Goal: Information Seeking & Learning: Learn about a topic

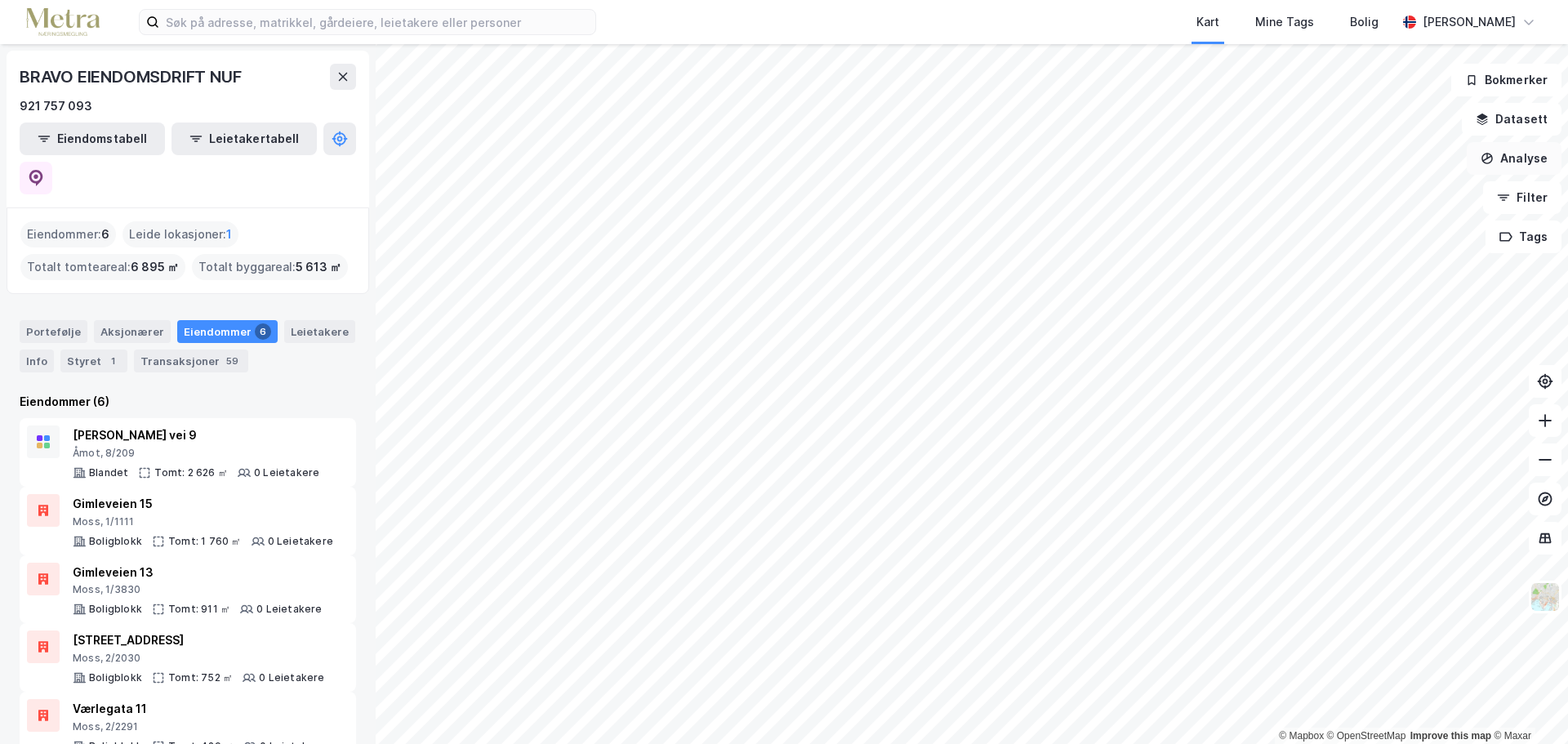
click at [1515, 165] on button "Analyse" at bounding box center [1514, 158] width 94 height 33
click at [1540, 194] on button "Filter" at bounding box center [1523, 198] width 78 height 33
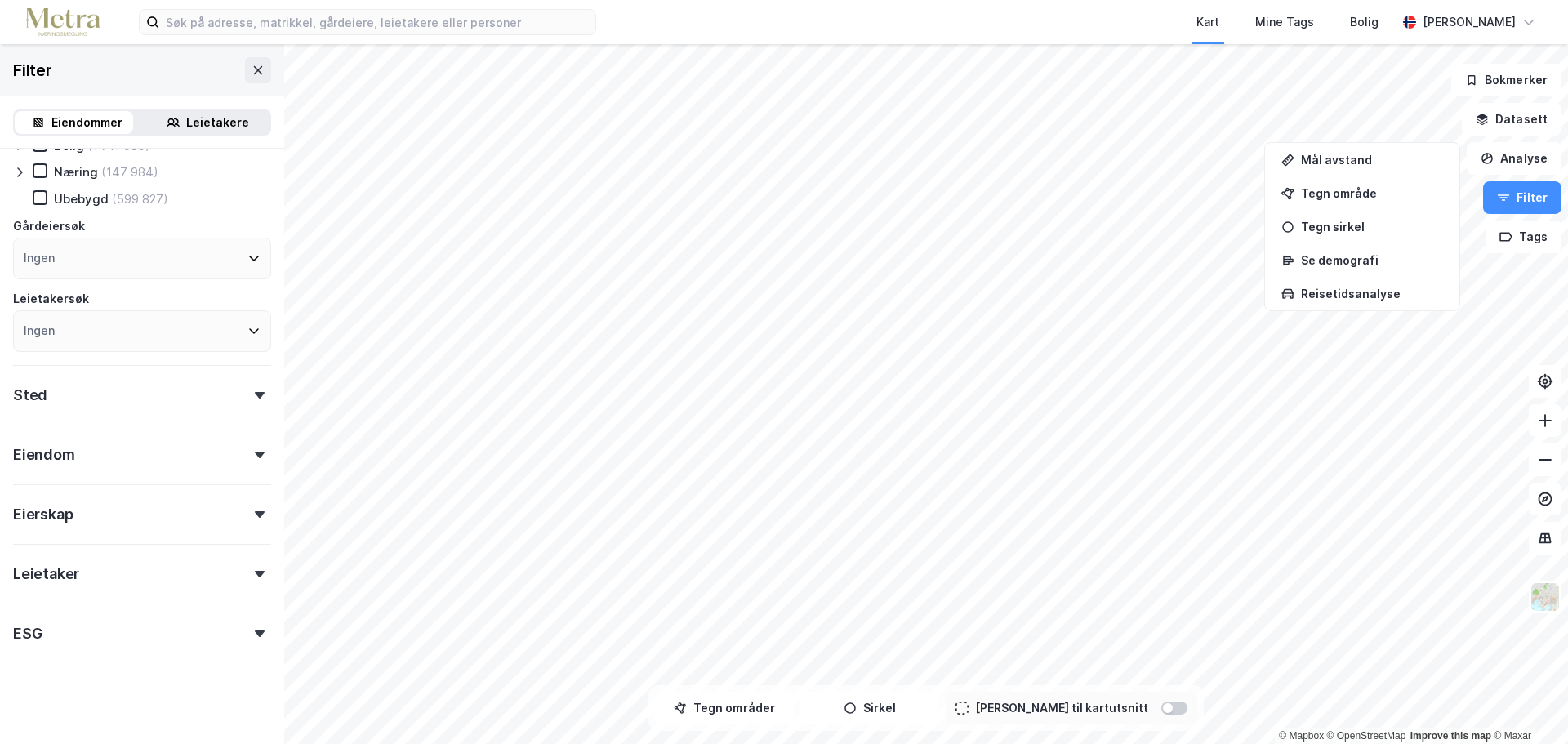
scroll to position [81, 0]
click at [113, 400] on div "Sted" at bounding box center [142, 387] width 258 height 46
click at [107, 461] on div "Ingen" at bounding box center [142, 465] width 258 height 42
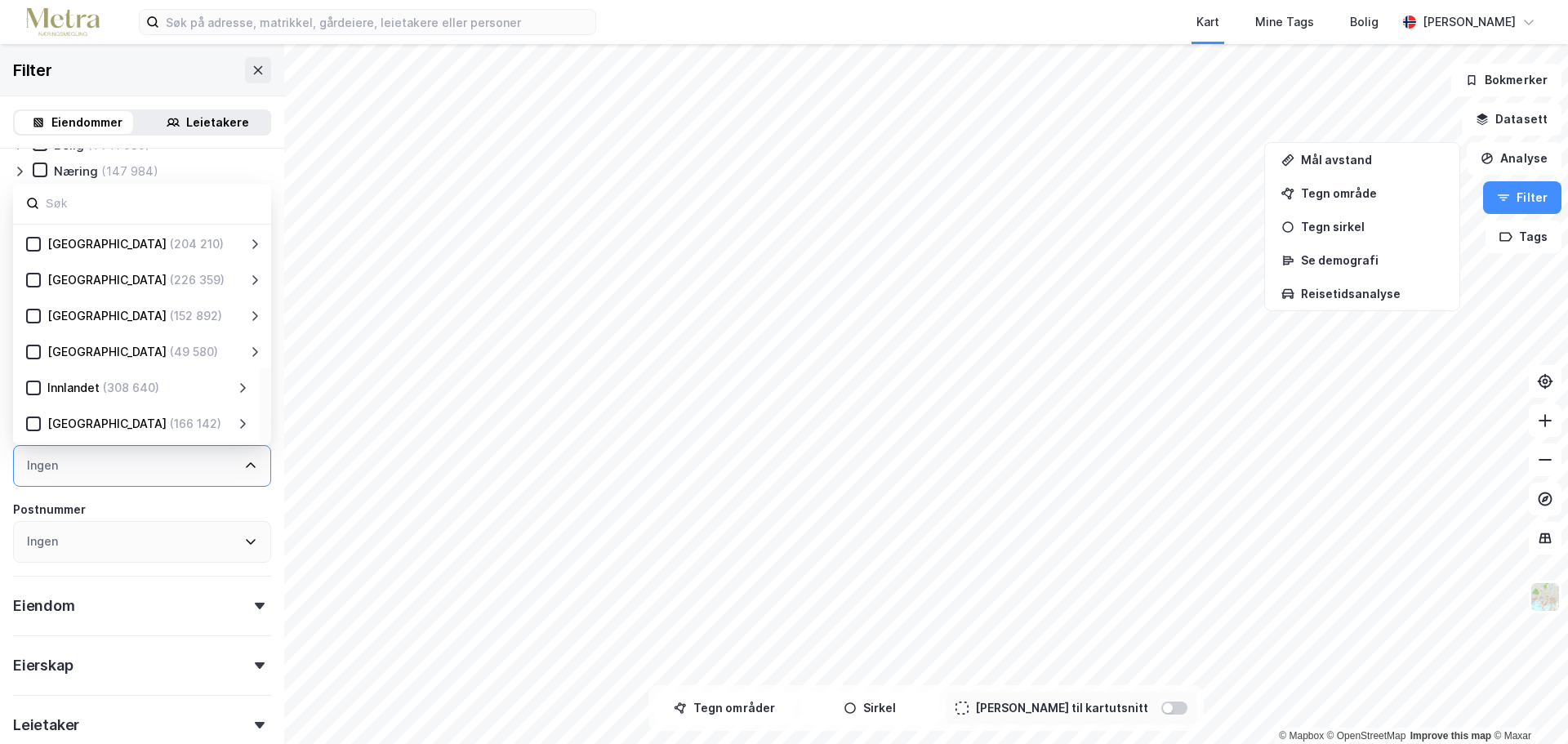
click at [113, 387] on div "(308 640)" at bounding box center [131, 388] width 56 height 20
click at [37, 386] on icon at bounding box center [33, 388] width 12 height 12
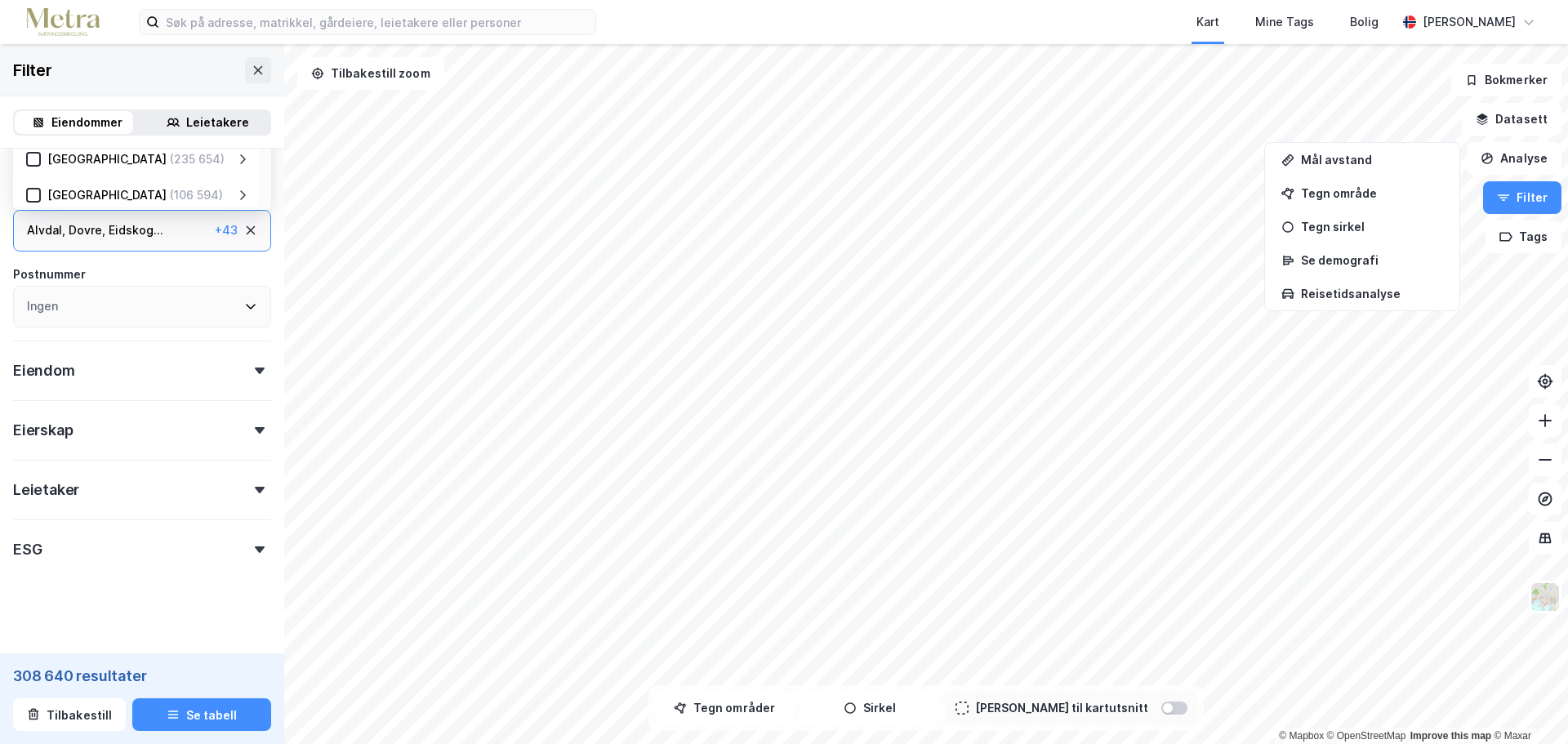
scroll to position [323, 0]
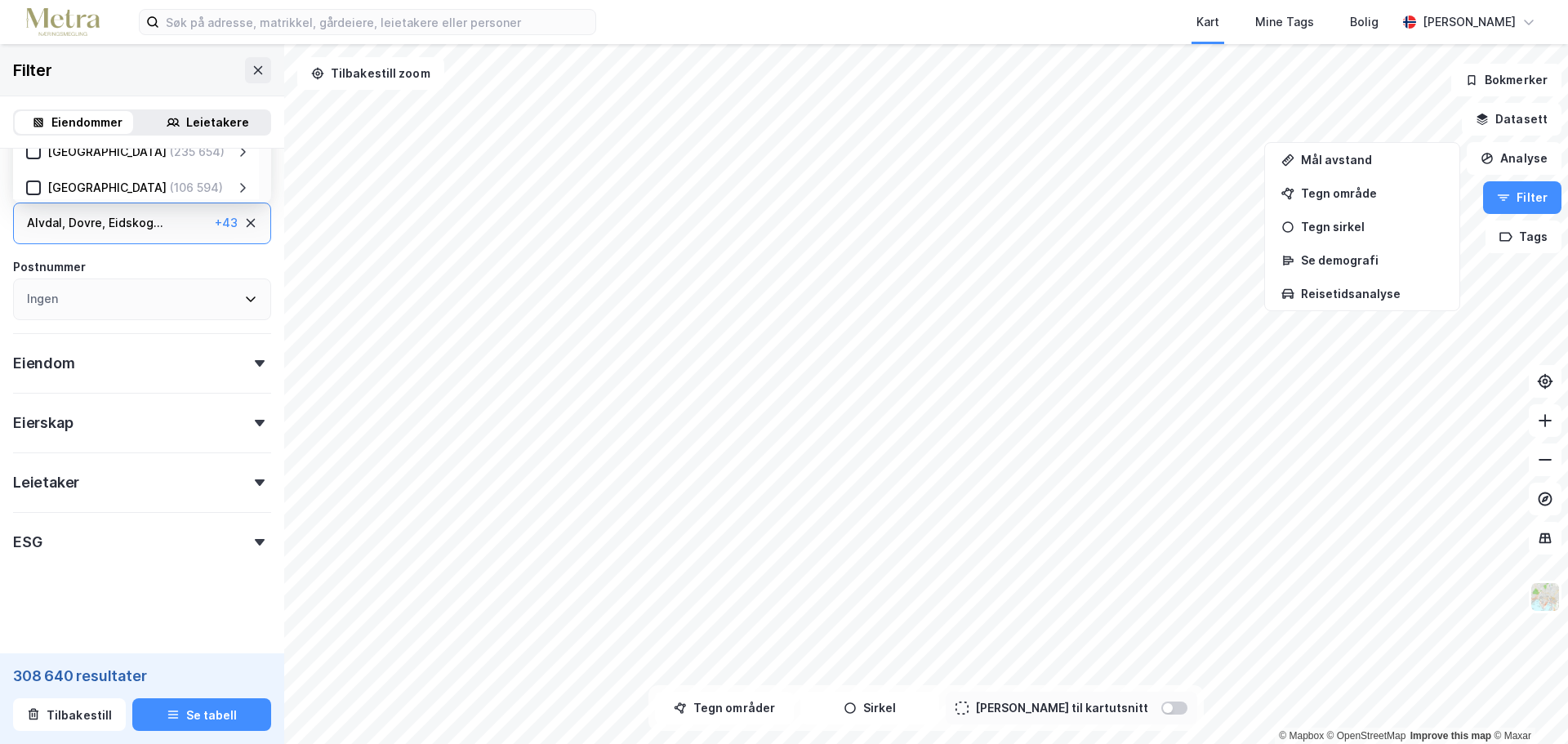
click at [125, 373] on div "Eiendom" at bounding box center [142, 356] width 258 height 46
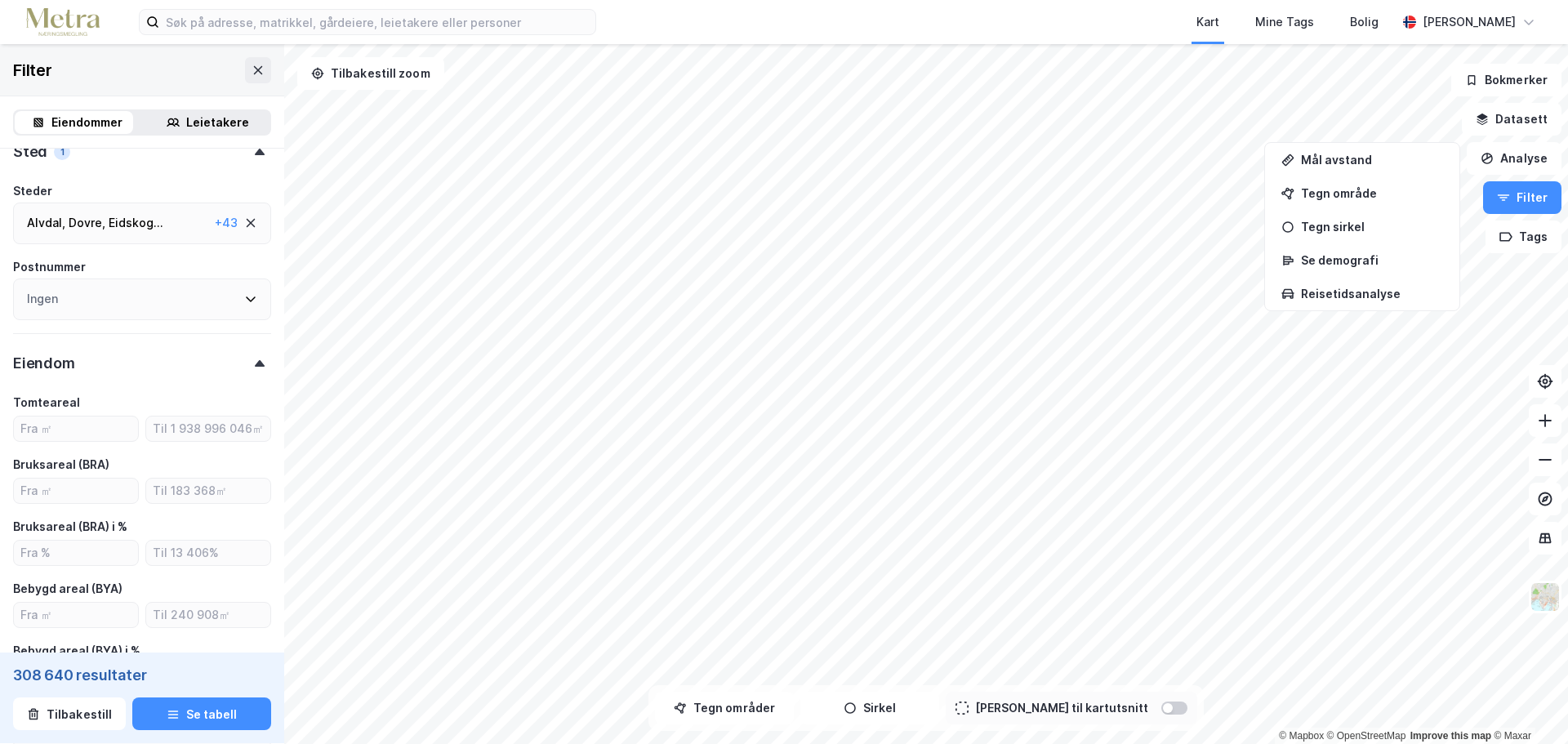
click at [125, 373] on div "Eiendom" at bounding box center [142, 356] width 258 height 46
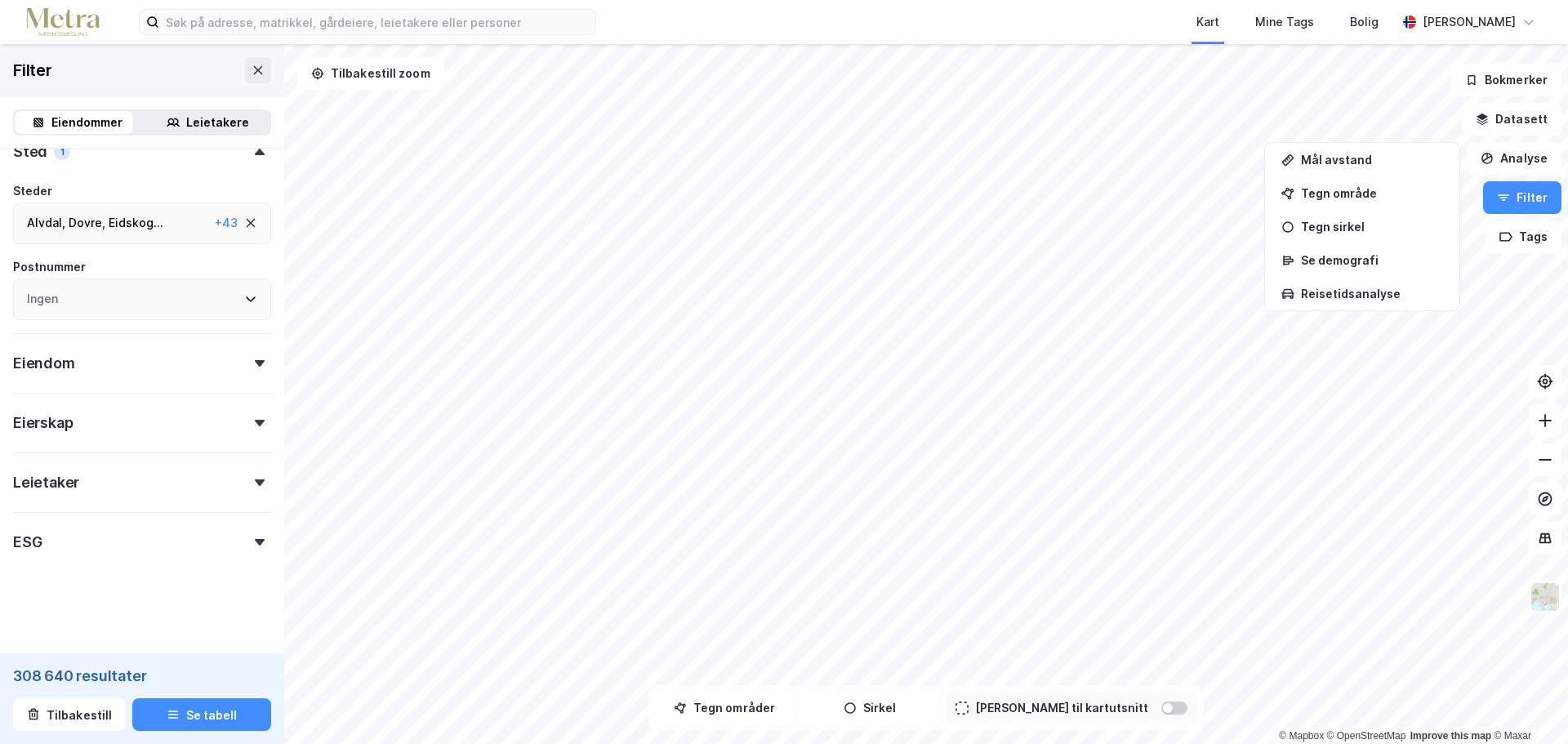
click at [117, 423] on div "Eierskap" at bounding box center [142, 416] width 258 height 46
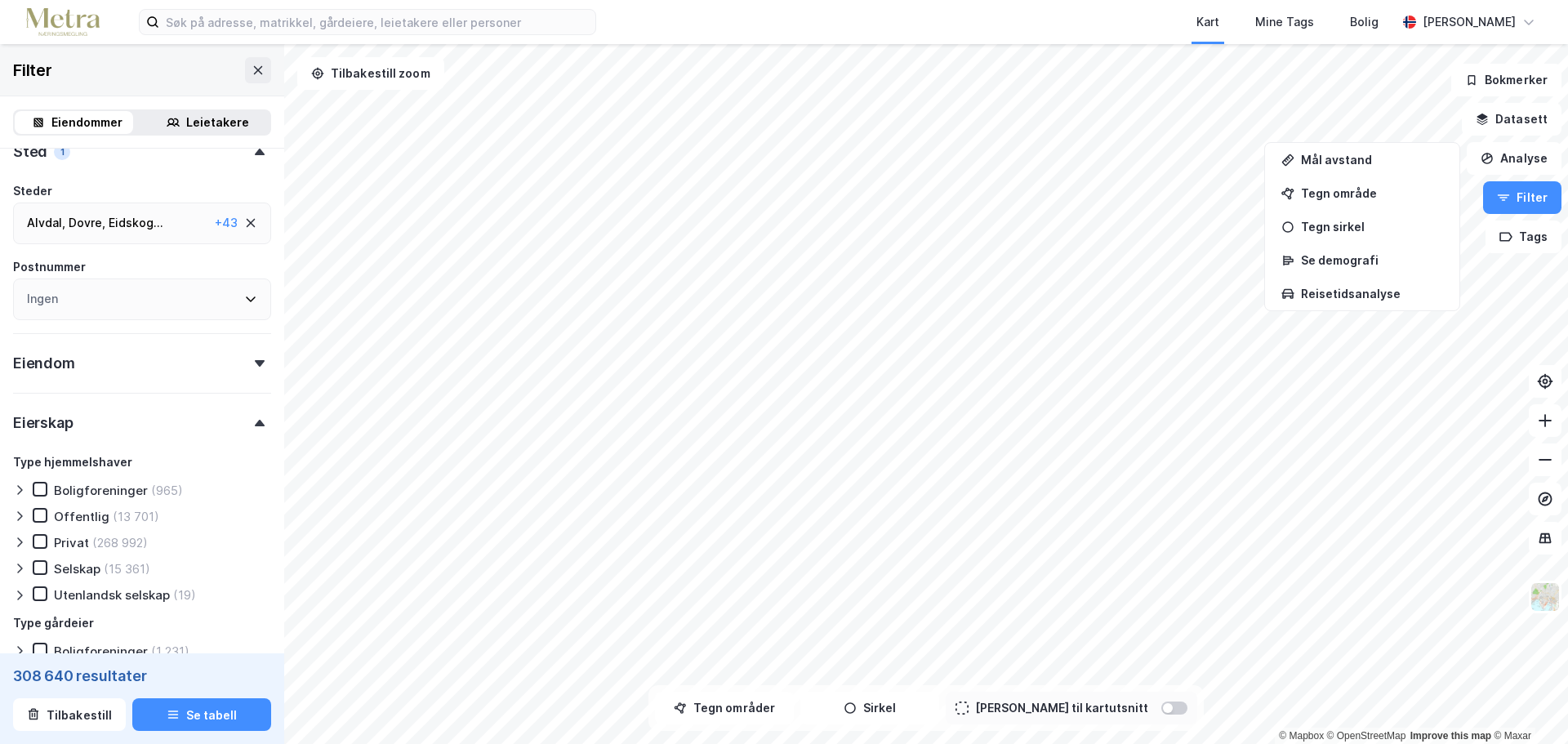
click at [117, 423] on div "Eierskap" at bounding box center [142, 416] width 258 height 46
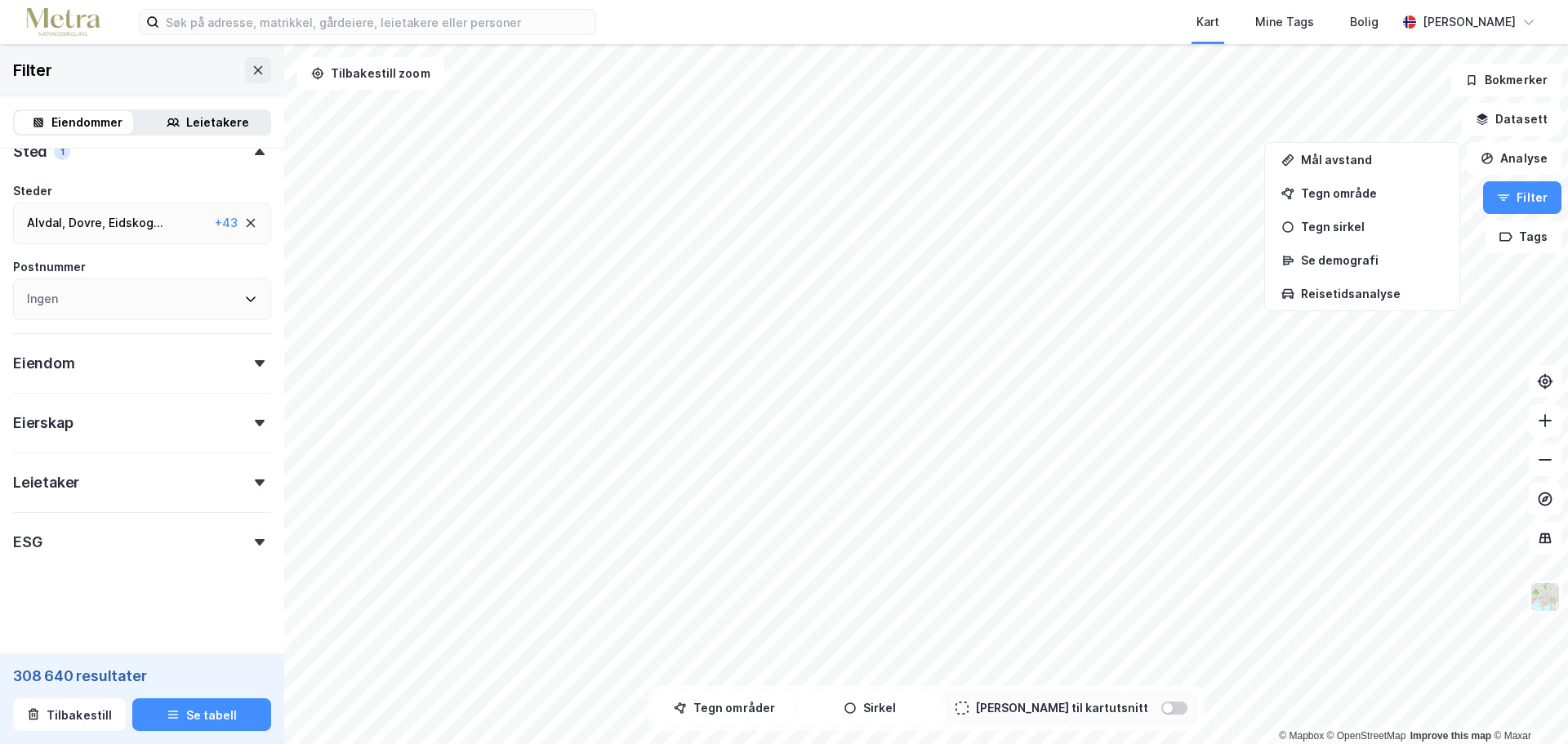
click at [134, 489] on div "Leietaker" at bounding box center [142, 475] width 258 height 46
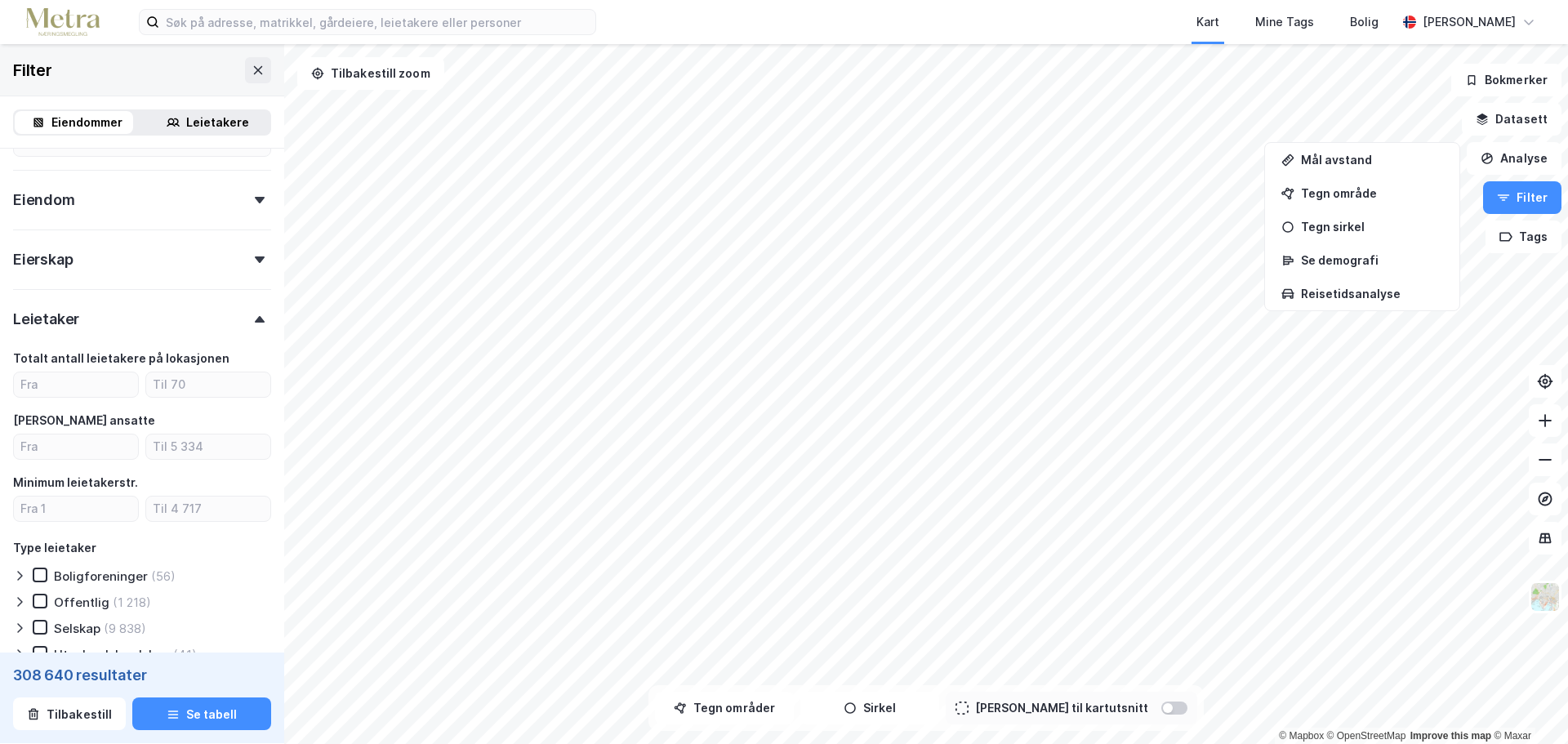
drag, startPoint x: 71, startPoint y: 326, endPoint x: 76, endPoint y: 341, distance: 15.8
click at [71, 325] on div "Leietaker" at bounding box center [46, 319] width 66 height 20
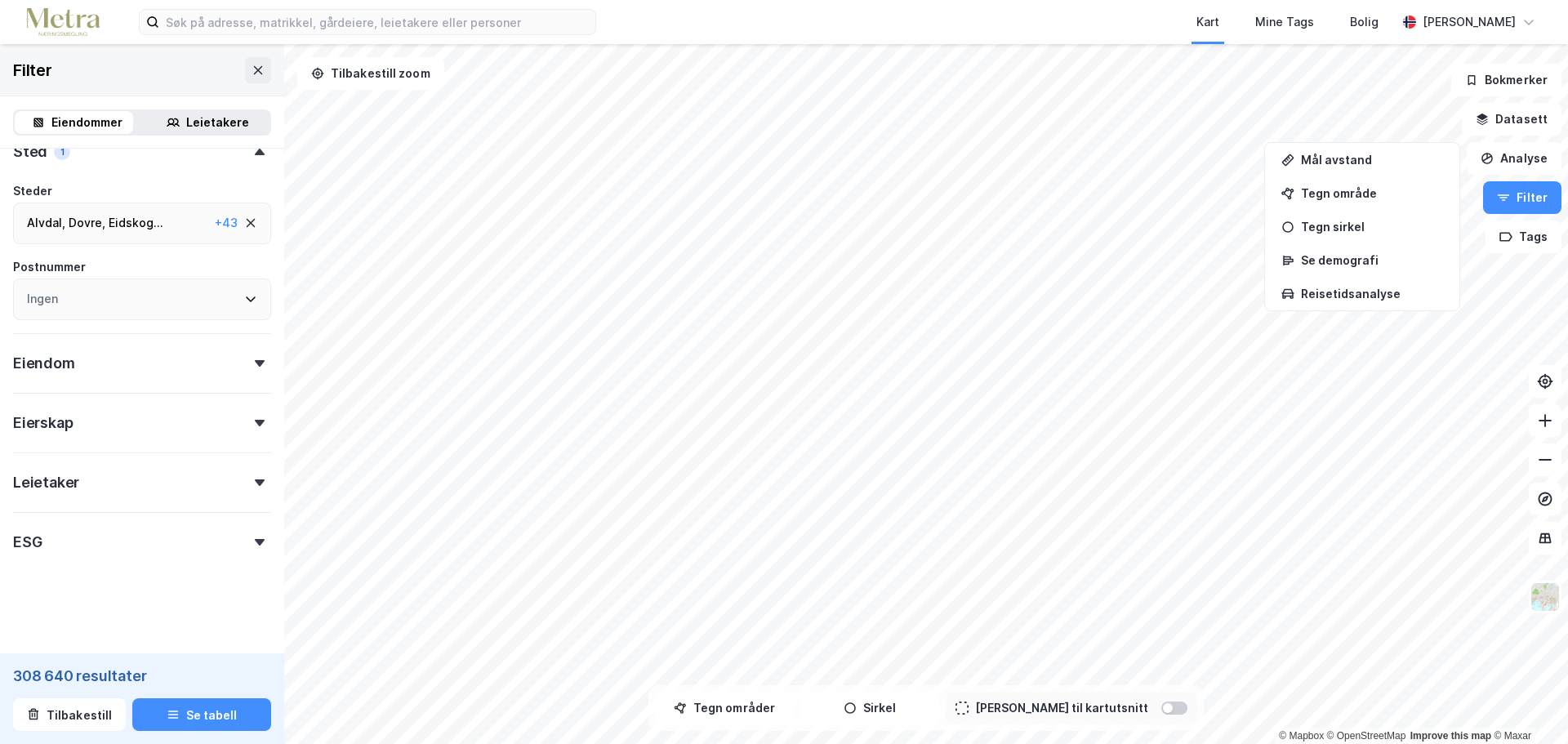
click at [144, 523] on div "ESG" at bounding box center [142, 535] width 258 height 46
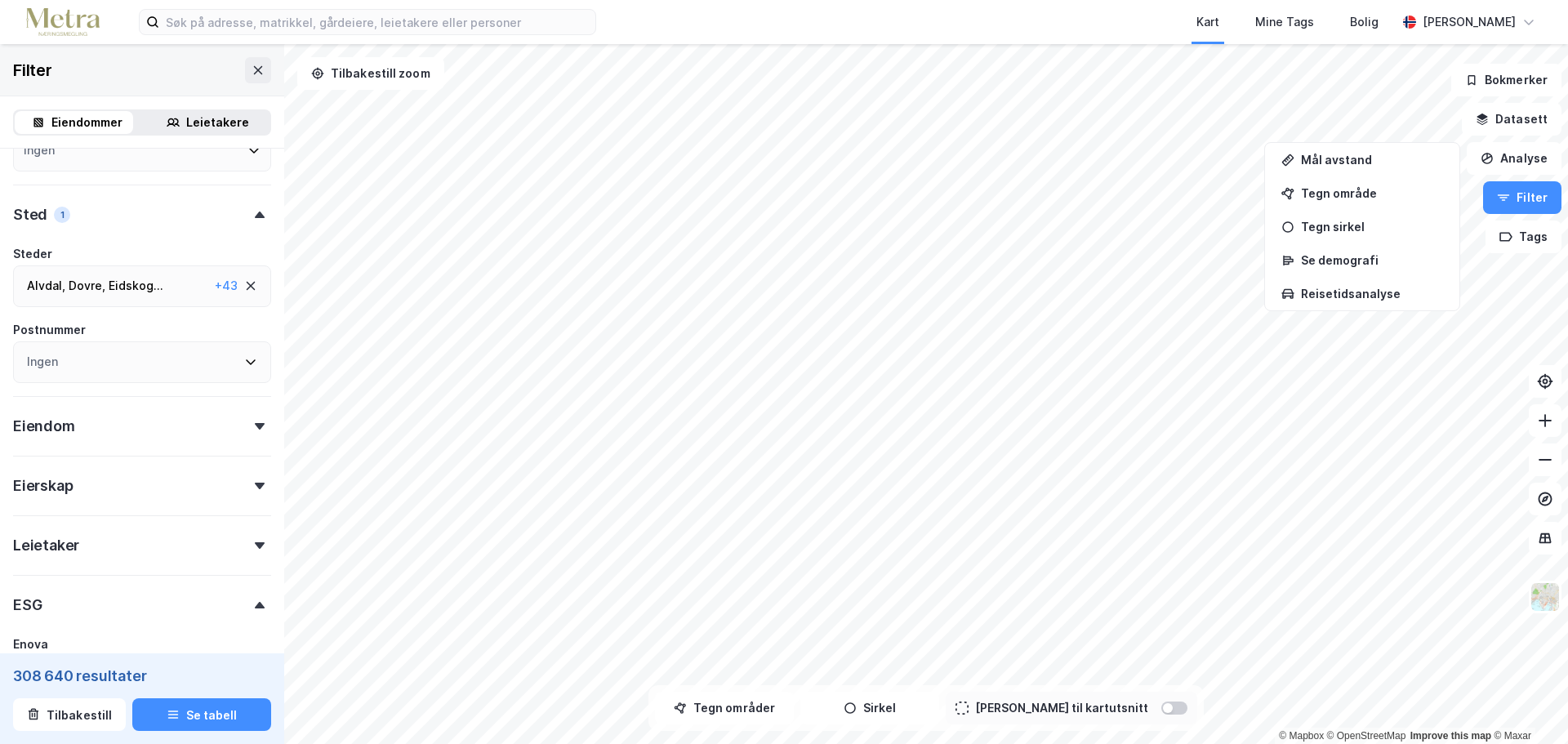
scroll to position [0, 0]
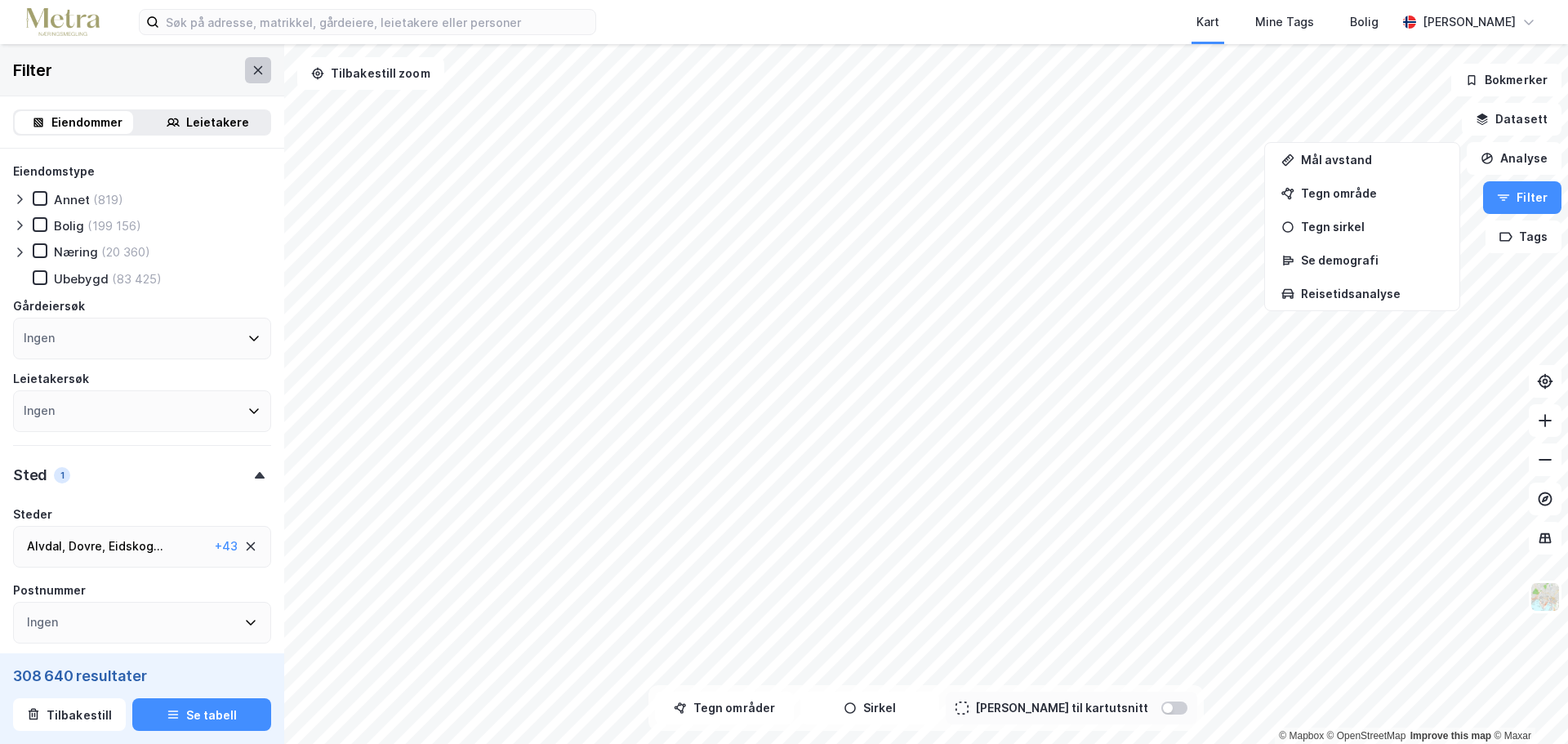
click at [254, 67] on icon at bounding box center [258, 69] width 9 height 8
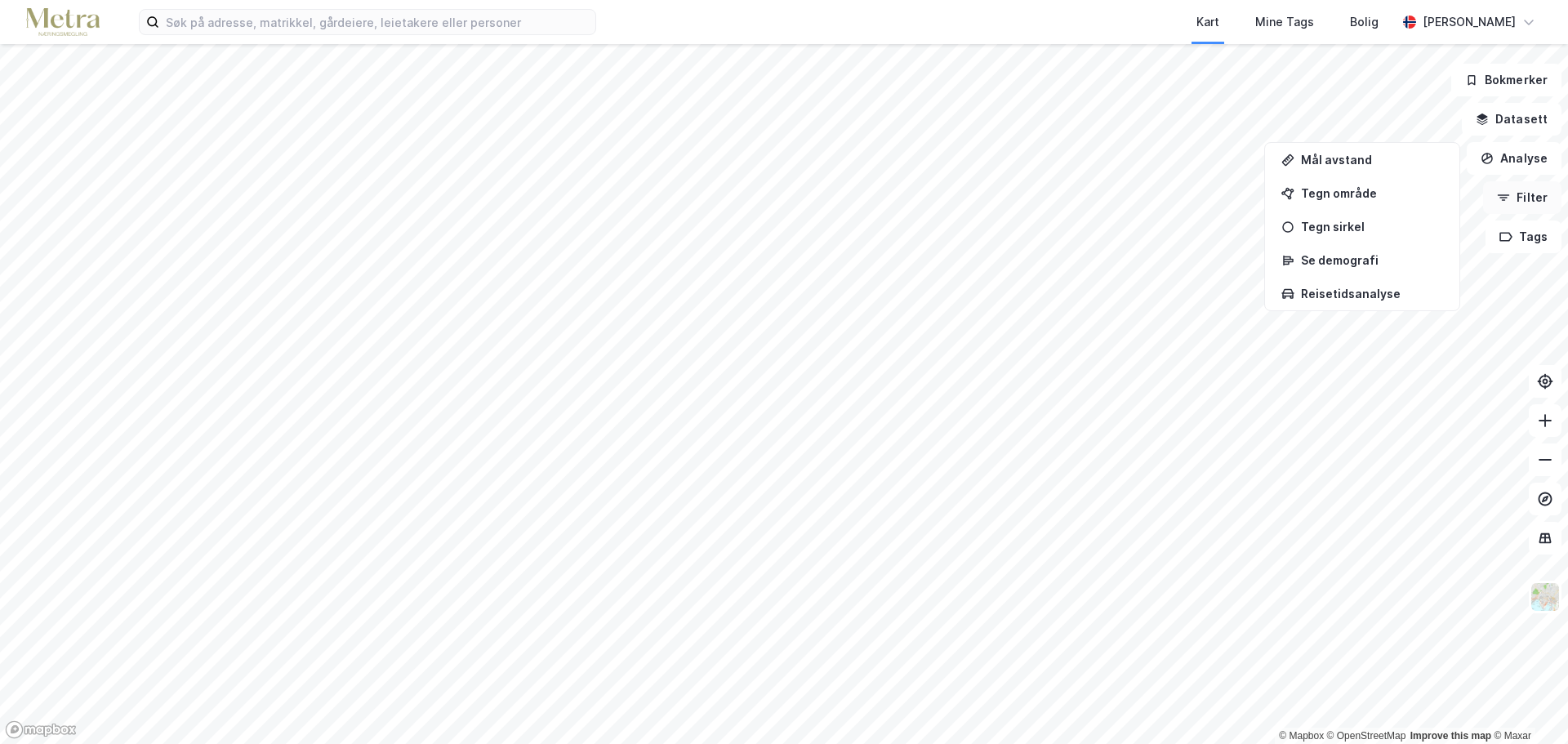
click at [1524, 203] on button "Filter" at bounding box center [1523, 198] width 78 height 33
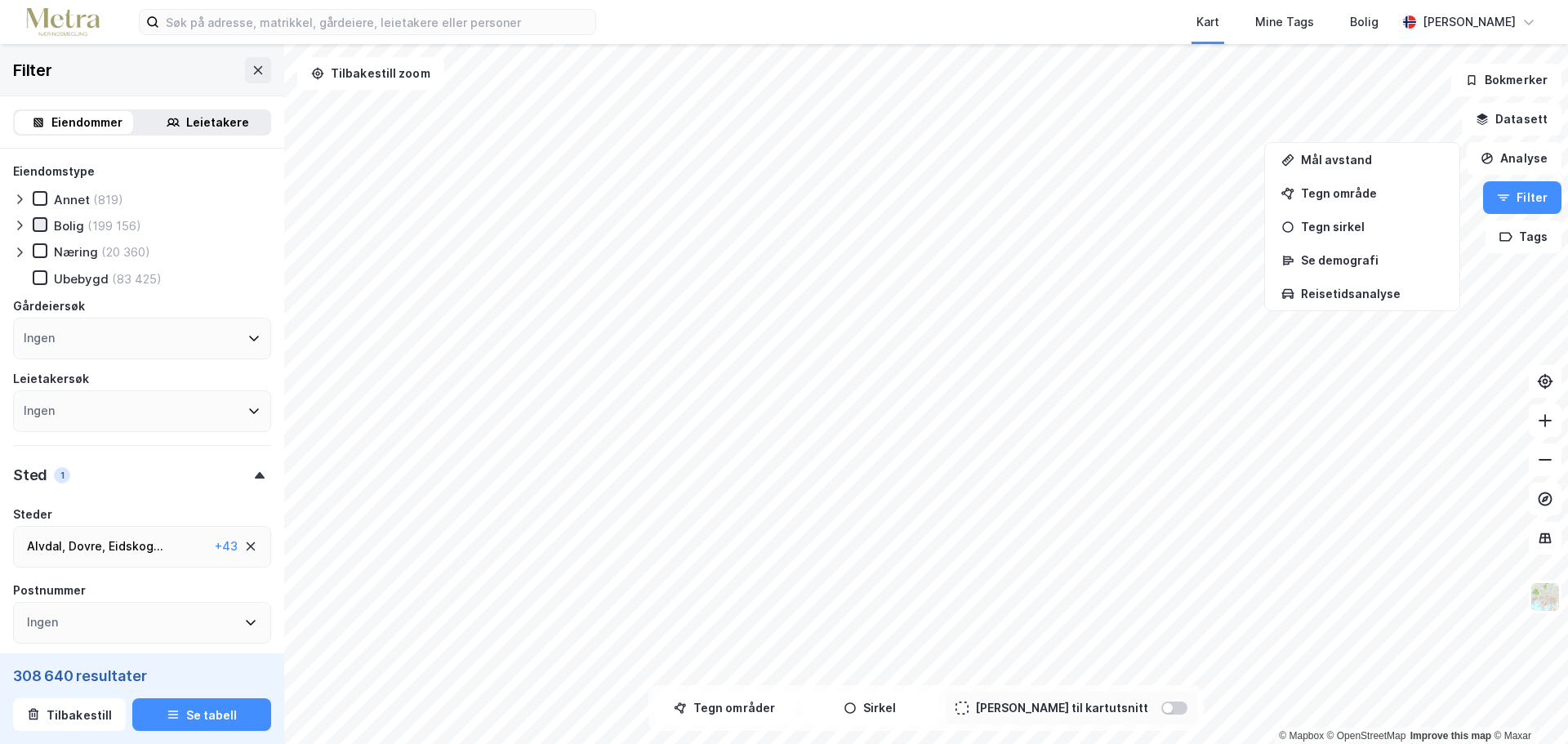
click at [36, 223] on icon at bounding box center [40, 224] width 12 height 12
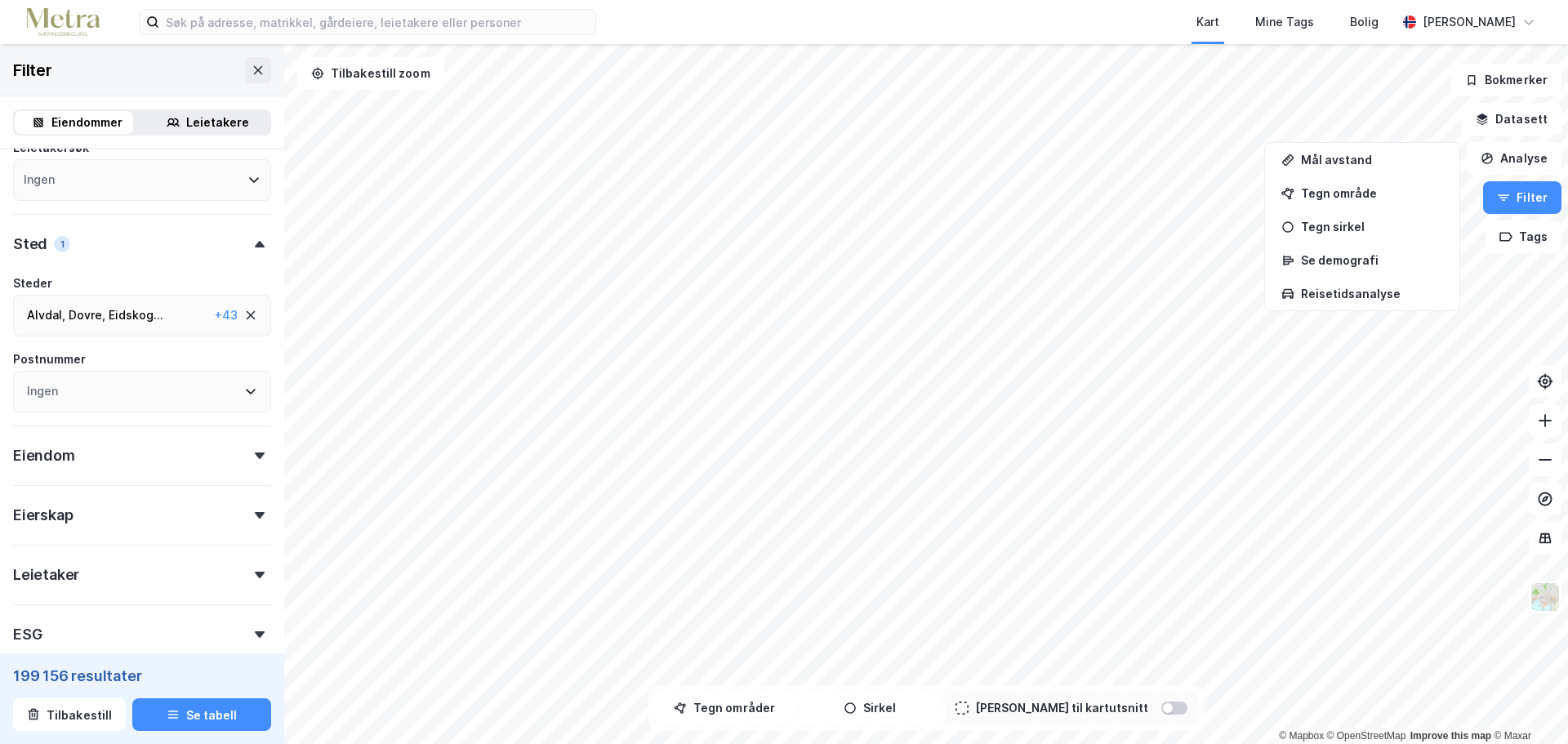
scroll to position [245, 0]
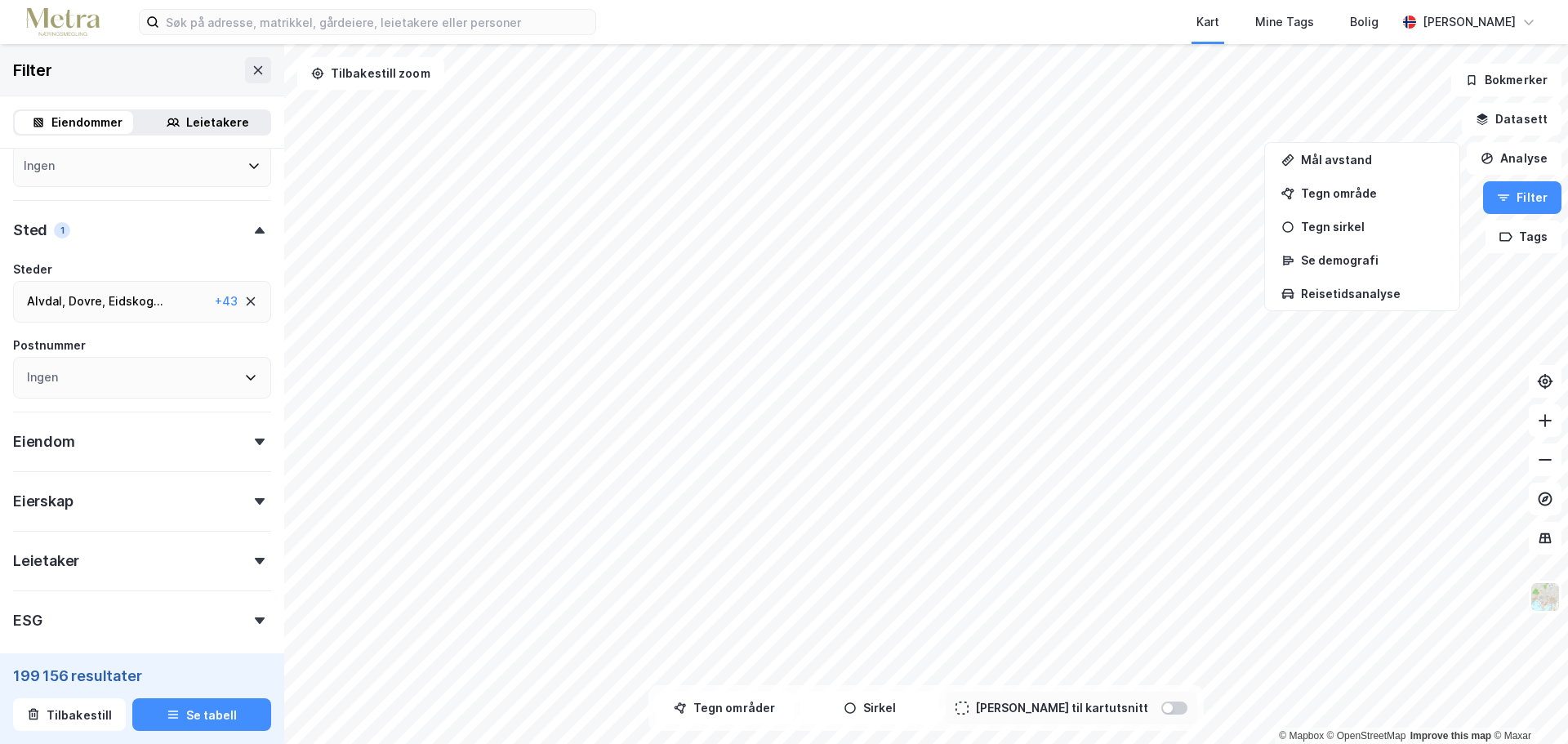
click at [247, 303] on icon at bounding box center [251, 302] width 9 height 9
click at [101, 300] on div "Ingen" at bounding box center [142, 302] width 258 height 42
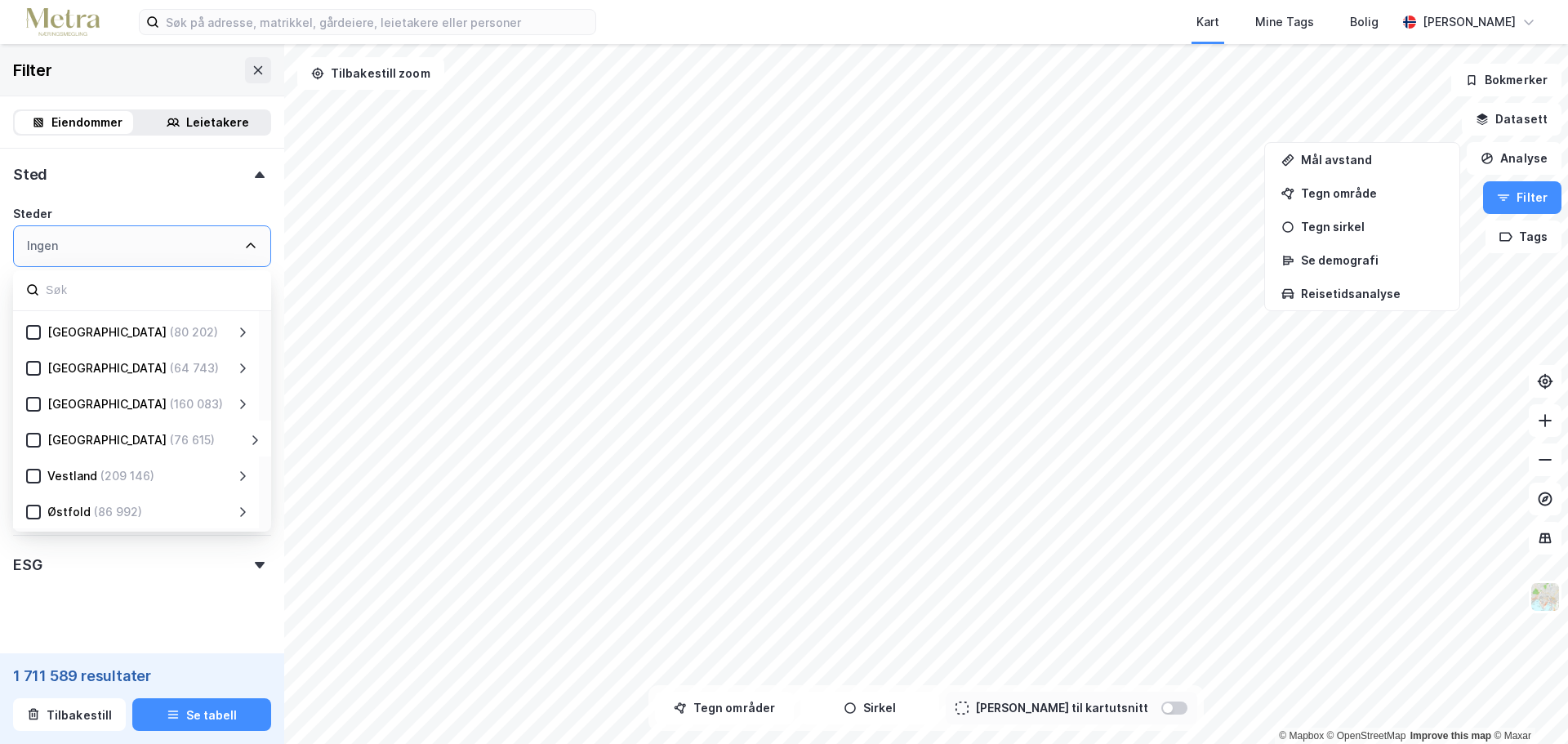
scroll to position [323, 0]
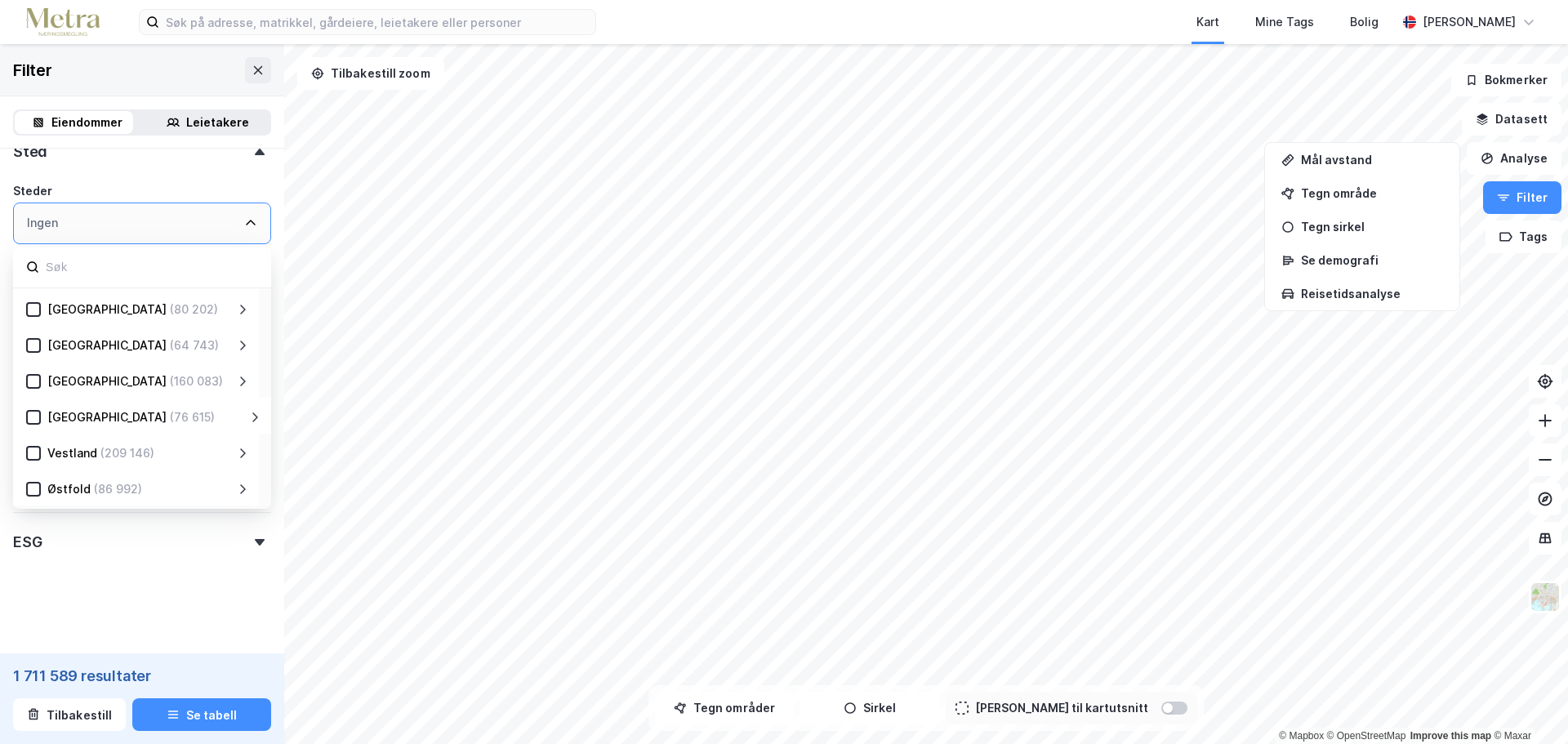
click at [107, 490] on div "(86 992)" at bounding box center [118, 489] width 48 height 20
click at [244, 485] on icon at bounding box center [242, 489] width 13 height 13
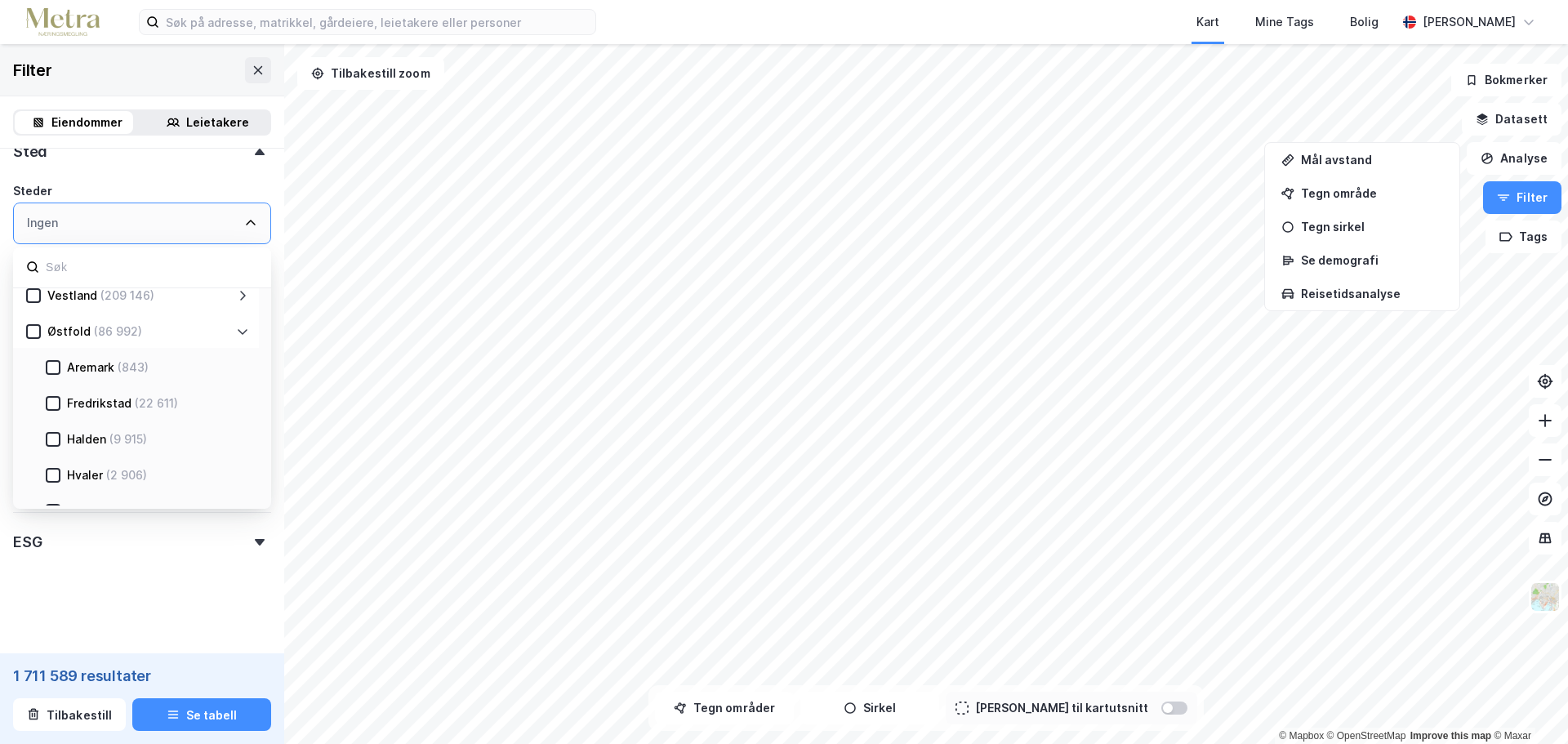
scroll to position [649, 0]
click at [84, 402] on div "[PERSON_NAME] (11 518)" at bounding box center [136, 412] width 246 height 36
click at [54, 413] on icon at bounding box center [53, 414] width 12 height 12
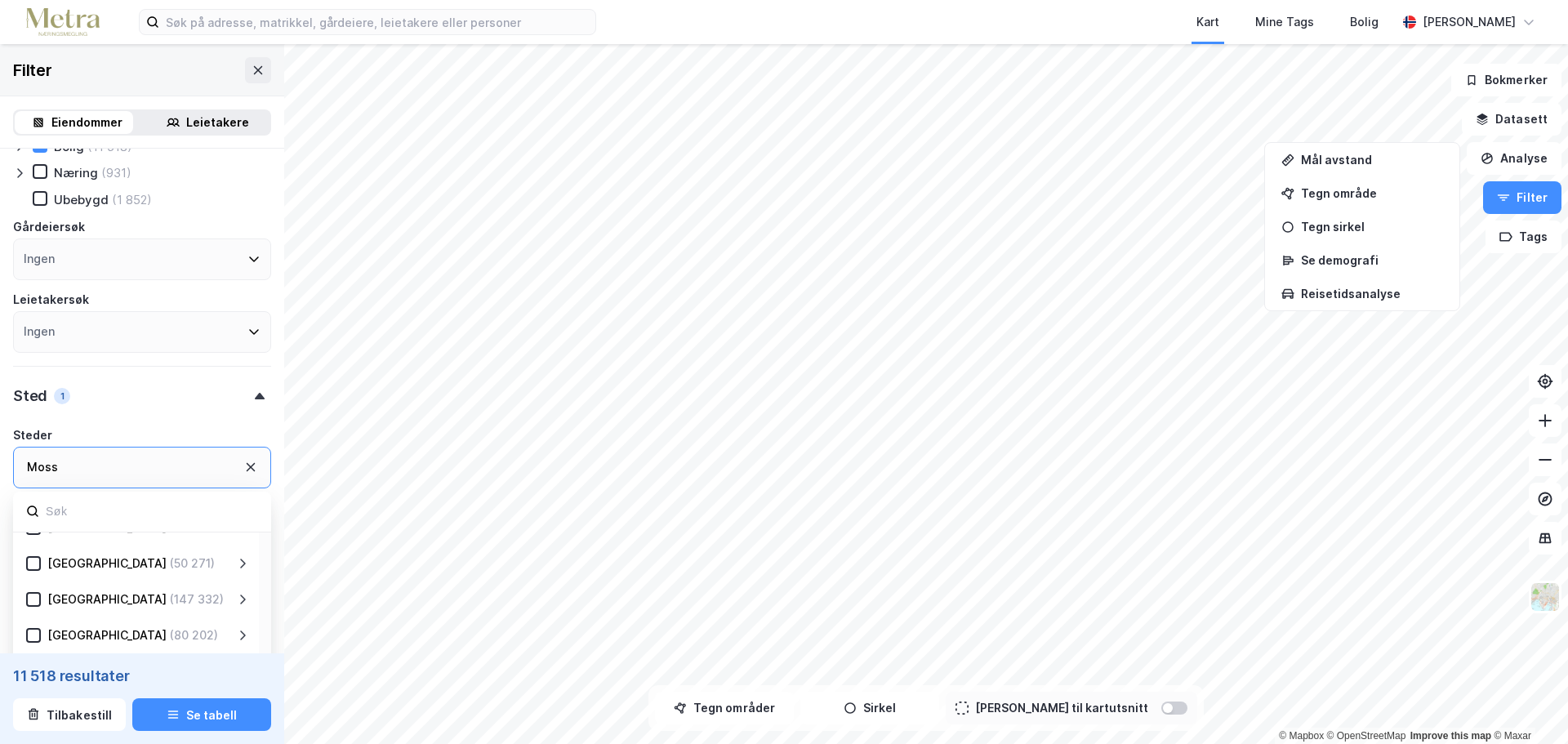
scroll to position [78, 0]
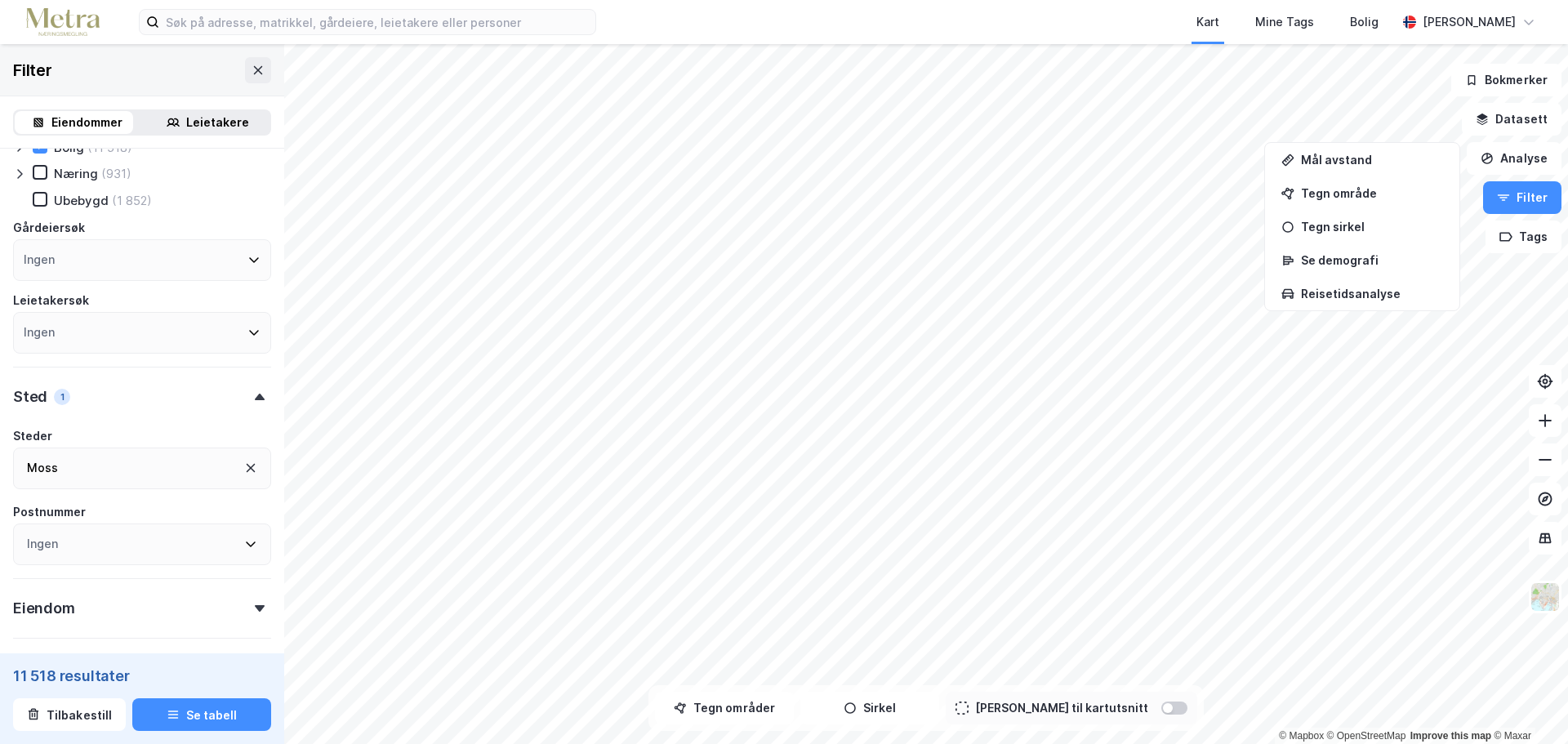
click at [114, 395] on div "Sted 1" at bounding box center [142, 390] width 258 height 46
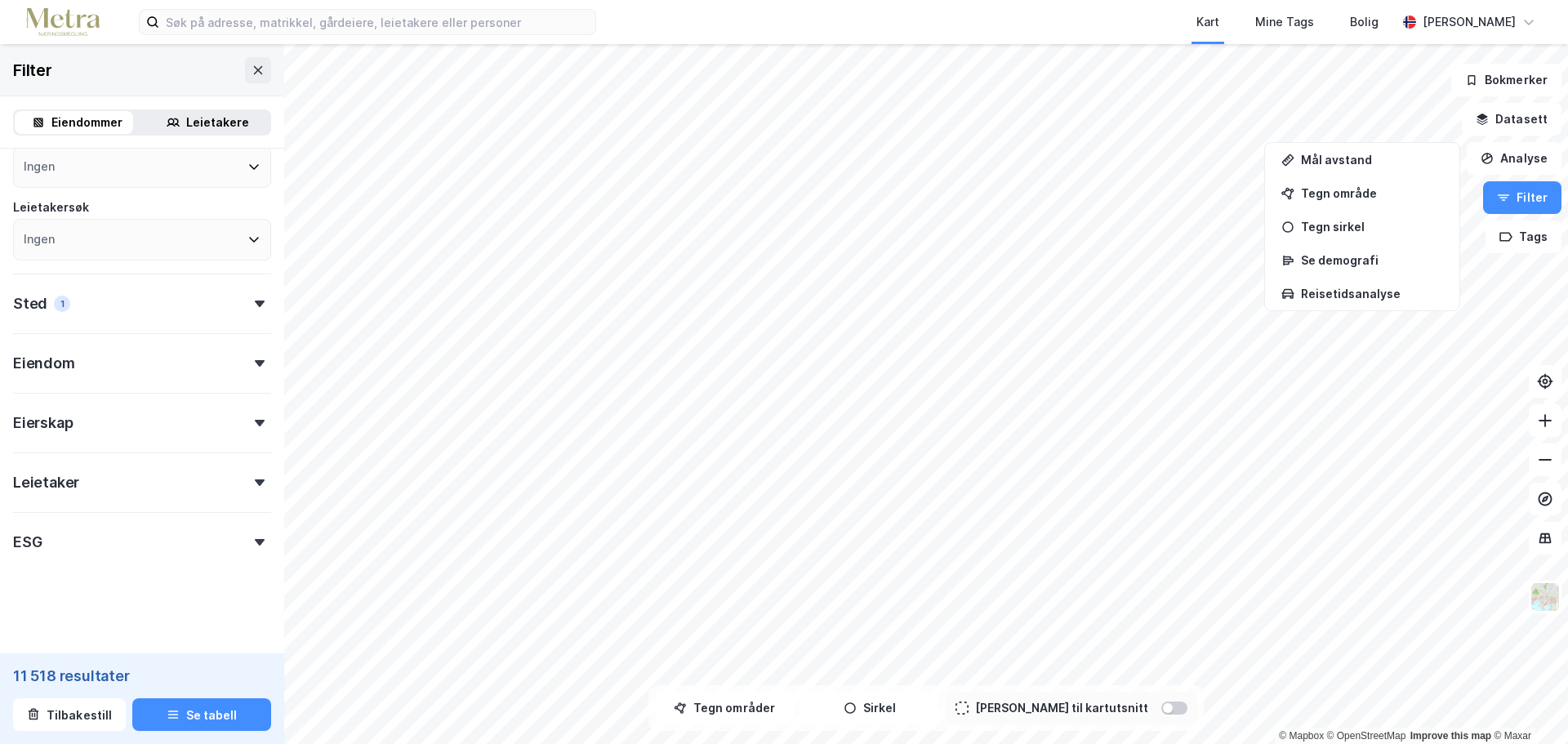
click at [133, 379] on div "Eiendom" at bounding box center [142, 356] width 258 height 46
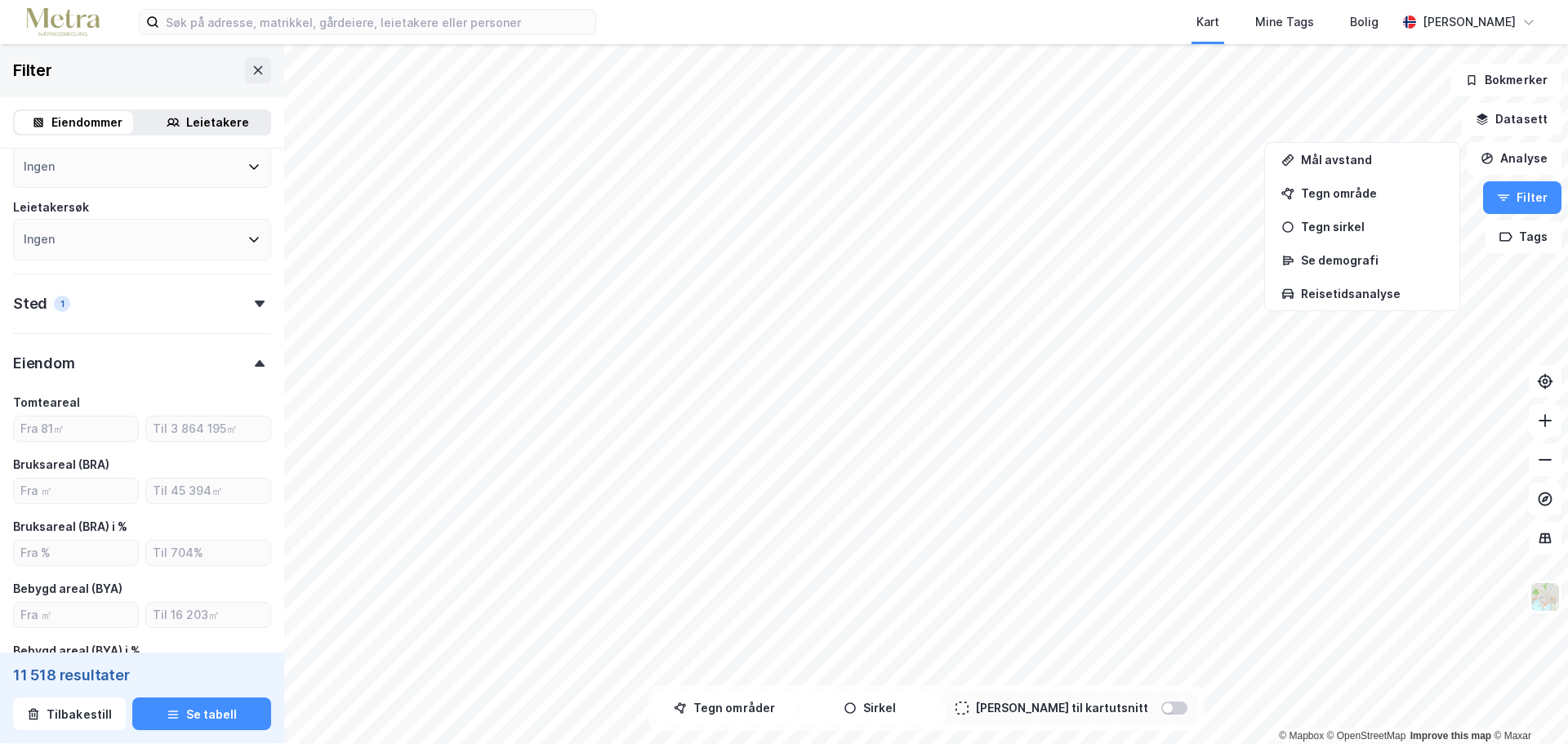
click at [130, 366] on div "Eiendom" at bounding box center [142, 356] width 258 height 46
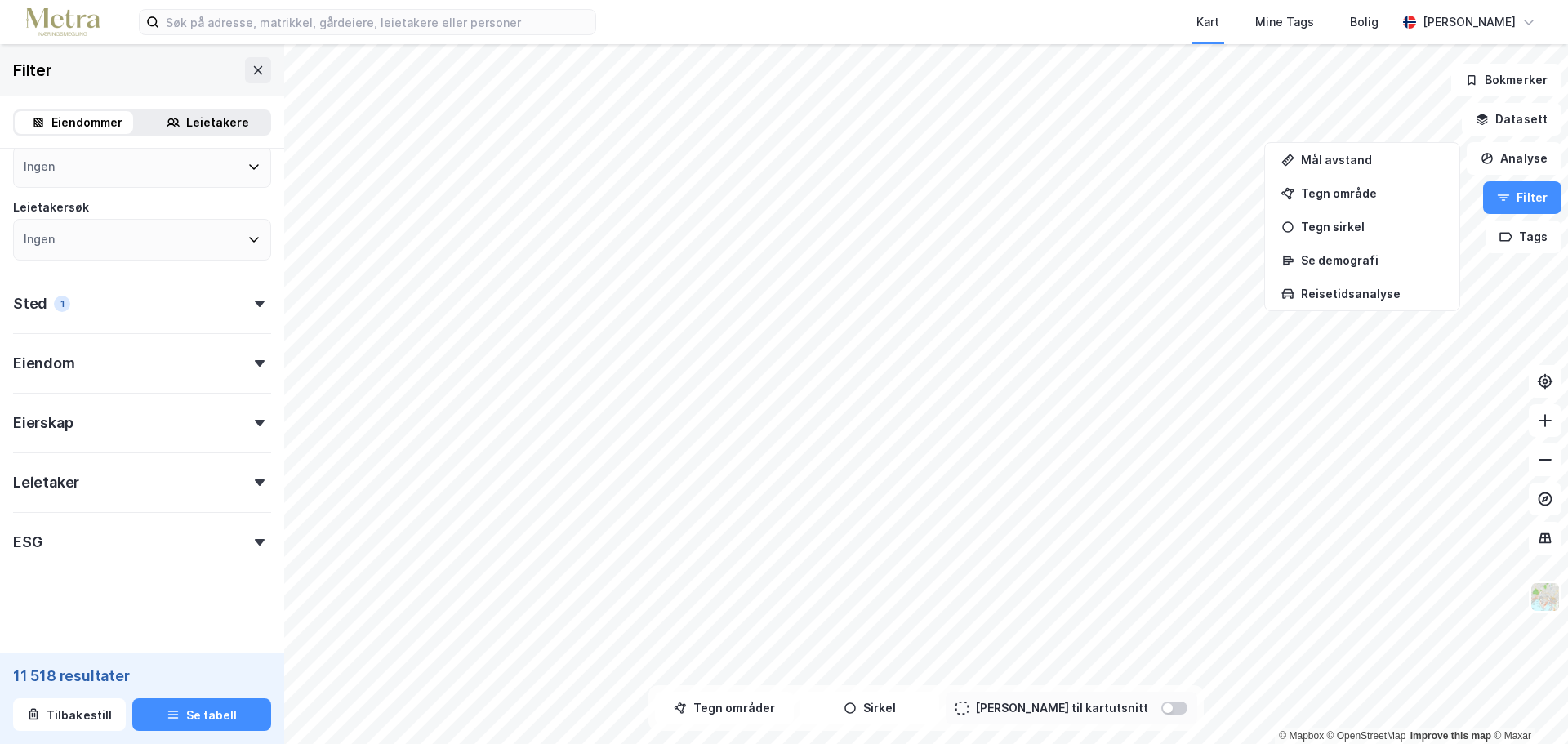
click at [129, 418] on div "Eierskap" at bounding box center [142, 416] width 258 height 46
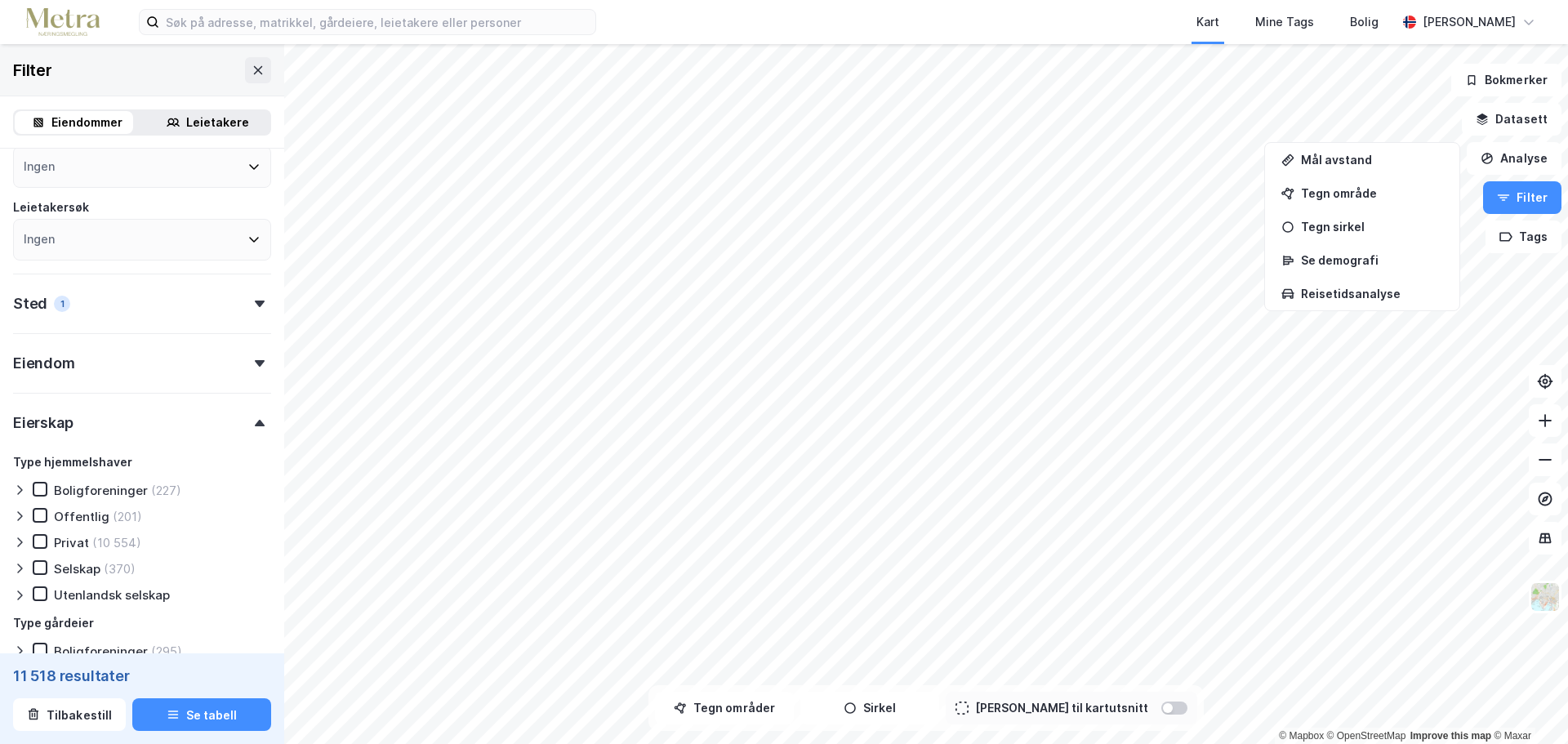
scroll to position [254, 0]
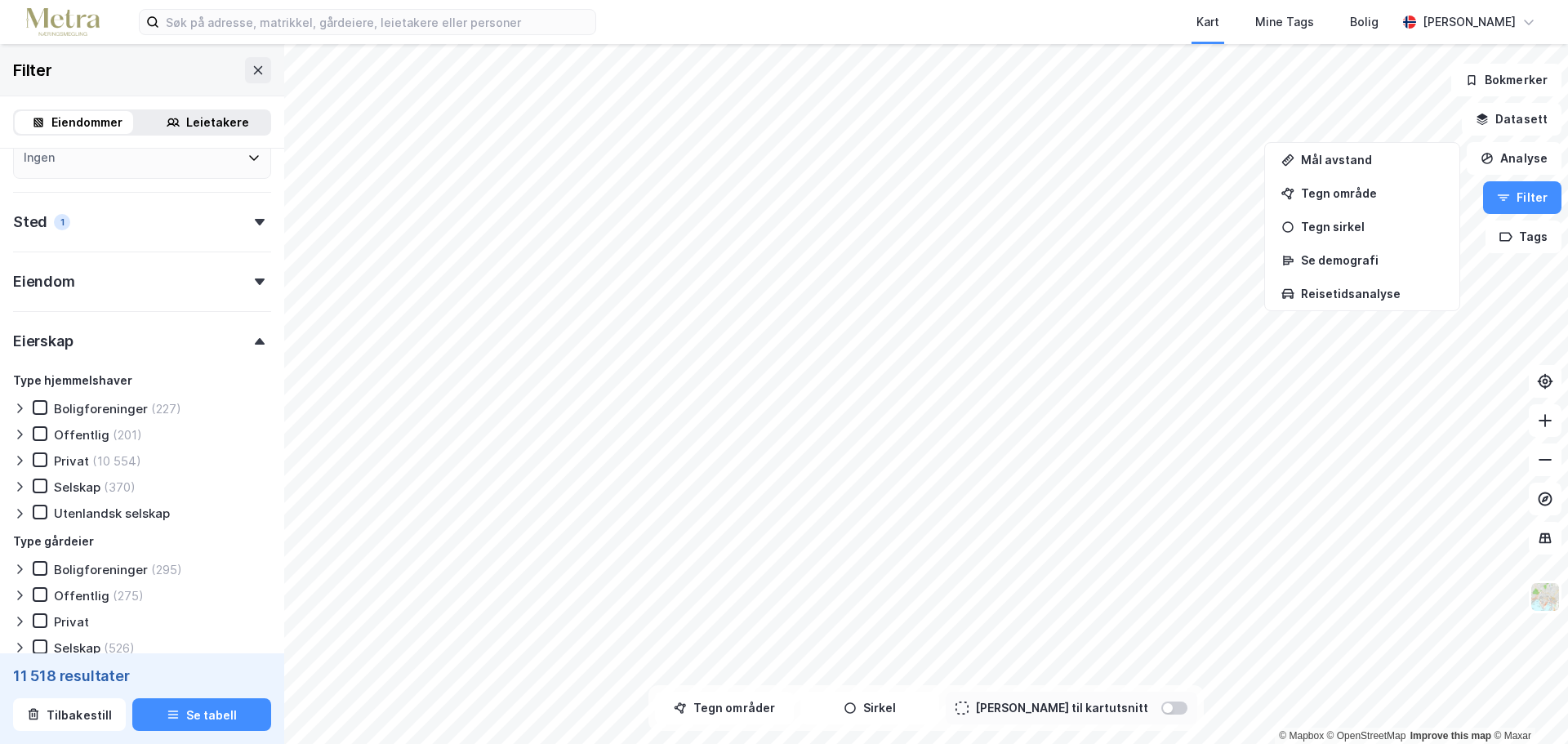
click at [141, 509] on div "Utenlandsk selskap" at bounding box center [112, 513] width 116 height 15
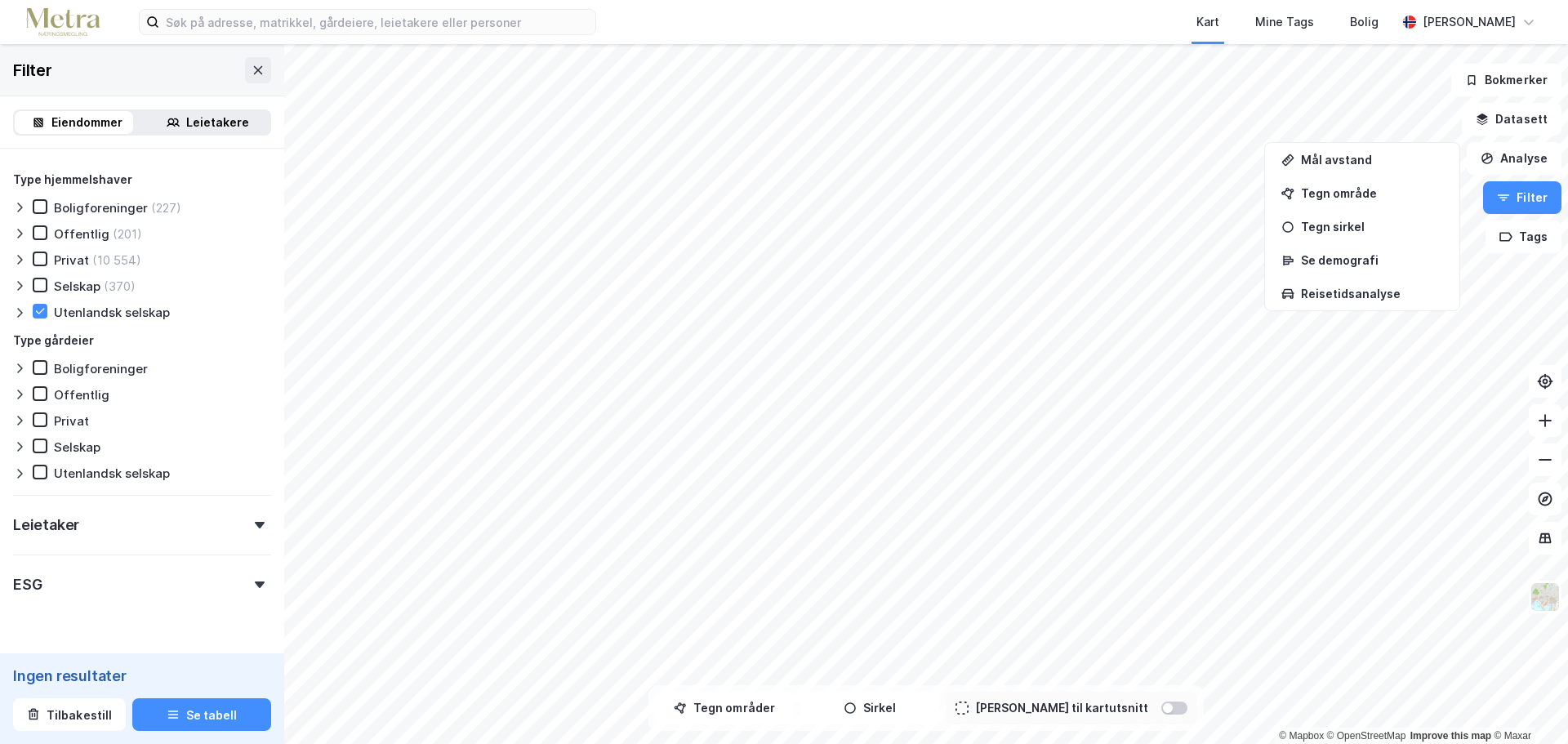
scroll to position [415, 0]
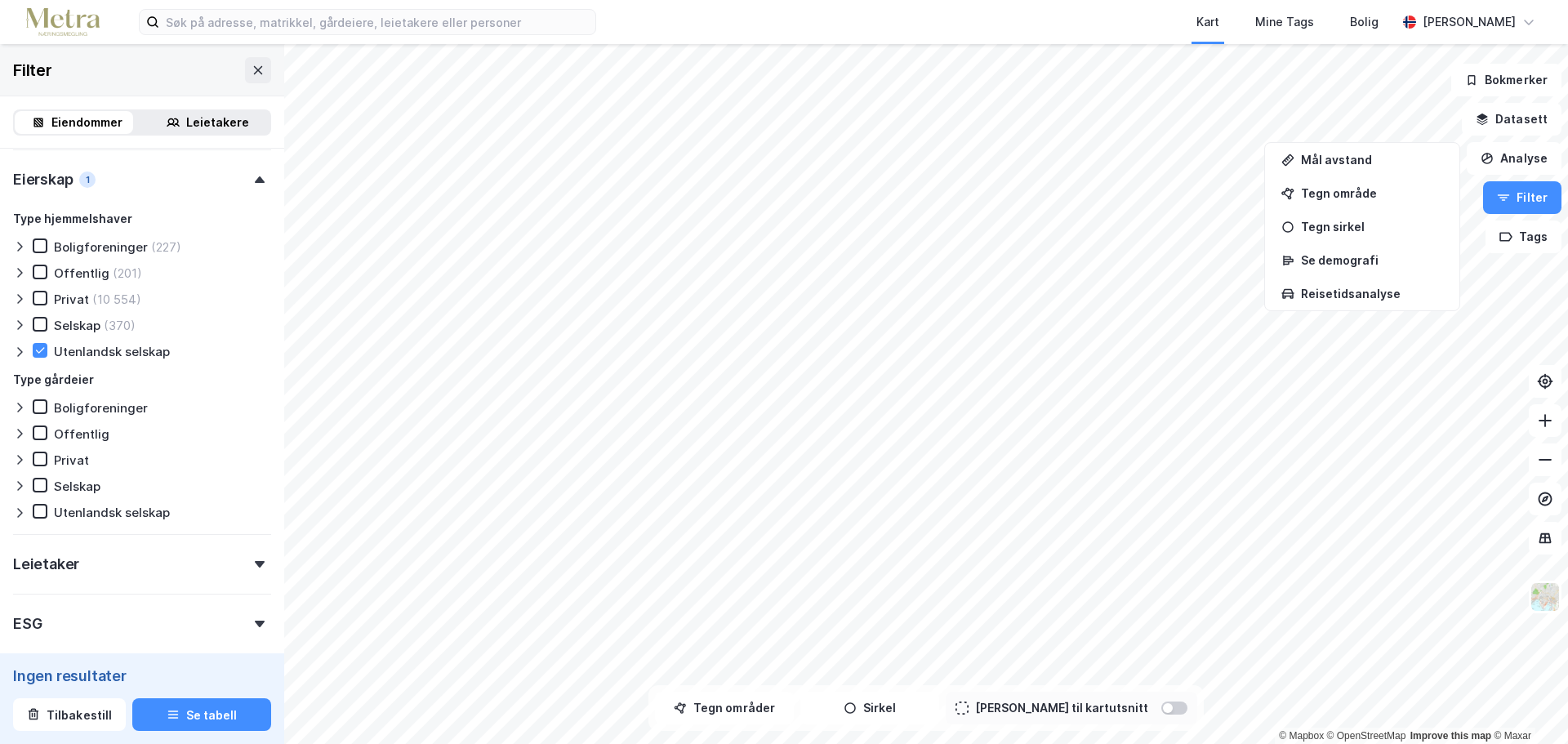
click at [18, 350] on icon at bounding box center [20, 352] width 13 height 13
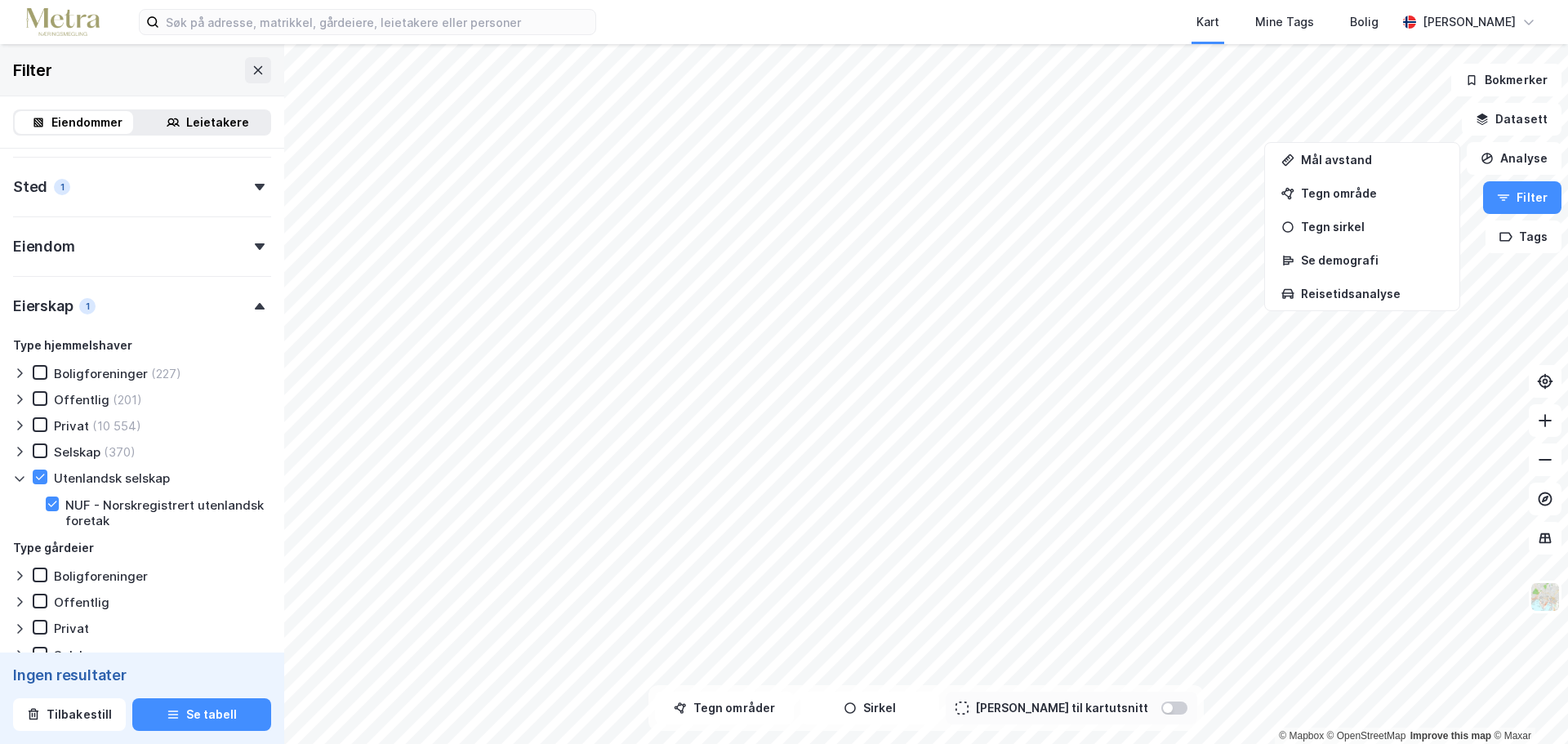
scroll to position [170, 0]
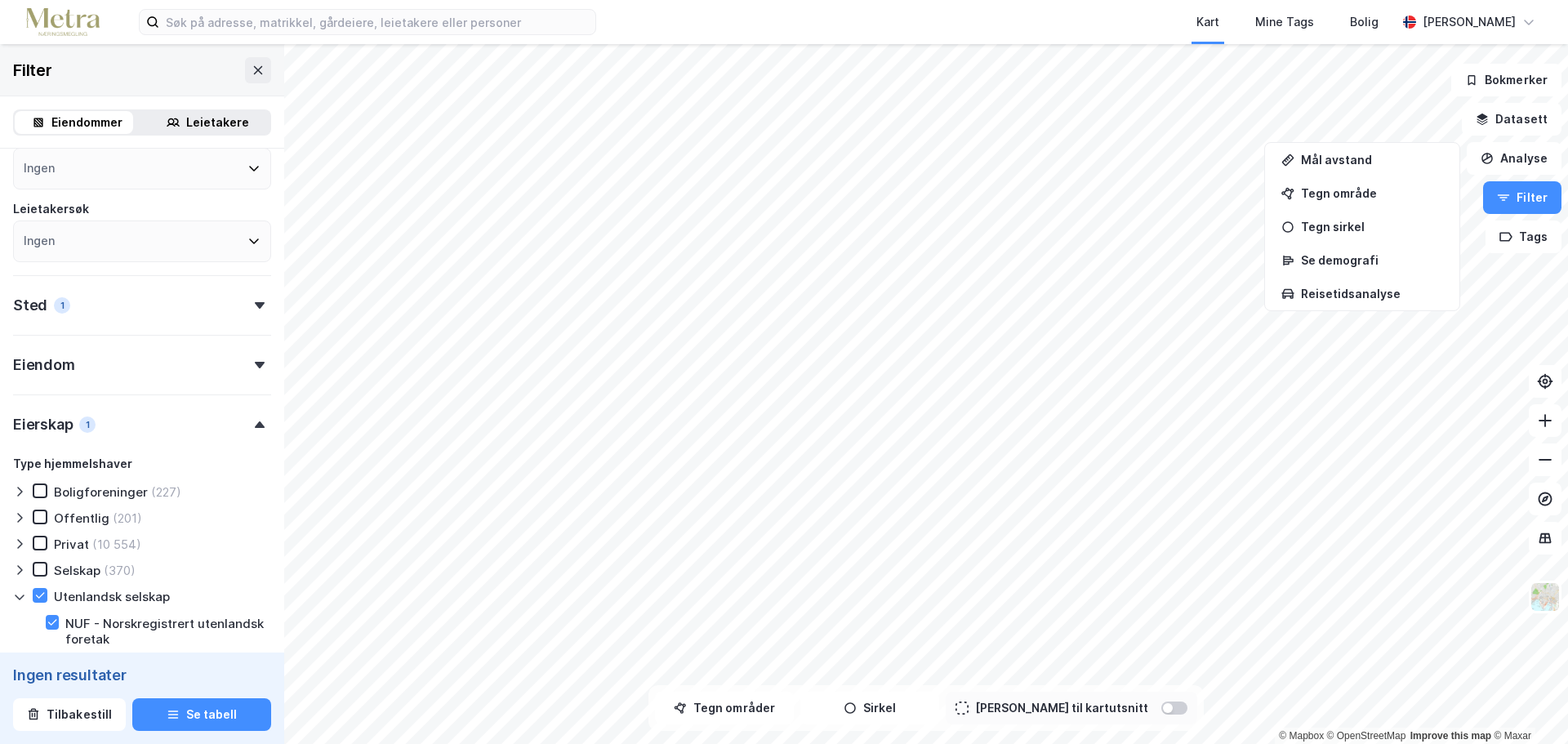
click at [117, 353] on div "Eiendom" at bounding box center [142, 358] width 258 height 46
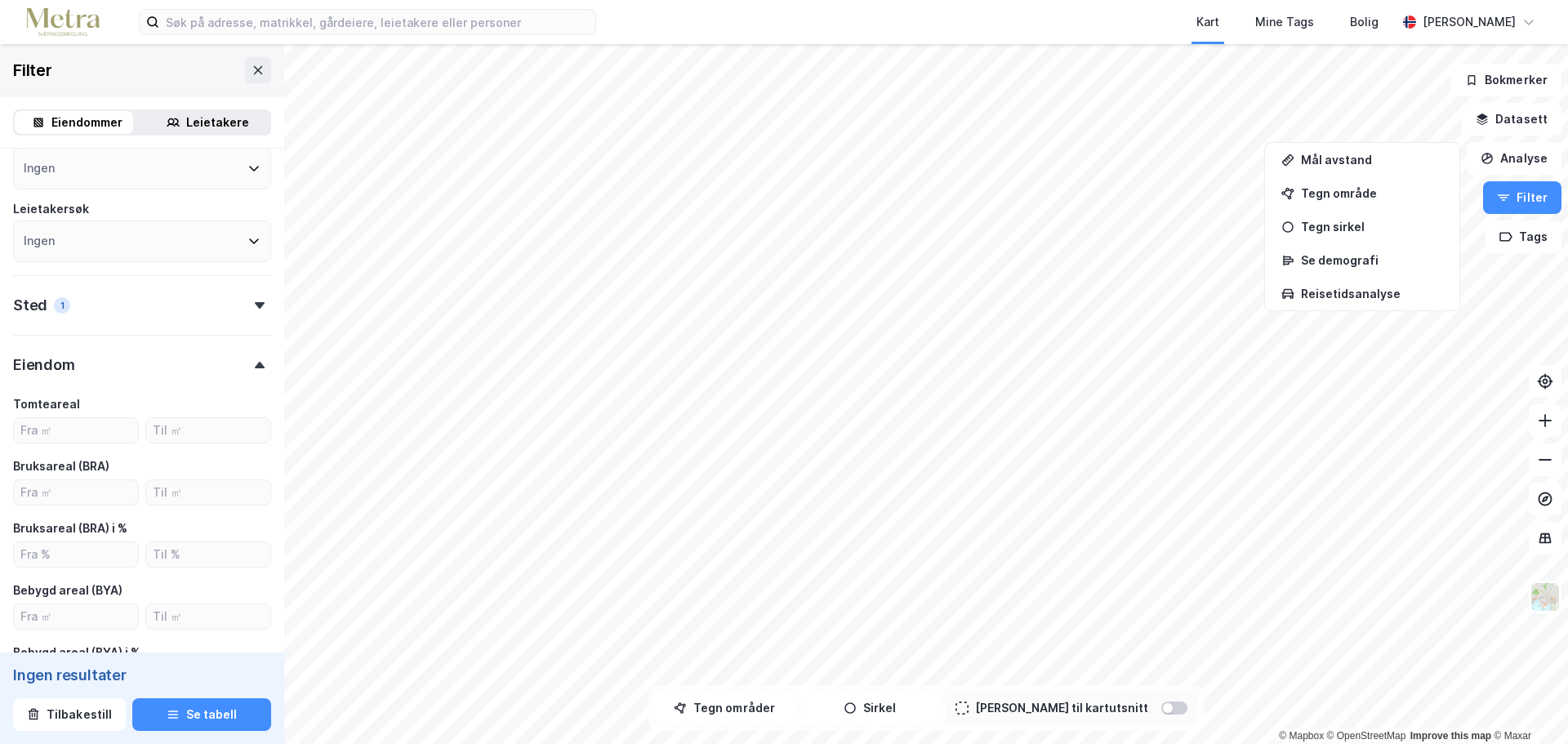
click at [115, 357] on div "Eiendom" at bounding box center [142, 358] width 258 height 46
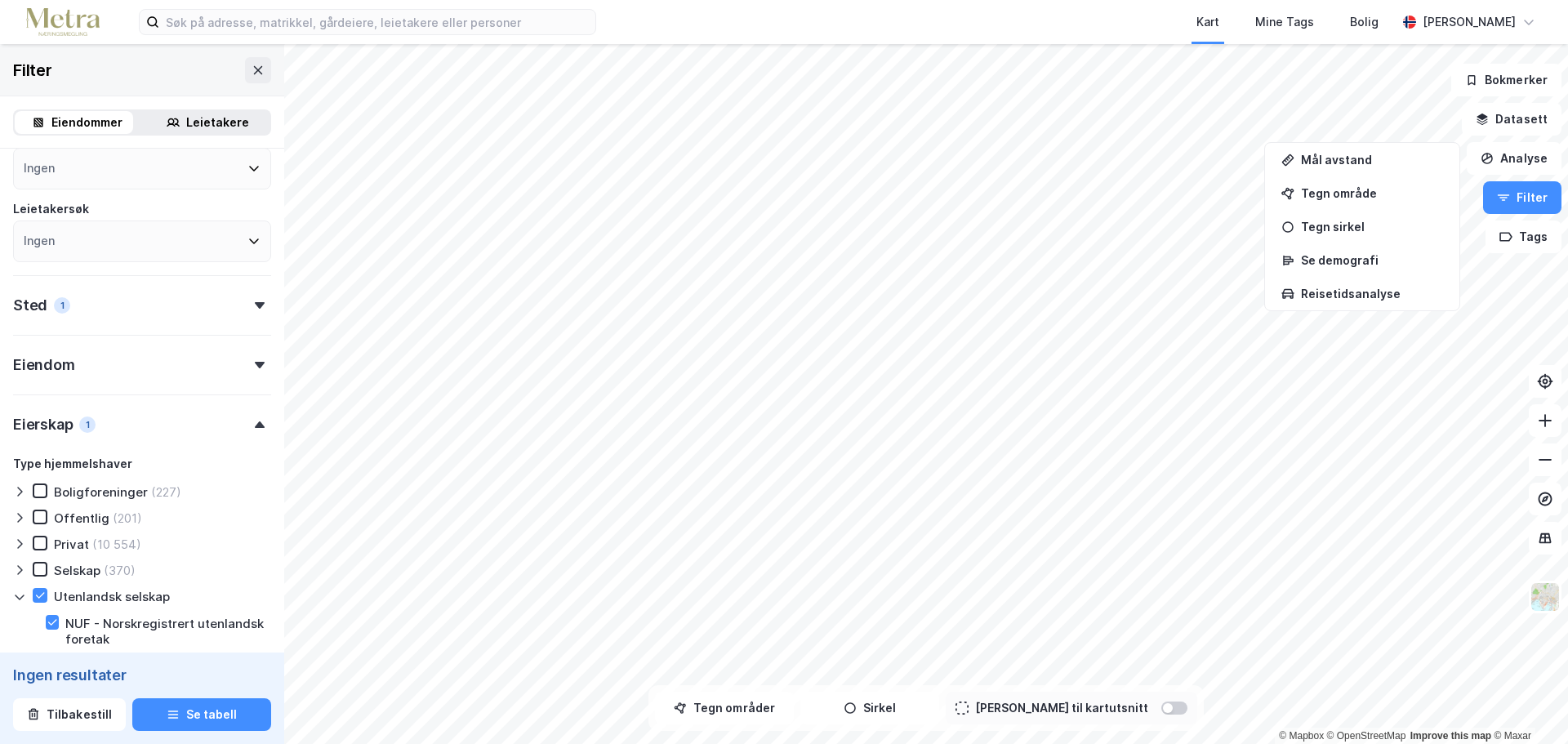
click at [104, 303] on div "Sted 1" at bounding box center [142, 298] width 258 height 46
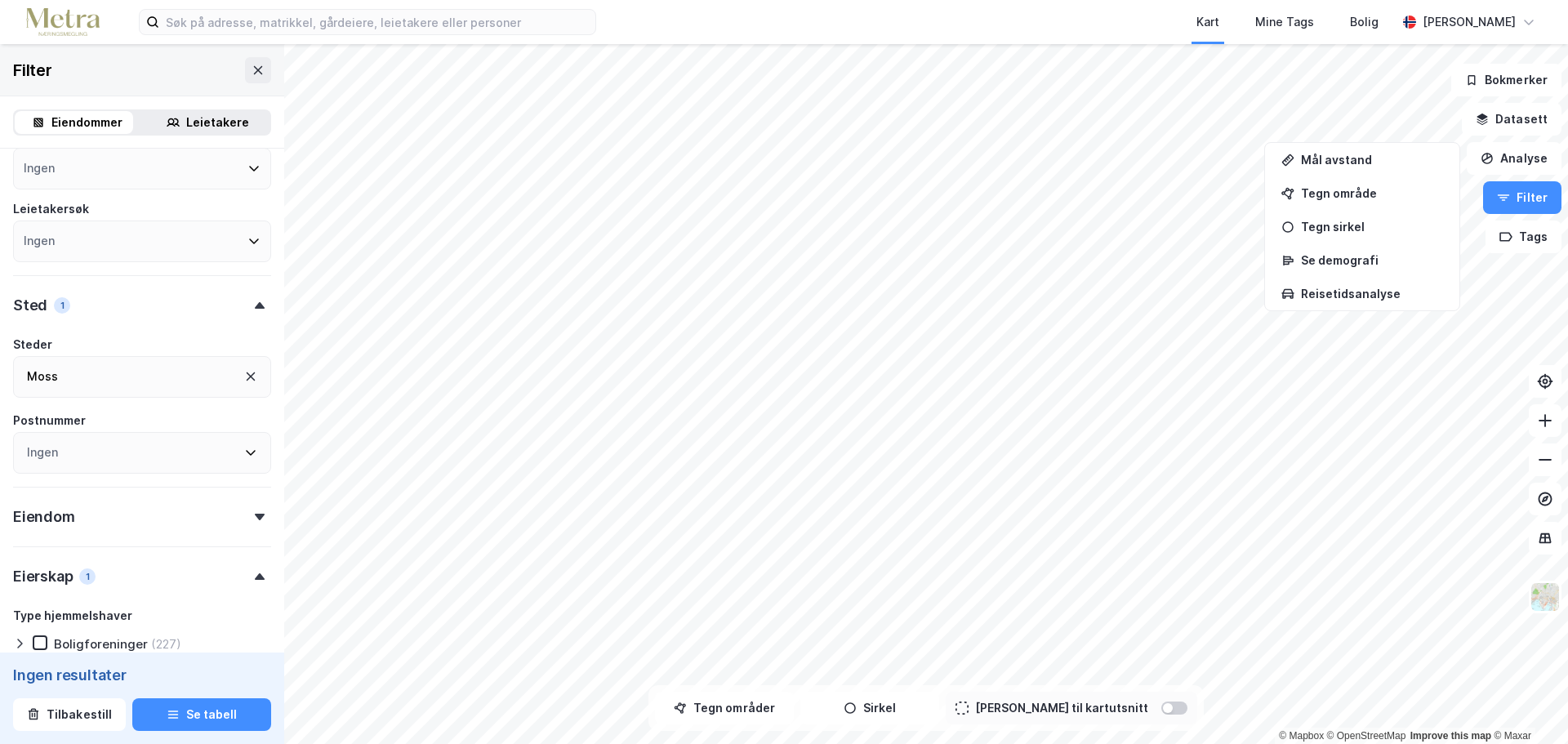
click at [101, 305] on div "Sted 1" at bounding box center [142, 298] width 258 height 46
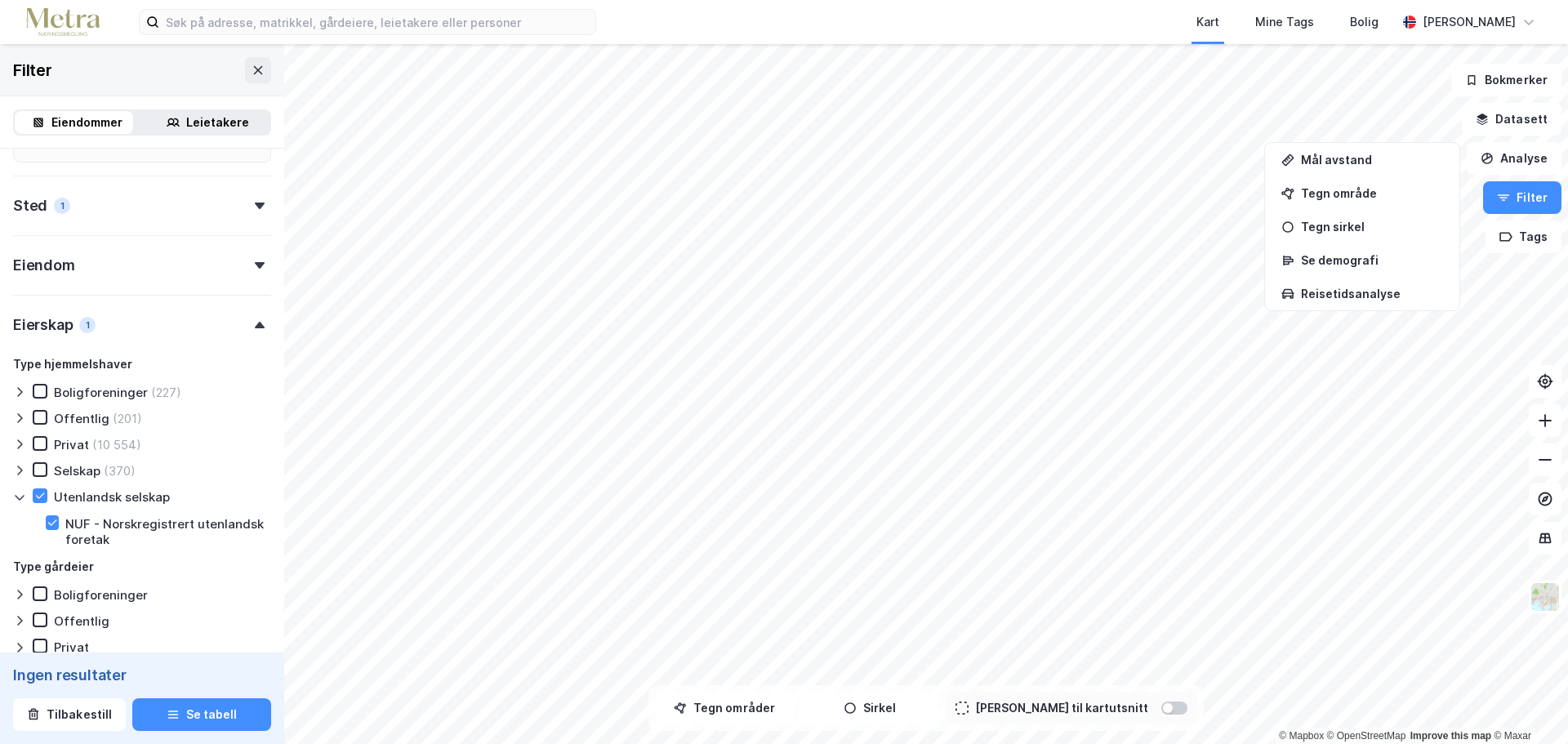
scroll to position [497, 0]
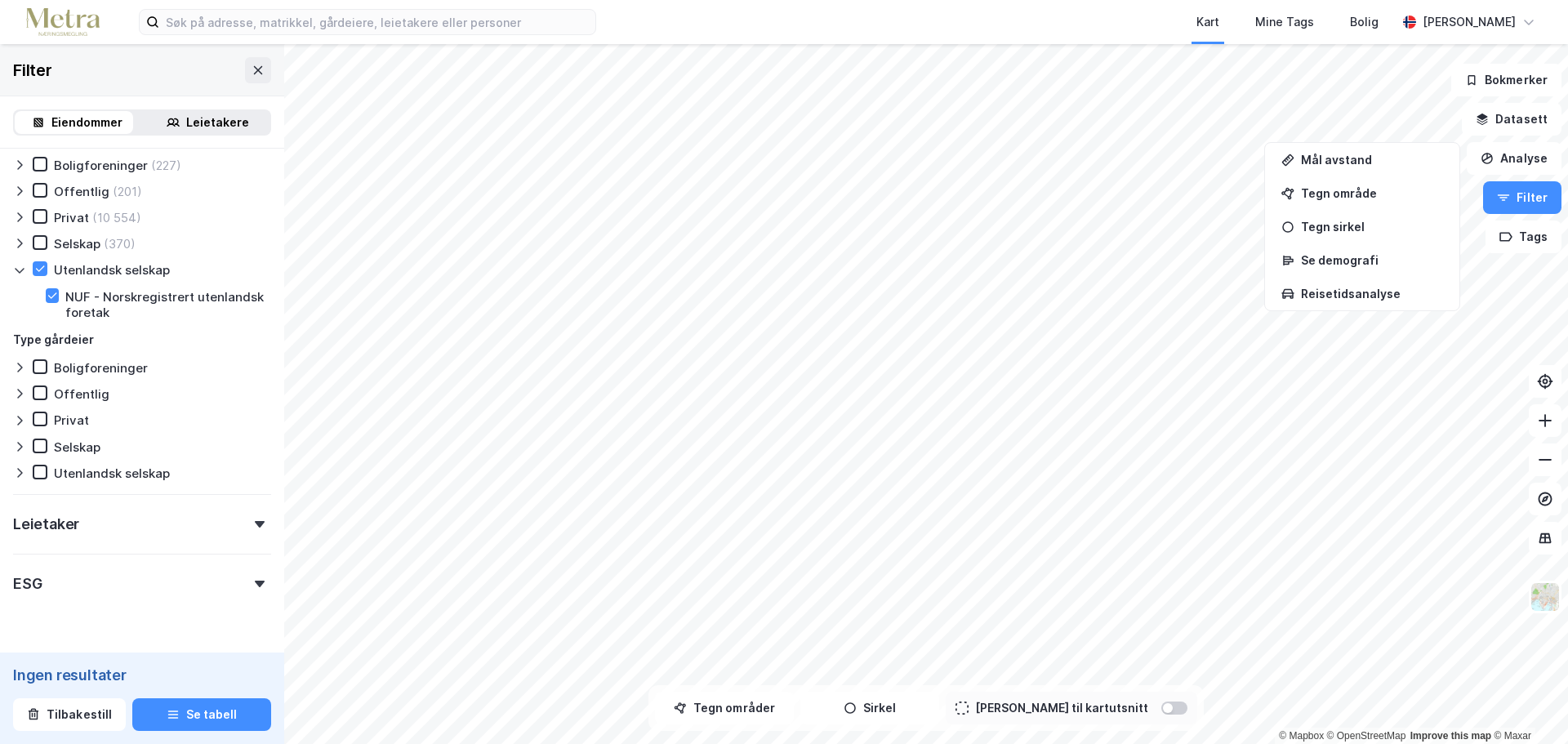
click at [112, 530] on div "Leietaker" at bounding box center [142, 517] width 258 height 46
click at [112, 530] on div "Leietaker" at bounding box center [142, 517] width 258 height 46
click at [15, 467] on icon at bounding box center [20, 473] width 13 height 13
click at [53, 499] on icon at bounding box center [52, 497] width 12 height 12
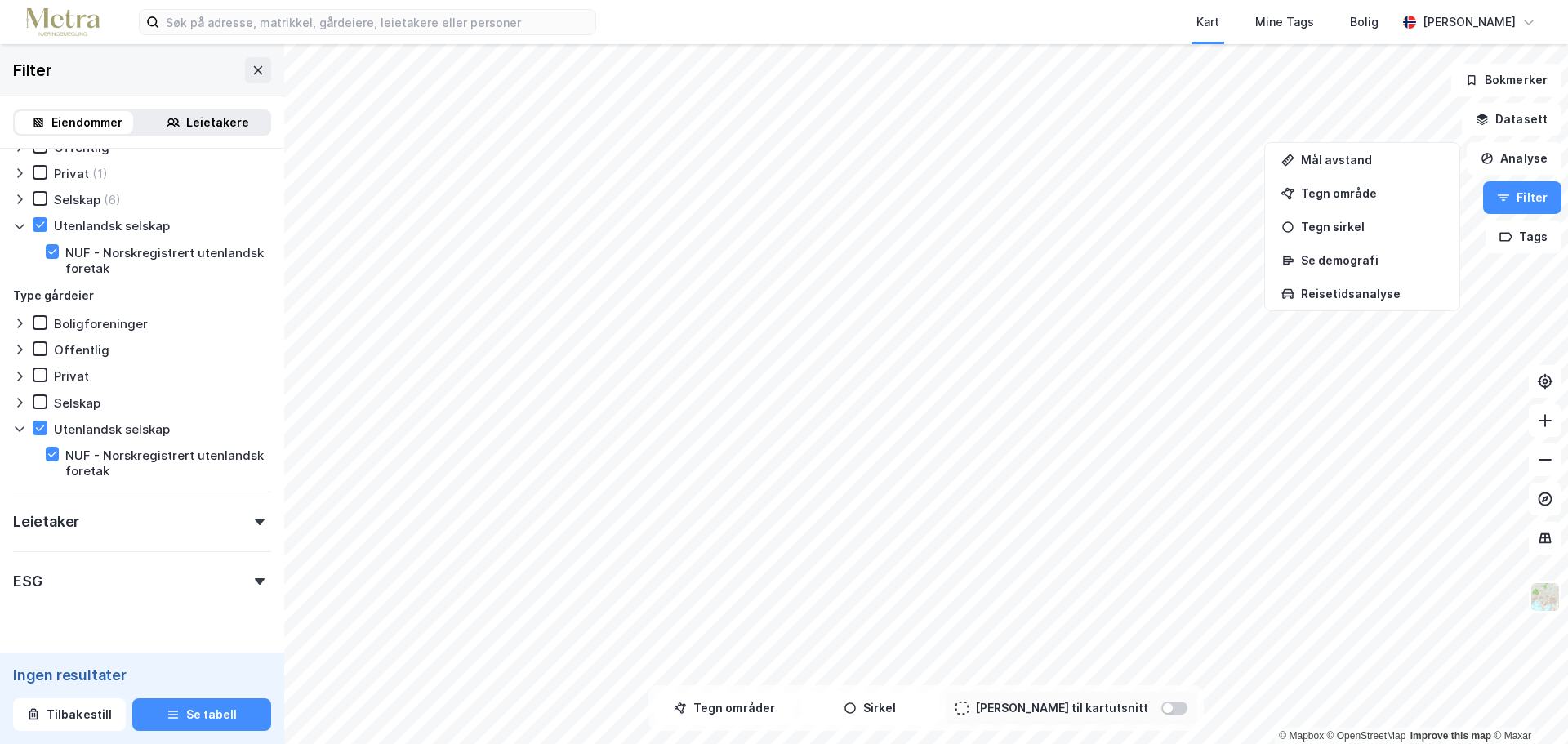
scroll to position [581, 0]
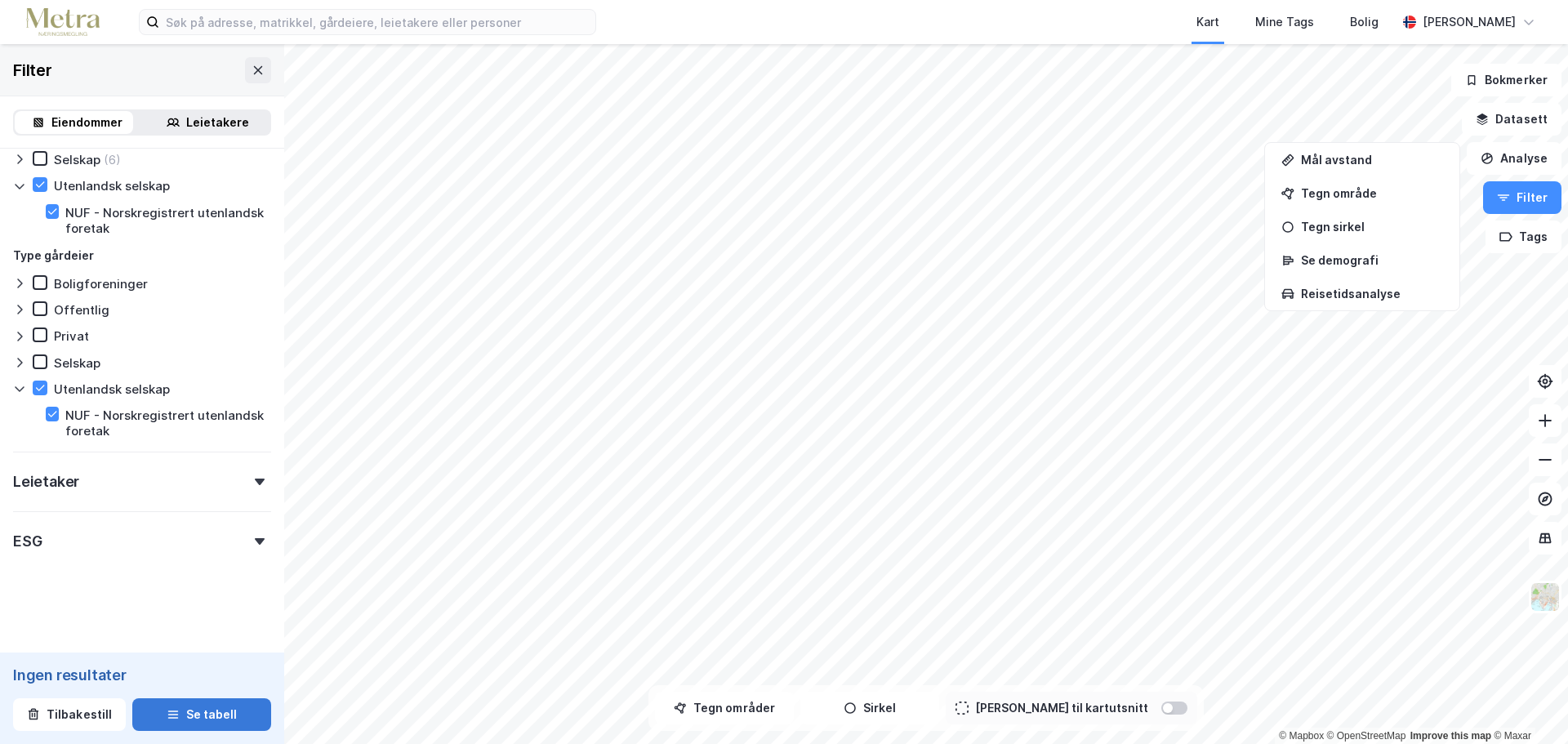
click at [203, 713] on button "Se tabell" at bounding box center [202, 715] width 139 height 33
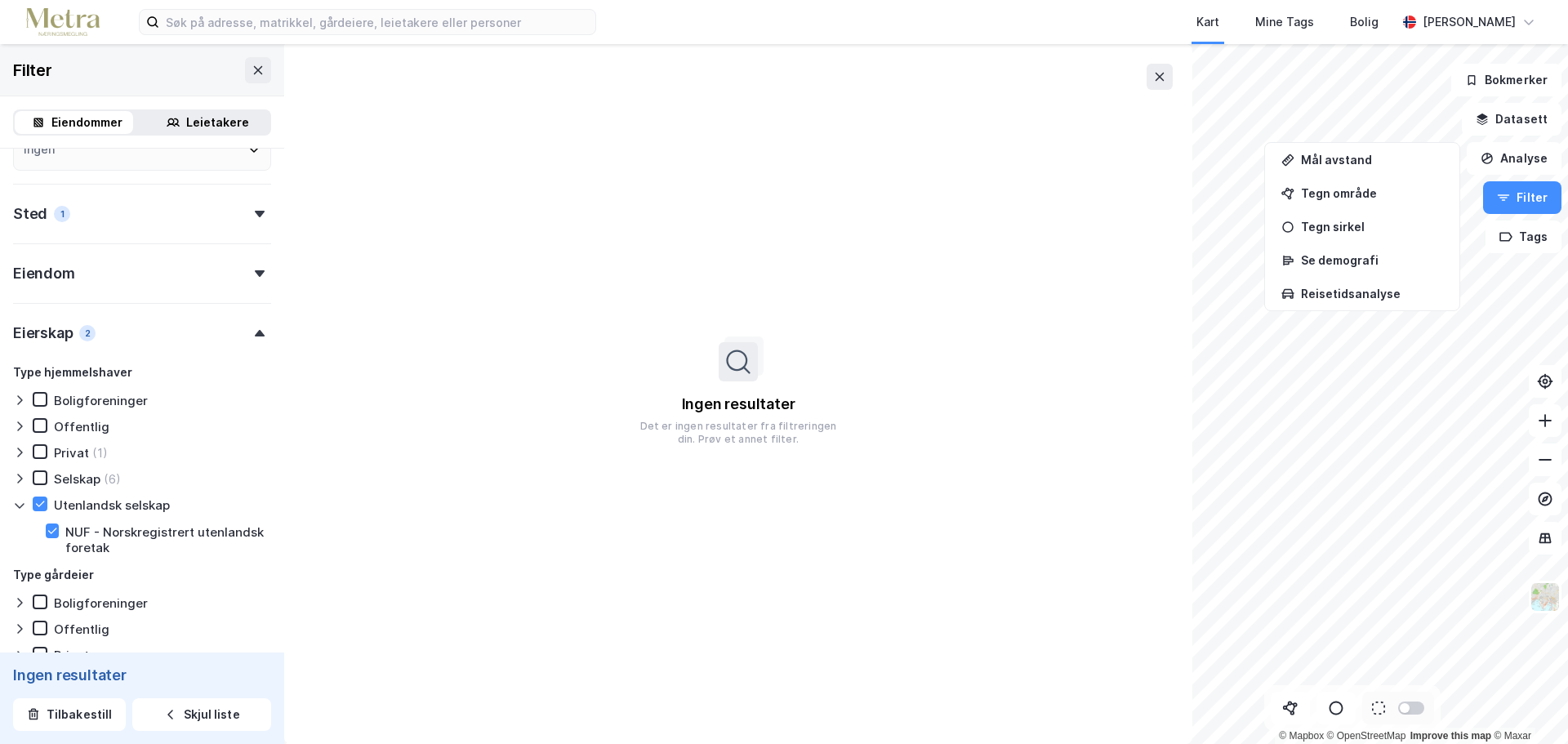
scroll to position [254, 0]
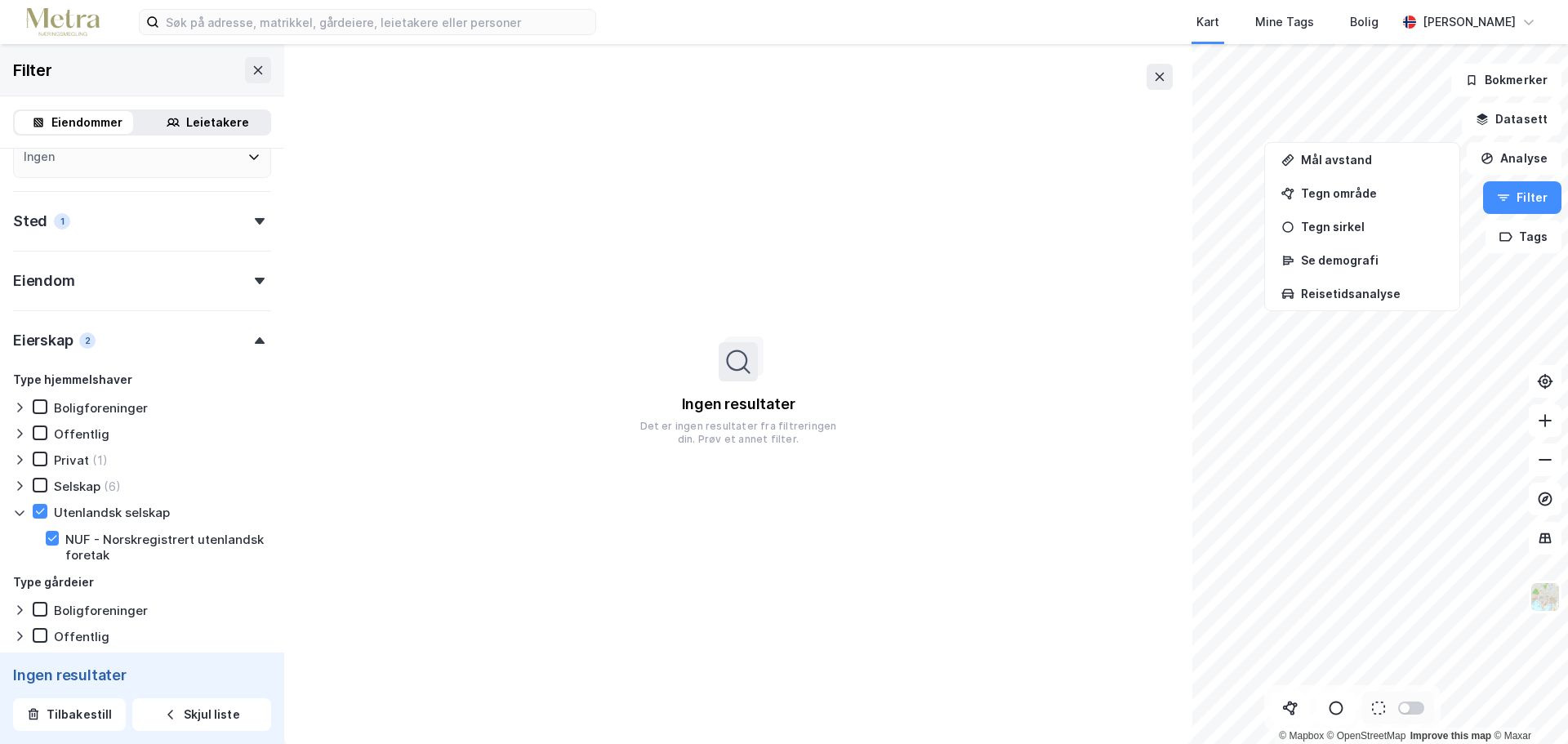
click at [13, 479] on div "Eiendomstype [PERSON_NAME] Næring Ubebygd (7) Gårdeiersøk Ingen Leietakersøk In…" at bounding box center [141, 437] width 284 height 1085
click at [20, 485] on icon at bounding box center [20, 486] width 13 height 13
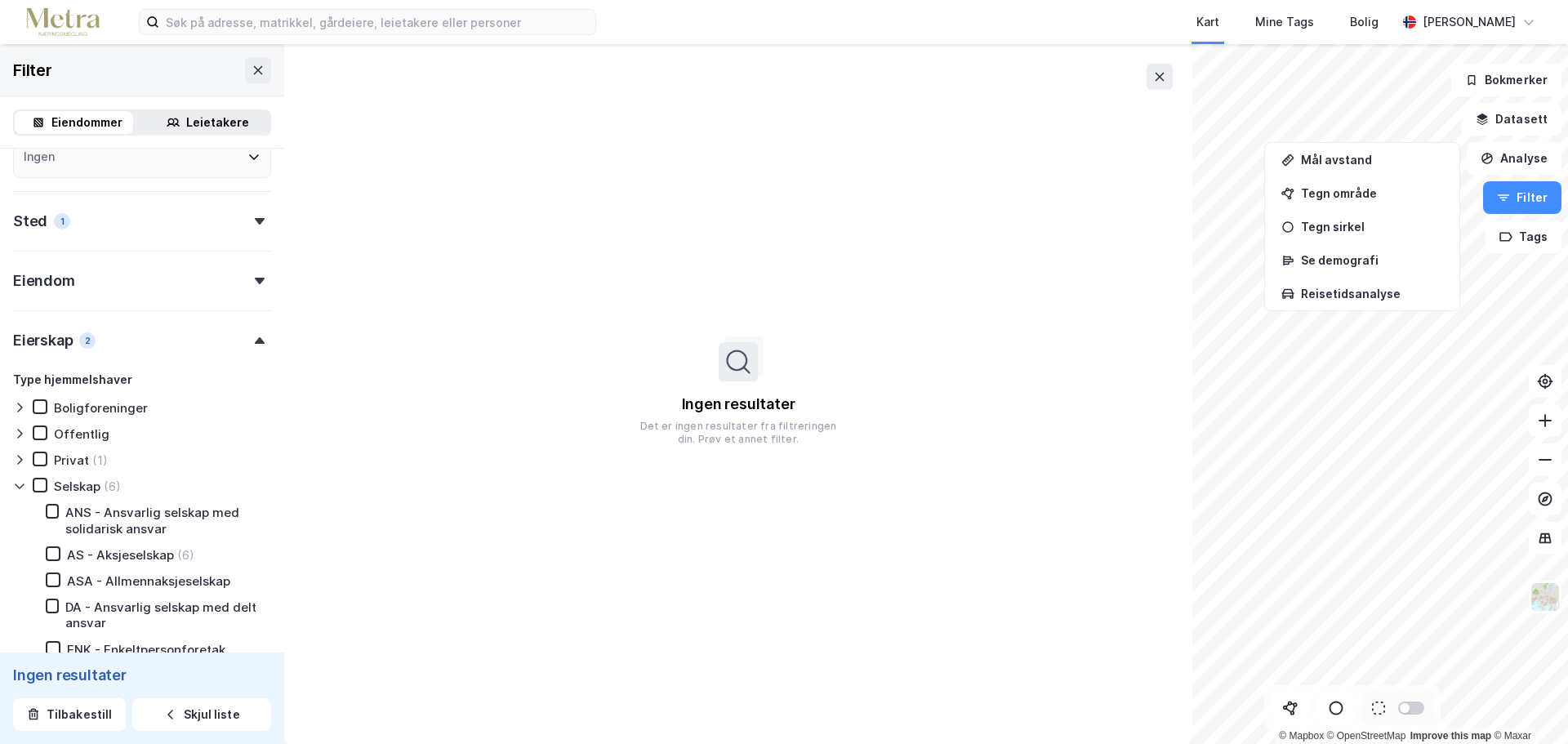
click at [20, 485] on icon at bounding box center [20, 486] width 13 height 13
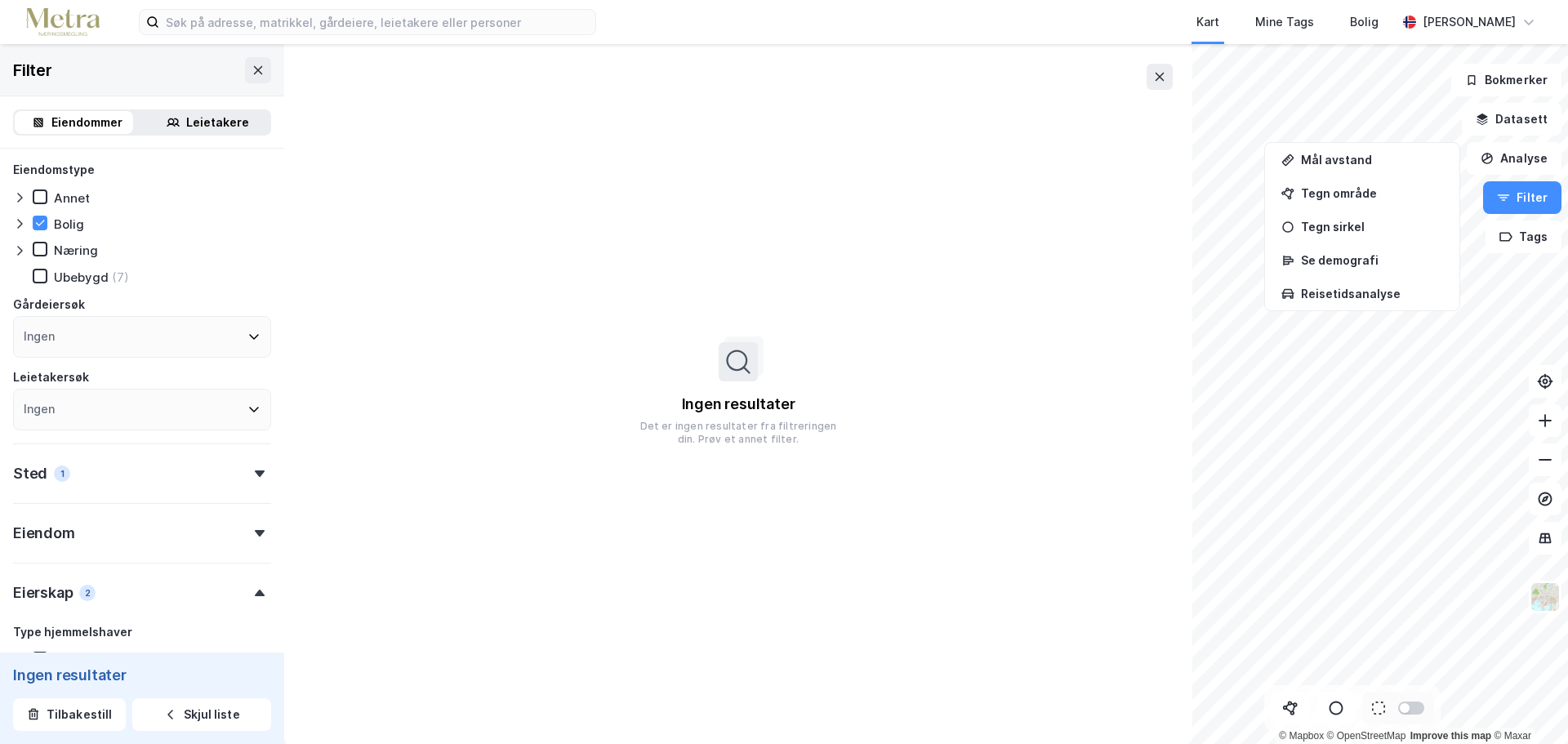
scroll to position [0, 0]
click at [44, 279] on icon at bounding box center [40, 278] width 12 height 12
click at [35, 255] on icon at bounding box center [40, 250] width 12 height 12
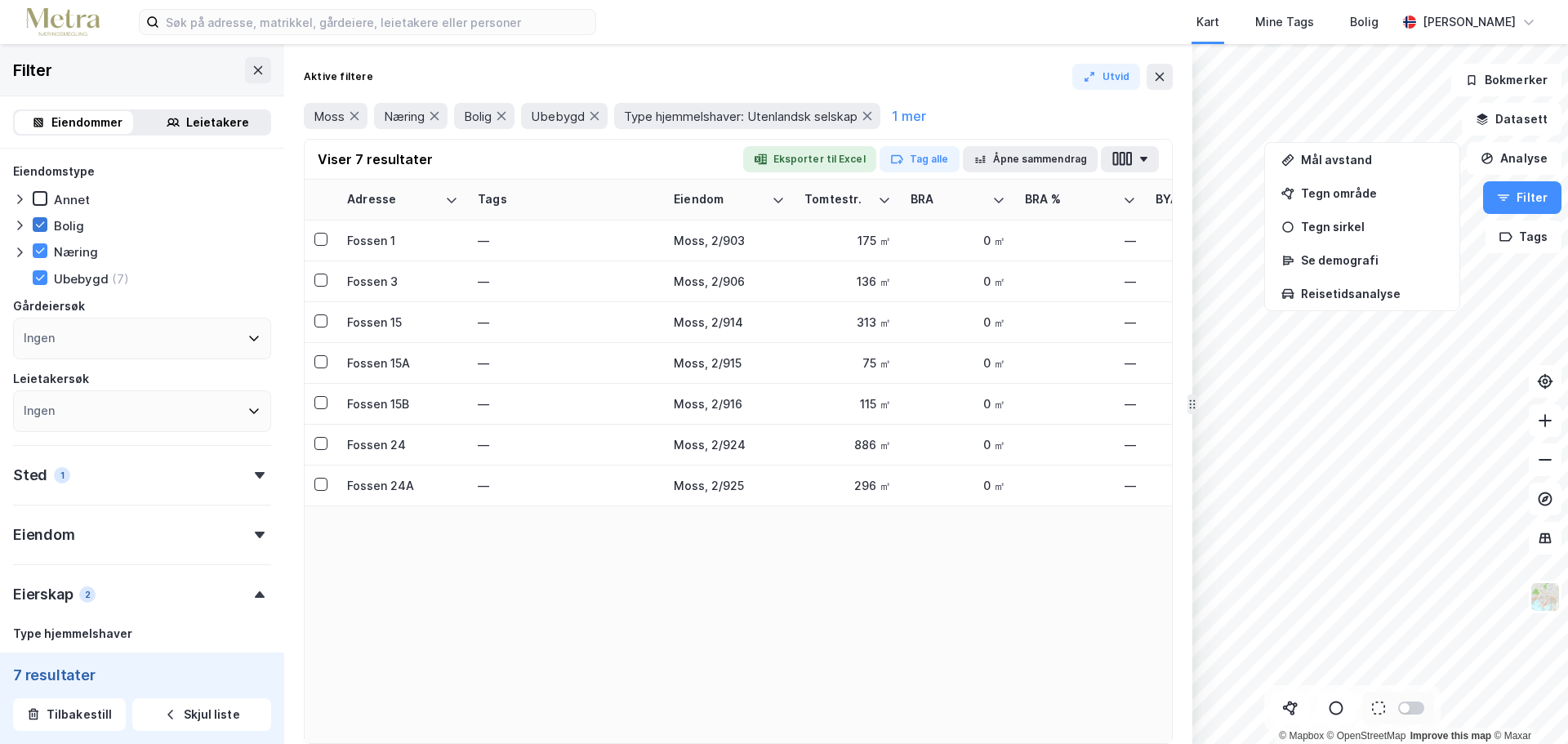
drag, startPoint x: 44, startPoint y: 200, endPoint x: 42, endPoint y: 231, distance: 31.1
click at [44, 198] on icon at bounding box center [40, 198] width 12 height 12
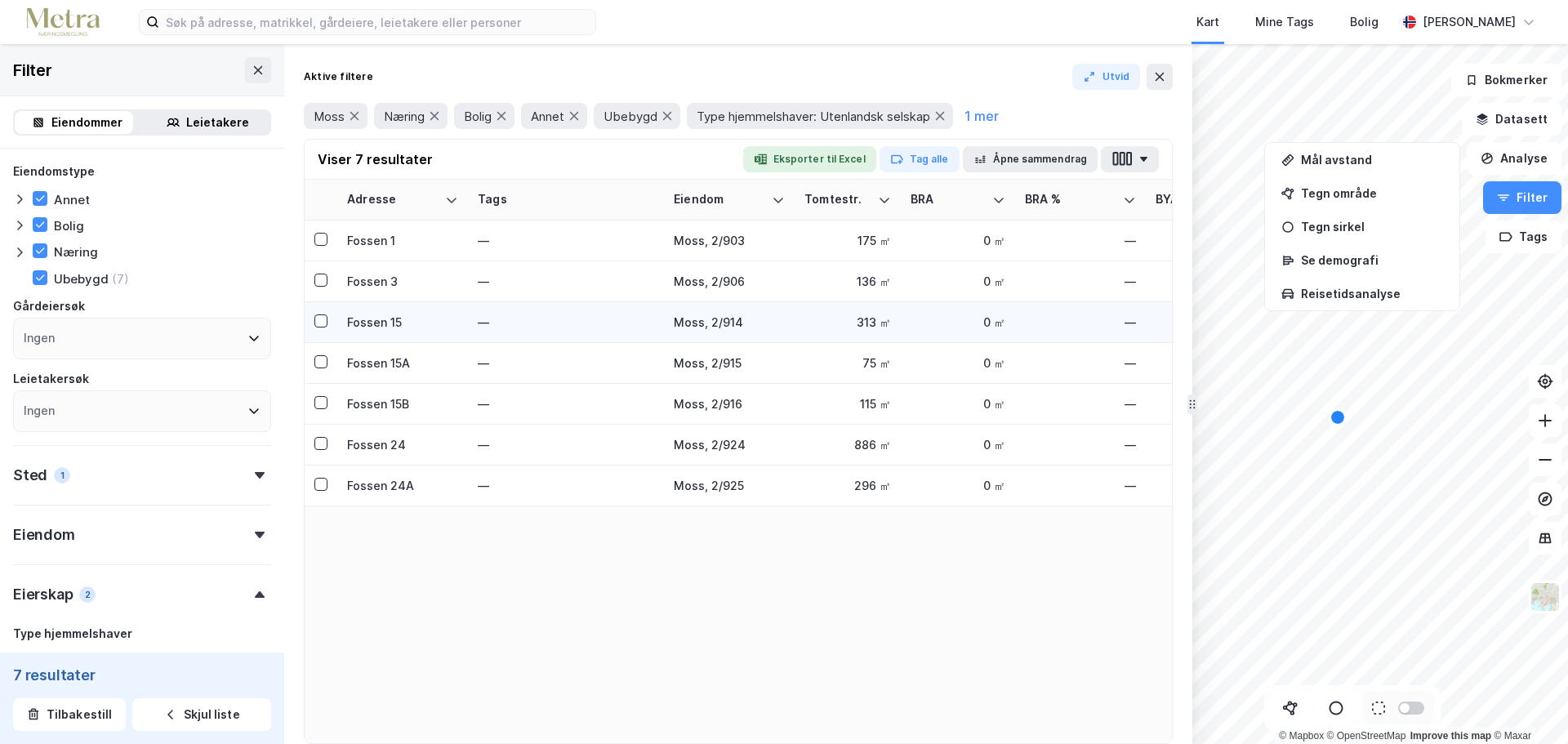
click at [382, 324] on div "Fossen 15" at bounding box center [402, 321] width 111 height 17
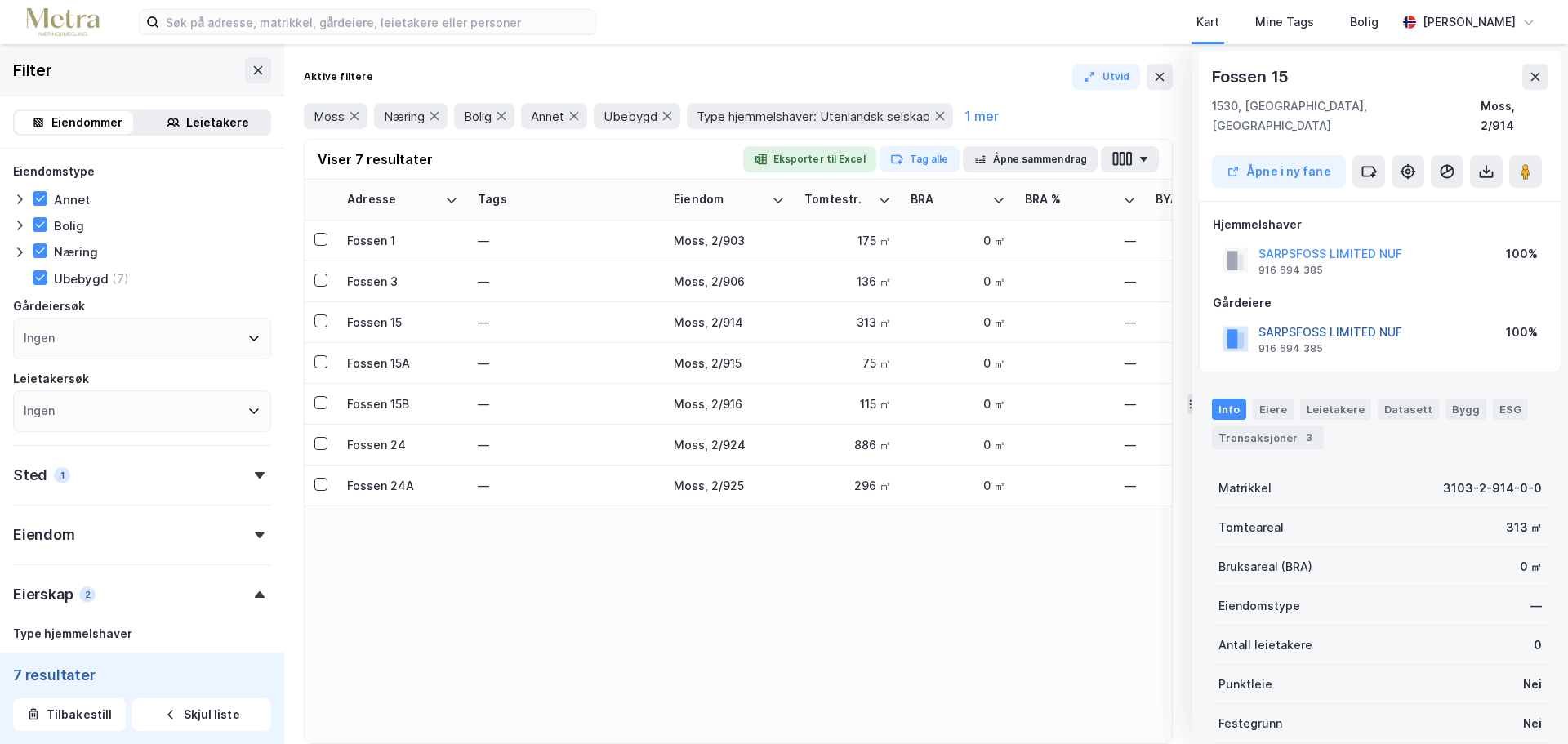
click at [0, 0] on button "SARPSFOSS LIMITED NUF" at bounding box center [0, 0] width 0 height 0
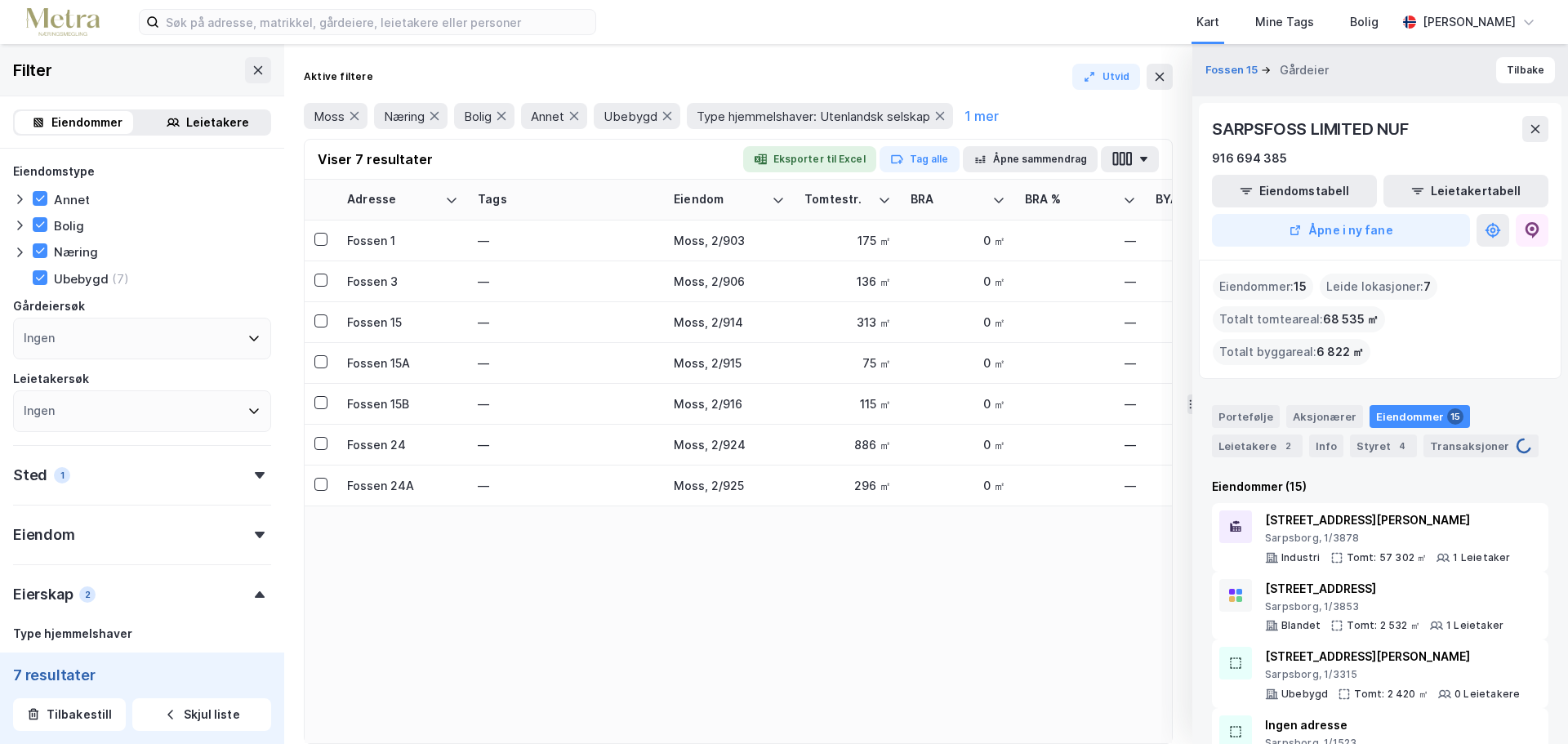
click at [1290, 131] on div "SARPSFOSS LIMITED NUF" at bounding box center [1312, 128] width 200 height 26
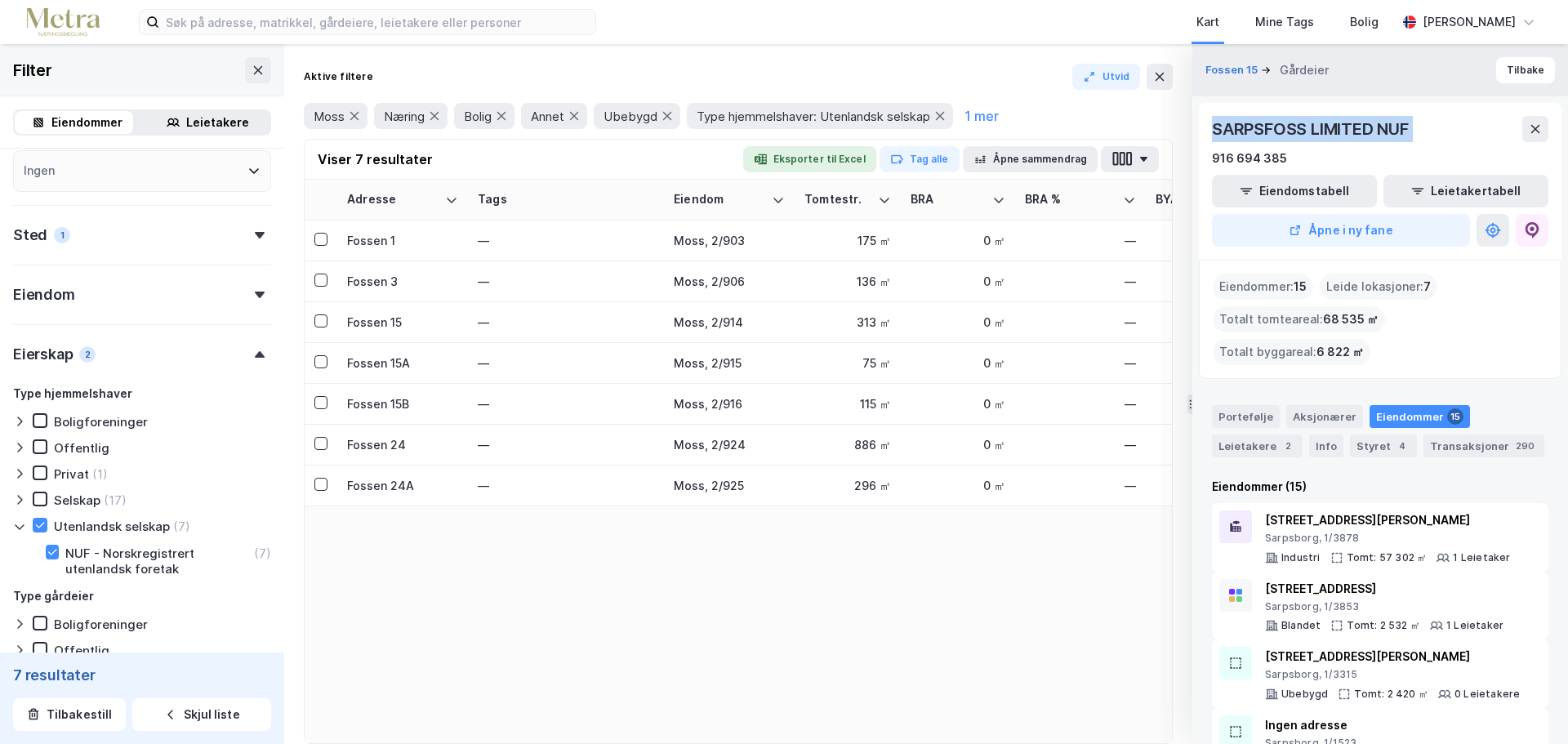
scroll to position [245, 0]
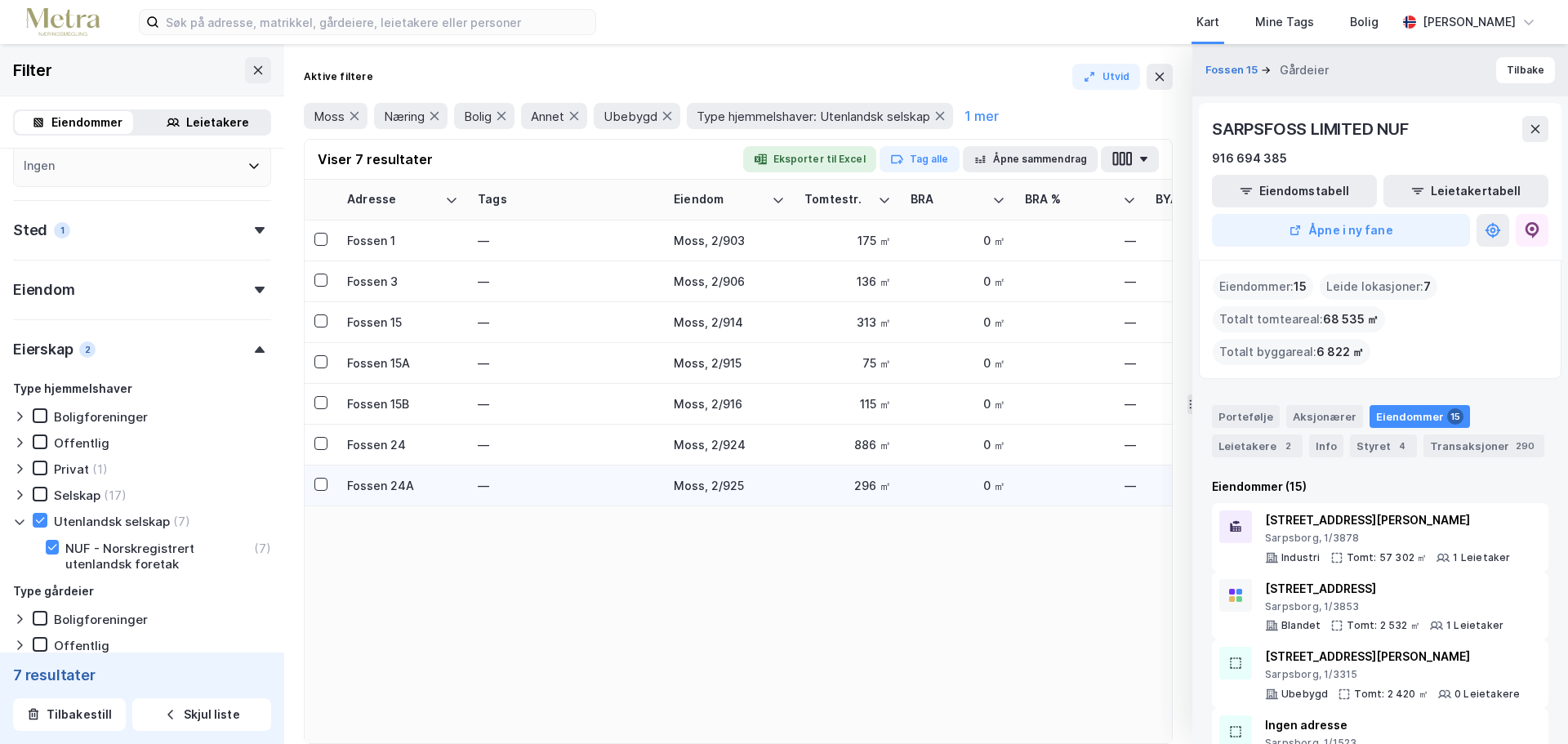
click at [384, 487] on div "Fossen 24A" at bounding box center [402, 485] width 111 height 17
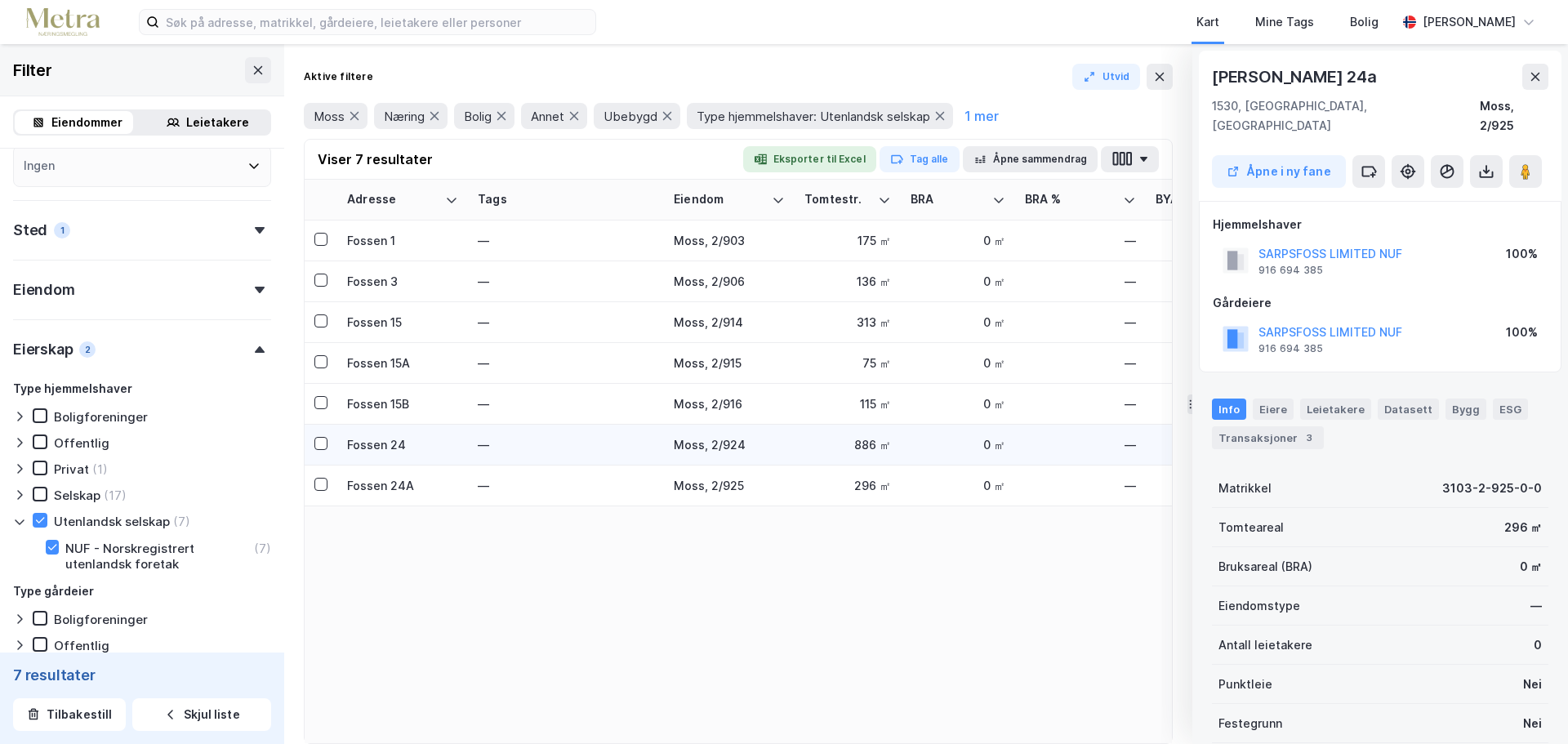
click at [366, 457] on td "Fossen 24" at bounding box center [402, 445] width 131 height 41
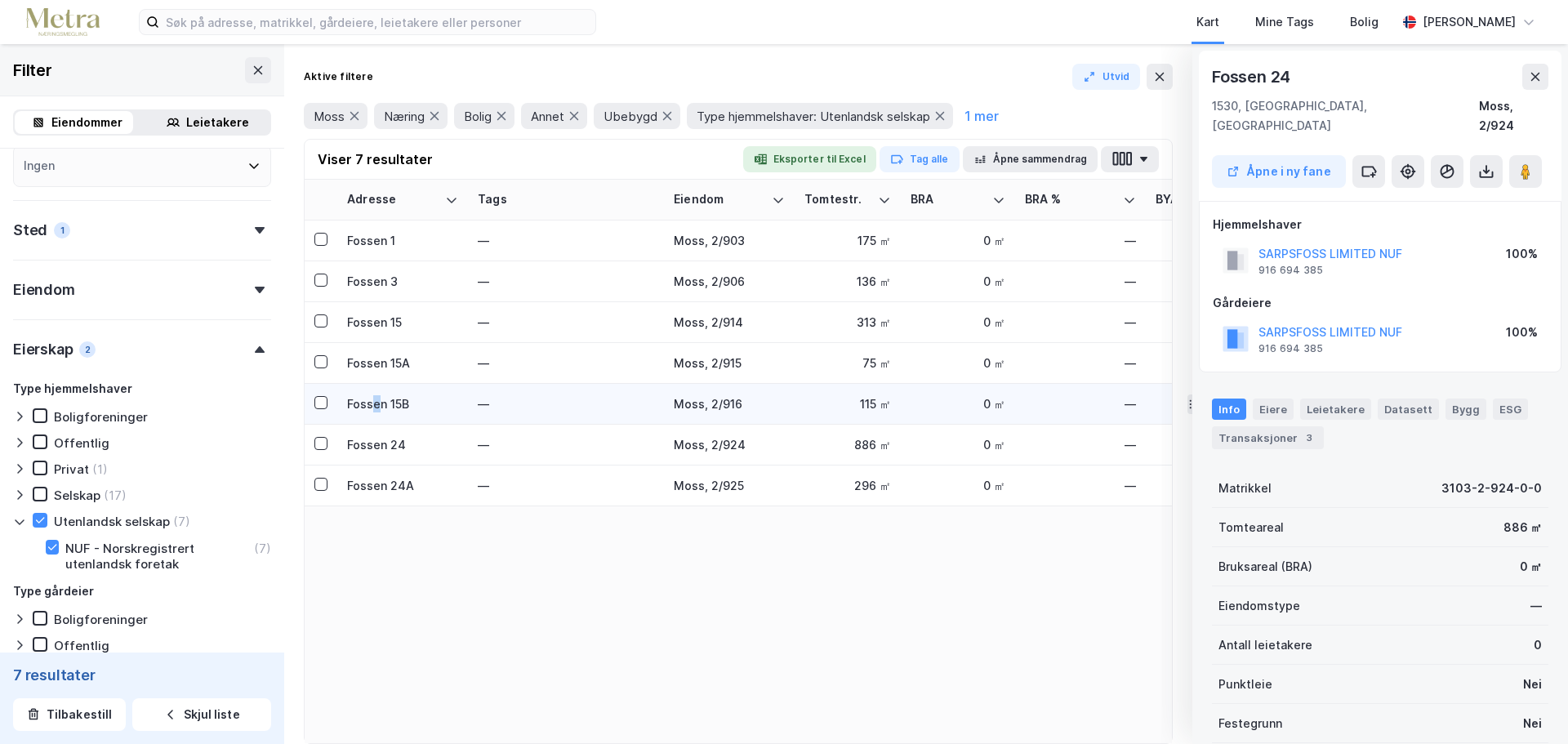
click at [376, 405] on div "Fossen 15B" at bounding box center [402, 403] width 111 height 17
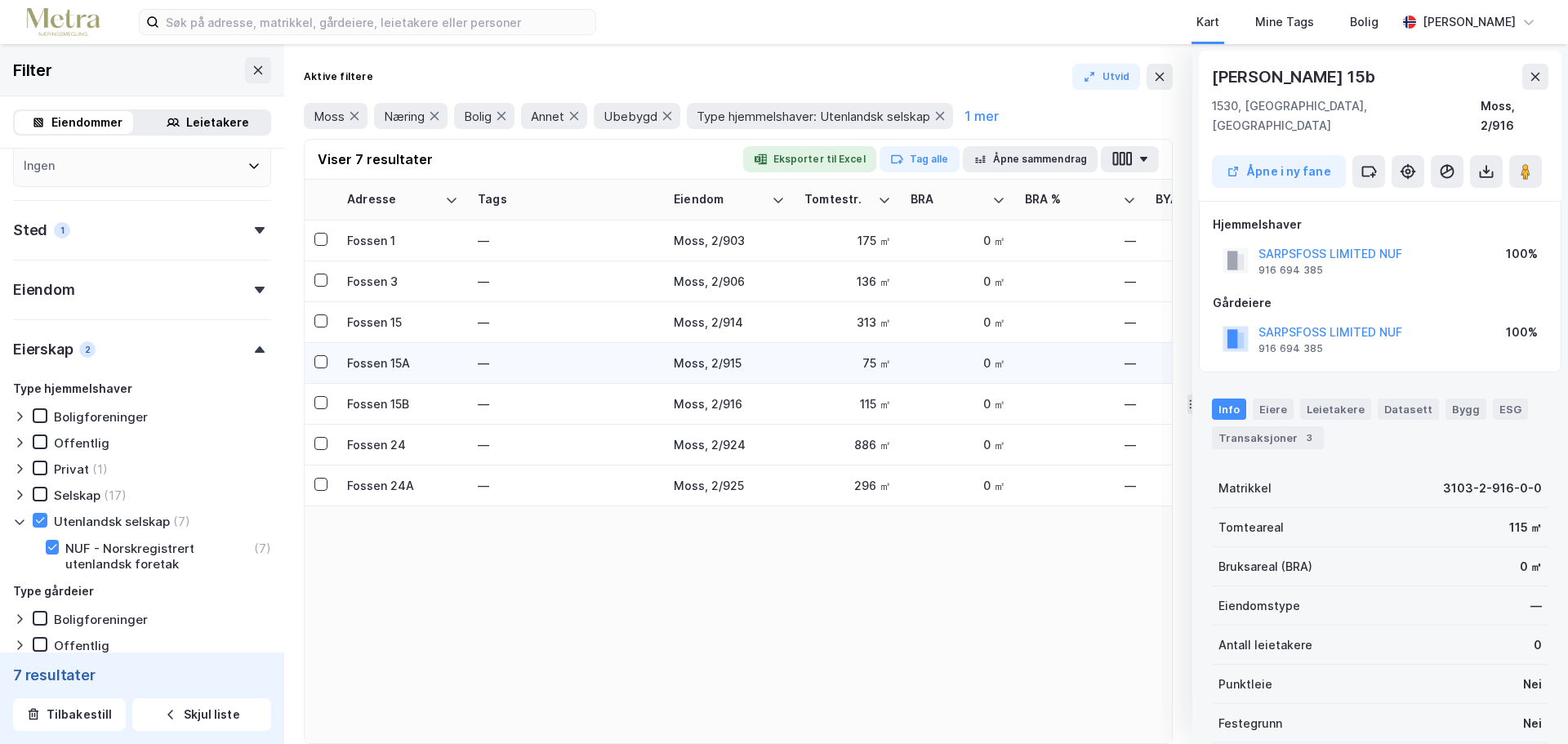
click at [373, 366] on div "Fossen 15A" at bounding box center [402, 362] width 111 height 17
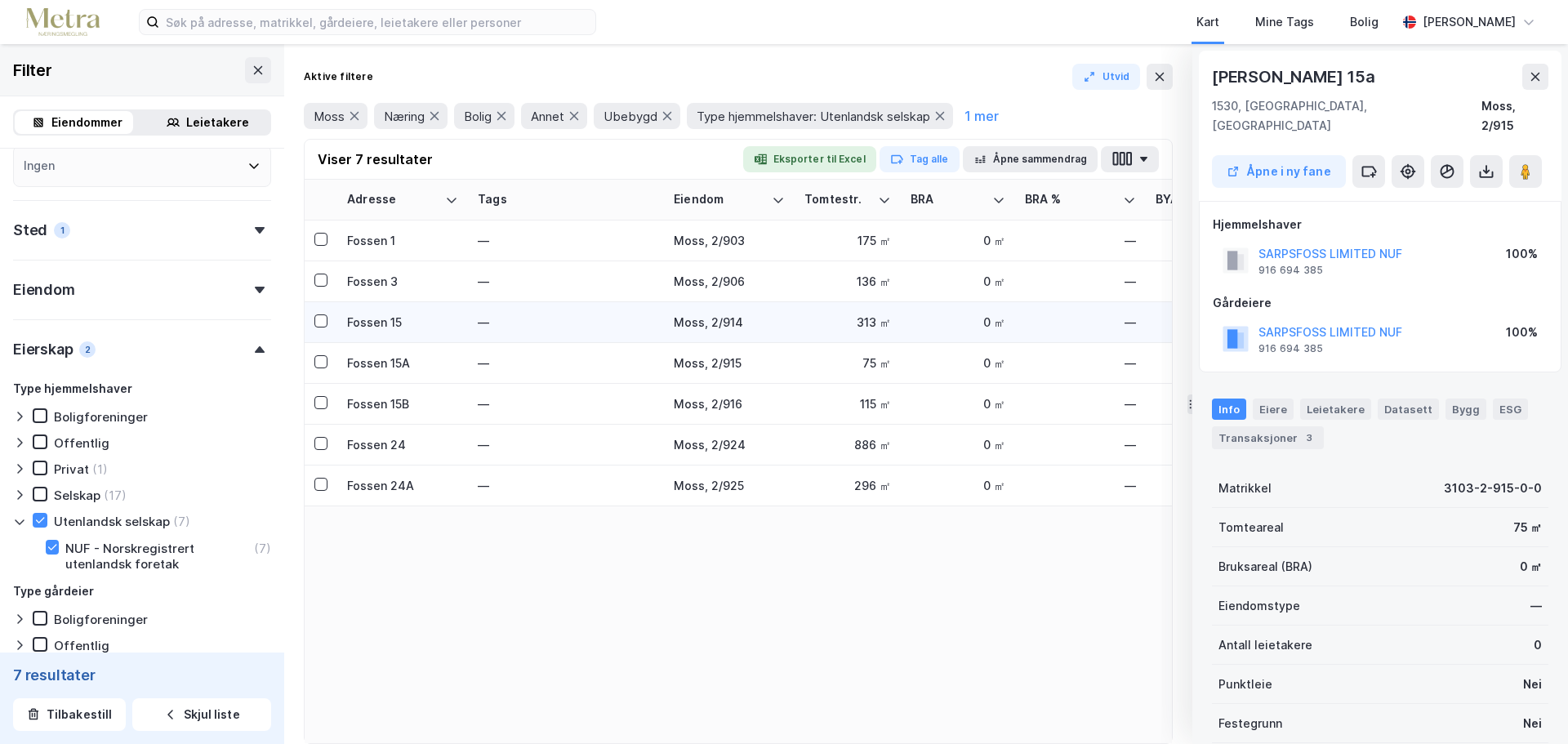
click at [377, 318] on div "Fossen 15" at bounding box center [402, 321] width 111 height 17
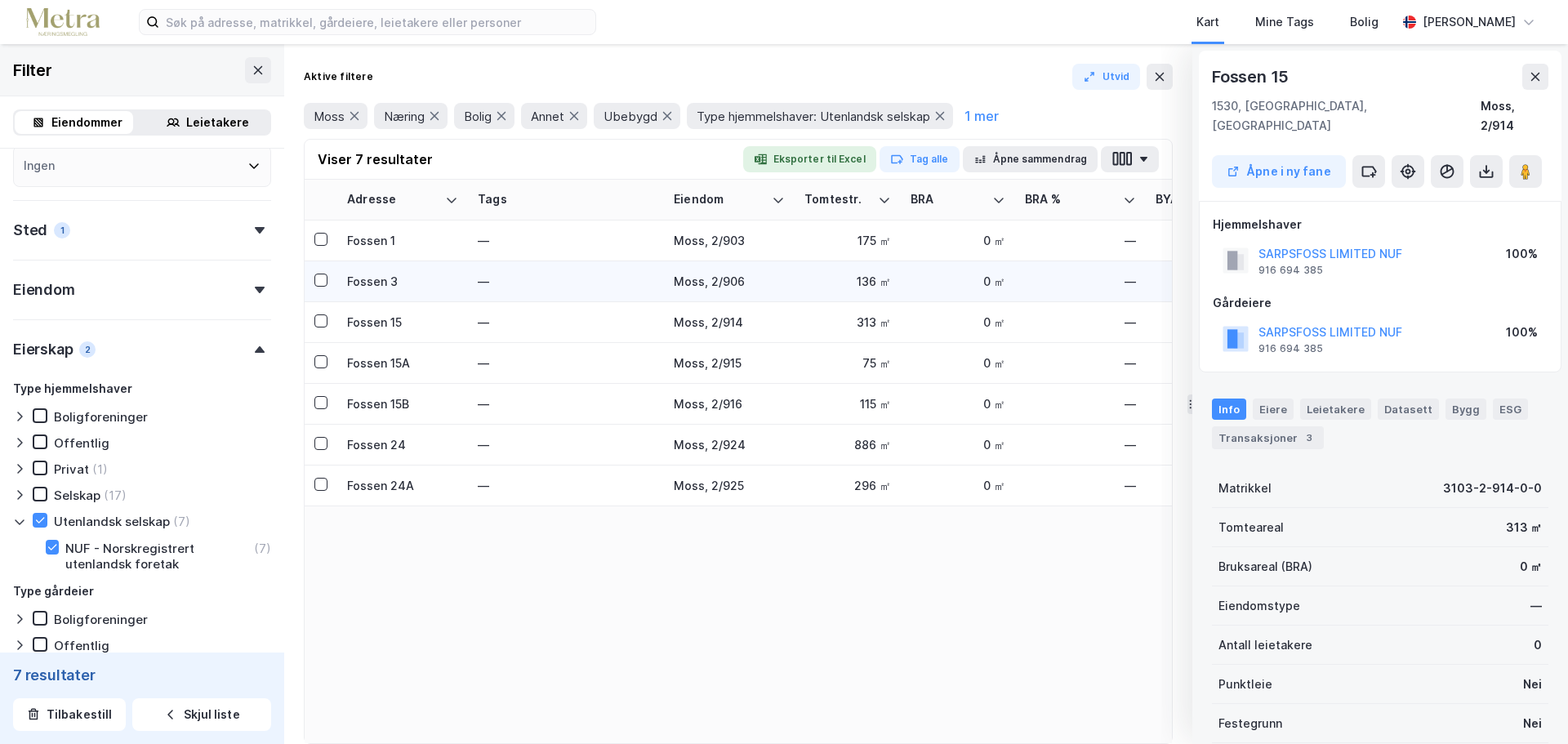
click at [362, 273] on div "Fossen 3" at bounding box center [402, 281] width 111 height 17
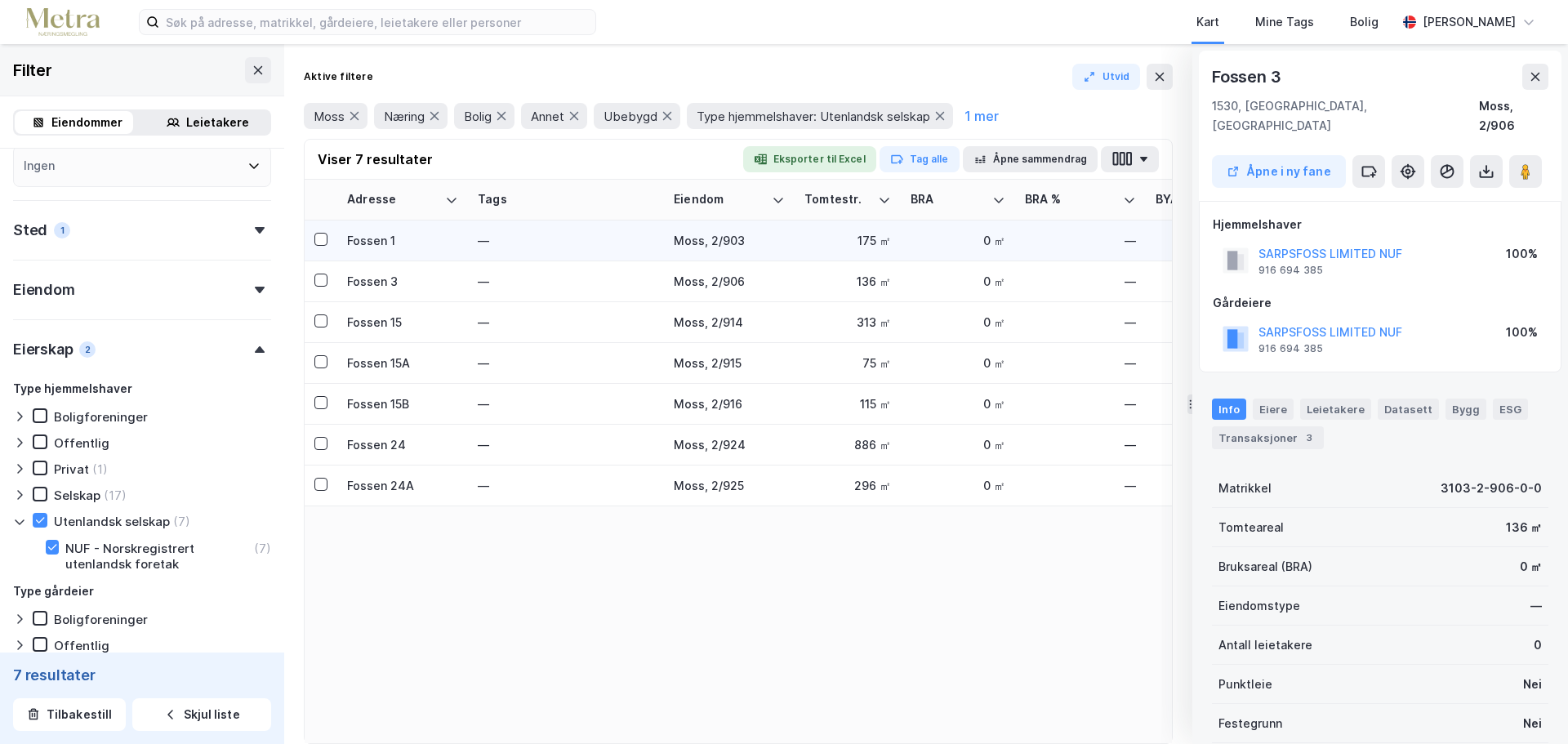
click at [361, 243] on div "Fossen 1" at bounding box center [402, 240] width 111 height 17
drag, startPoint x: 419, startPoint y: 244, endPoint x: 337, endPoint y: 251, distance: 82.3
click at [337, 251] on td "Fossen 1" at bounding box center [402, 241] width 131 height 41
copy div "Fossen 1"
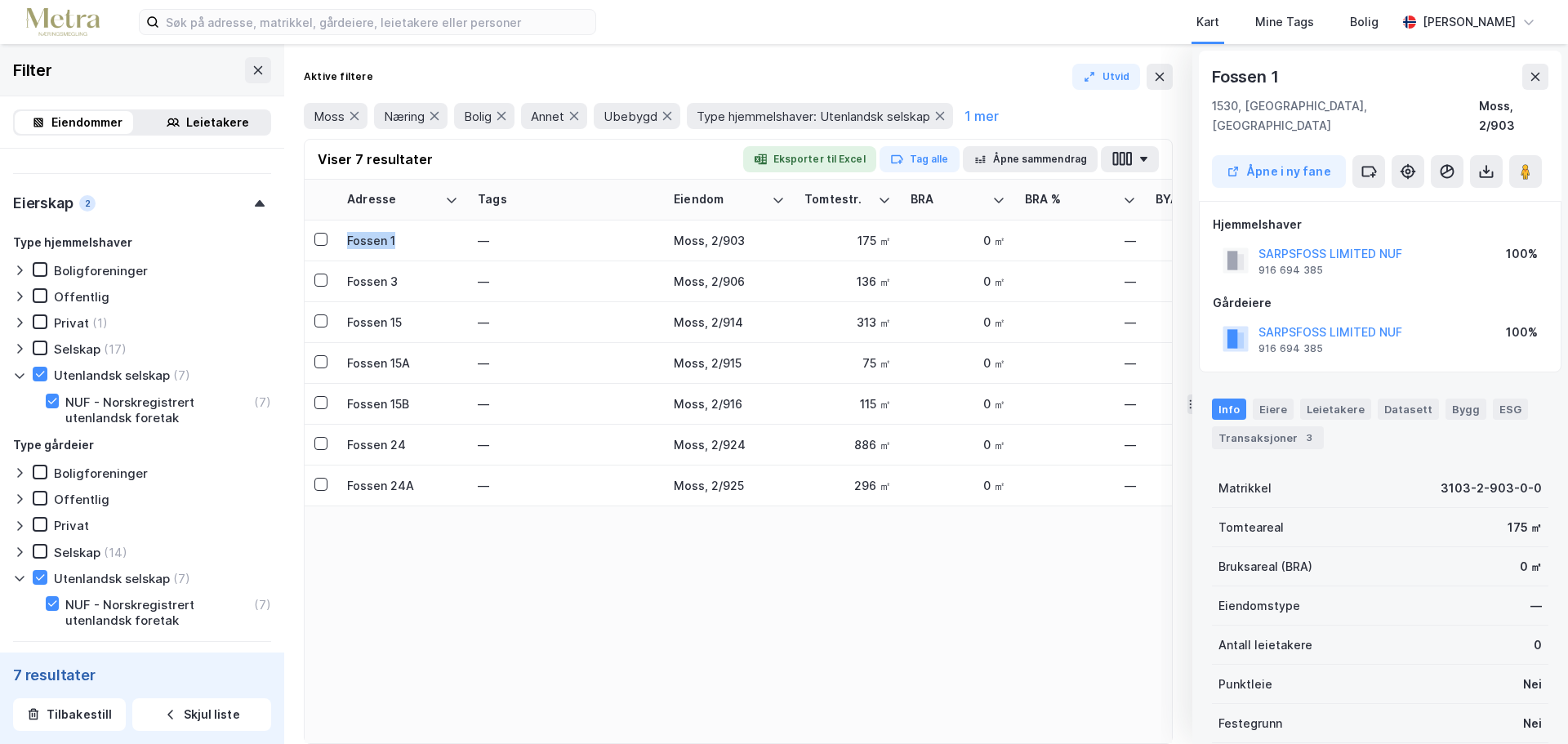
scroll to position [571, 0]
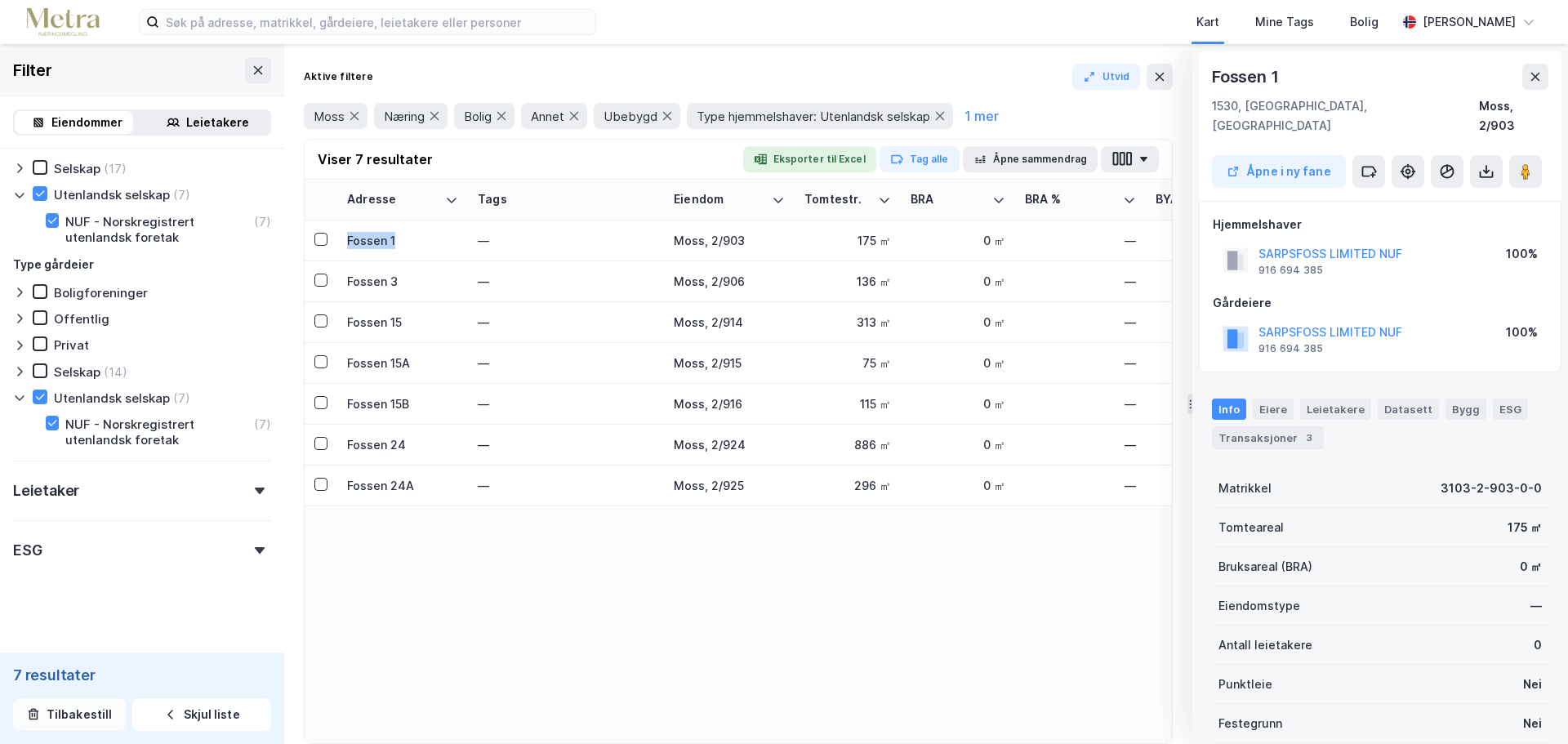
click at [102, 715] on button "Tilbakestill" at bounding box center [69, 715] width 113 height 33
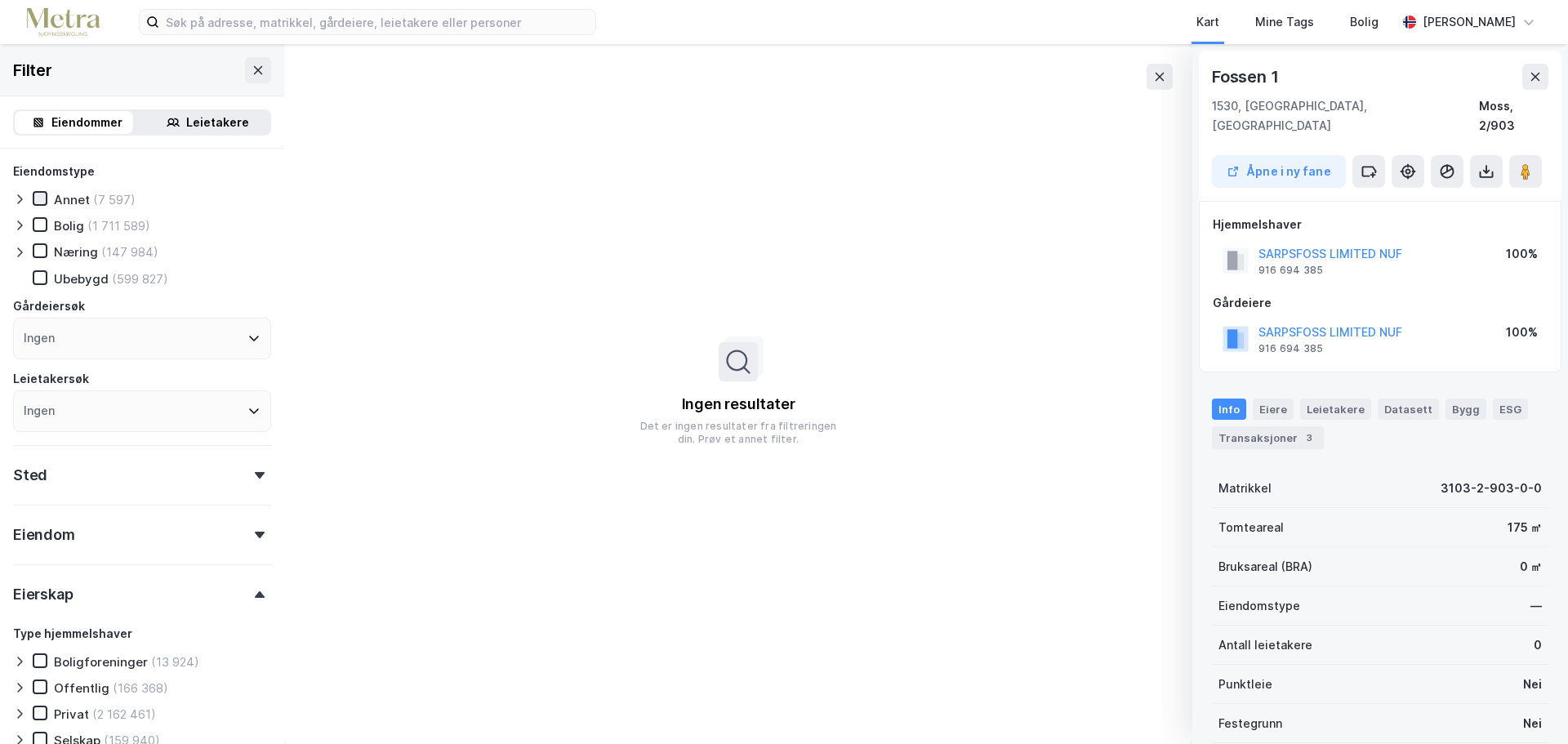
click at [42, 204] on icon at bounding box center [40, 198] width 12 height 12
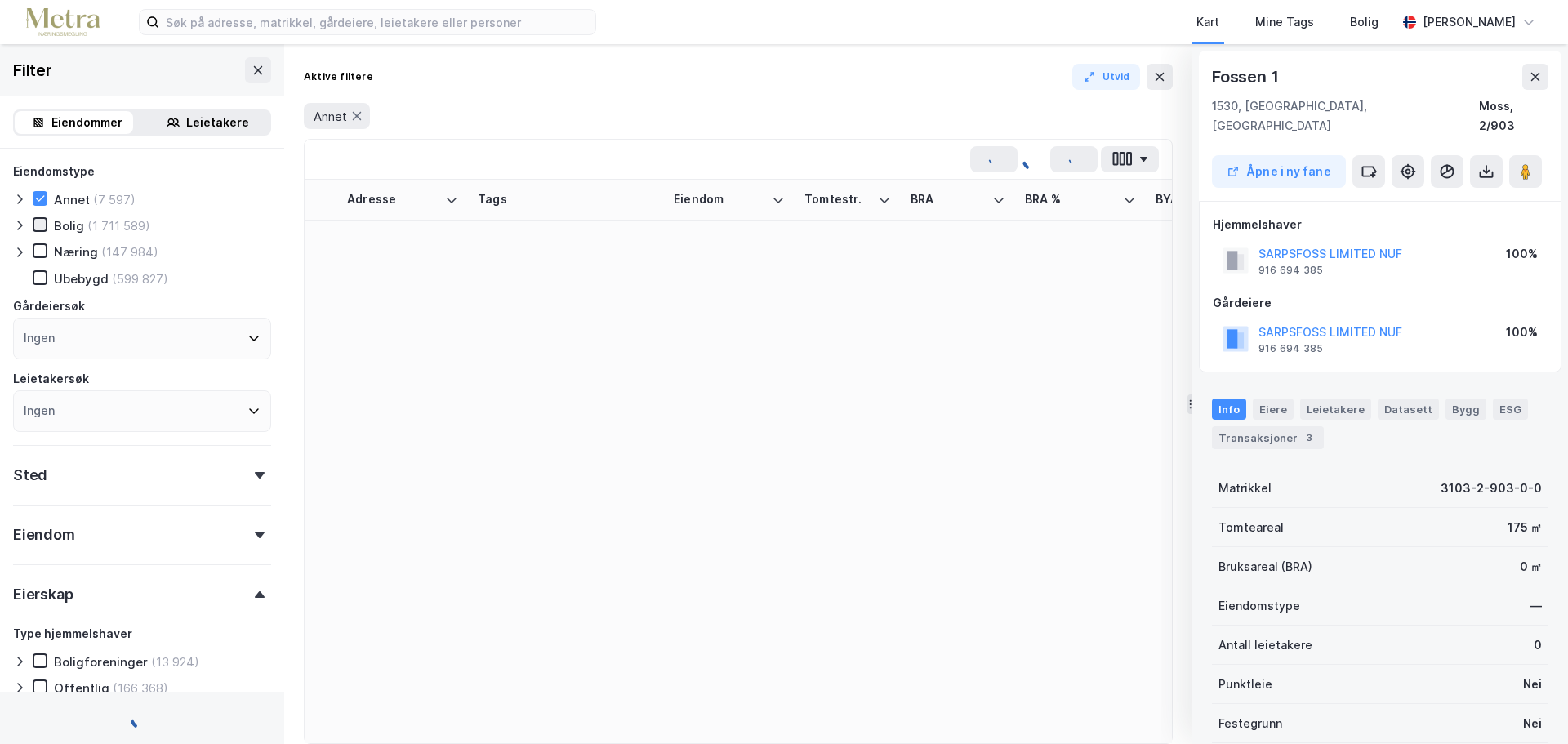
click at [37, 227] on icon at bounding box center [40, 224] width 12 height 12
click at [41, 254] on icon at bounding box center [40, 250] width 12 height 12
click at [35, 286] on div "Ubebygd (599 827)" at bounding box center [101, 279] width 135 height 16
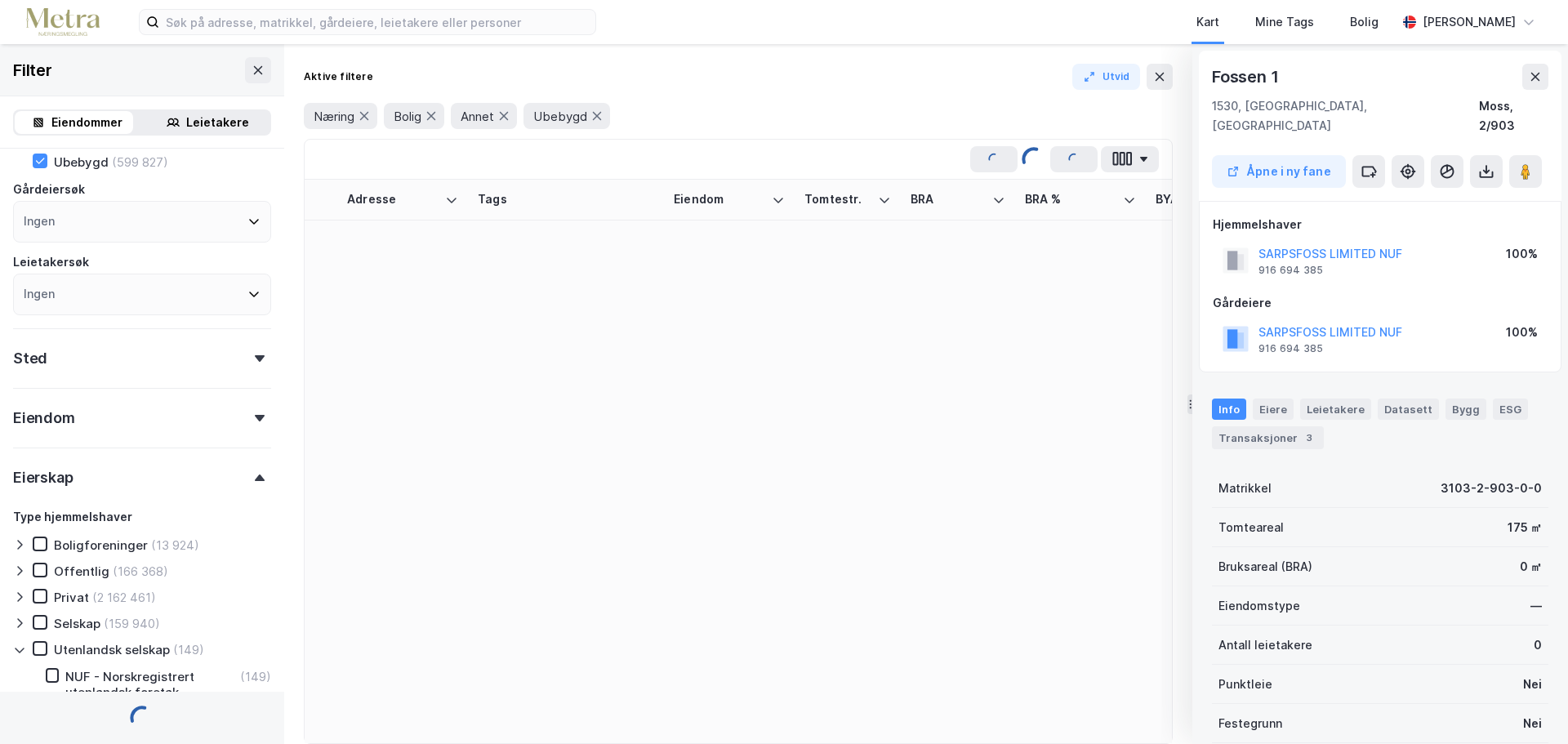
scroll to position [164, 0]
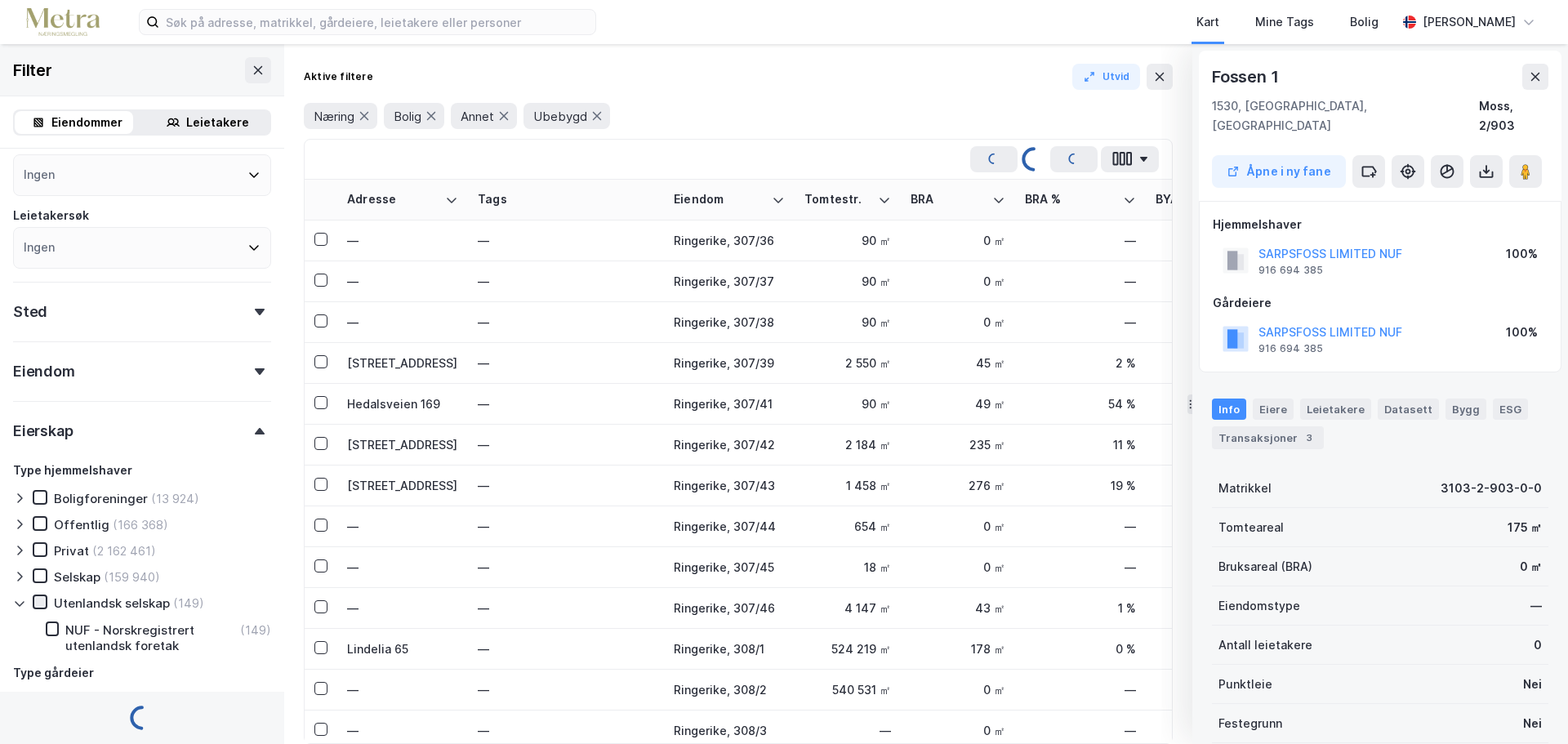
click at [41, 606] on icon at bounding box center [40, 602] width 12 height 12
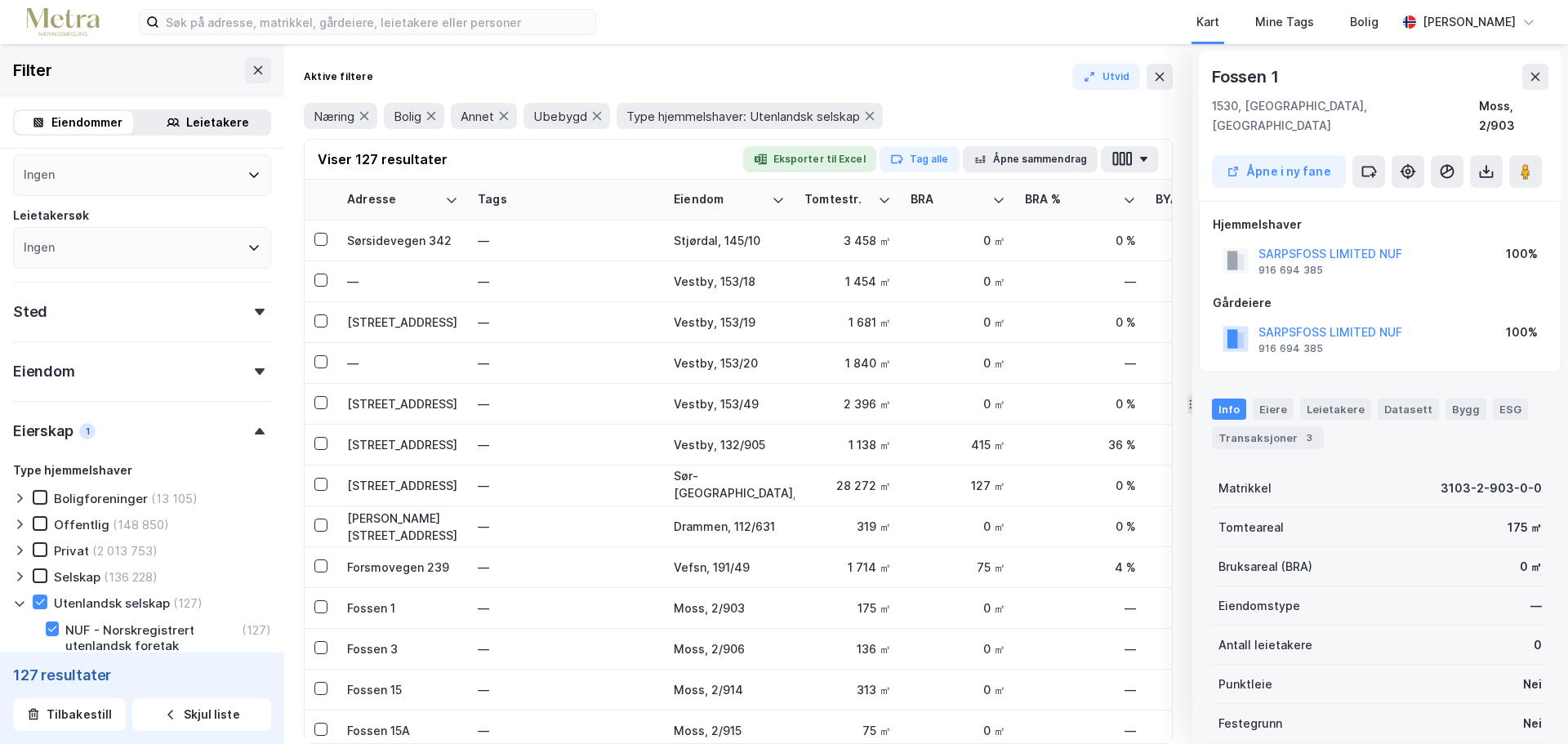
click at [83, 319] on div "Sted" at bounding box center [142, 305] width 258 height 46
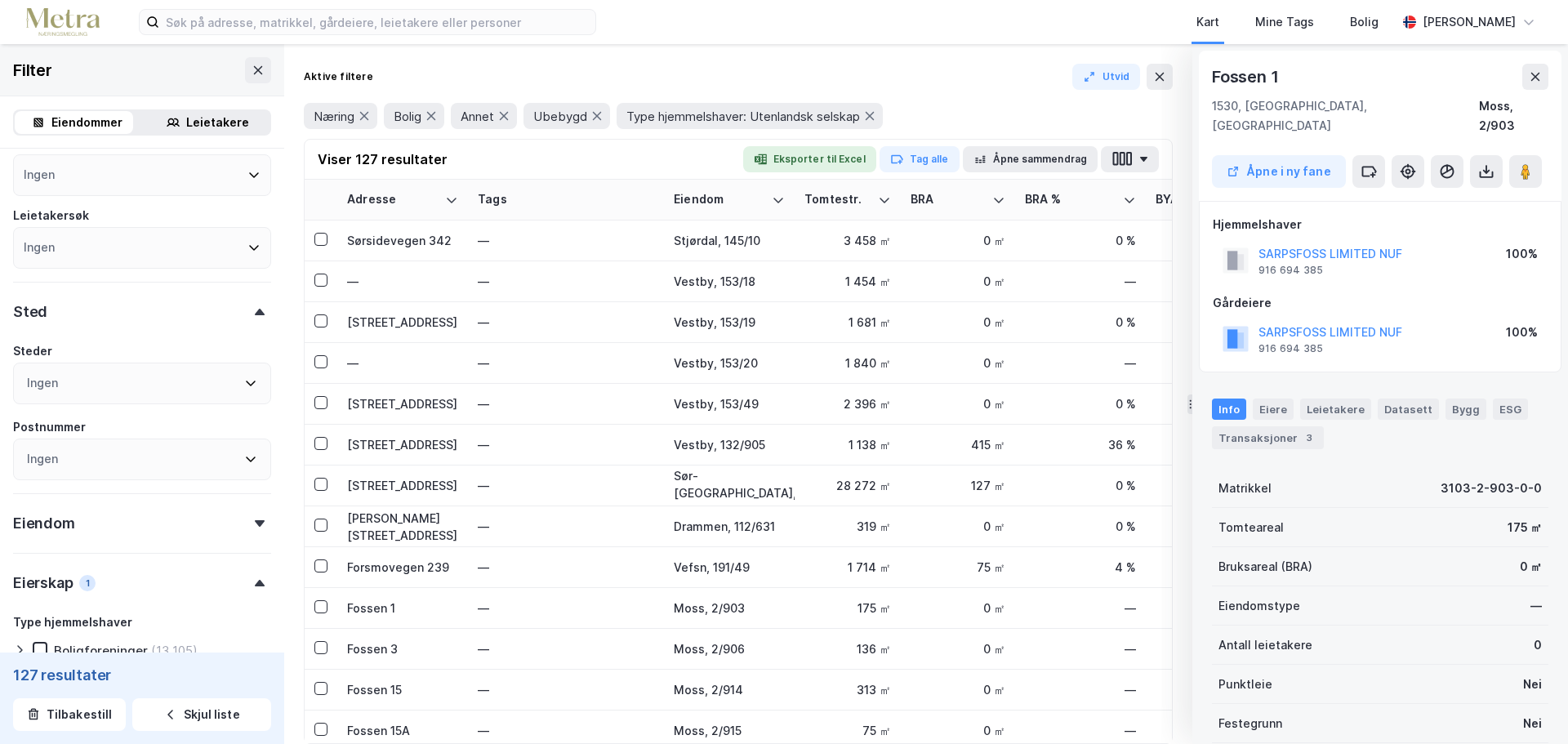
click at [91, 378] on div "Ingen" at bounding box center [142, 384] width 258 height 42
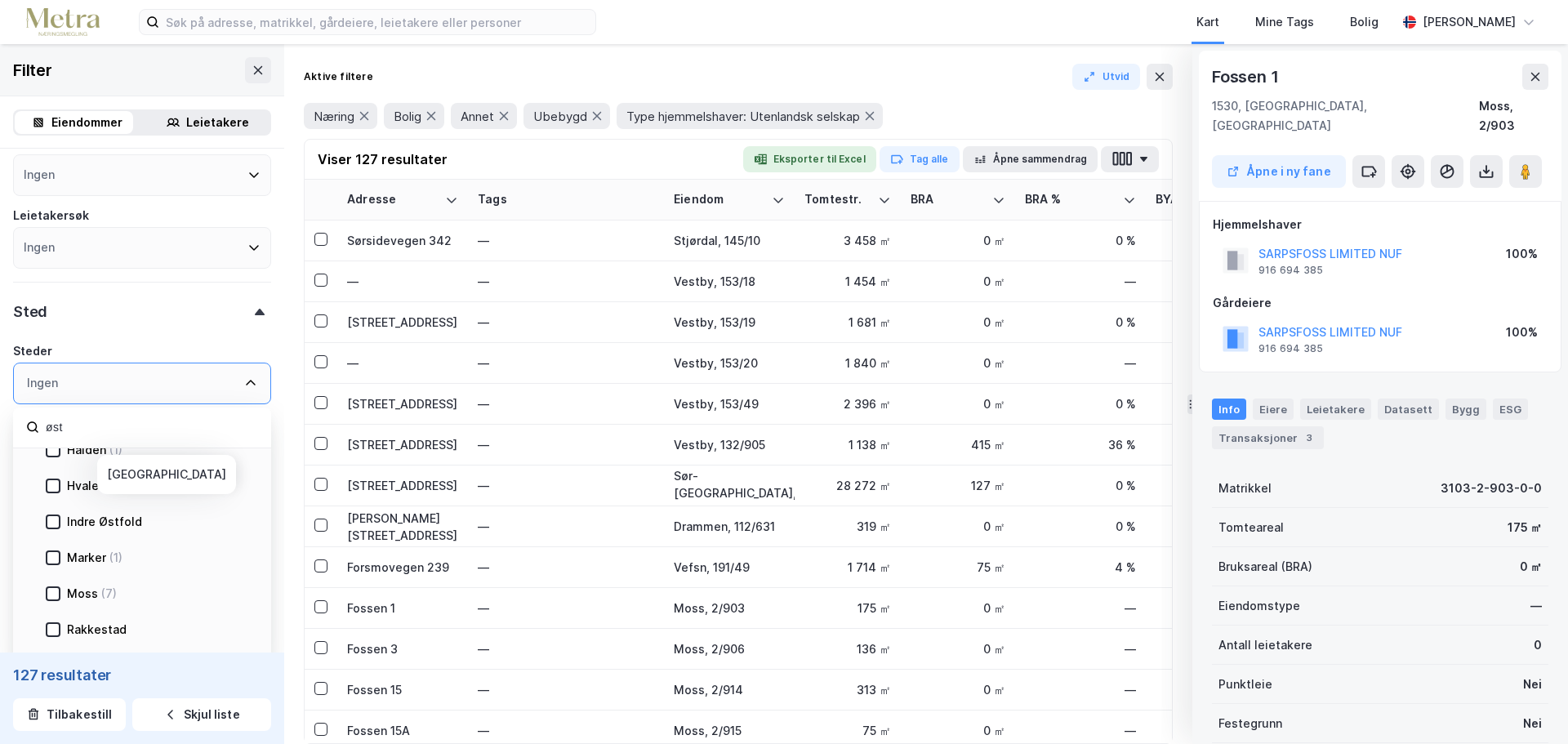
scroll to position [490, 0]
type input "øst"
click at [47, 596] on div "[PERSON_NAME] (7)" at bounding box center [147, 589] width 204 height 20
click at [51, 594] on icon at bounding box center [53, 588] width 12 height 12
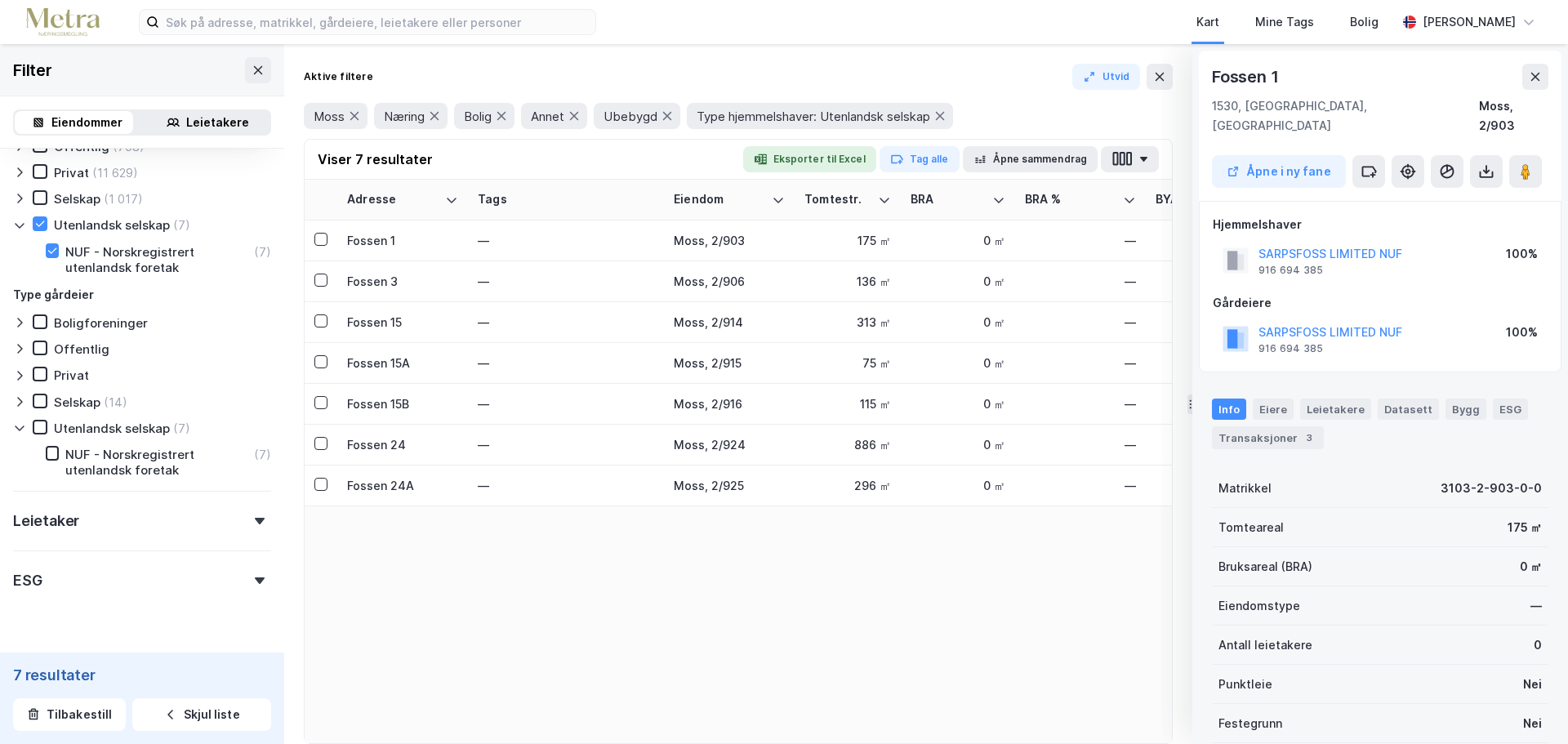
scroll to position [732, 0]
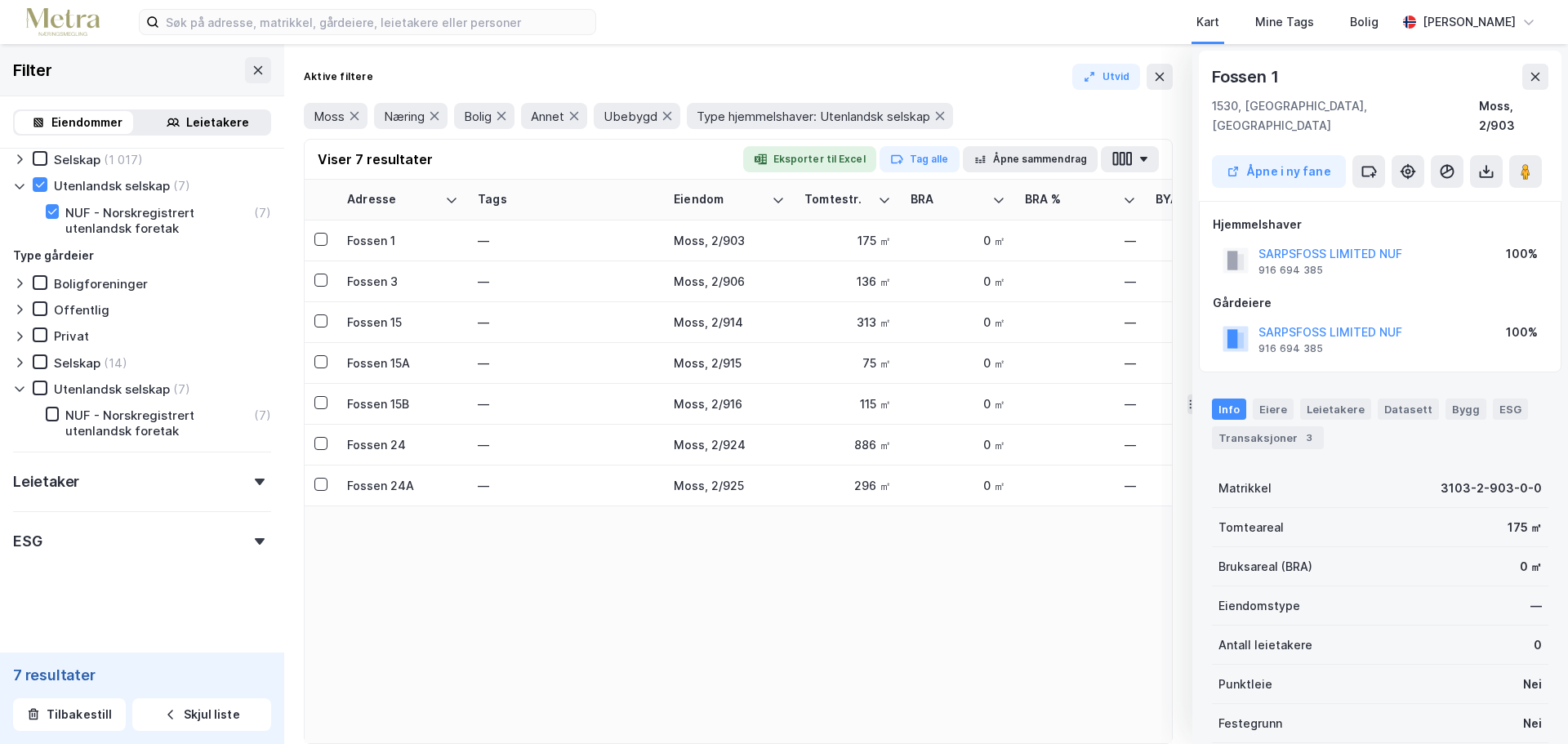
click at [133, 494] on div "Leietaker" at bounding box center [142, 475] width 258 height 46
click at [133, 492] on div "Leietaker" at bounding box center [142, 475] width 258 height 46
click at [1544, 83] on button at bounding box center [1535, 77] width 26 height 26
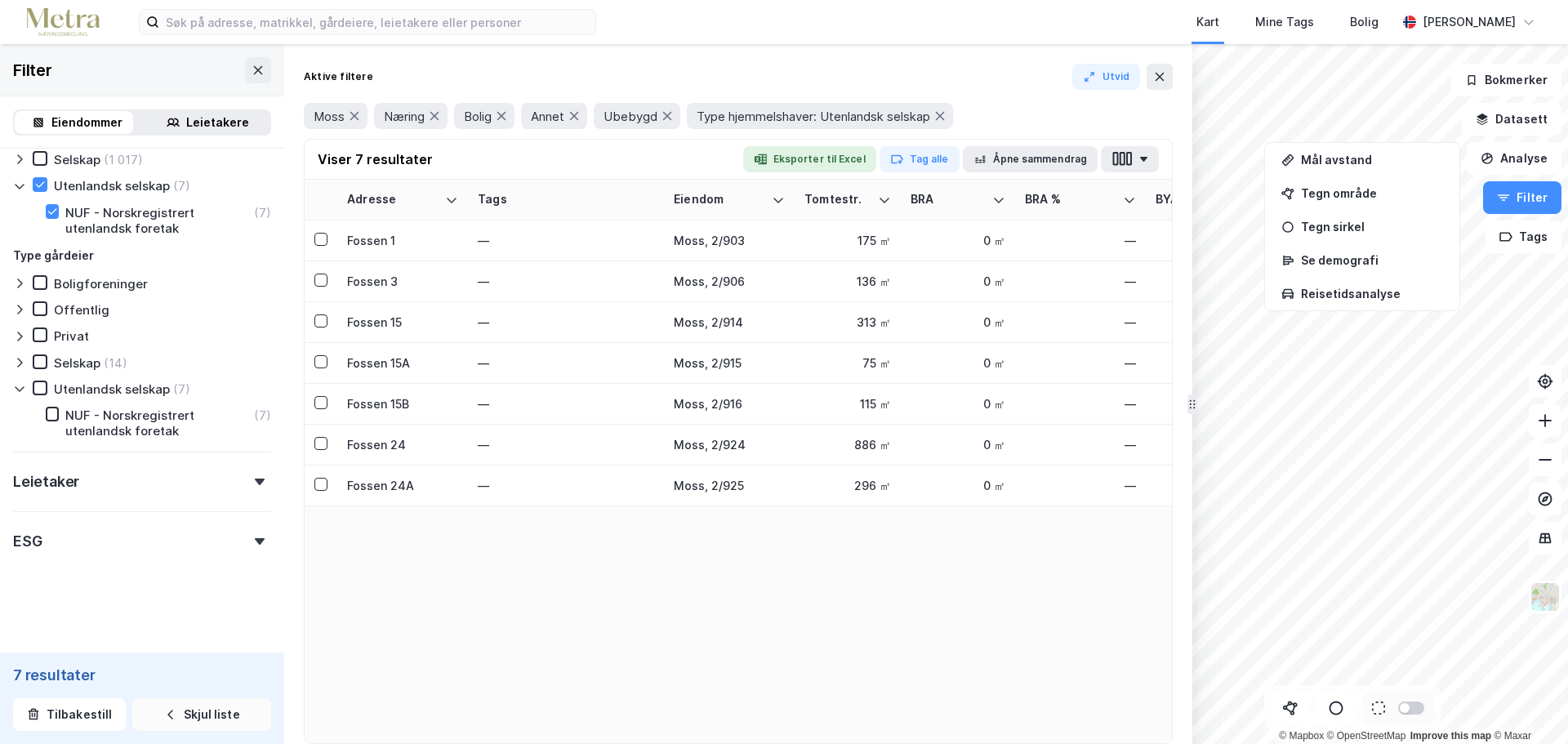
drag, startPoint x: 99, startPoint y: 707, endPoint x: 147, endPoint y: 706, distance: 48.0
click at [99, 706] on button "Tilbakestill" at bounding box center [69, 715] width 113 height 33
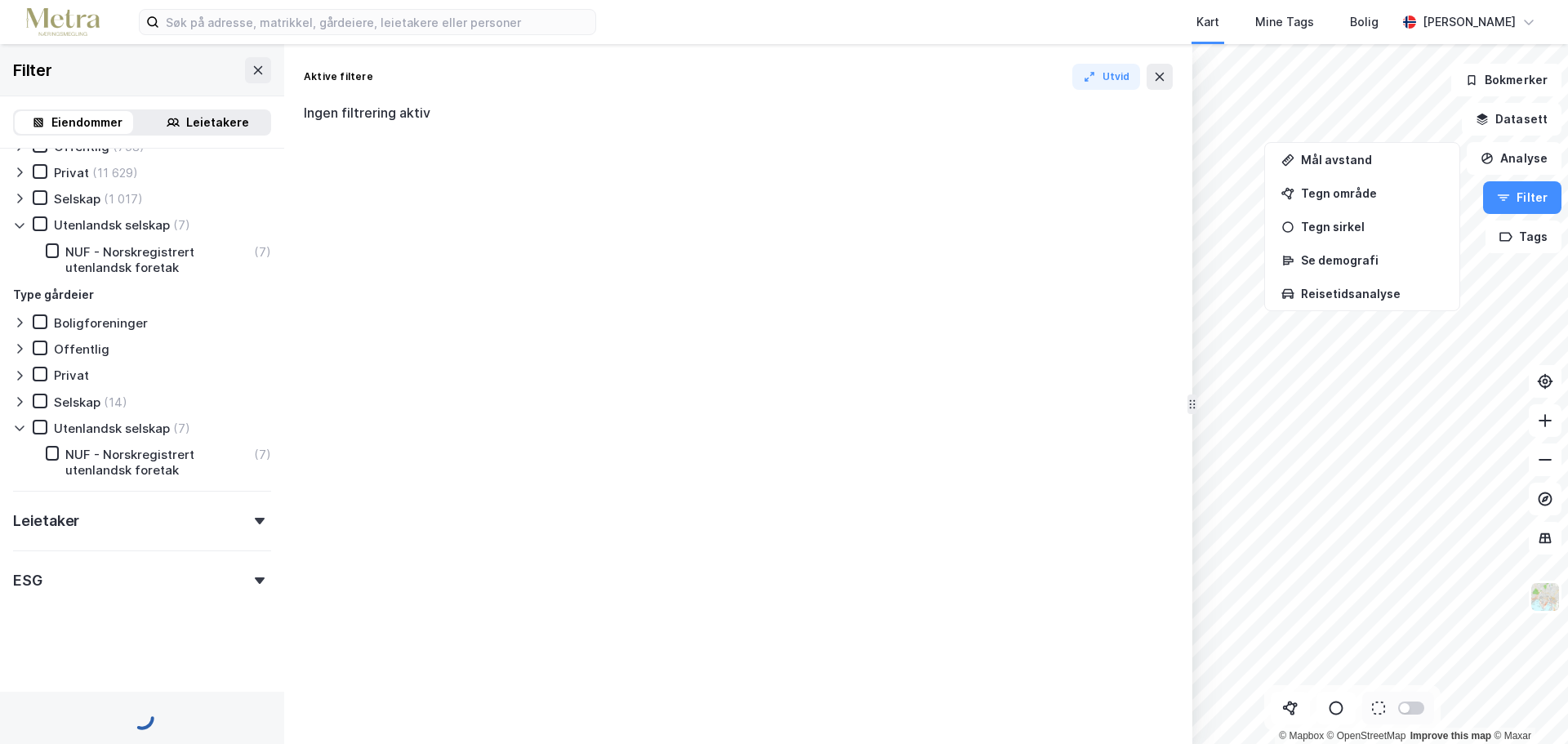
scroll to position [642, 0]
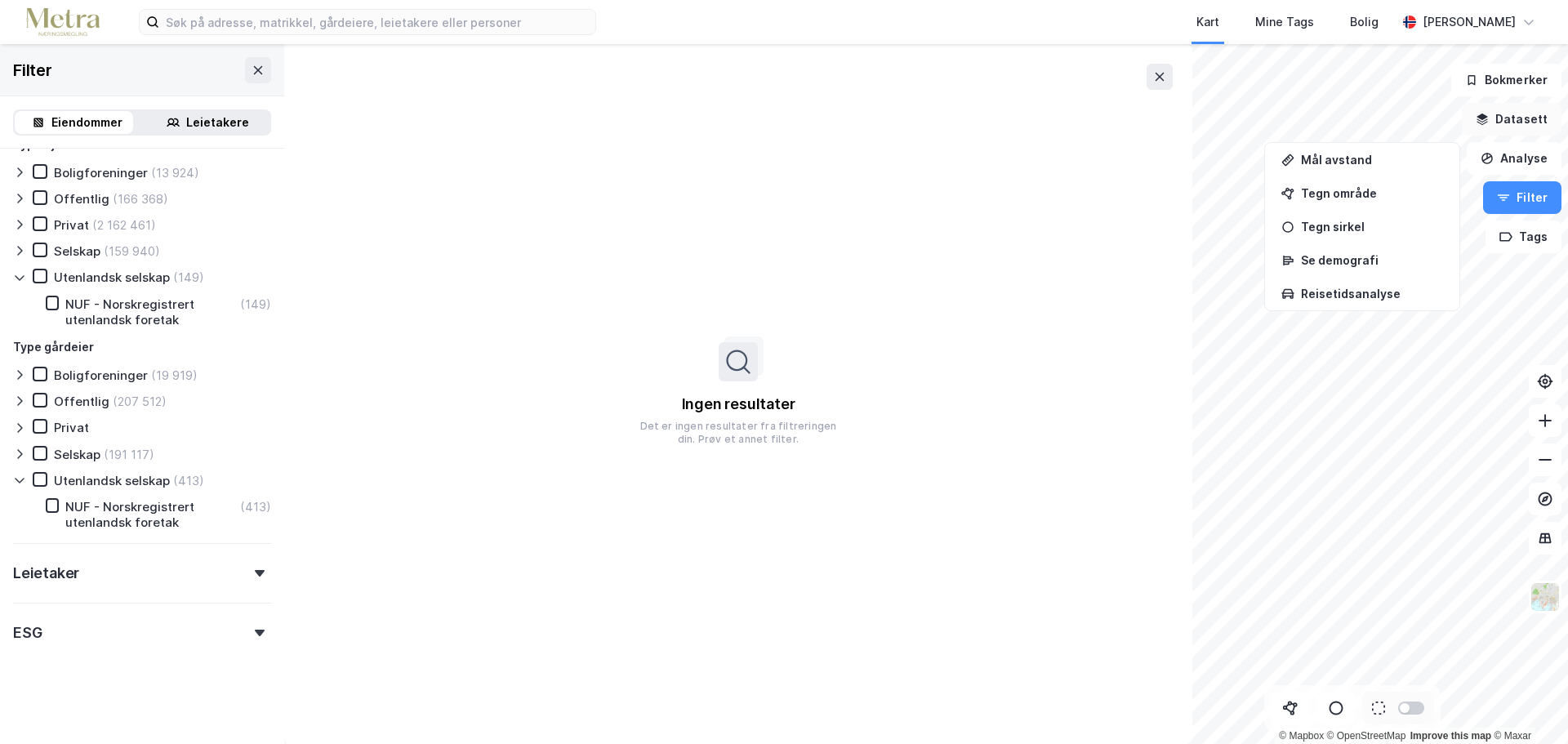
click at [1525, 115] on button "Datasett" at bounding box center [1512, 119] width 100 height 33
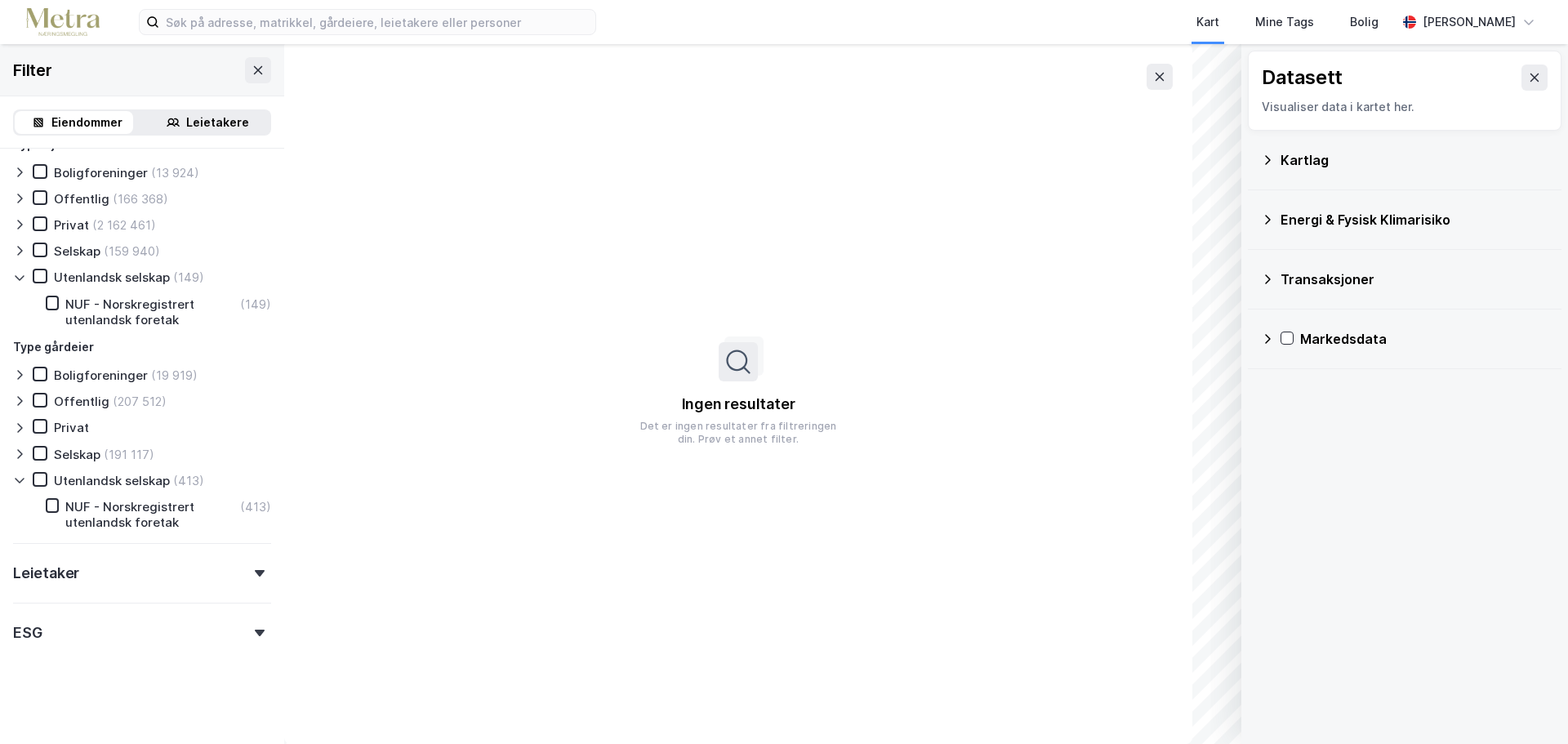
click at [1386, 171] on div "Kartlag" at bounding box center [1404, 160] width 287 height 39
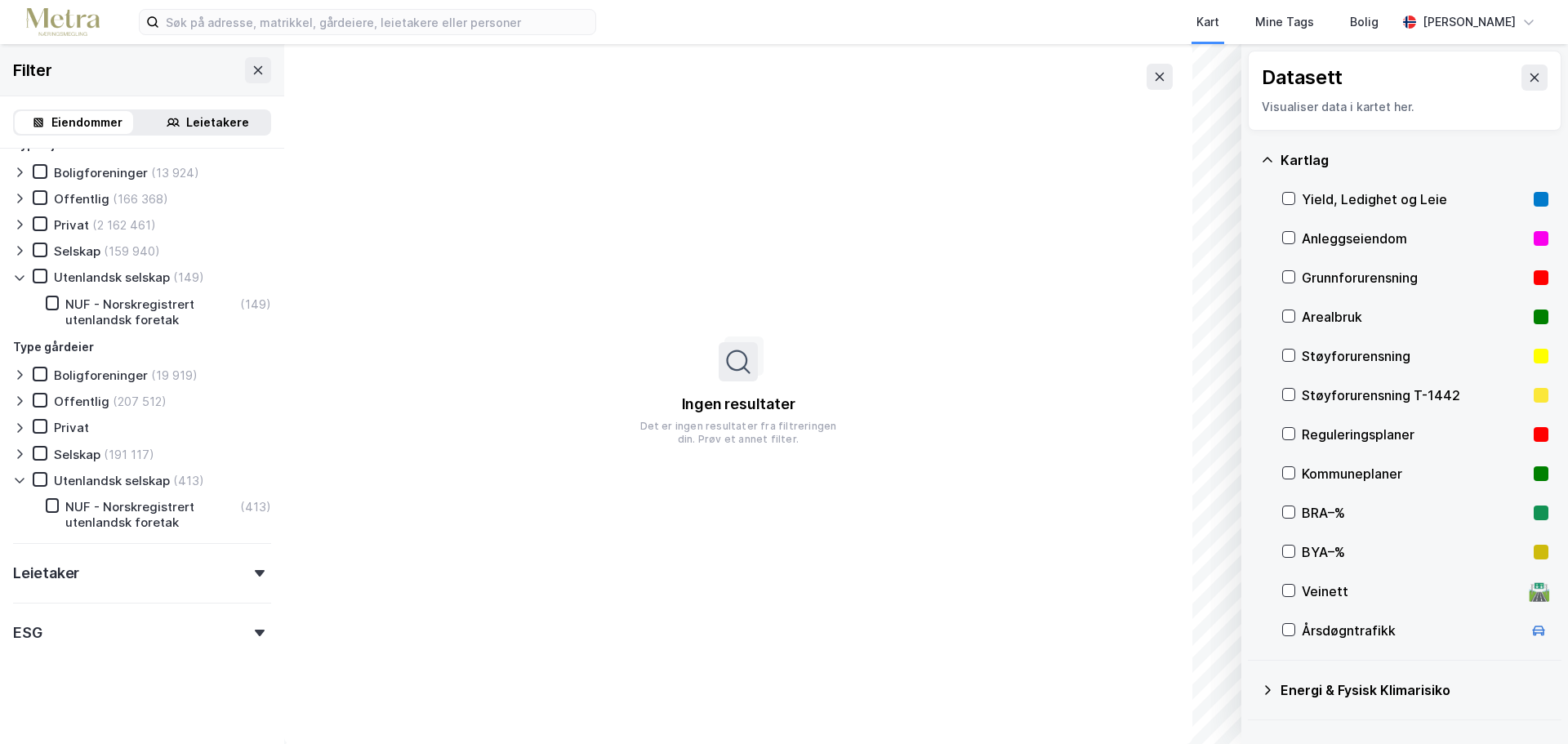
click at [1377, 163] on div "Kartlag" at bounding box center [1414, 160] width 268 height 20
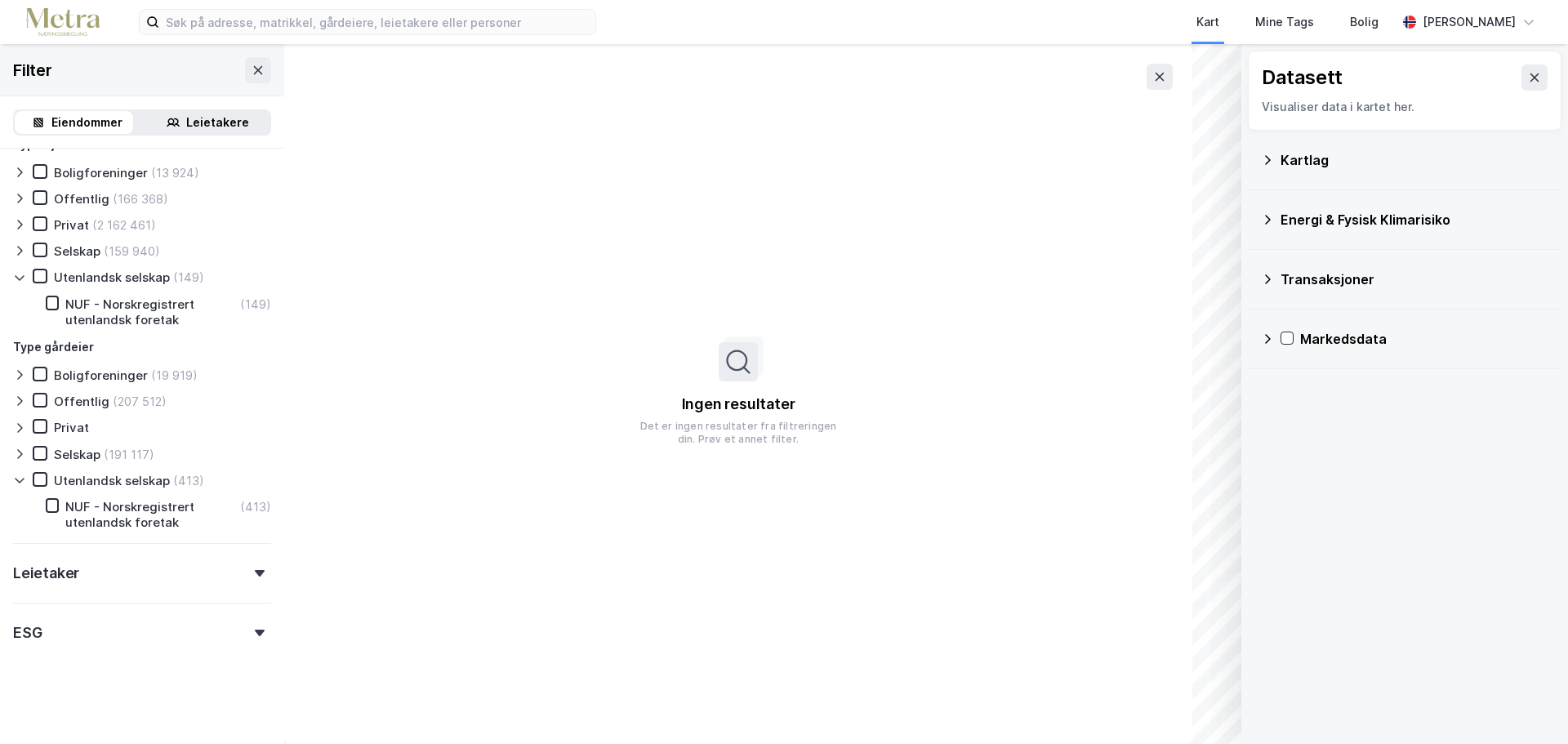
click at [1388, 223] on div "Energi & Fysisk Klimarisiko" at bounding box center [1414, 220] width 268 height 20
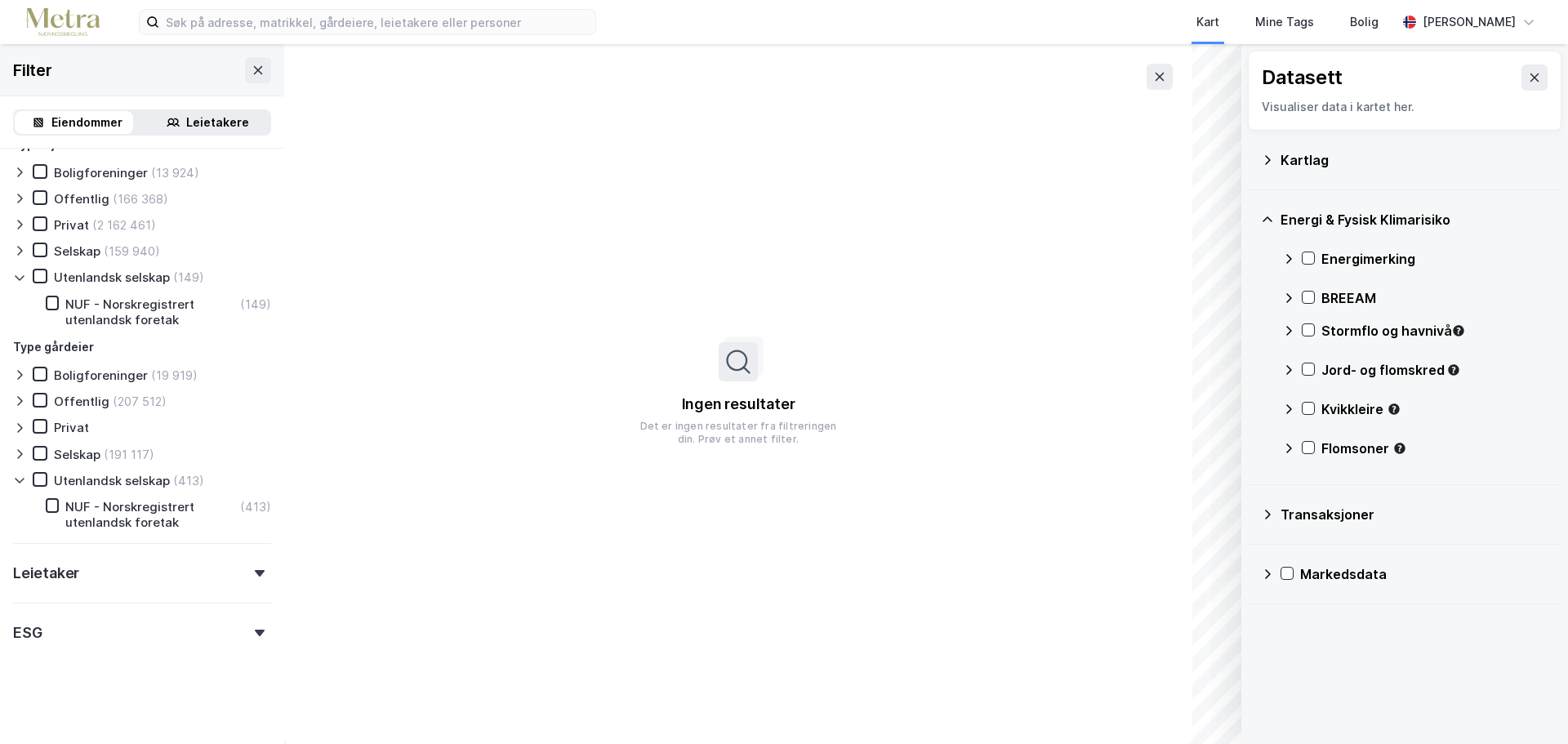
click at [1388, 222] on div "Energi & Fysisk Klimarisiko" at bounding box center [1414, 220] width 268 height 20
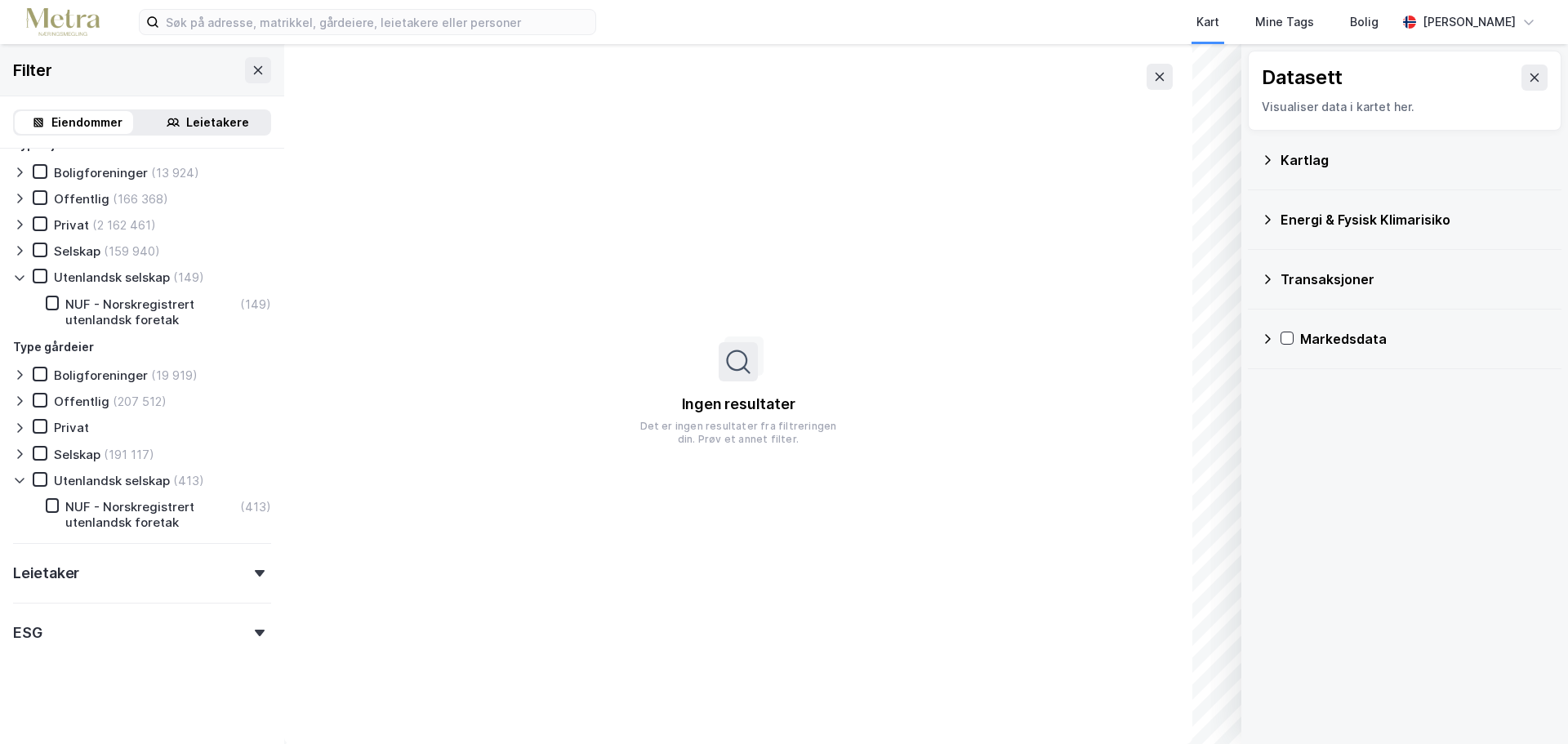
click at [1373, 285] on div "Transaksjoner" at bounding box center [1414, 279] width 268 height 20
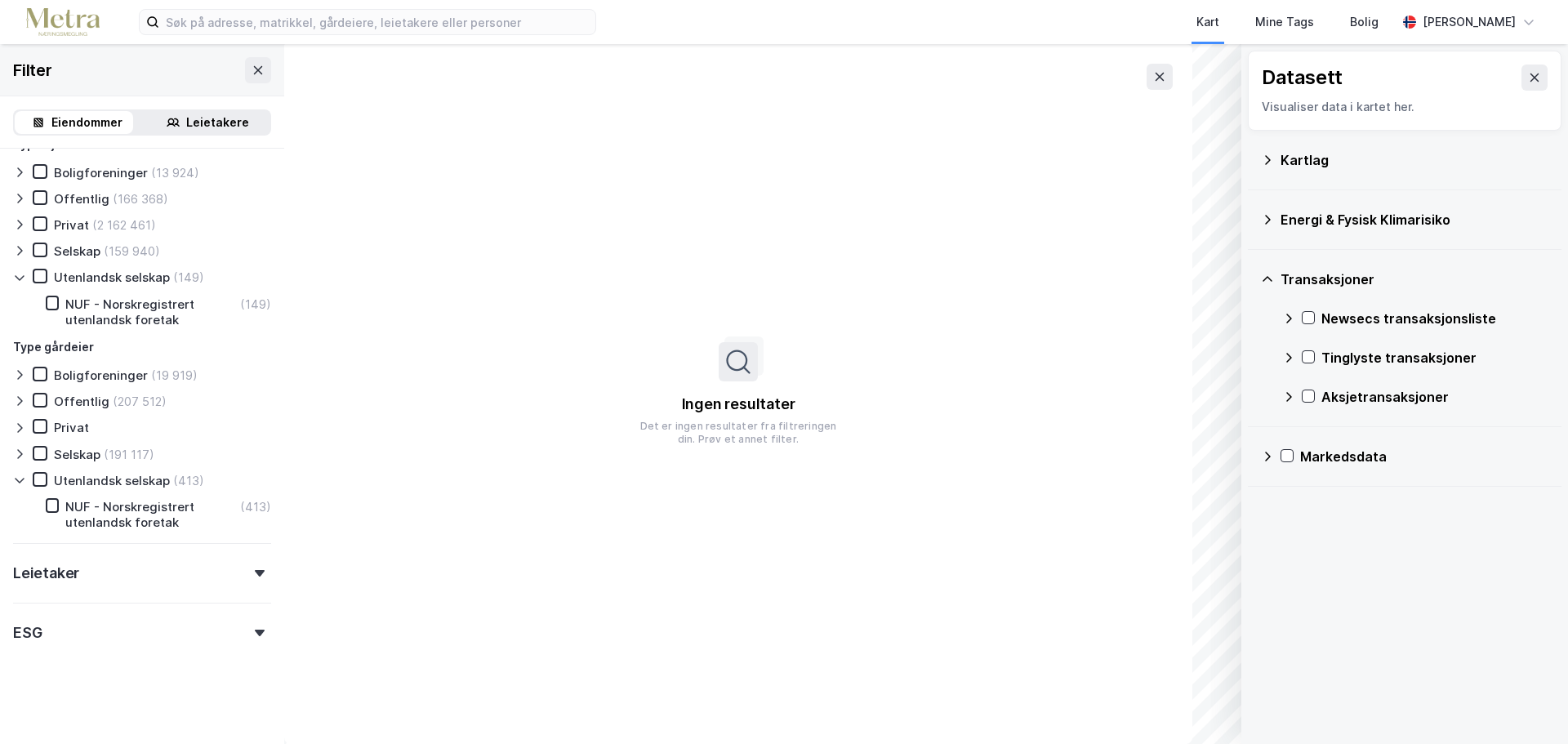
click at [1372, 283] on div "Transaksjoner" at bounding box center [1414, 279] width 268 height 20
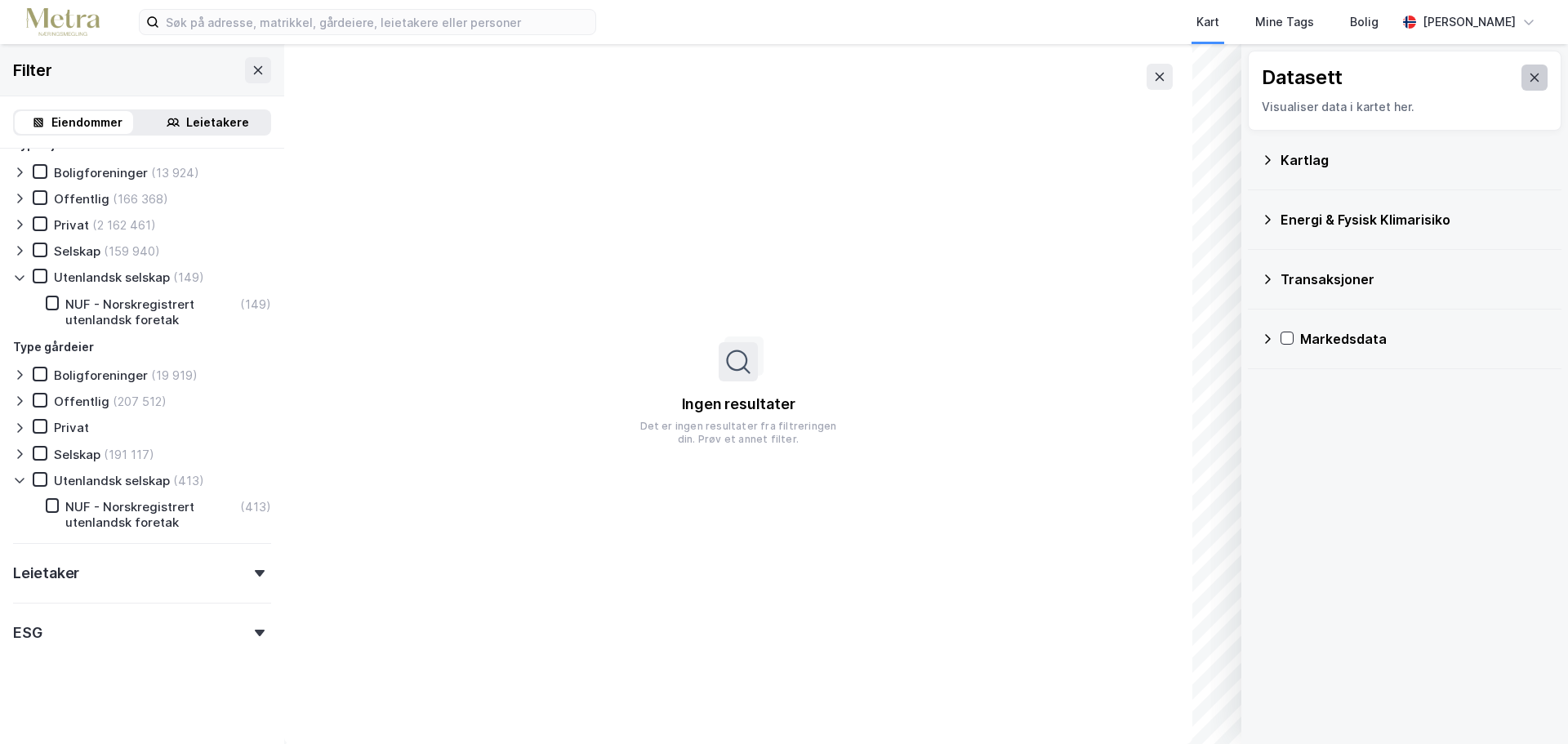
click at [1522, 72] on button at bounding box center [1534, 77] width 26 height 26
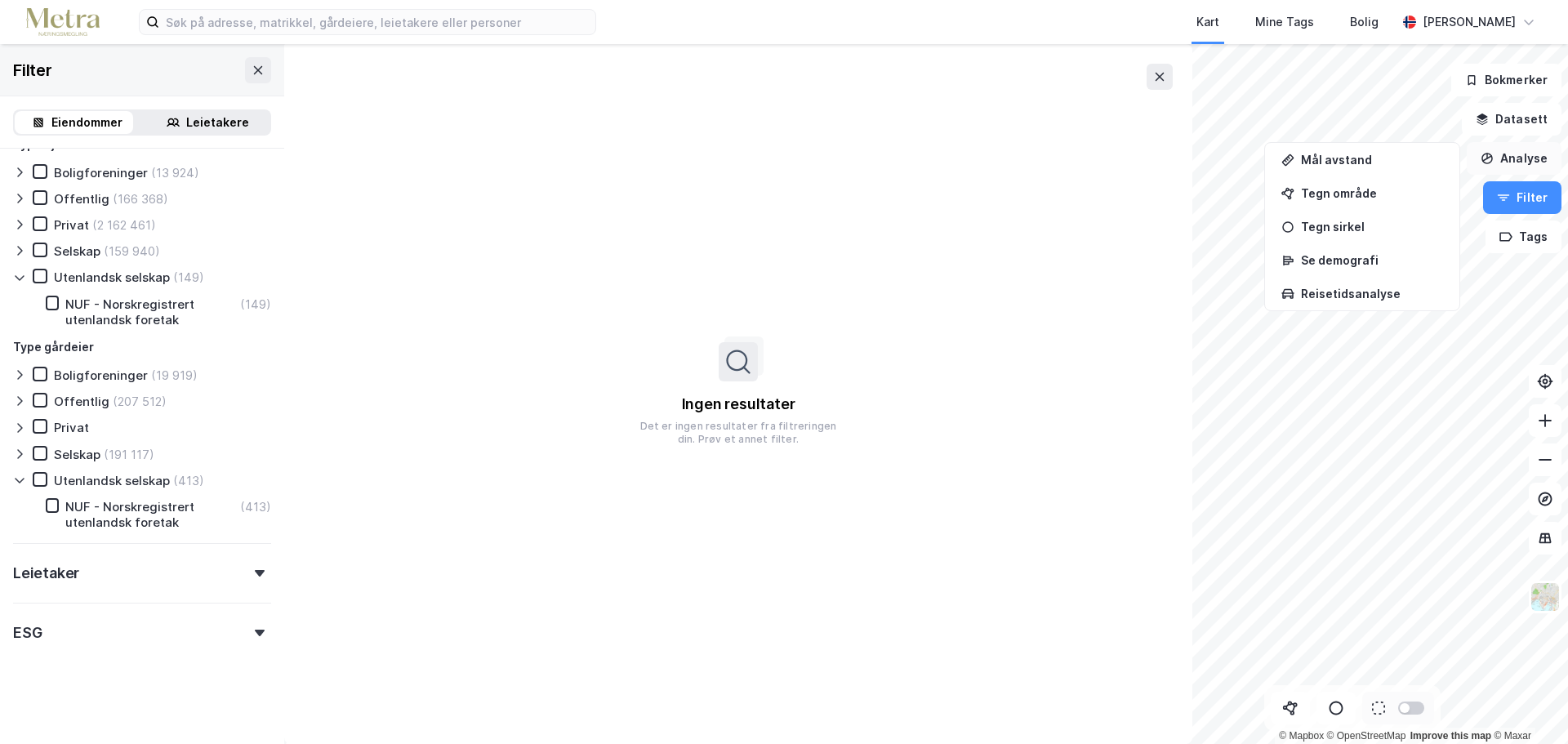
click at [1513, 164] on button "Analyse" at bounding box center [1514, 158] width 94 height 33
click at [1515, 158] on button "Analyse" at bounding box center [1514, 158] width 94 height 33
click at [1516, 158] on button "Analyse" at bounding box center [1514, 158] width 94 height 33
click at [254, 70] on button at bounding box center [257, 69] width 26 height 26
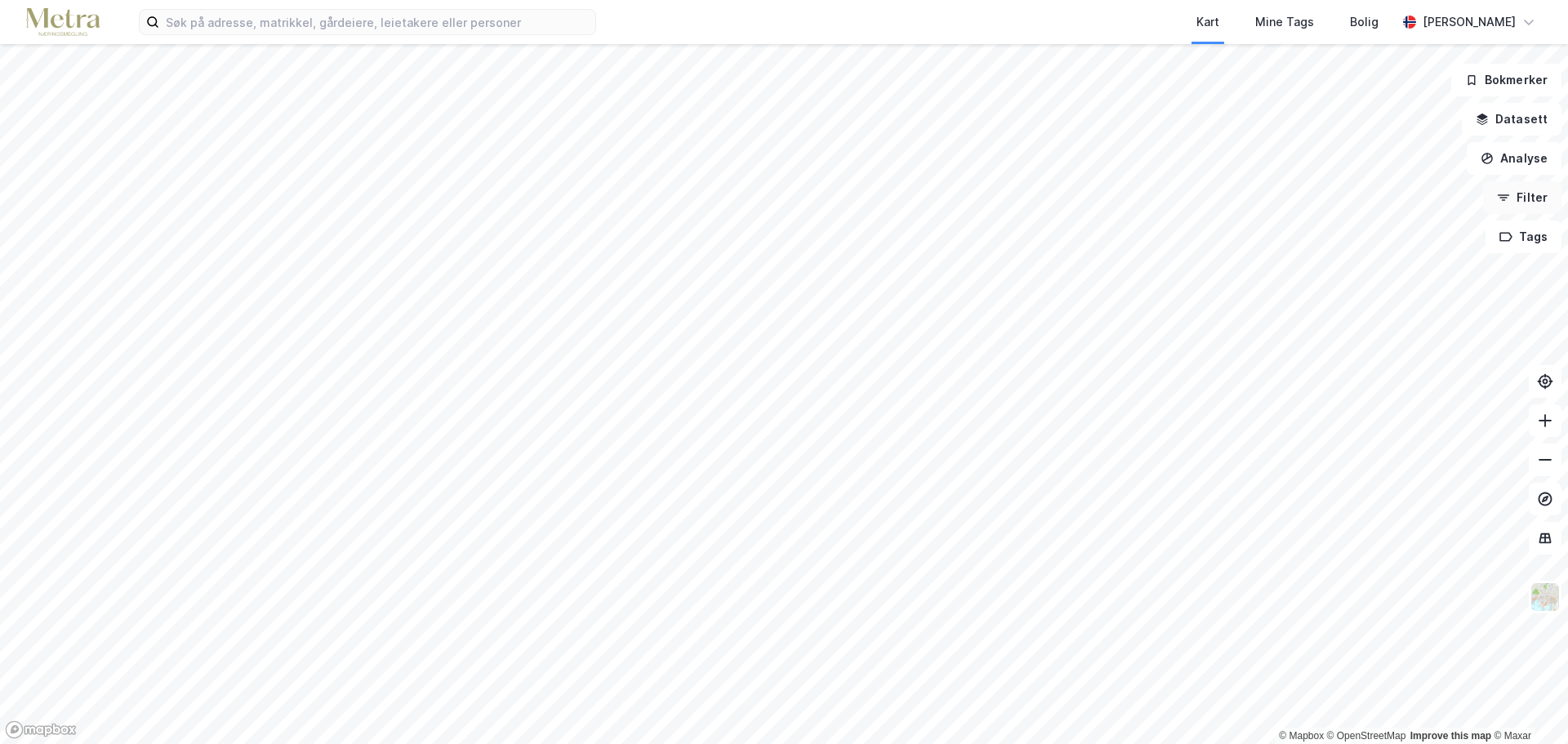
click at [1531, 208] on button "Filter" at bounding box center [1523, 198] width 78 height 33
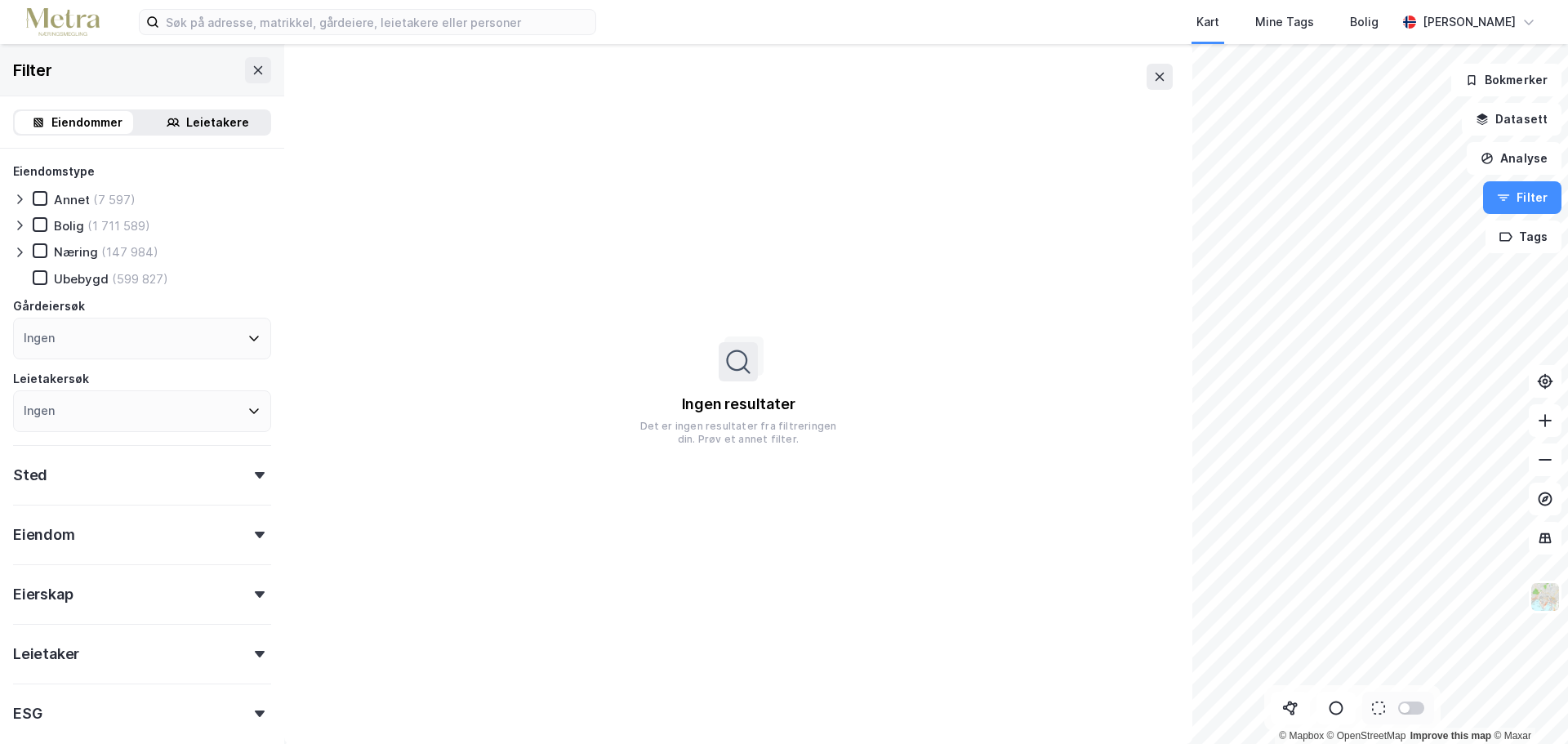
click at [20, 255] on icon at bounding box center [20, 252] width 13 height 13
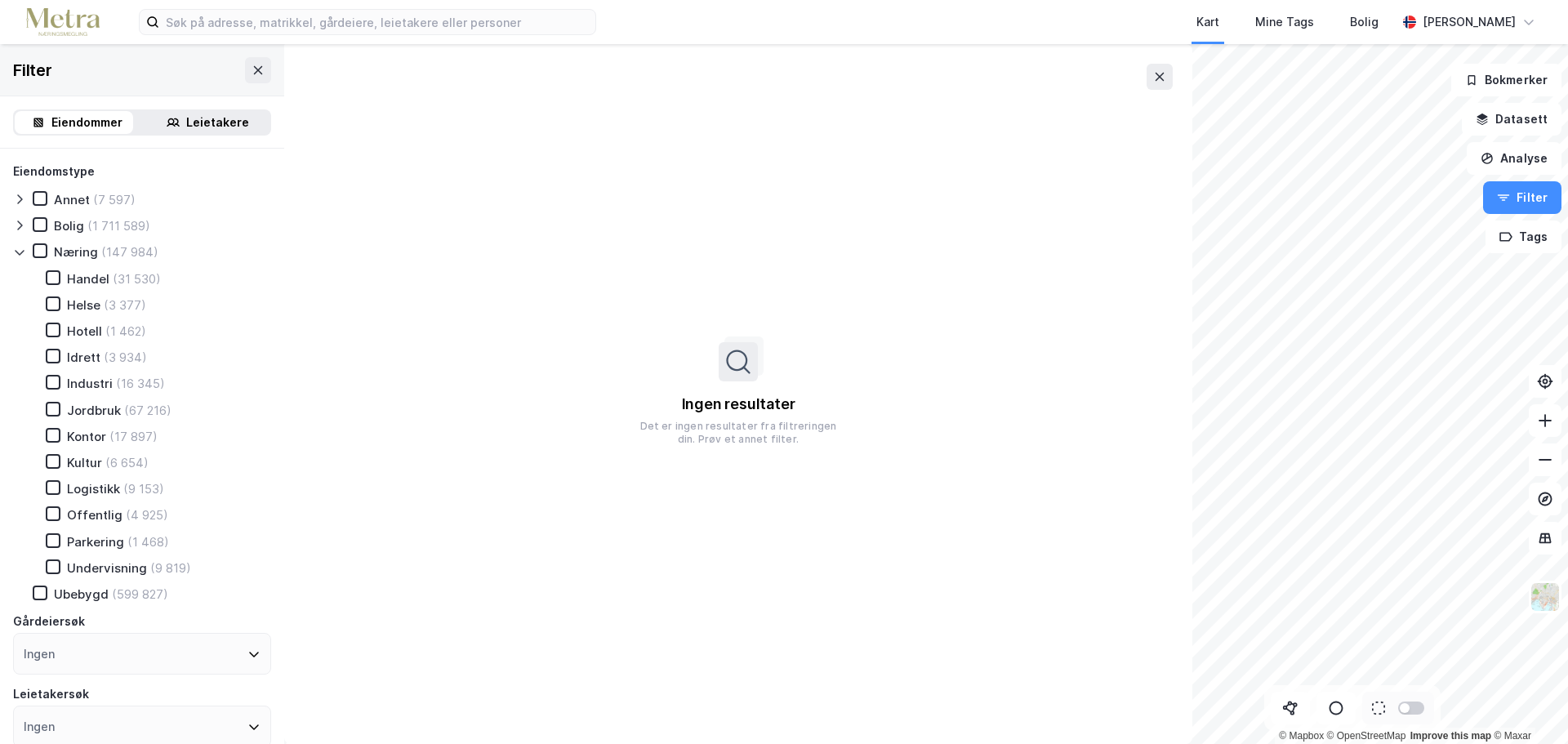
click at [20, 254] on icon at bounding box center [20, 253] width 9 height 5
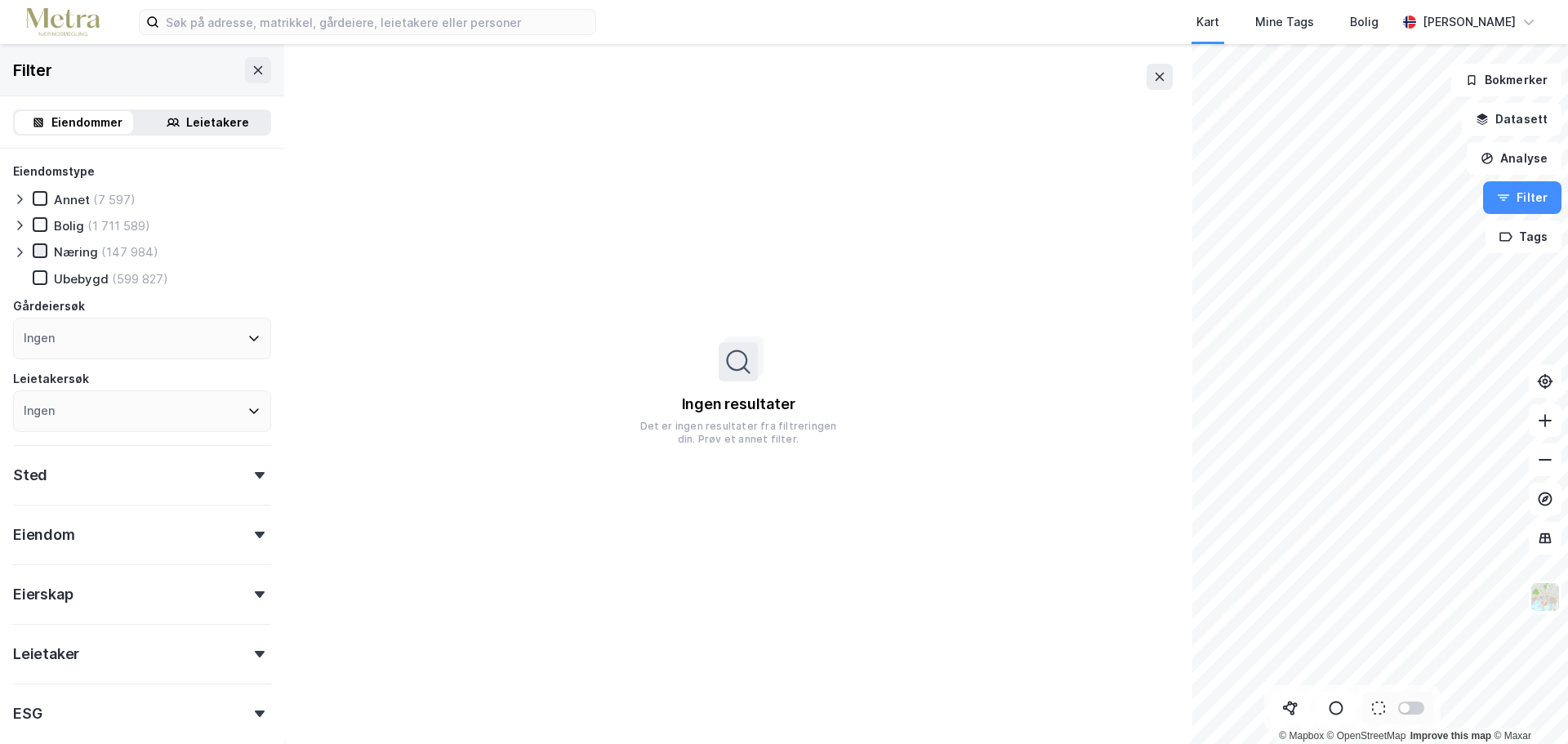
click at [42, 255] on icon at bounding box center [40, 250] width 12 height 12
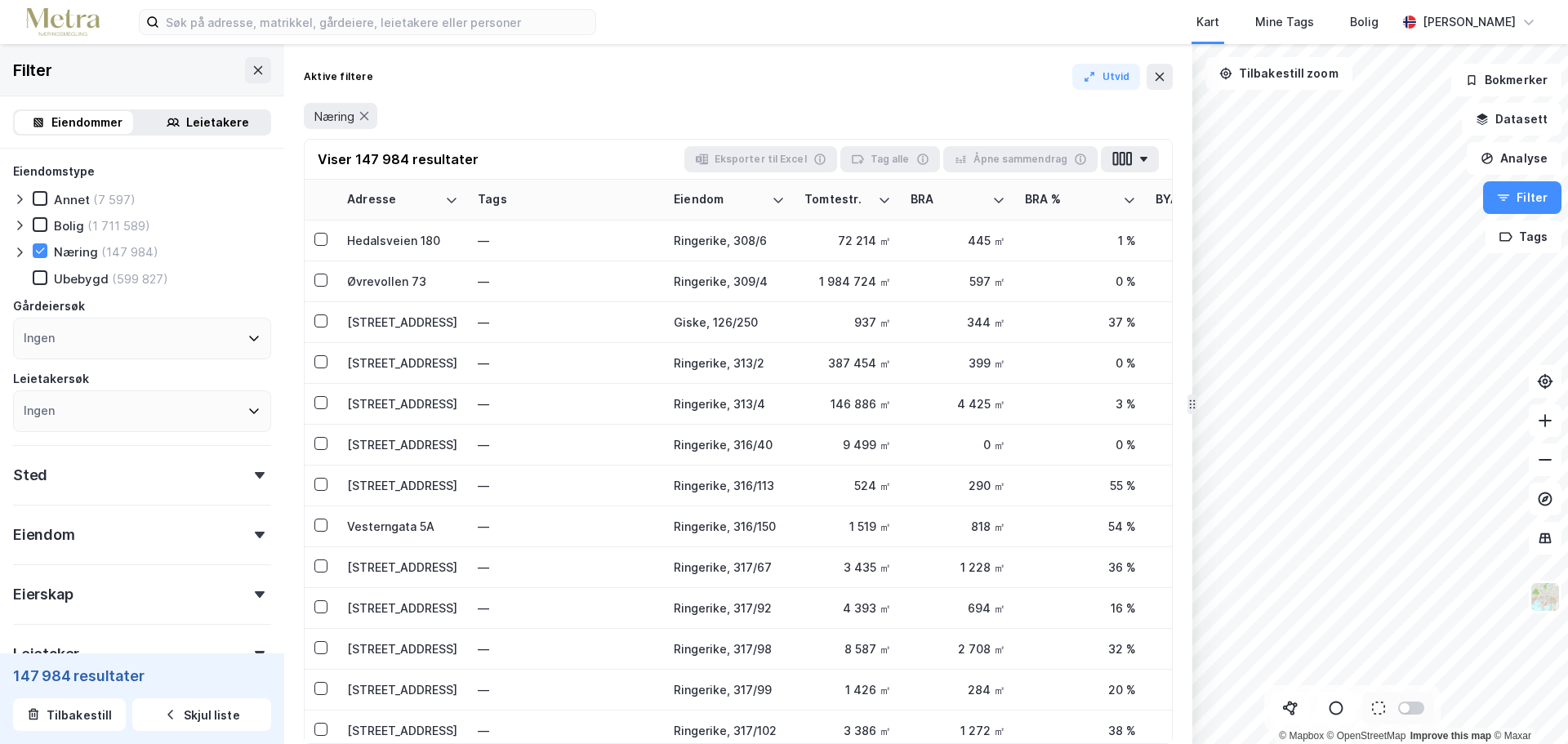
click at [166, 481] on div "Sted" at bounding box center [142, 468] width 258 height 46
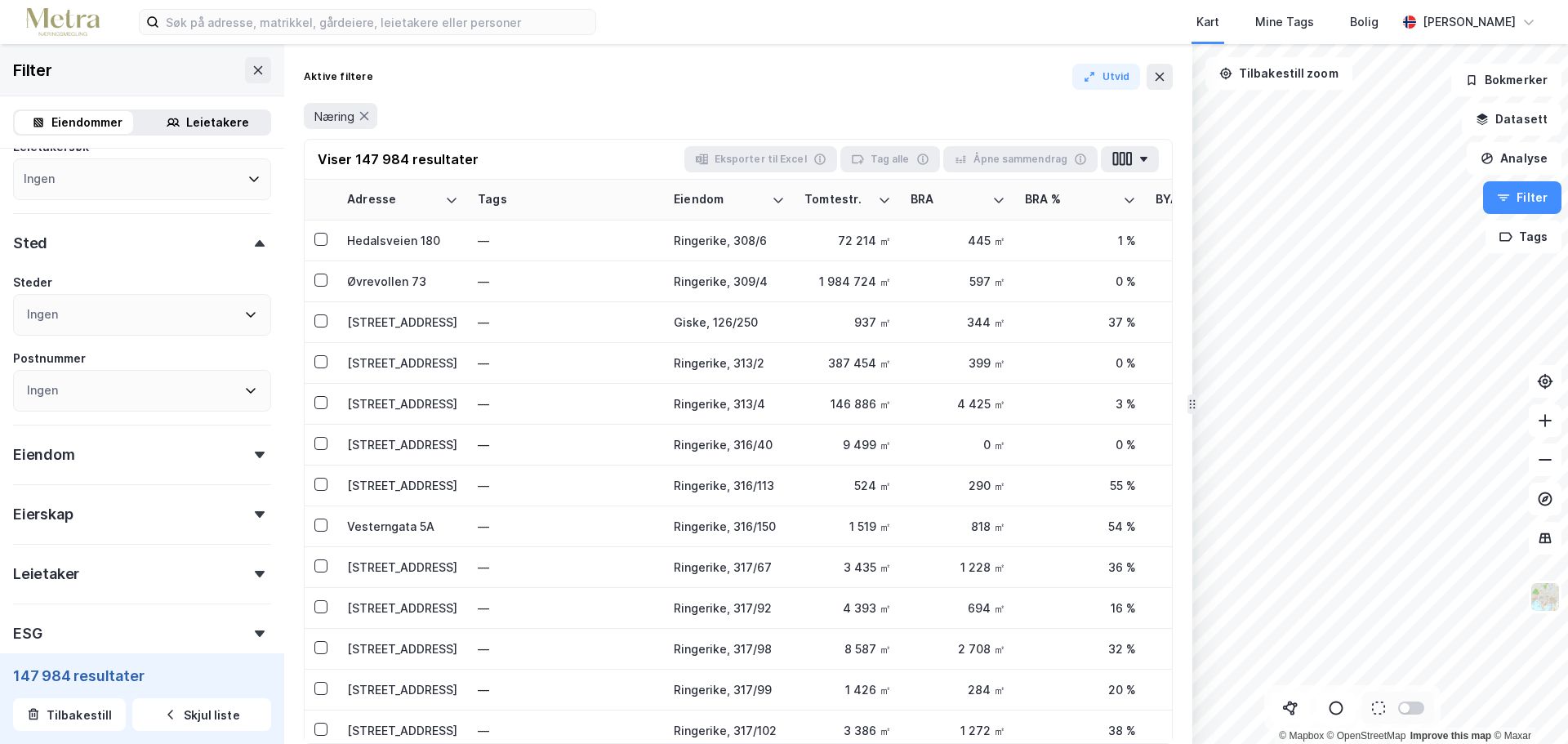
scroll to position [160, 0]
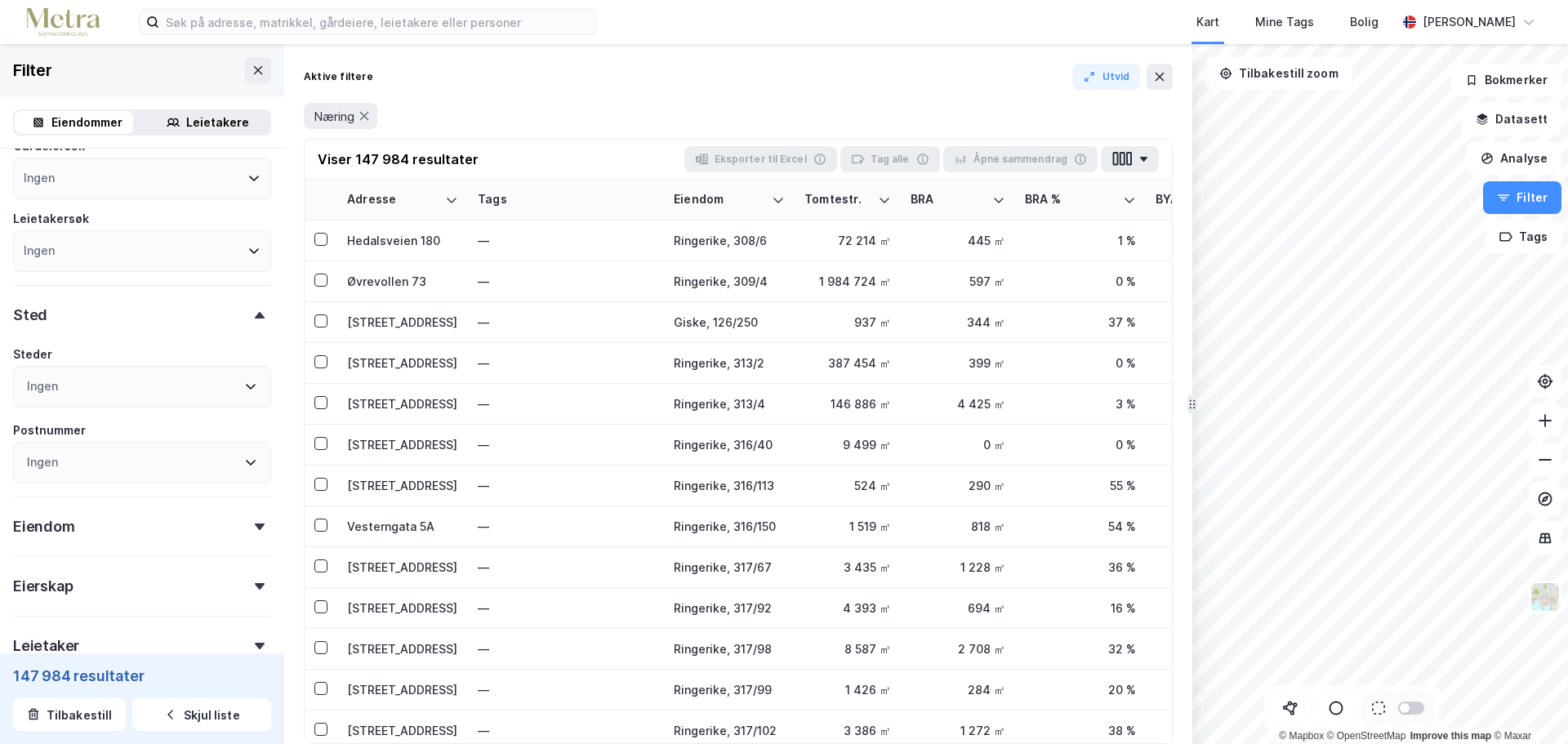
click at [126, 366] on div "[PERSON_NAME] Ingen" at bounding box center [142, 376] width 258 height 63
click at [142, 395] on div "Ingen" at bounding box center [142, 386] width 258 height 42
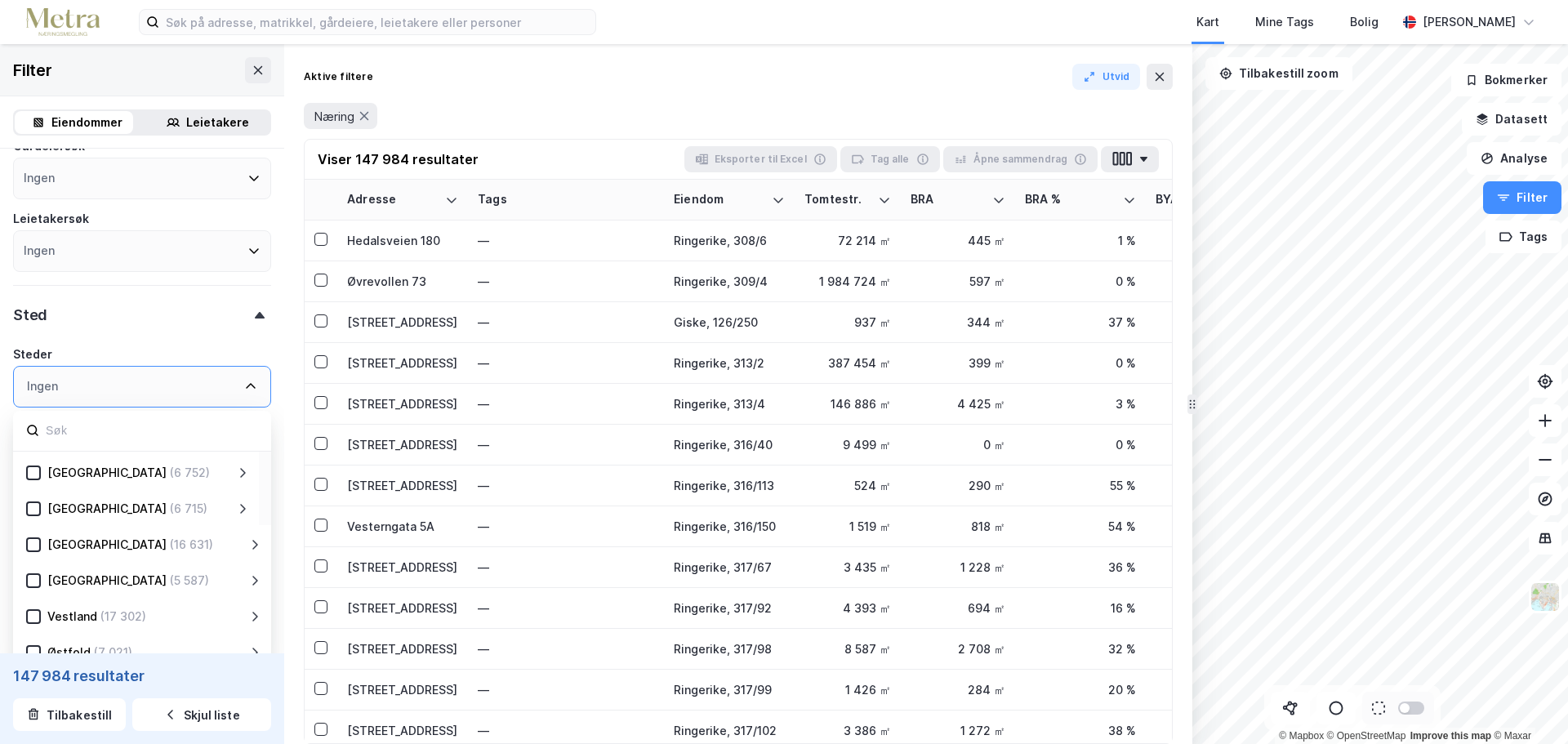
scroll to position [323, 0]
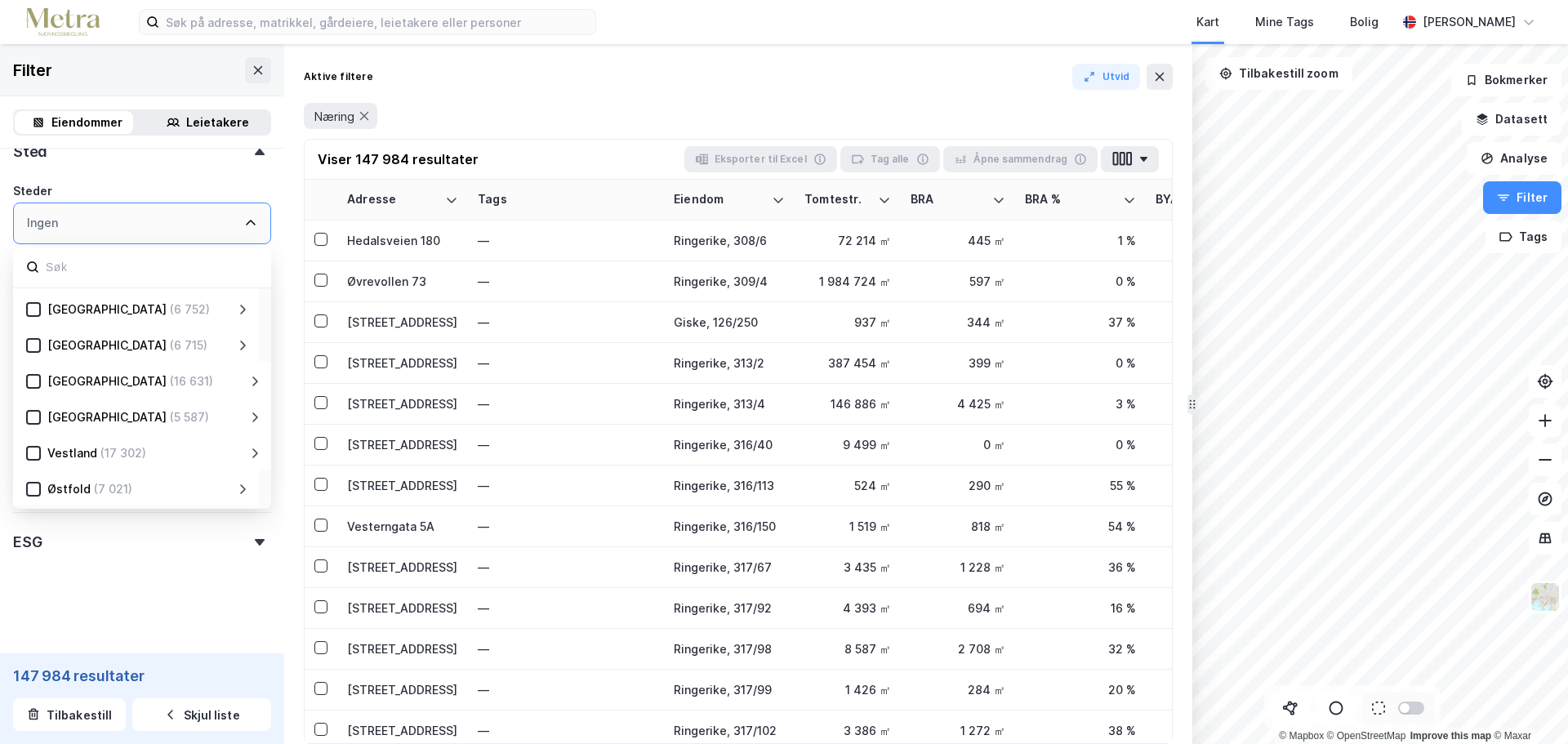
click at [66, 482] on div "Østfold" at bounding box center [69, 489] width 44 height 20
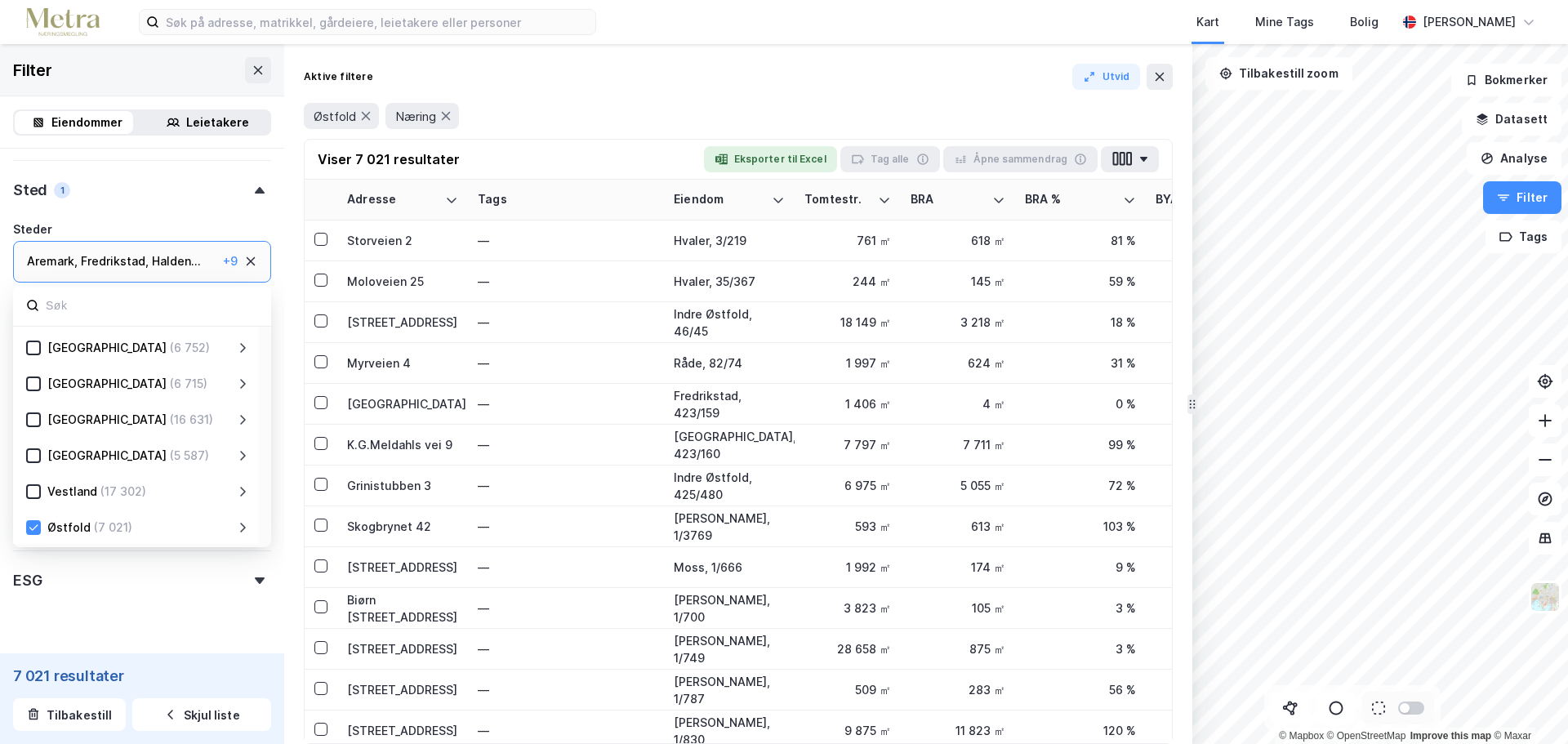
scroll to position [323, 0]
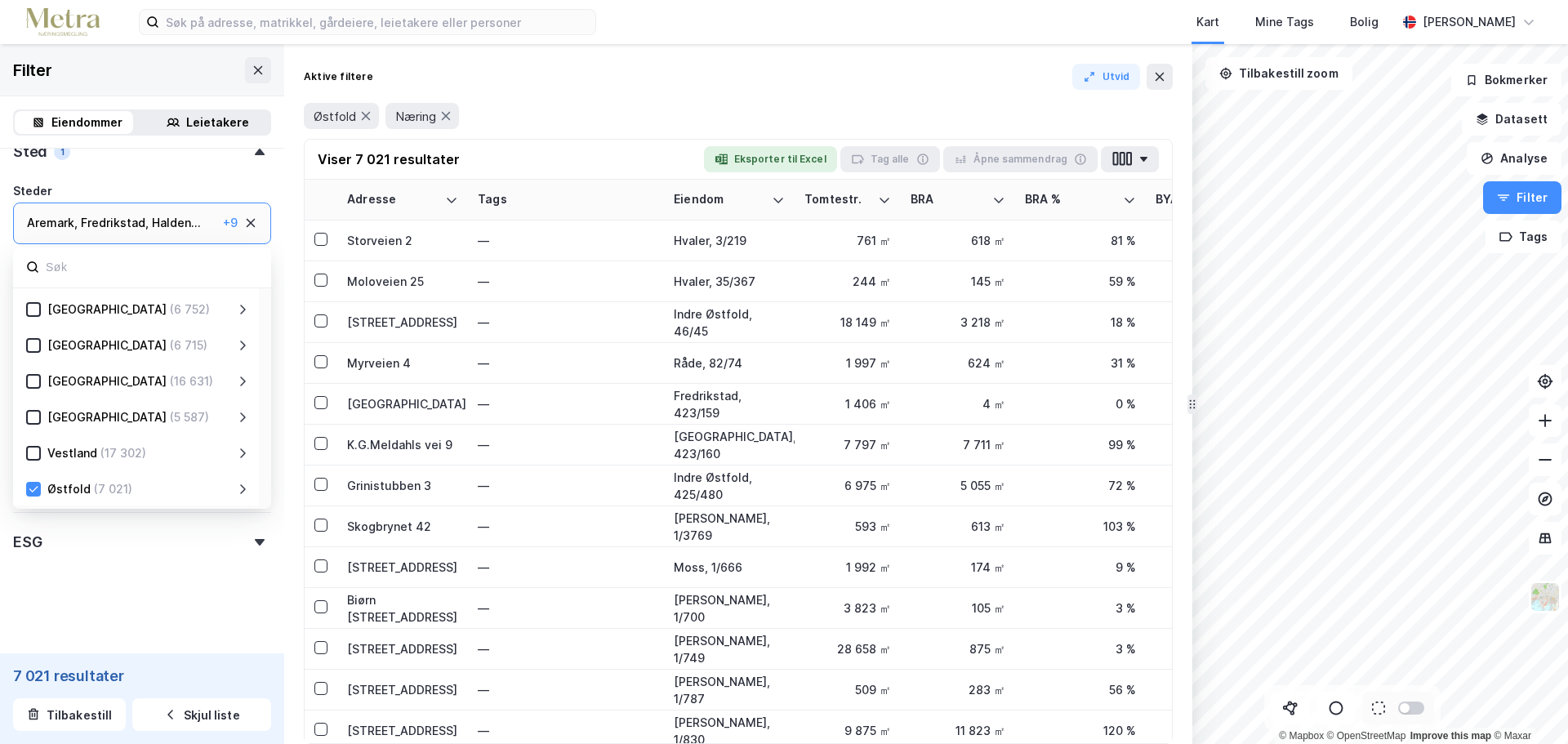
click at [213, 487] on div "Østfold (7 021)" at bounding box center [138, 489] width 195 height 20
click at [240, 492] on icon at bounding box center [242, 489] width 13 height 13
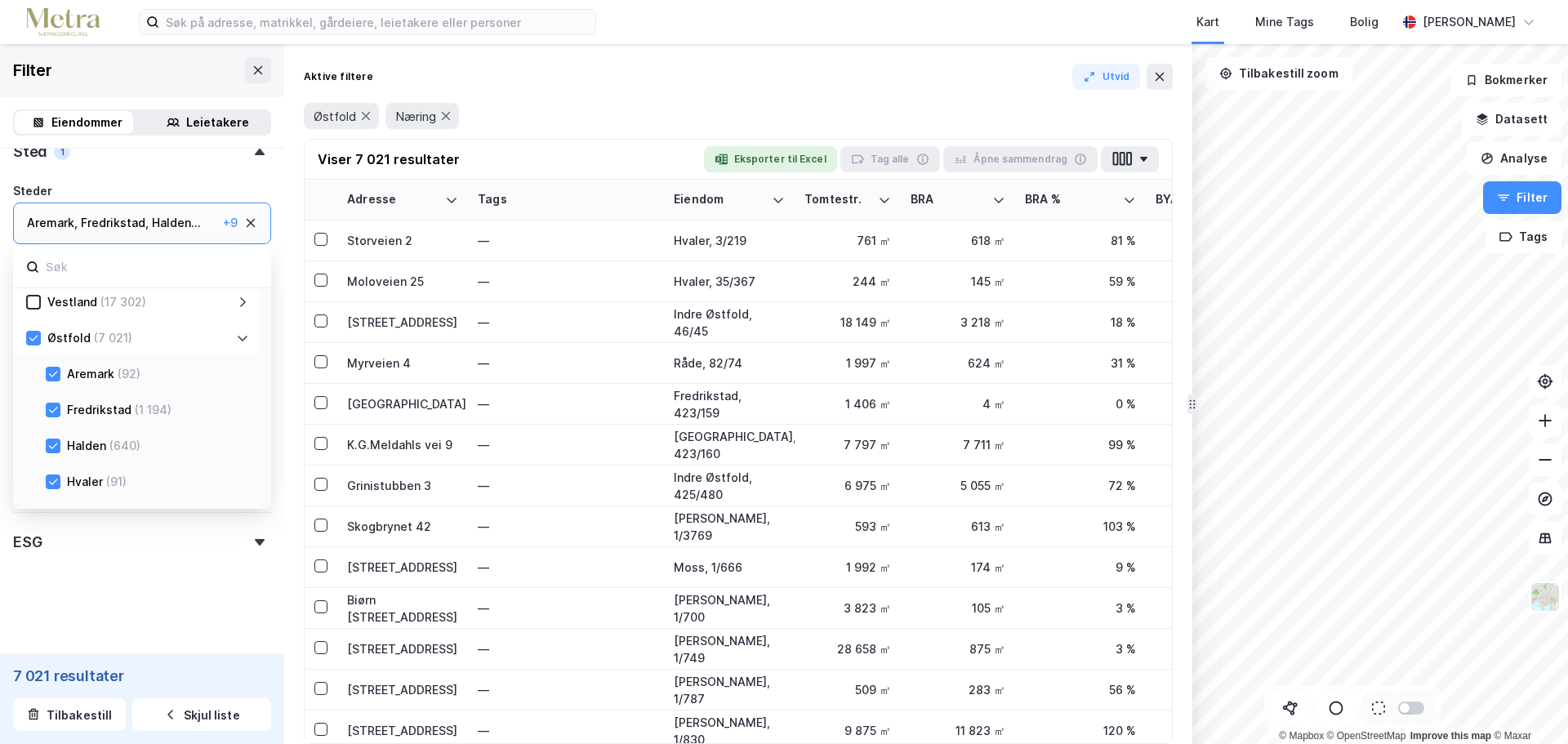
scroll to position [485, 0]
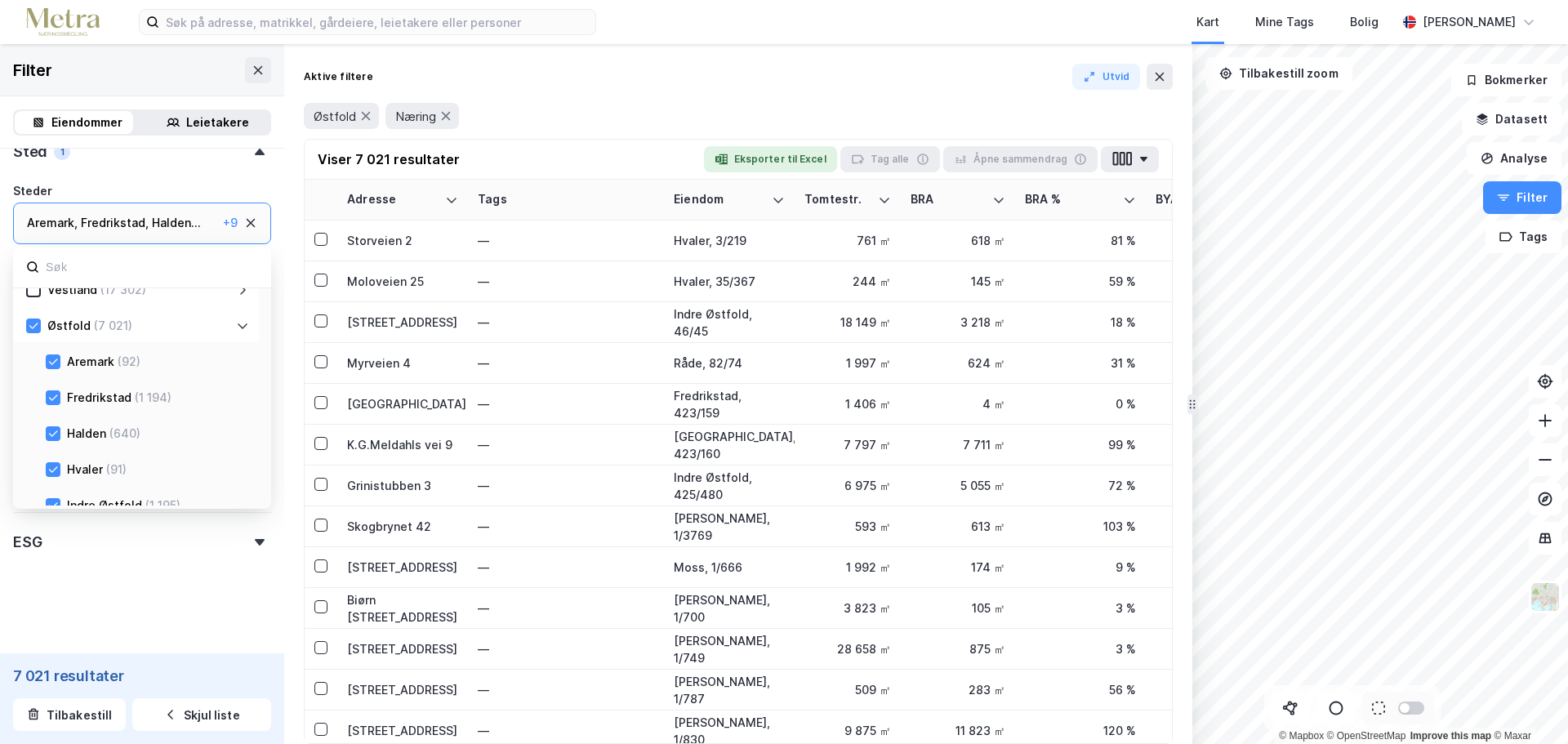
click at [25, 319] on div "Østfold (7 021)" at bounding box center [136, 324] width 246 height 36
click at [35, 324] on icon at bounding box center [33, 326] width 12 height 12
click at [32, 328] on icon at bounding box center [34, 326] width 9 height 5
click at [54, 360] on icon at bounding box center [53, 361] width 12 height 12
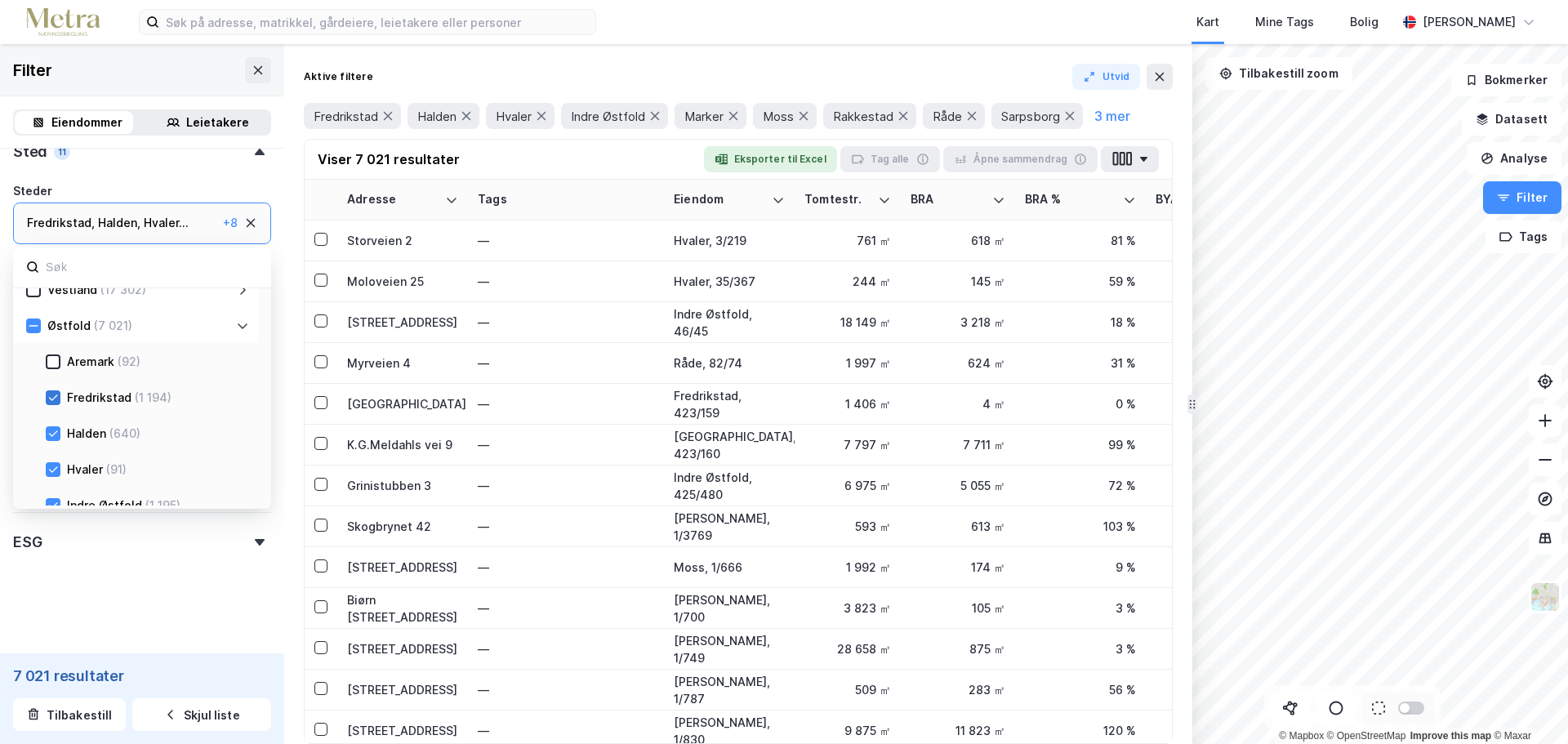
drag, startPoint x: 50, startPoint y: 402, endPoint x: 60, endPoint y: 438, distance: 37.4
click at [50, 402] on icon at bounding box center [53, 398] width 12 height 12
click at [55, 438] on icon at bounding box center [53, 433] width 12 height 12
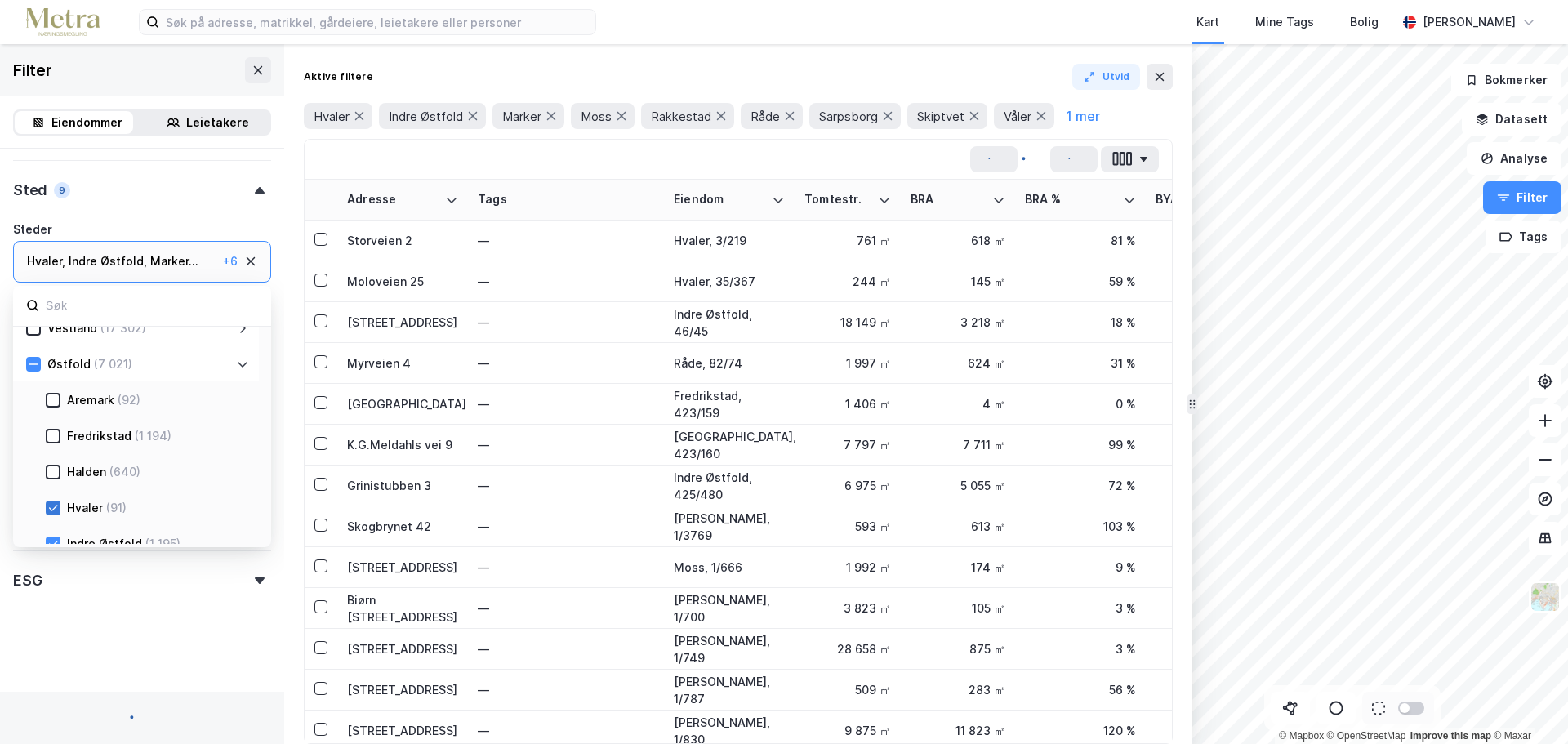
click at [54, 502] on icon at bounding box center [53, 507] width 12 height 12
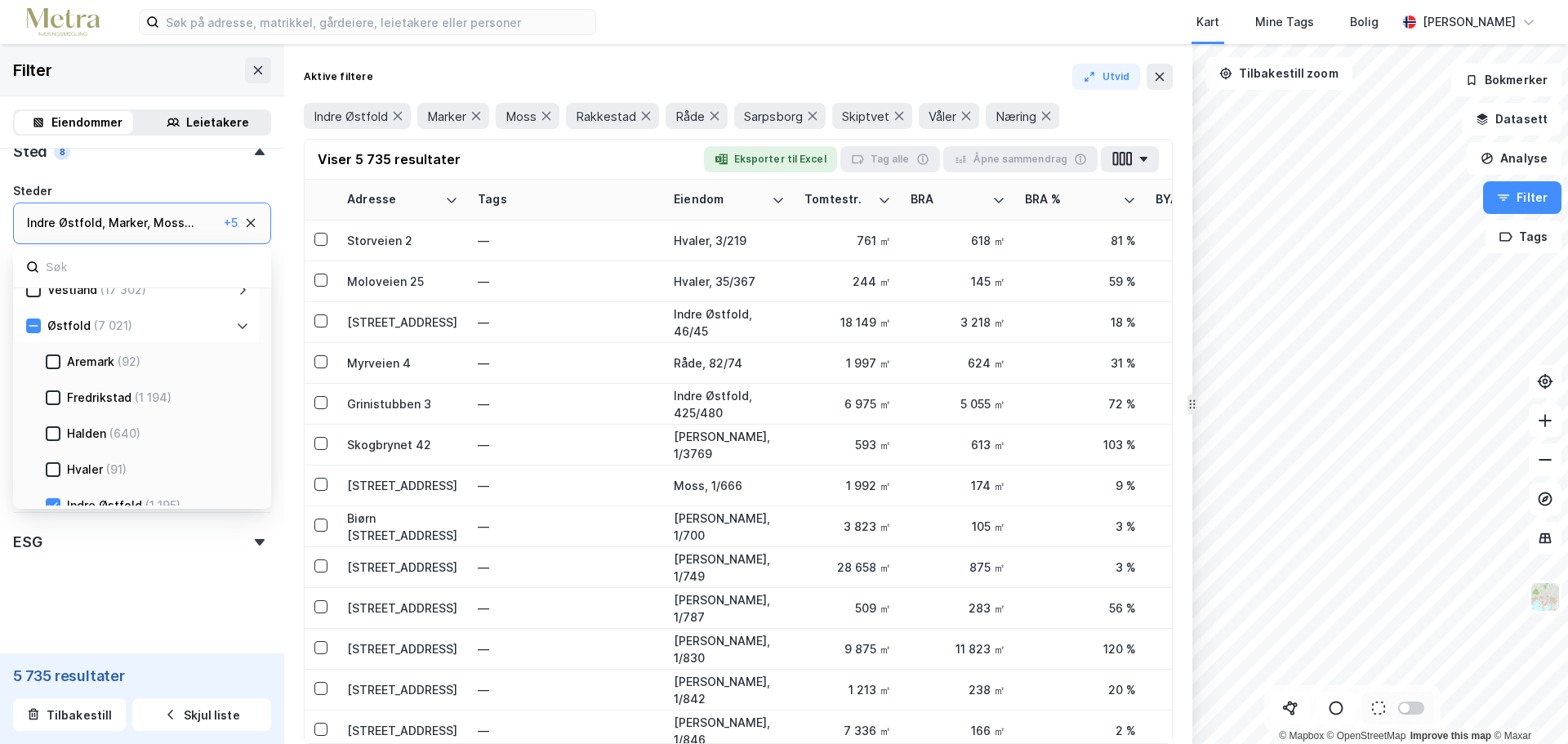
scroll to position [323, 0]
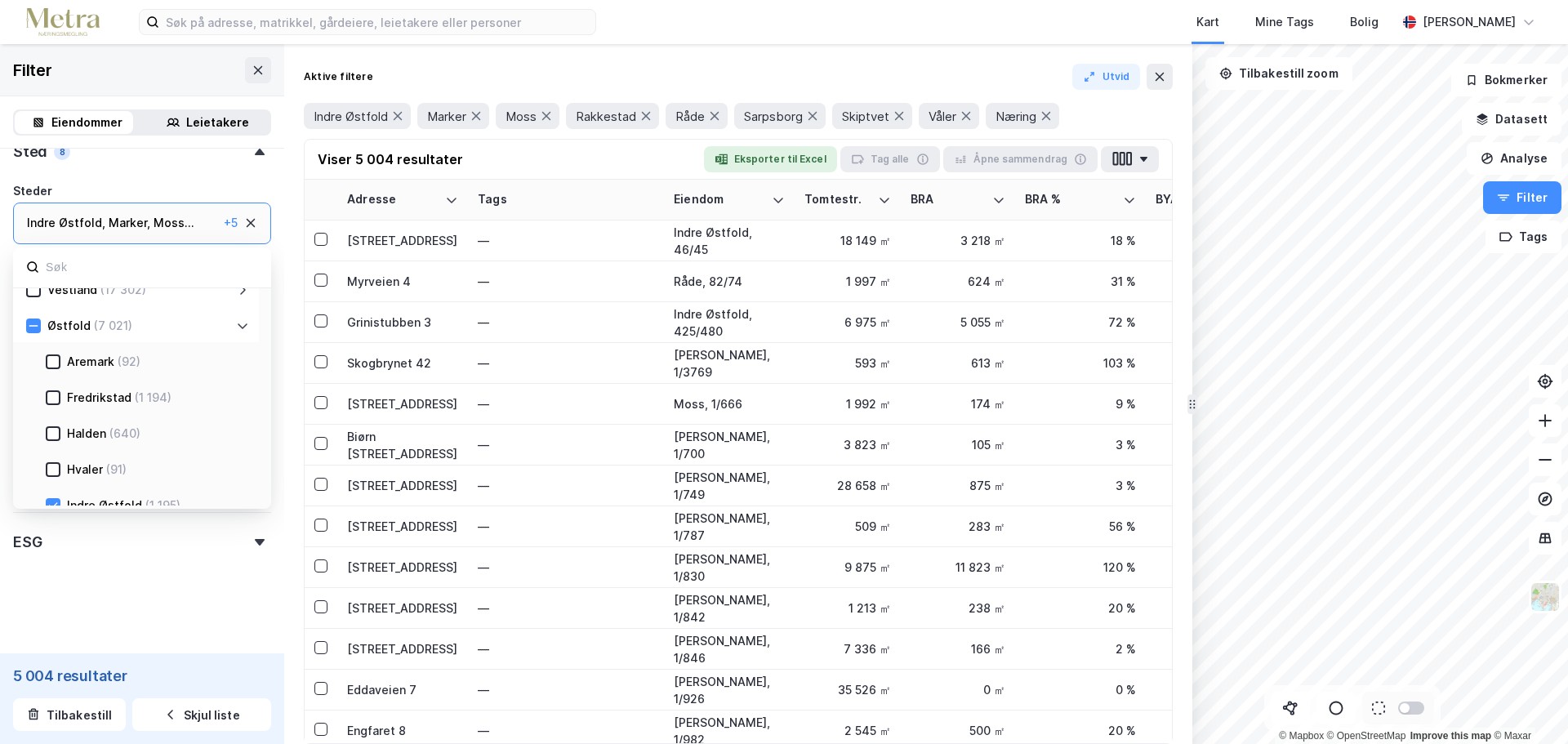
scroll to position [649, 0]
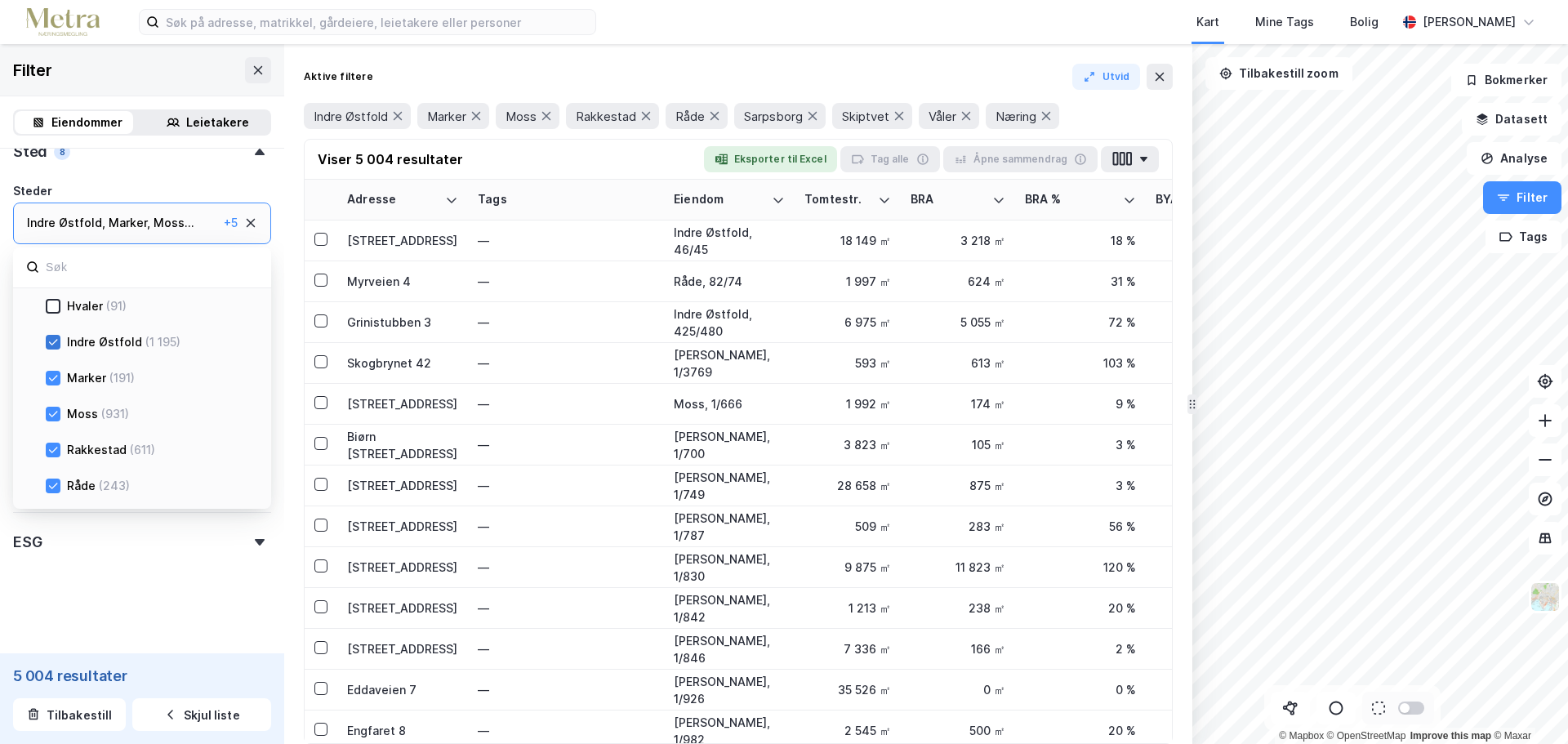
click at [53, 345] on icon at bounding box center [53, 342] width 12 height 12
drag, startPoint x: 54, startPoint y: 374, endPoint x: 59, endPoint y: 382, distance: 9.4
click at [55, 374] on div "Aremark (92) [GEOGRAPHIC_DATA] (1 194) Halden (640) Hvaler (91) [GEOGRAPHIC_DAT…" at bounding box center [142, 394] width 258 height 432
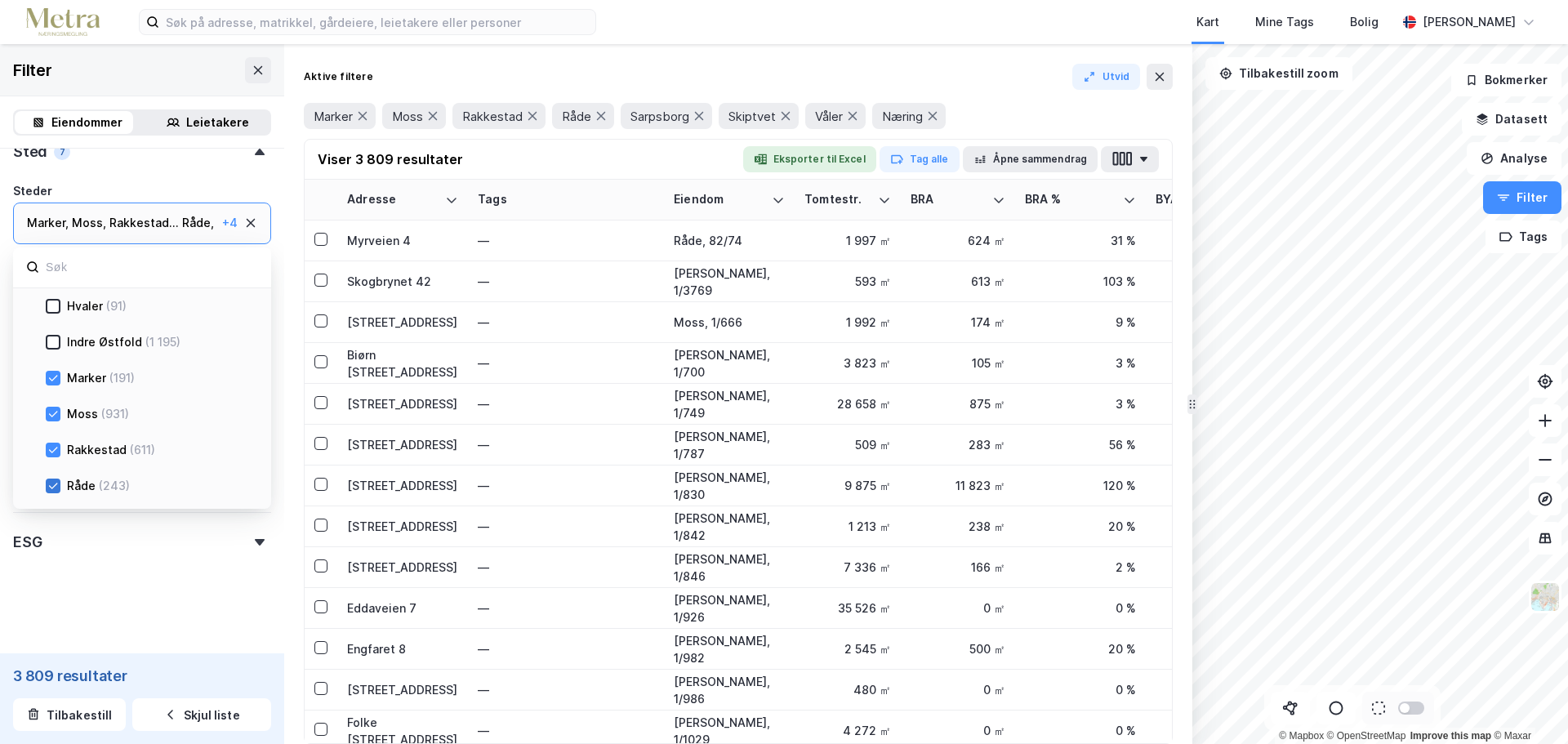
scroll to position [323, 0]
click at [53, 448] on icon at bounding box center [53, 449] width 12 height 12
click at [50, 348] on icon at bounding box center [53, 342] width 12 height 12
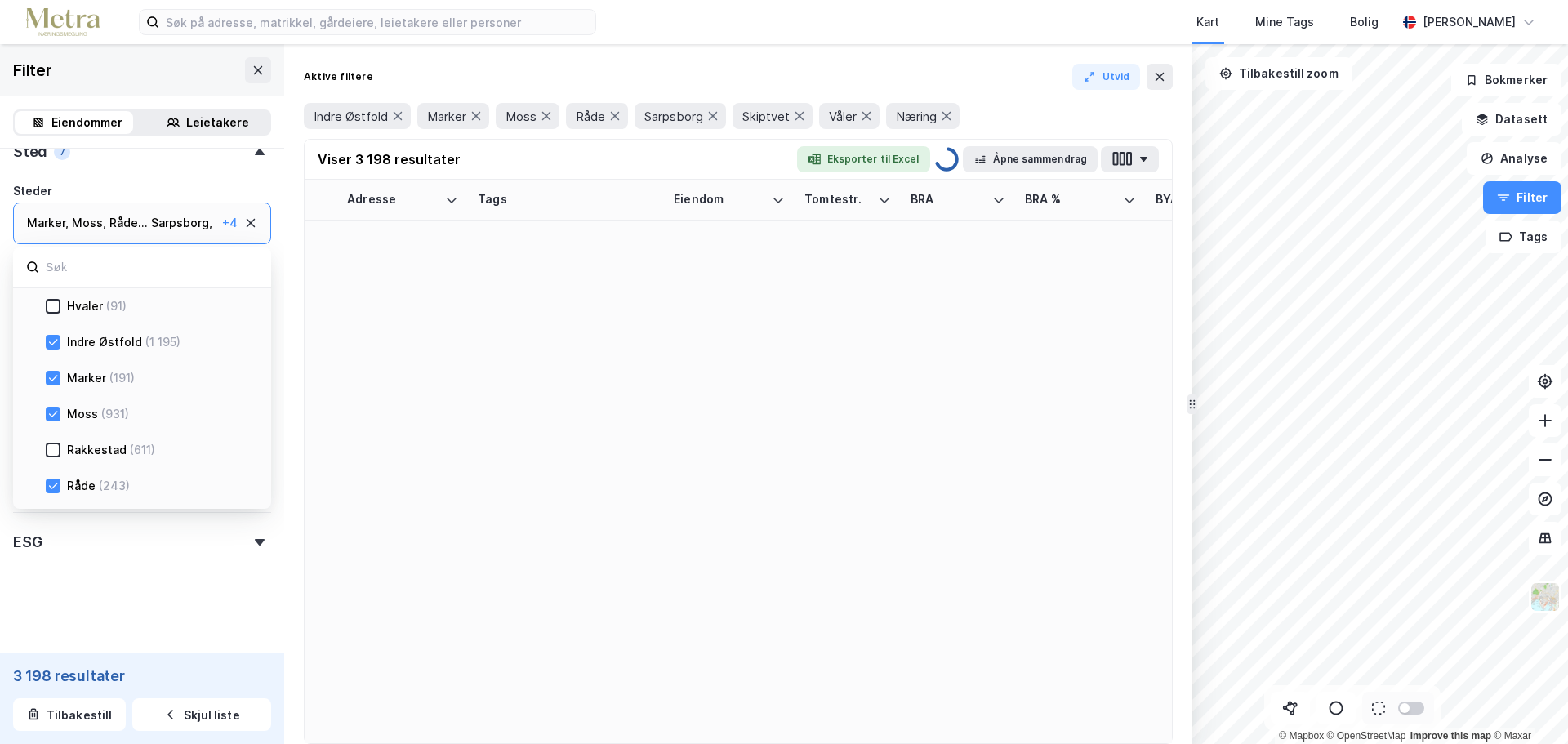
scroll to position [323, 0]
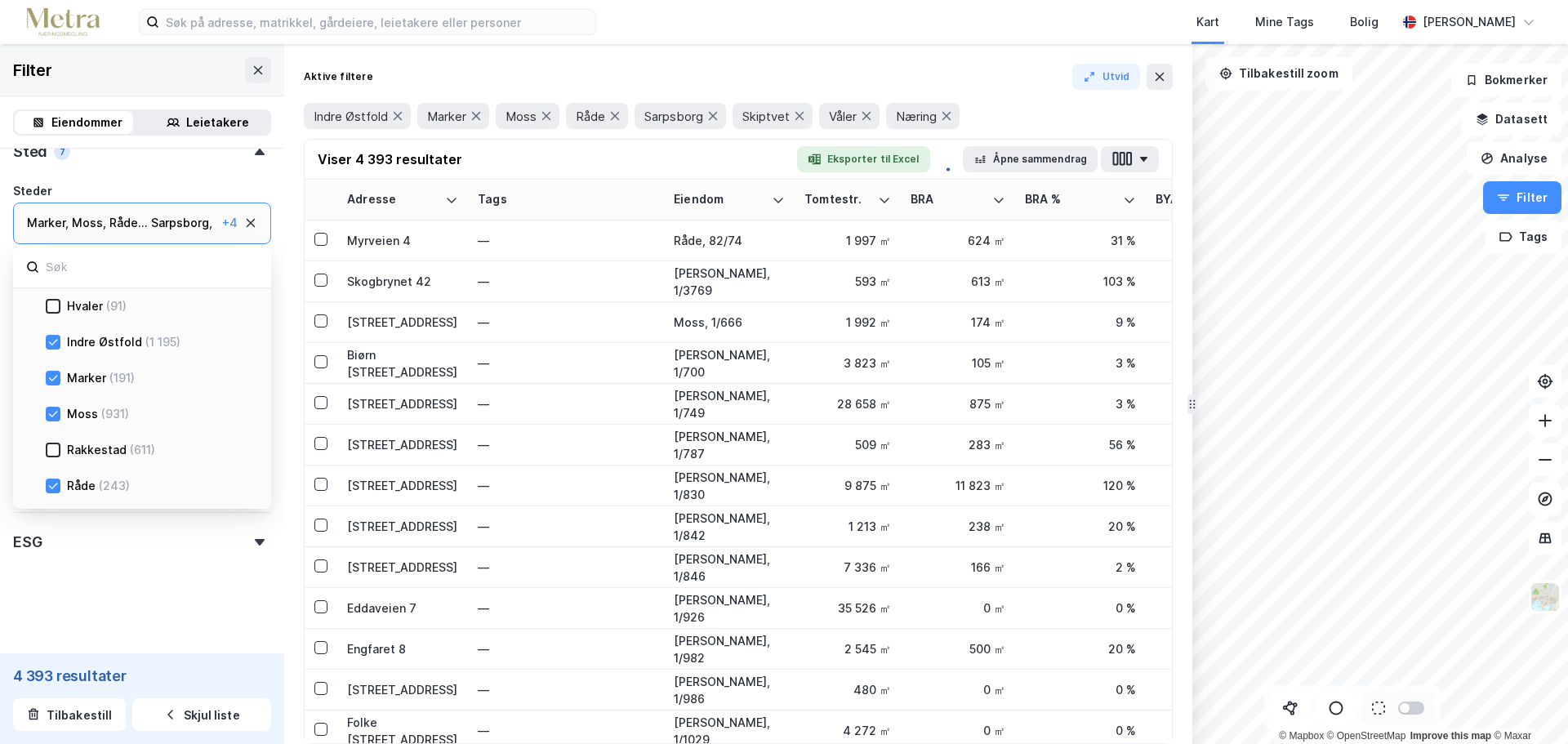
click at [56, 344] on icon at bounding box center [53, 342] width 12 height 12
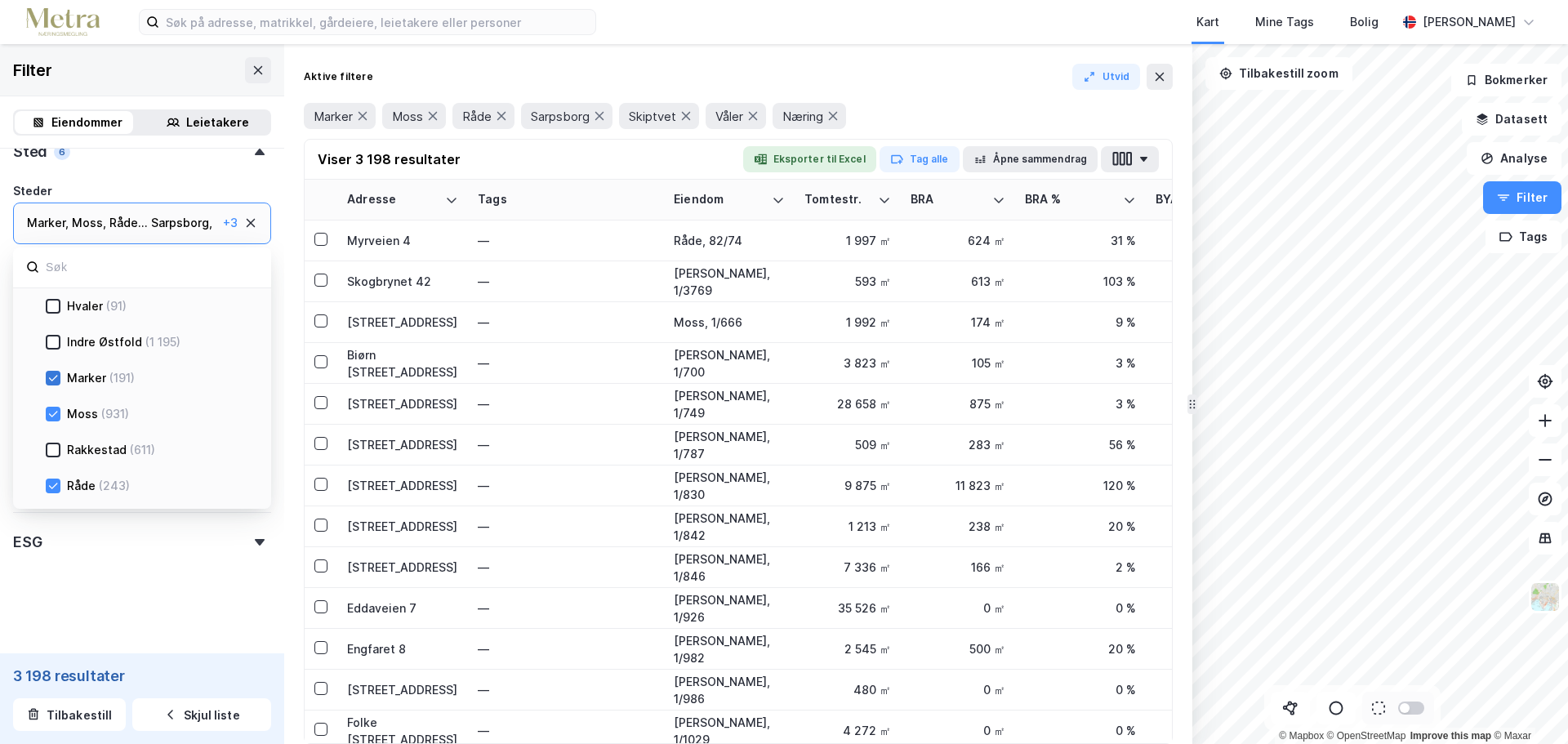
click at [53, 384] on div at bounding box center [53, 378] width 15 height 15
click at [47, 486] on icon at bounding box center [53, 486] width 12 height 12
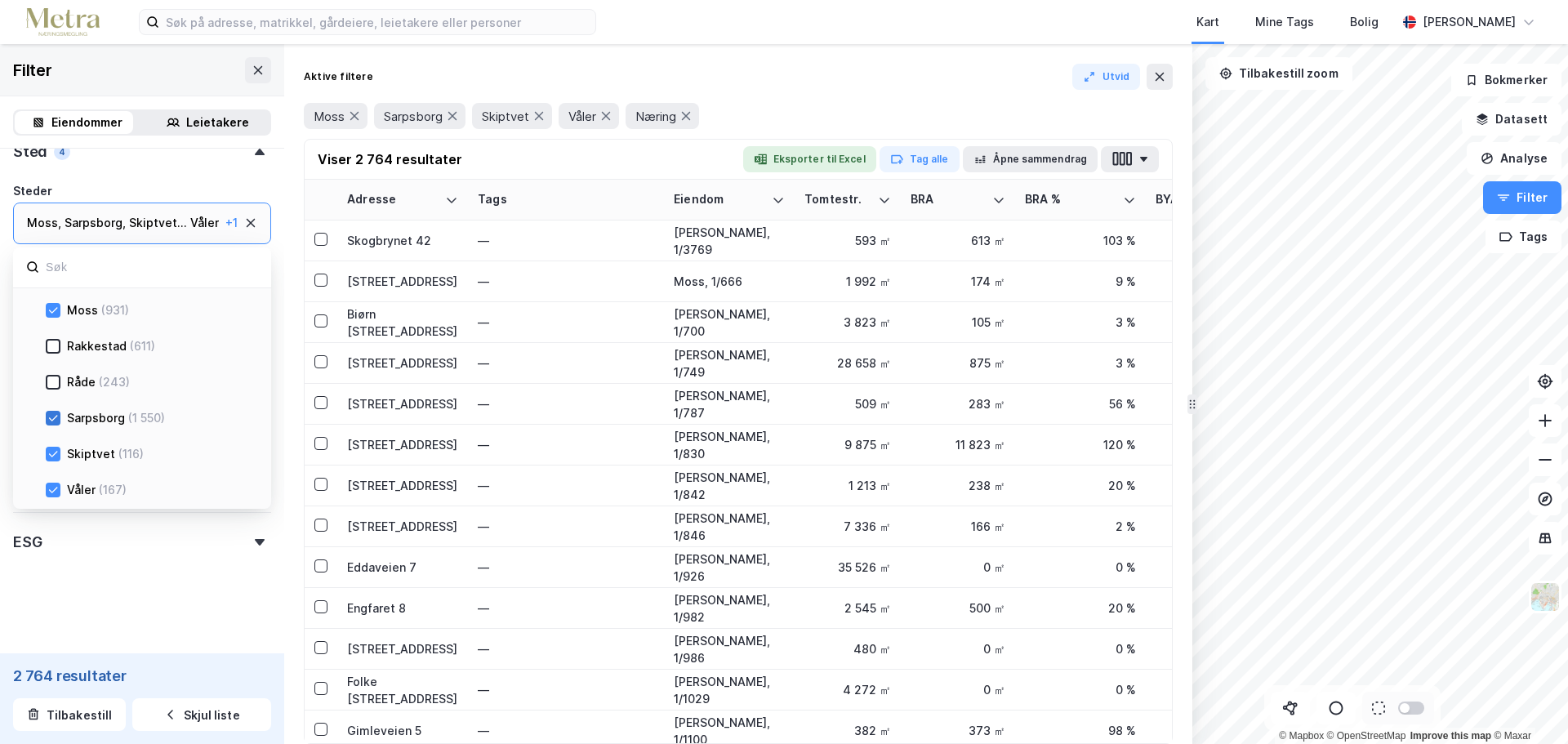
scroll to position [753, 0]
click at [55, 419] on icon at bounding box center [53, 417] width 12 height 12
click at [53, 423] on icon at bounding box center [53, 417] width 12 height 12
click at [58, 416] on icon at bounding box center [53, 417] width 12 height 12
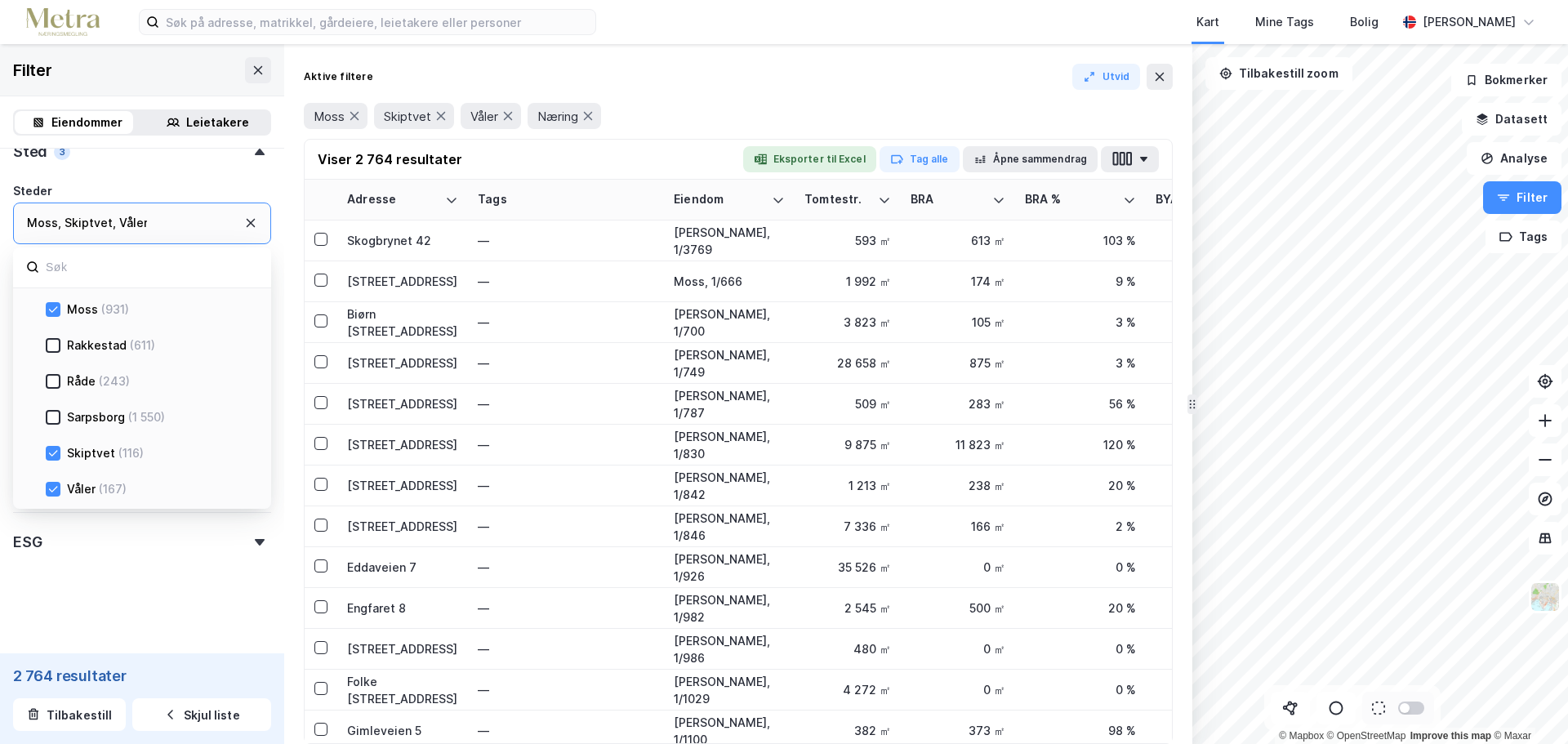
click at [53, 423] on icon at bounding box center [53, 417] width 12 height 12
click at [53, 419] on icon at bounding box center [53, 416] width 9 height 5
click at [51, 458] on icon at bounding box center [53, 453] width 12 height 12
click at [54, 459] on icon at bounding box center [53, 453] width 12 height 12
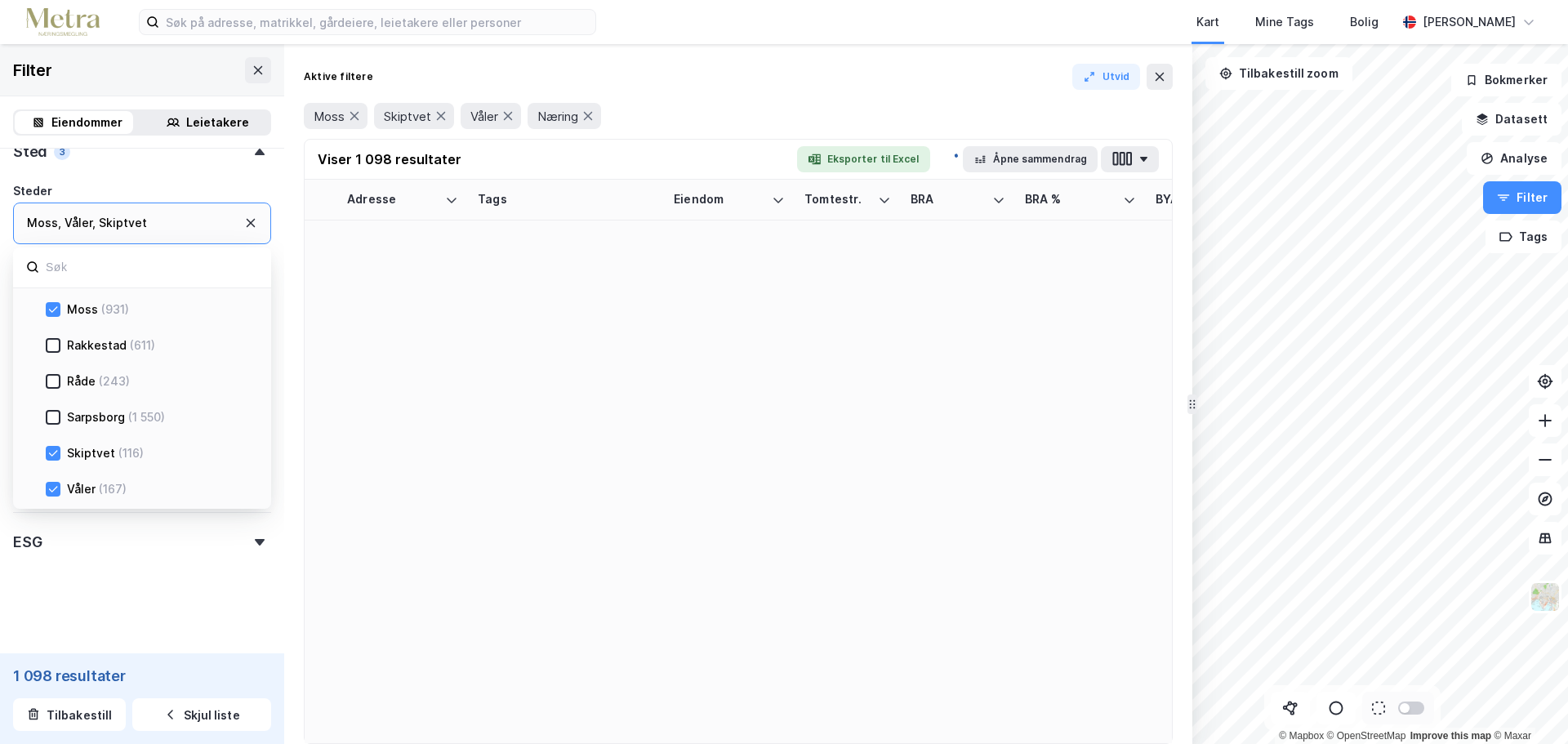
scroll to position [323, 0]
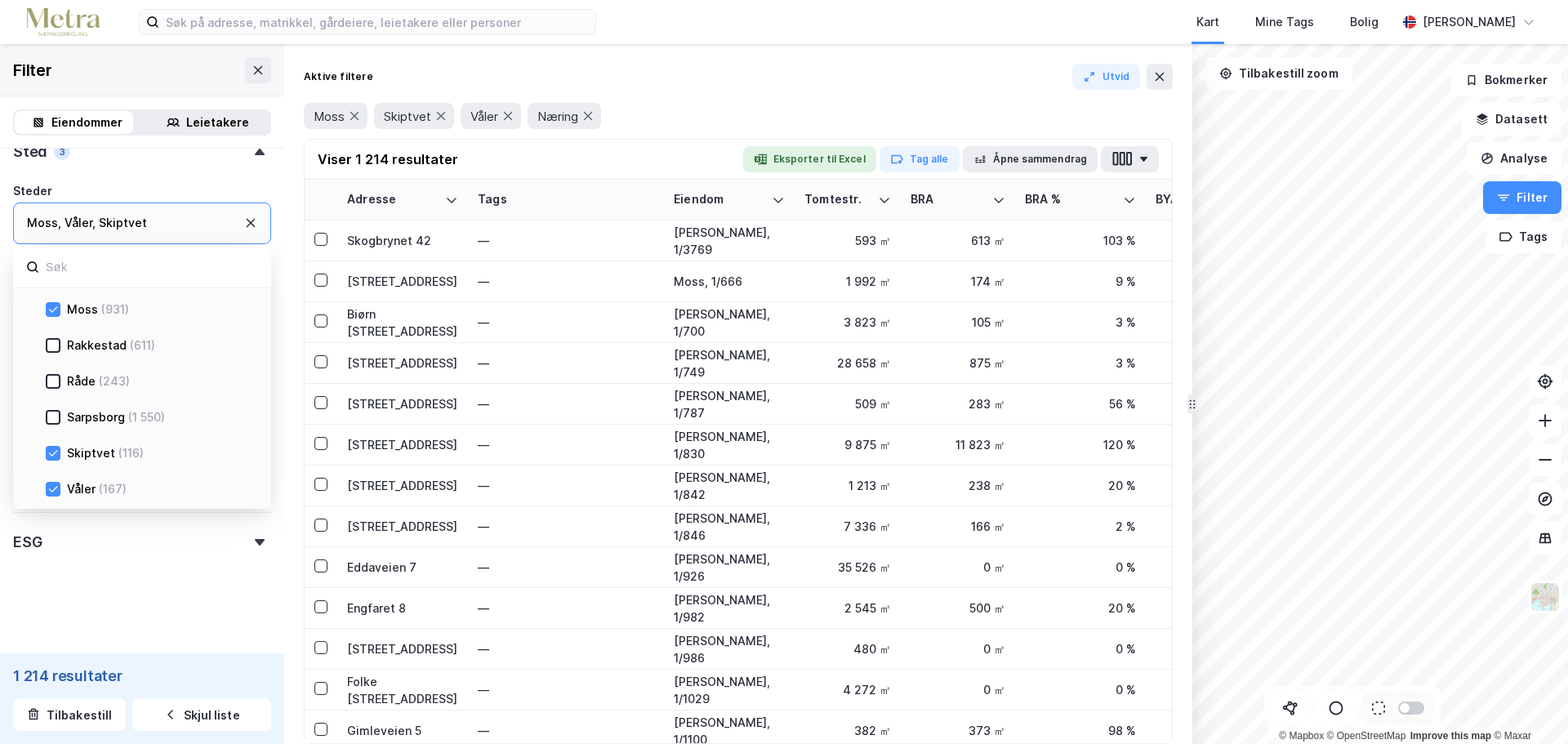
click at [52, 454] on icon at bounding box center [53, 453] width 12 height 12
click at [54, 492] on icon at bounding box center [53, 489] width 12 height 12
click at [162, 588] on form "Eiendomstype Annet (37) [GEOGRAPHIC_DATA] (11 518) Næring (931) [GEOGRAPHIC_DAT…" at bounding box center [142, 239] width 258 height 802
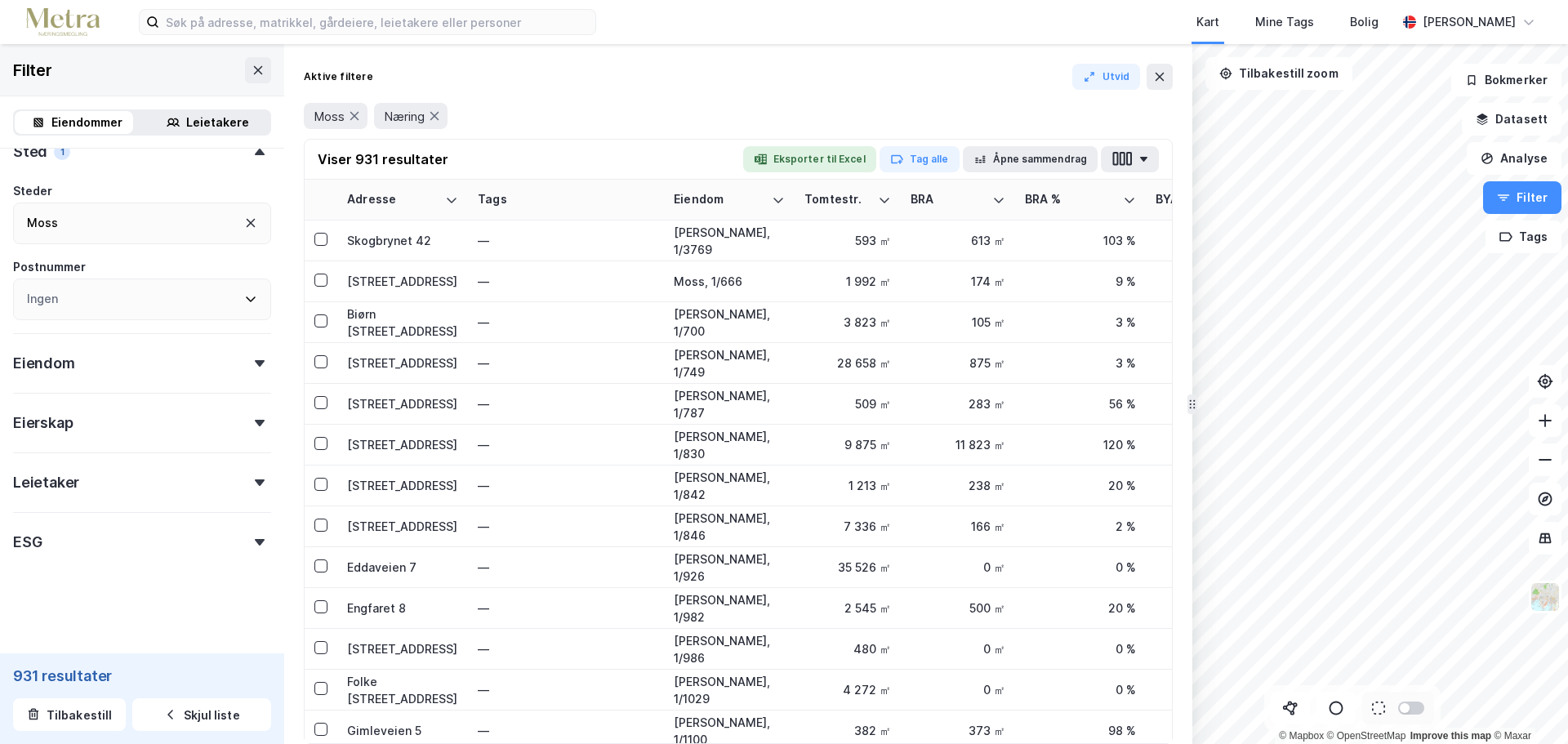
click at [124, 363] on div "Eiendom" at bounding box center [142, 356] width 258 height 46
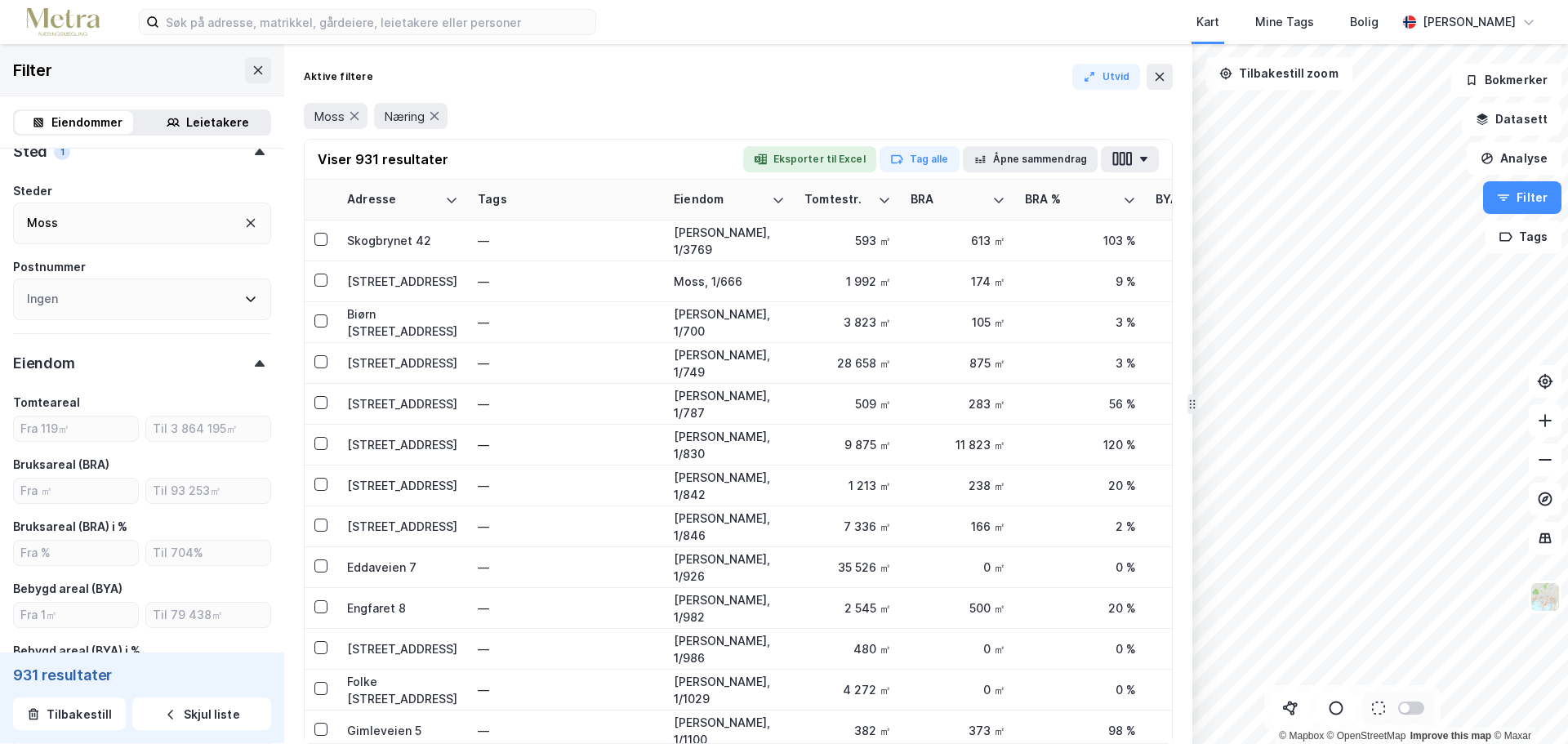
click at [133, 368] on div "Eiendom" at bounding box center [142, 356] width 258 height 46
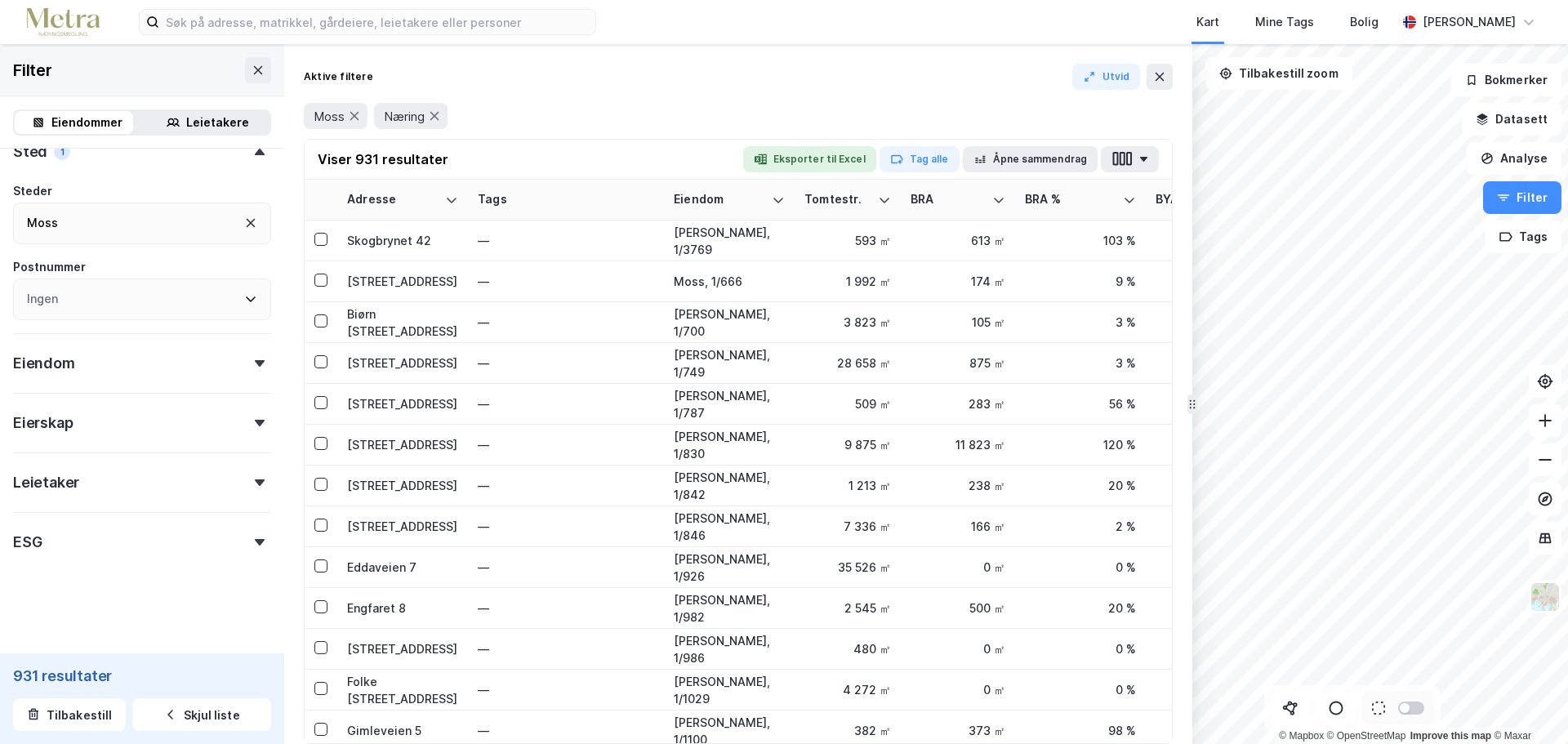
click at [134, 432] on div "Eierskap" at bounding box center [142, 416] width 258 height 46
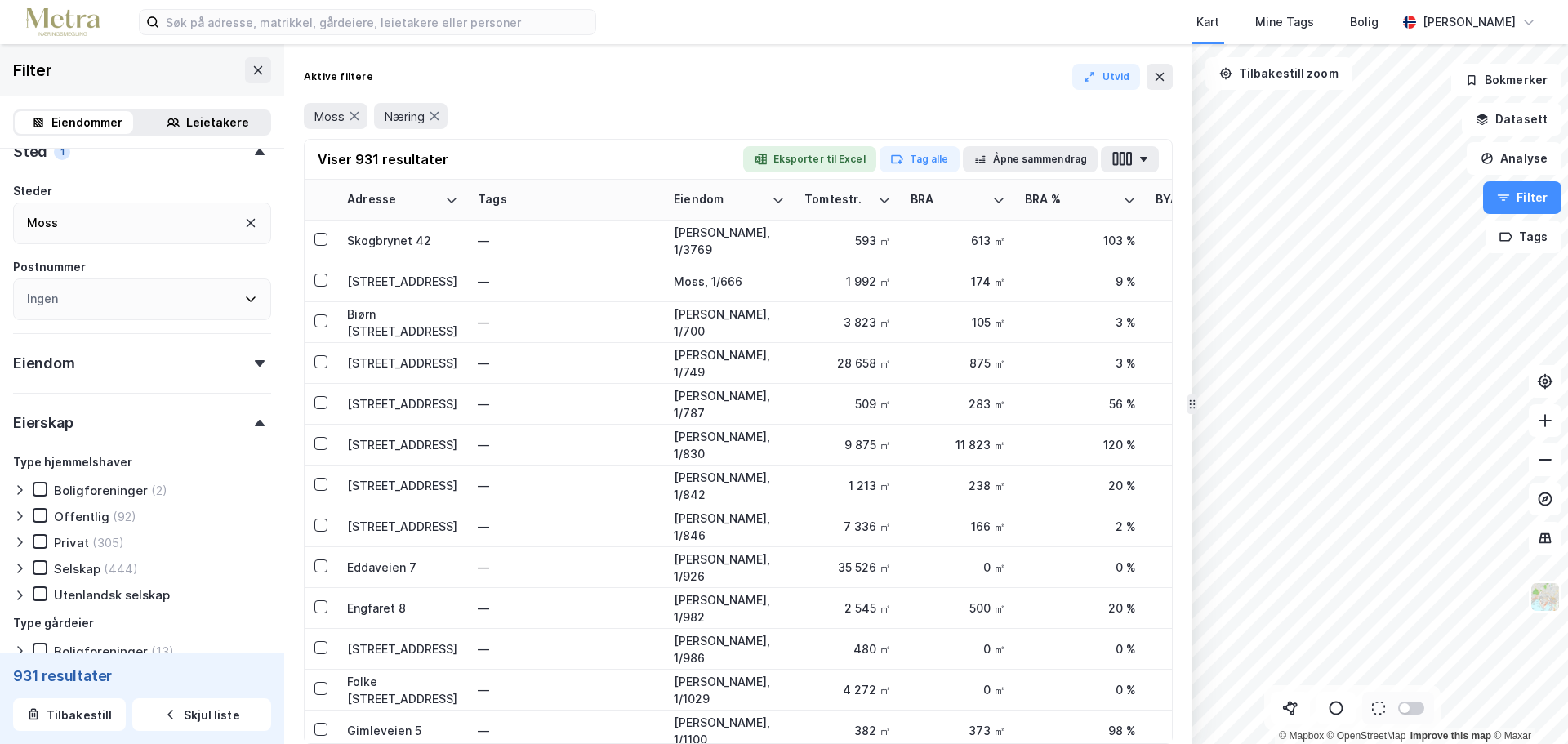
click at [96, 596] on div "Utenlandsk selskap" at bounding box center [112, 594] width 116 height 15
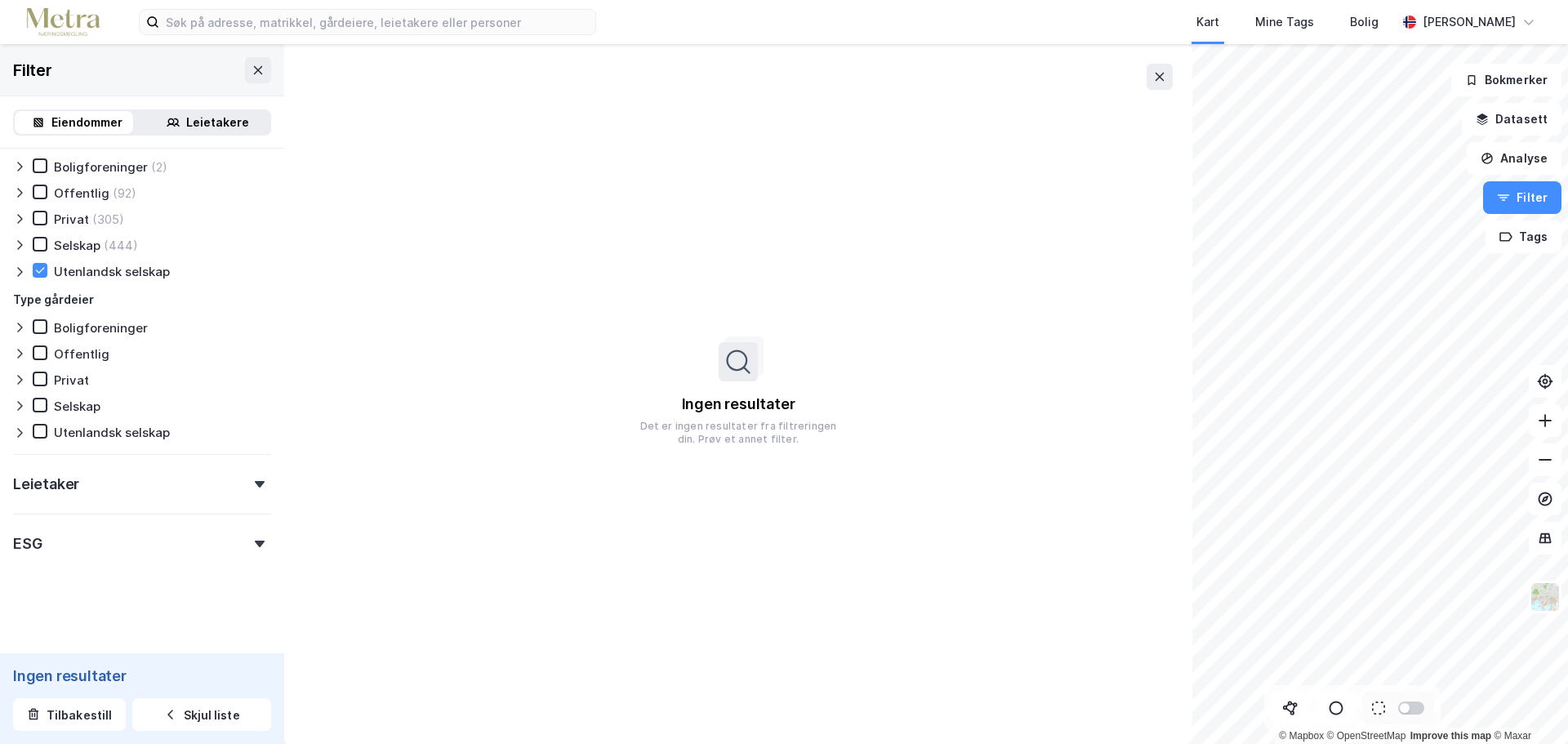
scroll to position [649, 0]
click at [245, 75] on button at bounding box center [257, 69] width 26 height 26
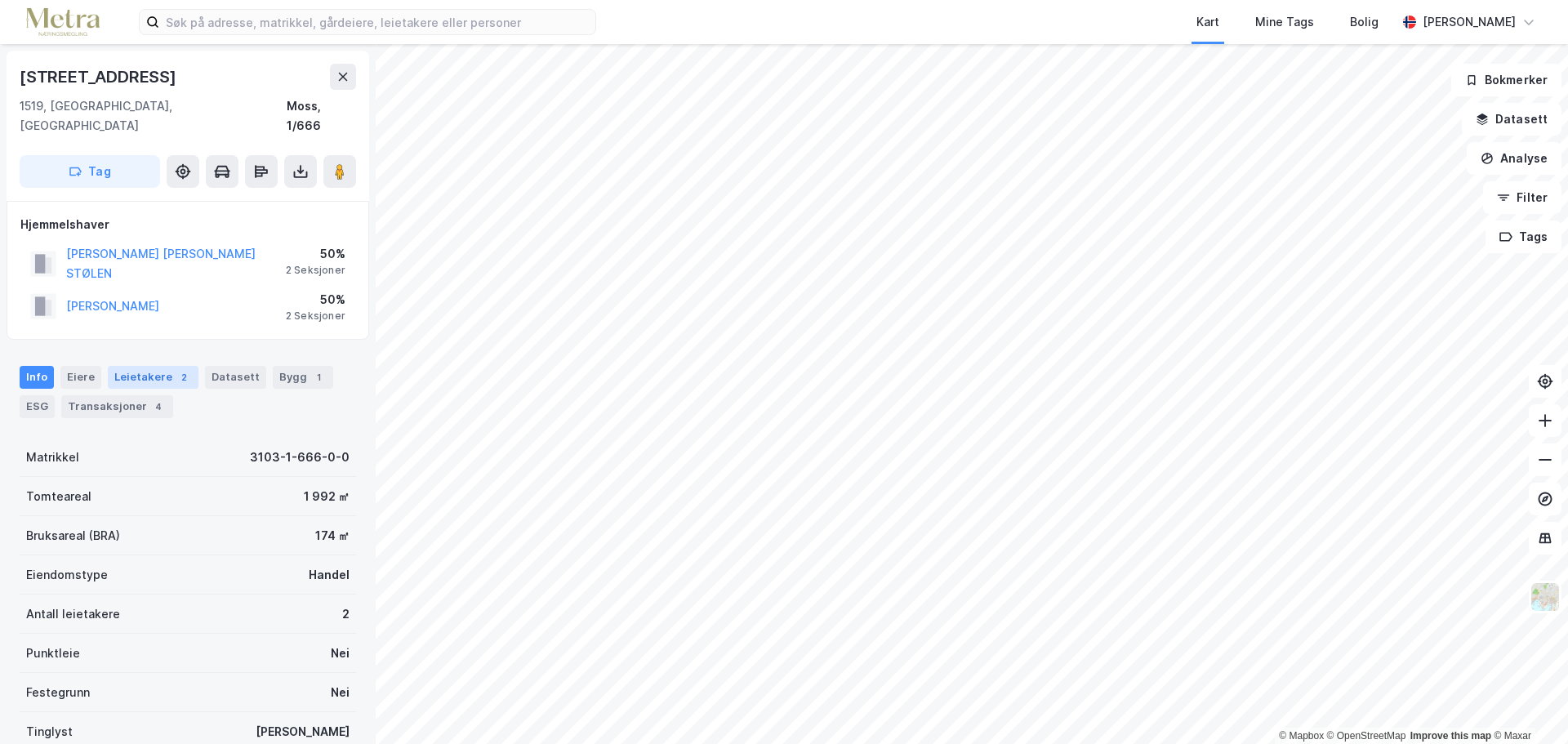
click at [154, 366] on div "Leietakere 2" at bounding box center [153, 377] width 91 height 23
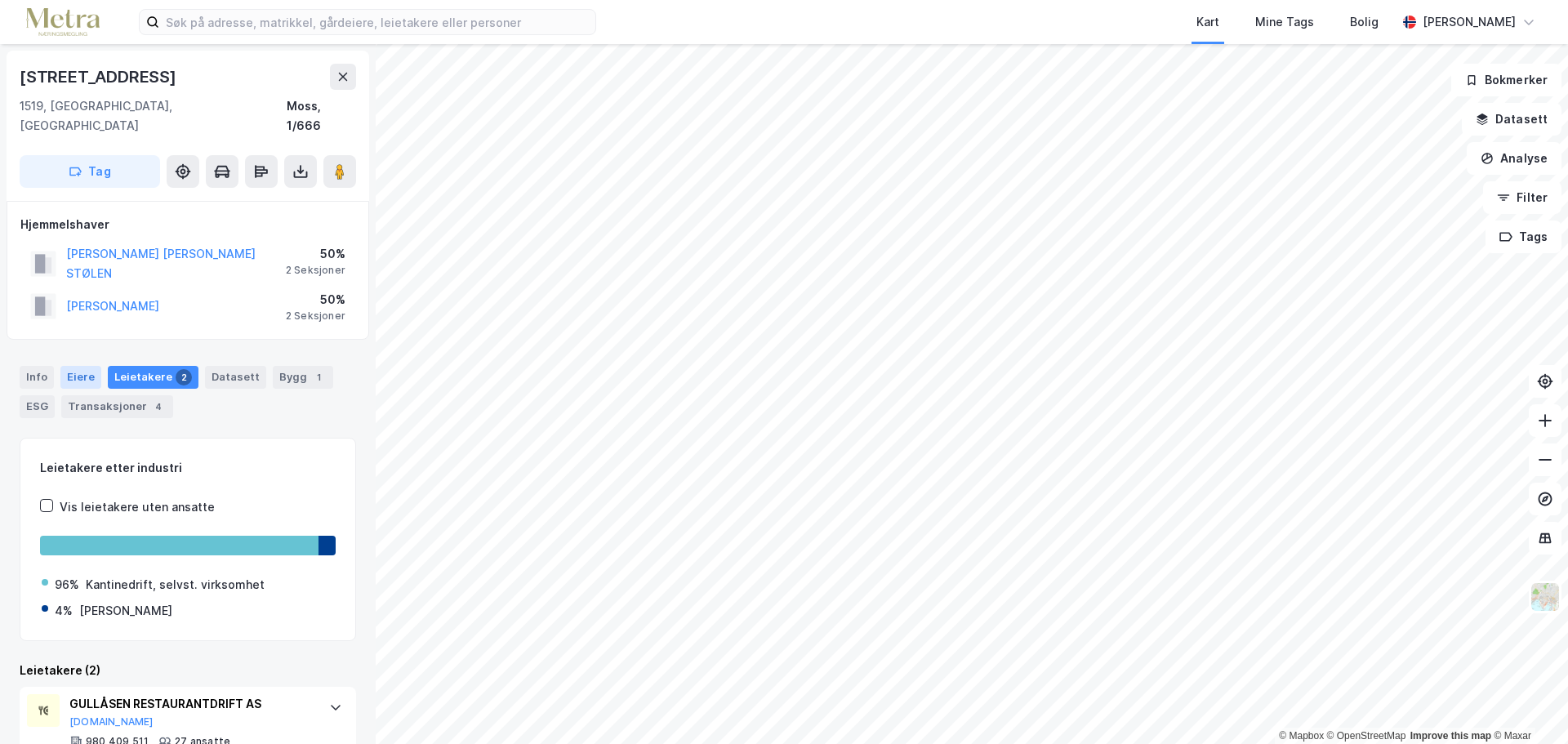
click at [85, 366] on div "Eiere" at bounding box center [81, 377] width 41 height 23
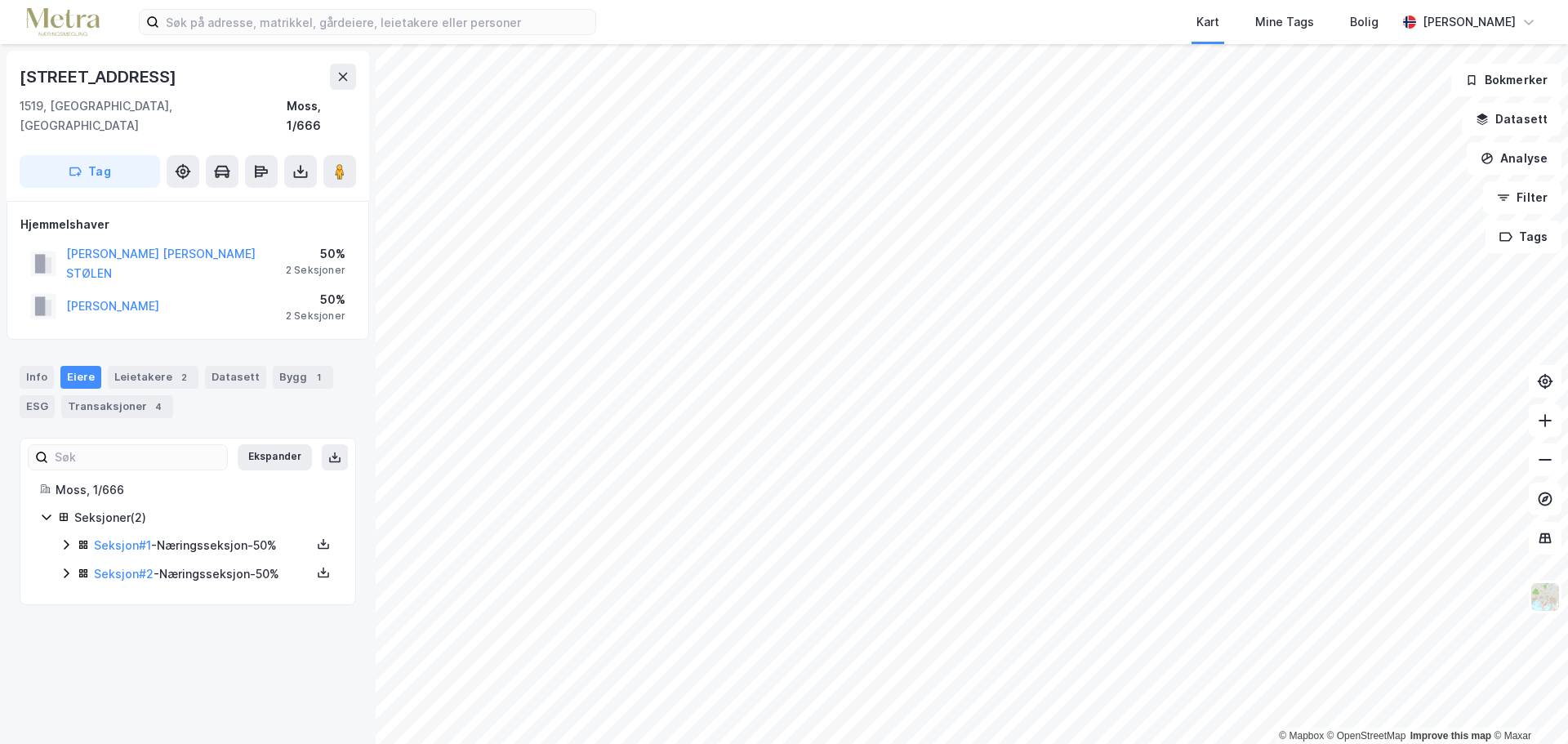
click at [69, 536] on div "Seksjon # 1 - Næringsseksjon - 50%" at bounding box center [198, 546] width 276 height 20
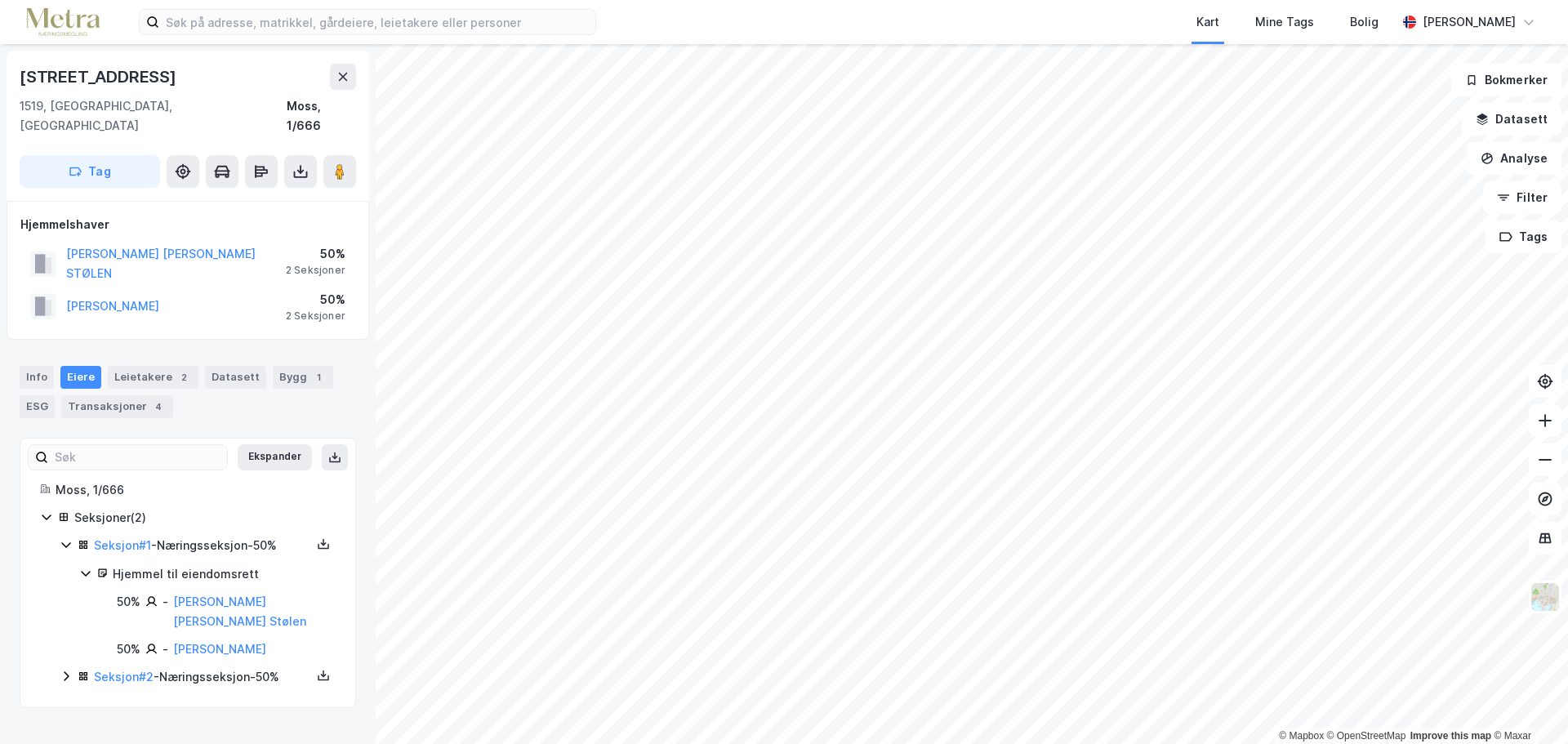
click at [67, 670] on icon at bounding box center [66, 676] width 13 height 13
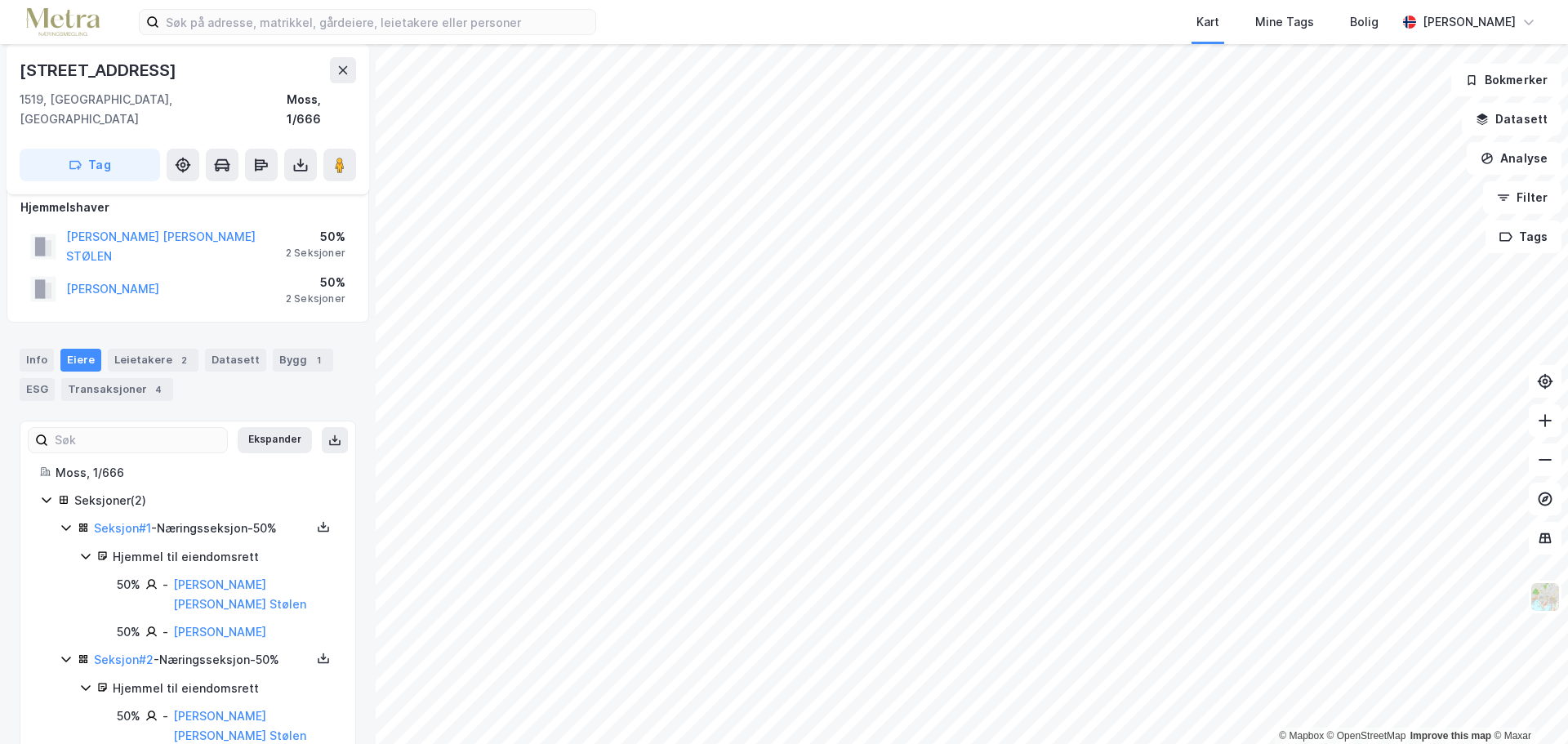
scroll to position [21, 0]
click at [158, 344] on div "Leietakere 2" at bounding box center [153, 356] width 91 height 23
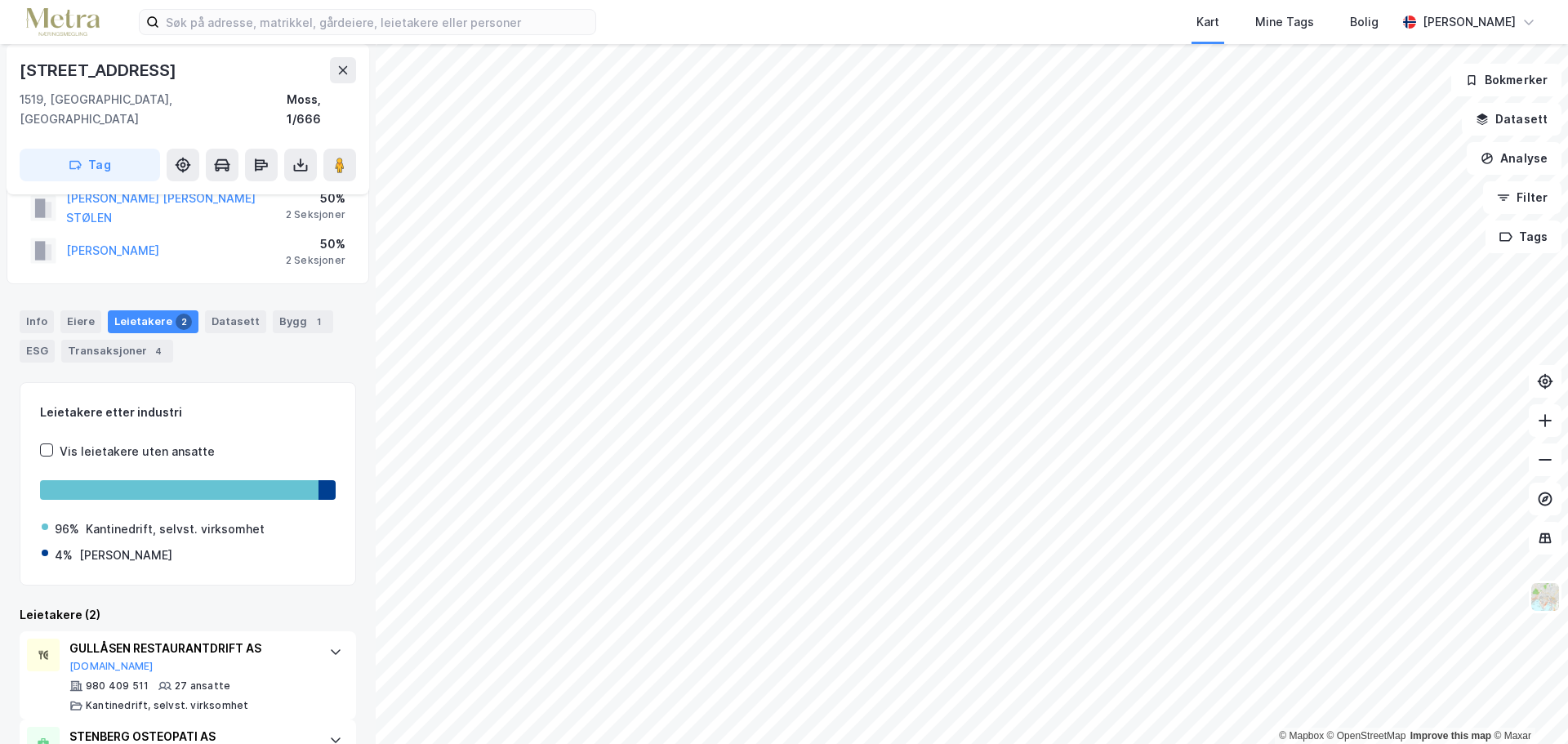
scroll to position [113, 0]
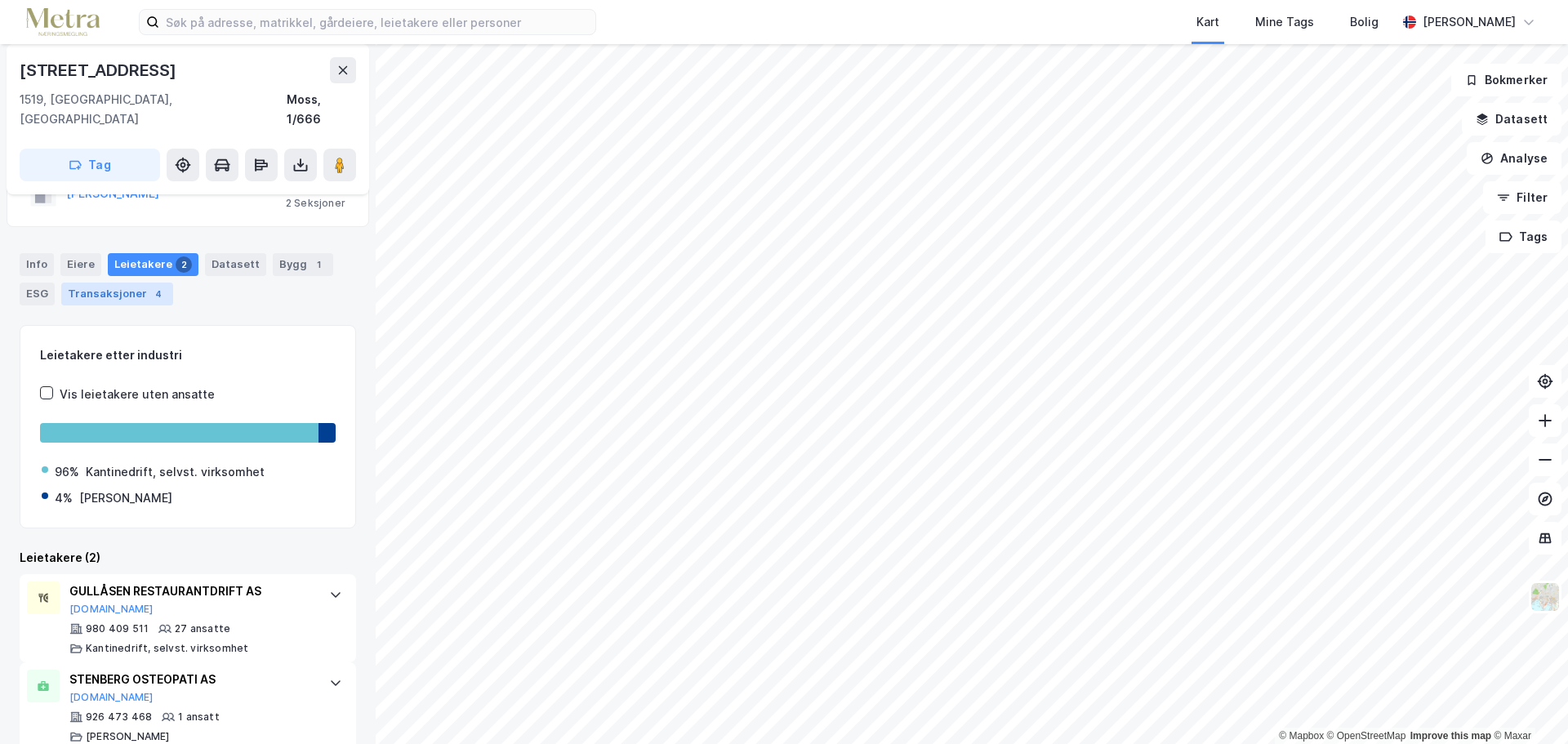
click at [151, 286] on div "4" at bounding box center [158, 294] width 16 height 16
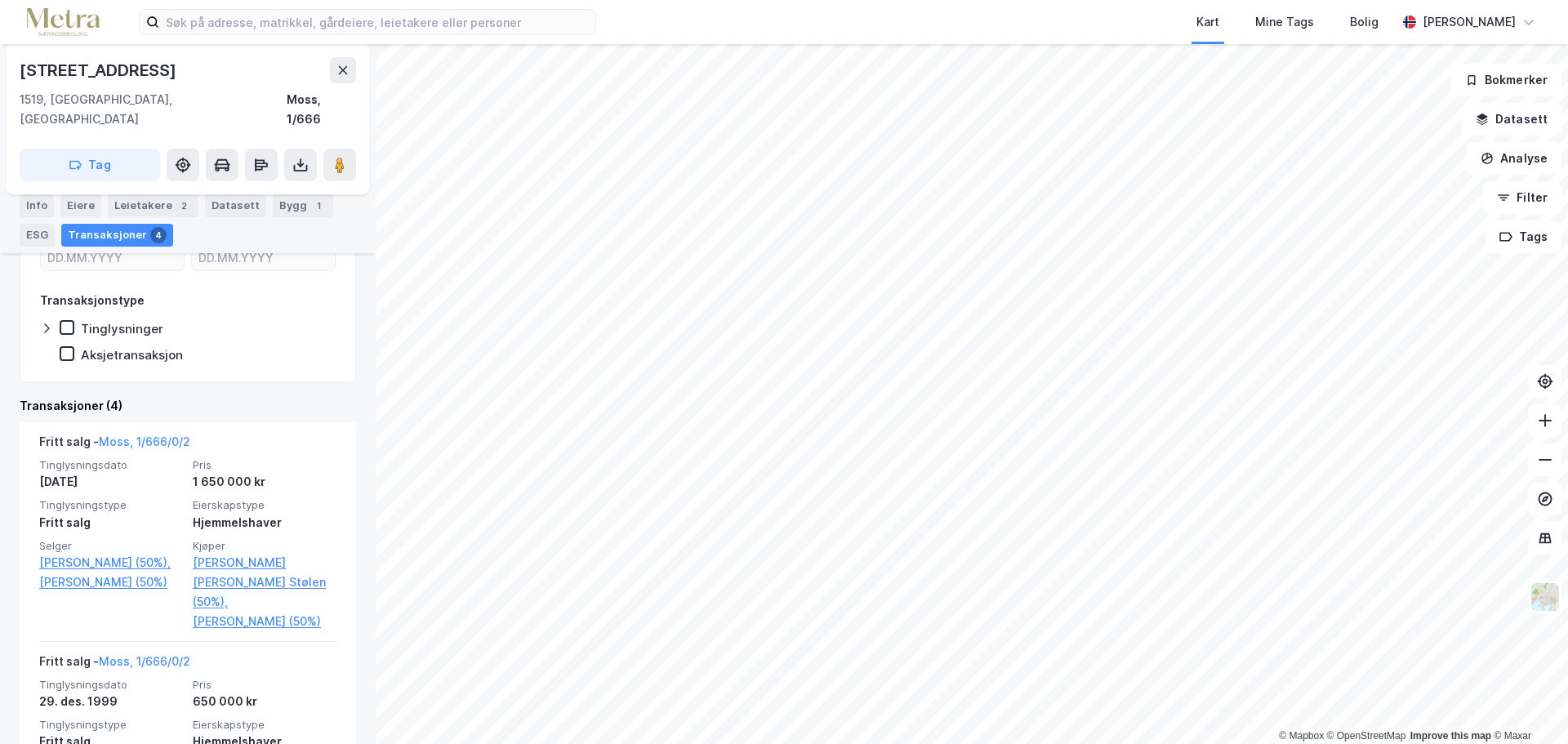
scroll to position [139, 0]
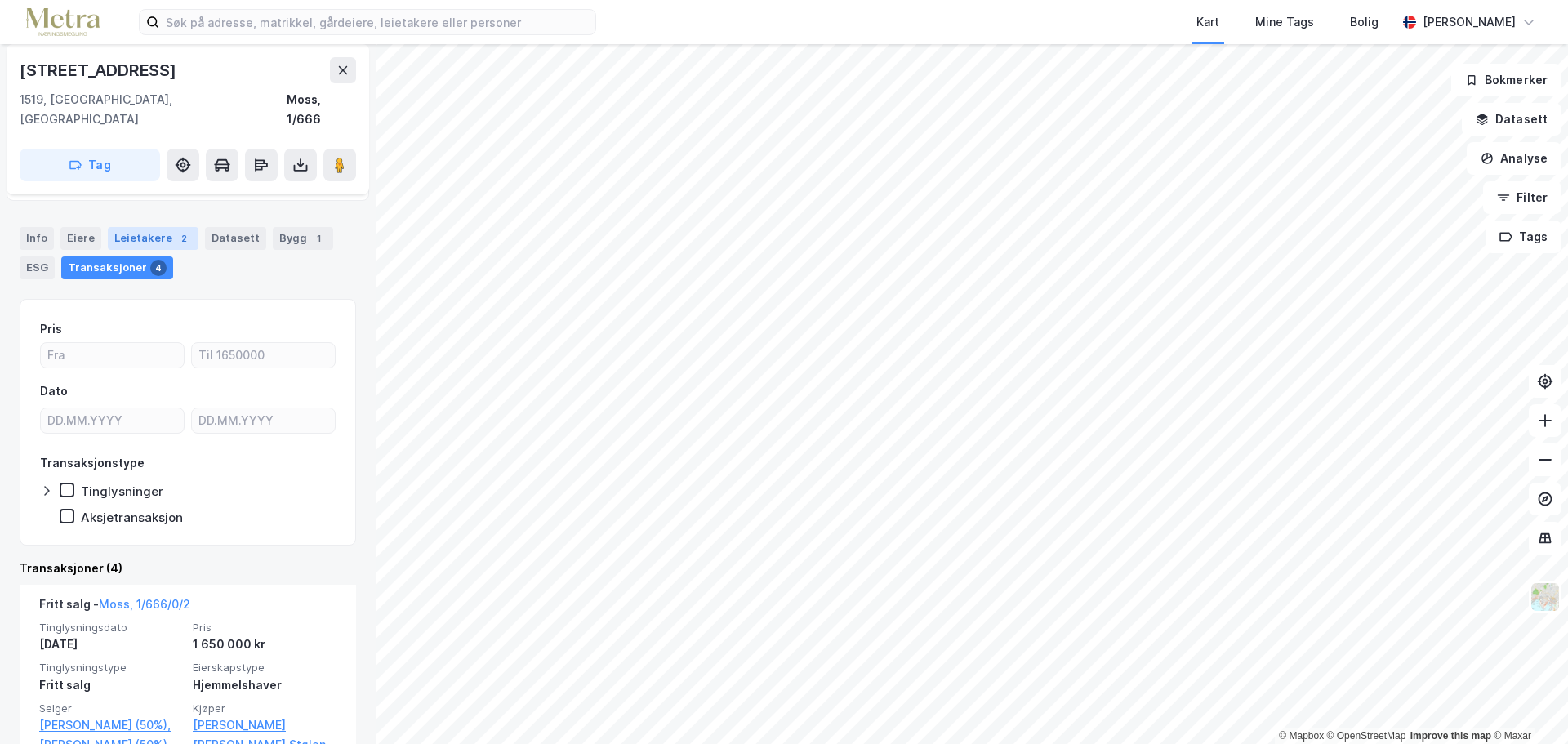
click at [175, 230] on div "2" at bounding box center [183, 239] width 16 height 16
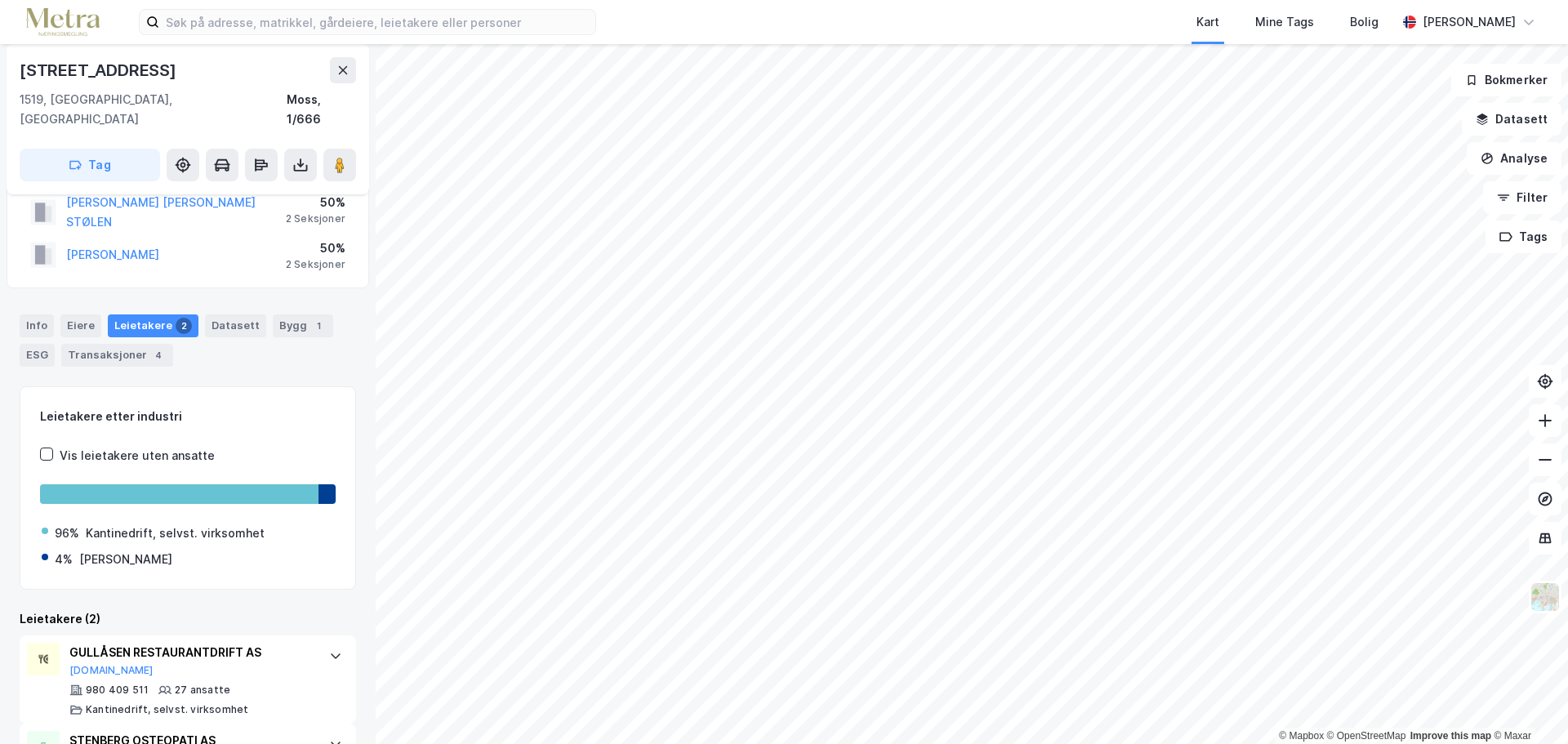
scroll to position [113, 0]
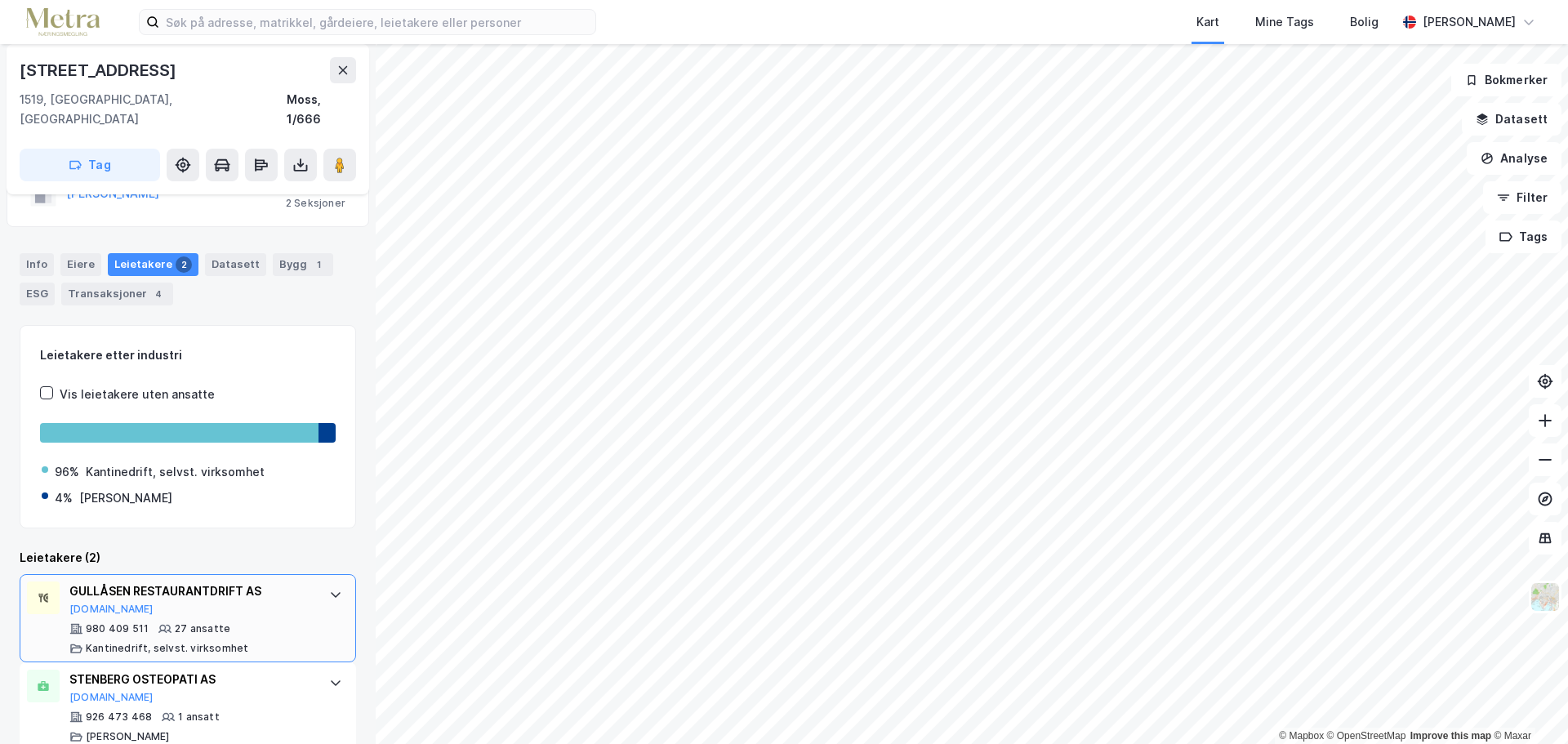
click at [198, 582] on div "GULLÅSEN RESTAURANTDRIFT AS" at bounding box center [191, 592] width 244 height 20
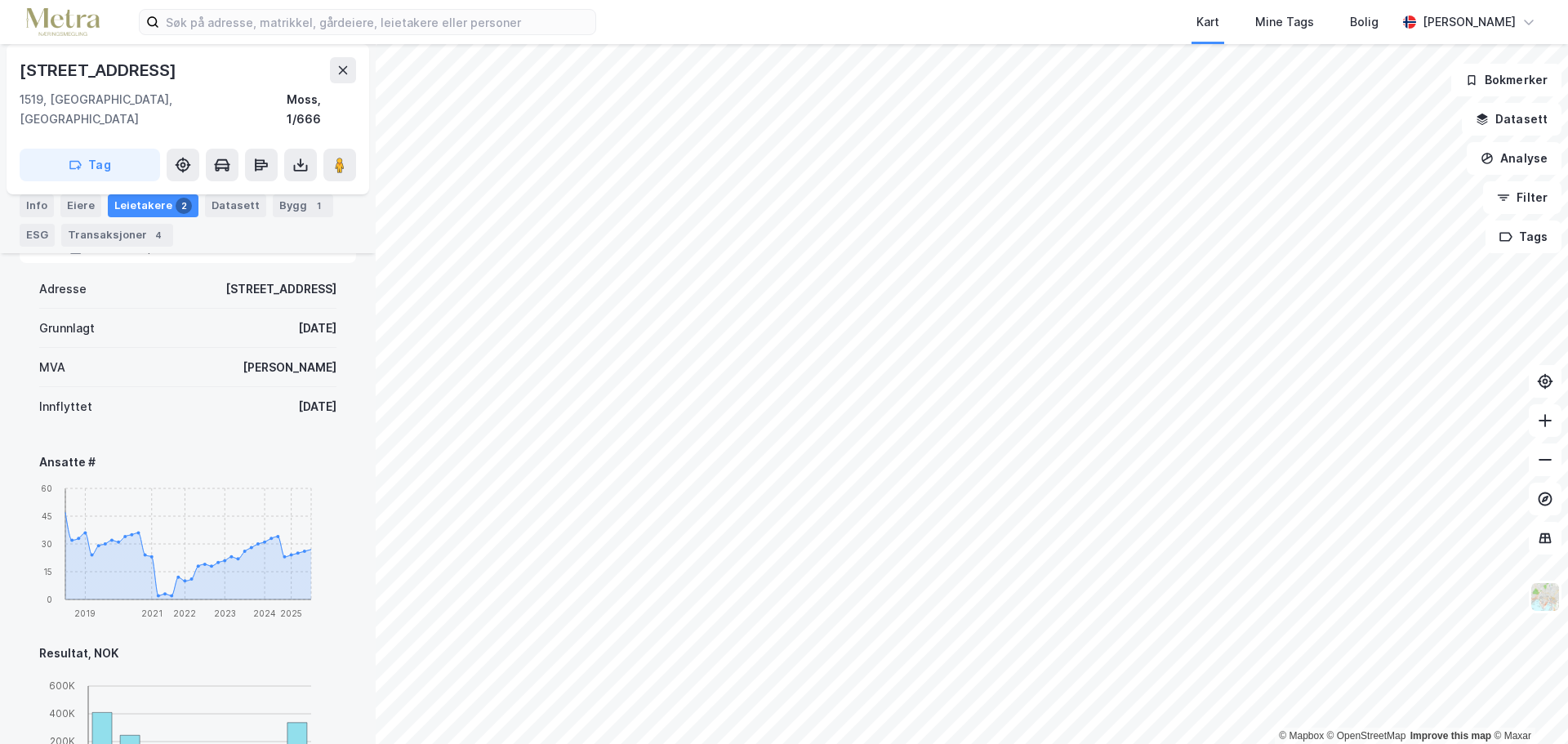
scroll to position [684, 0]
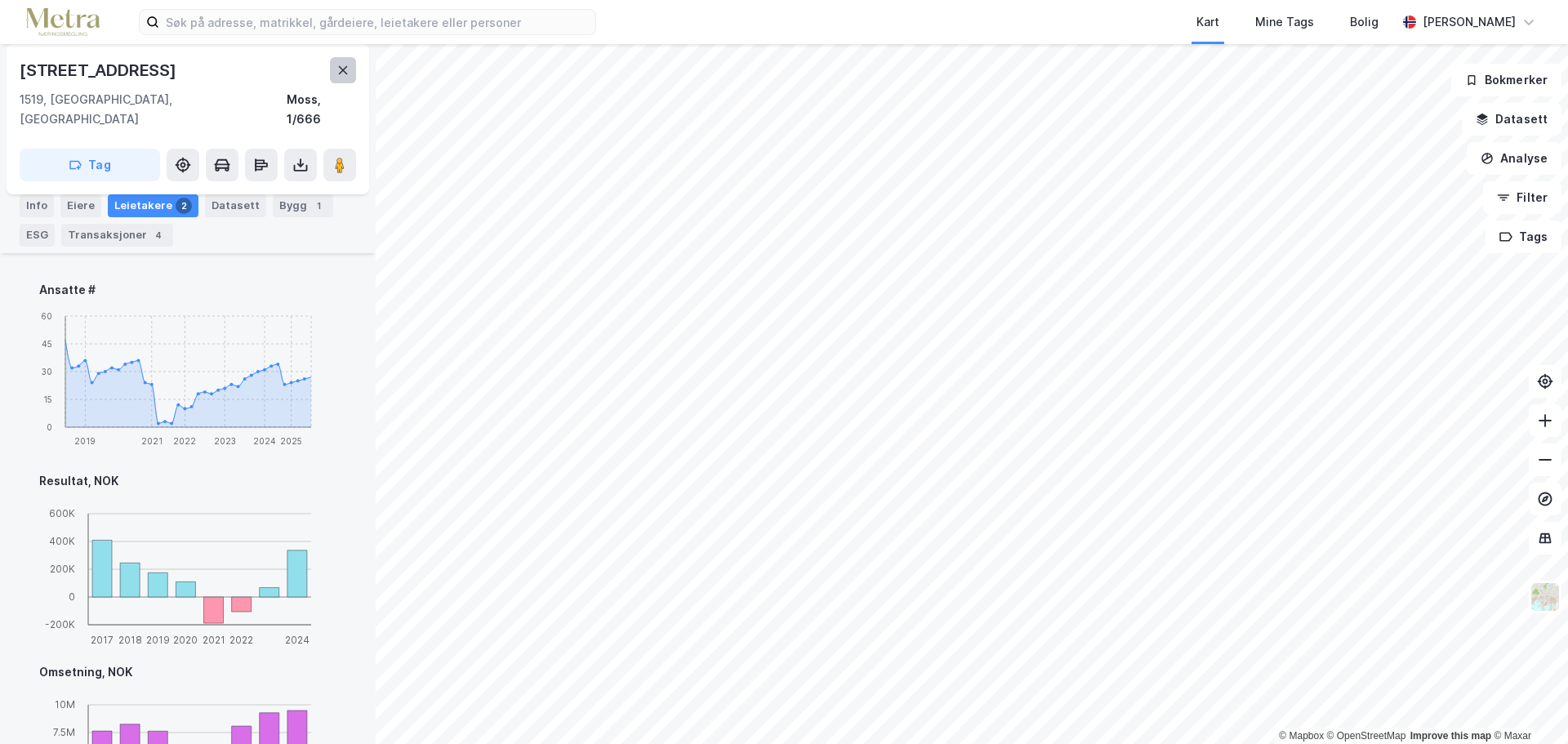
click at [341, 69] on icon at bounding box center [343, 70] width 13 height 13
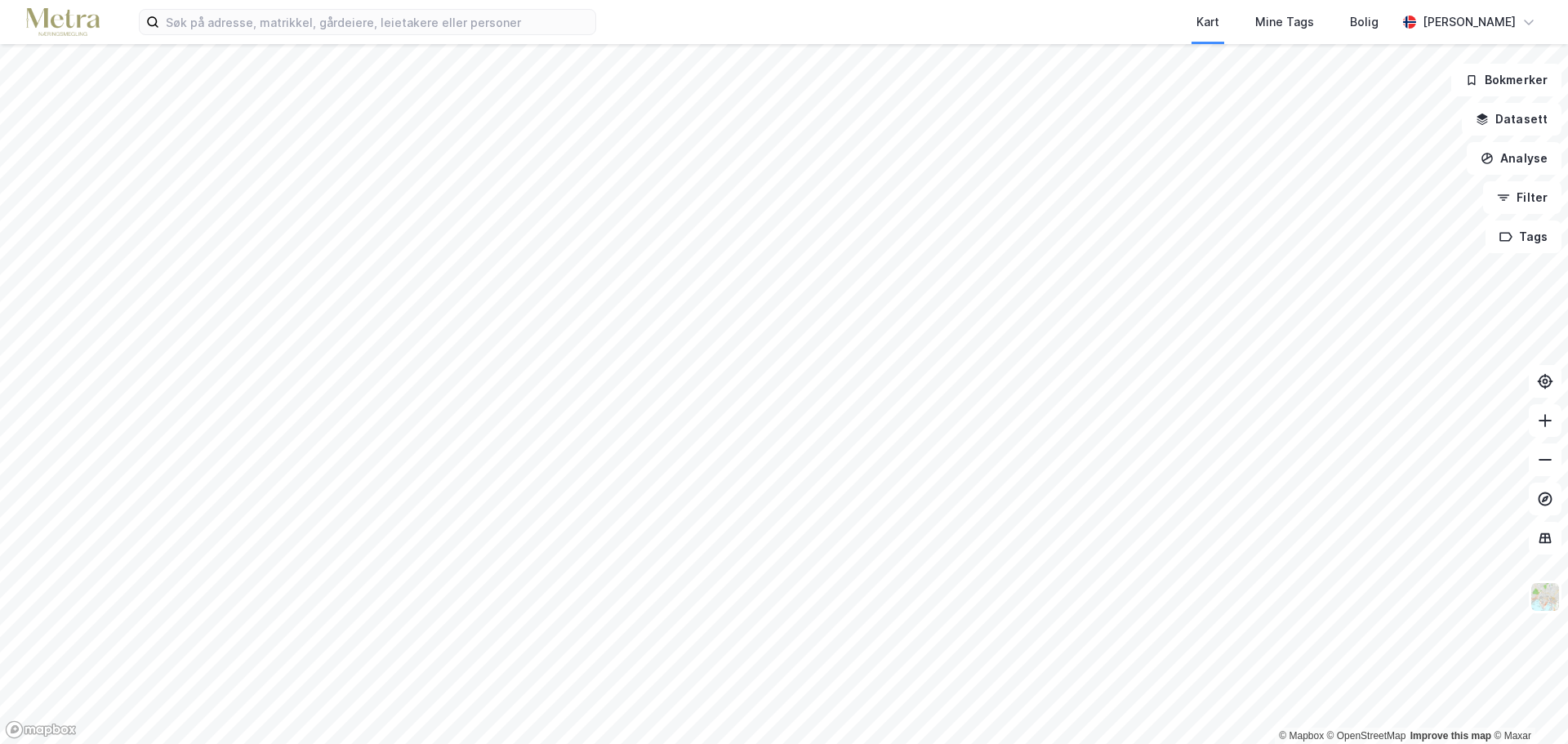
click at [317, 38] on div "Kart Mine Tags [PERSON_NAME] [PERSON_NAME]" at bounding box center [784, 22] width 1568 height 44
click at [323, 25] on input at bounding box center [377, 22] width 436 height 25
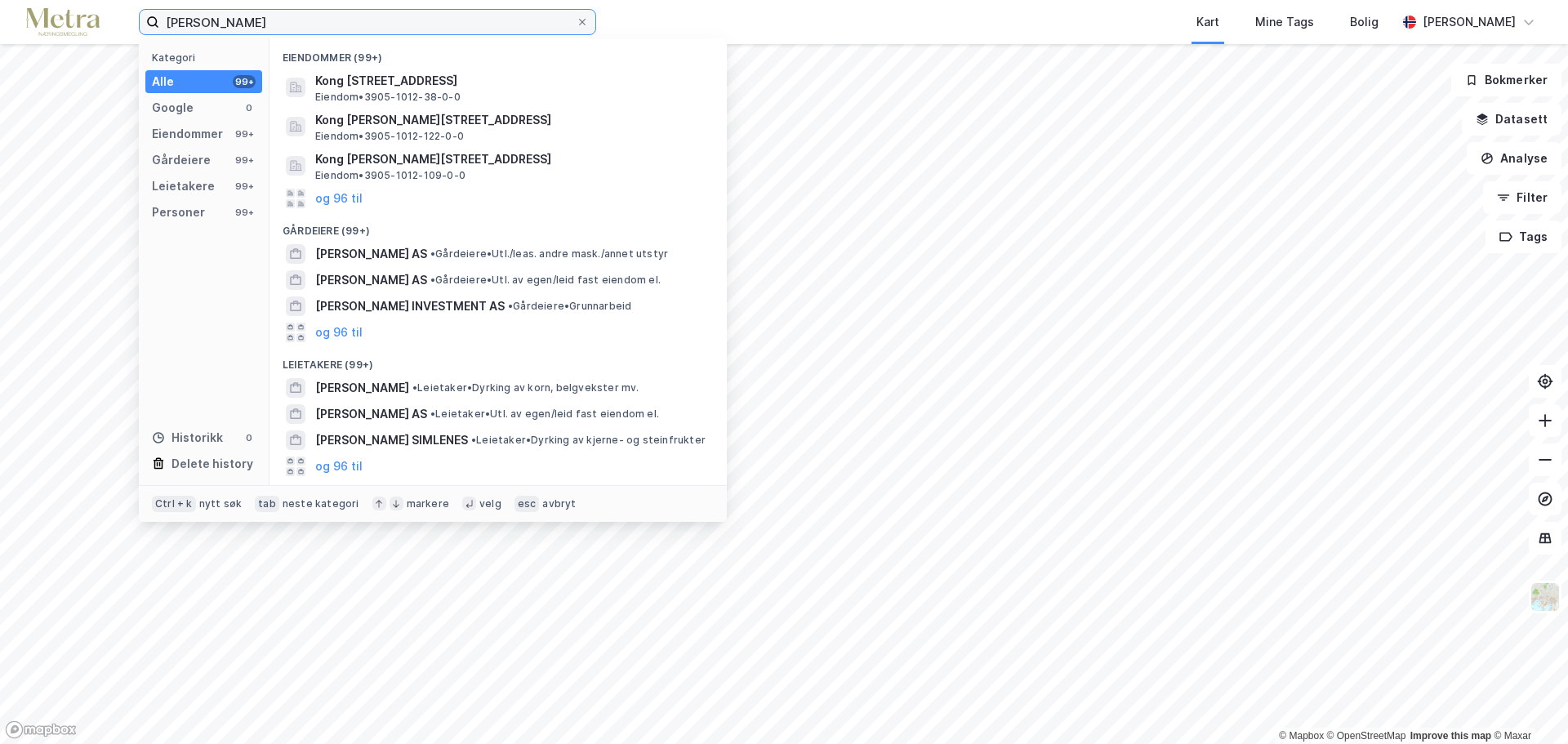
click at [343, 17] on input "[PERSON_NAME]" at bounding box center [368, 22] width 416 height 25
click at [342, 18] on input "[PERSON_NAME]" at bounding box center [368, 22] width 416 height 25
type input "[PERSON_NAME]"
